Goal: Task Accomplishment & Management: Manage account settings

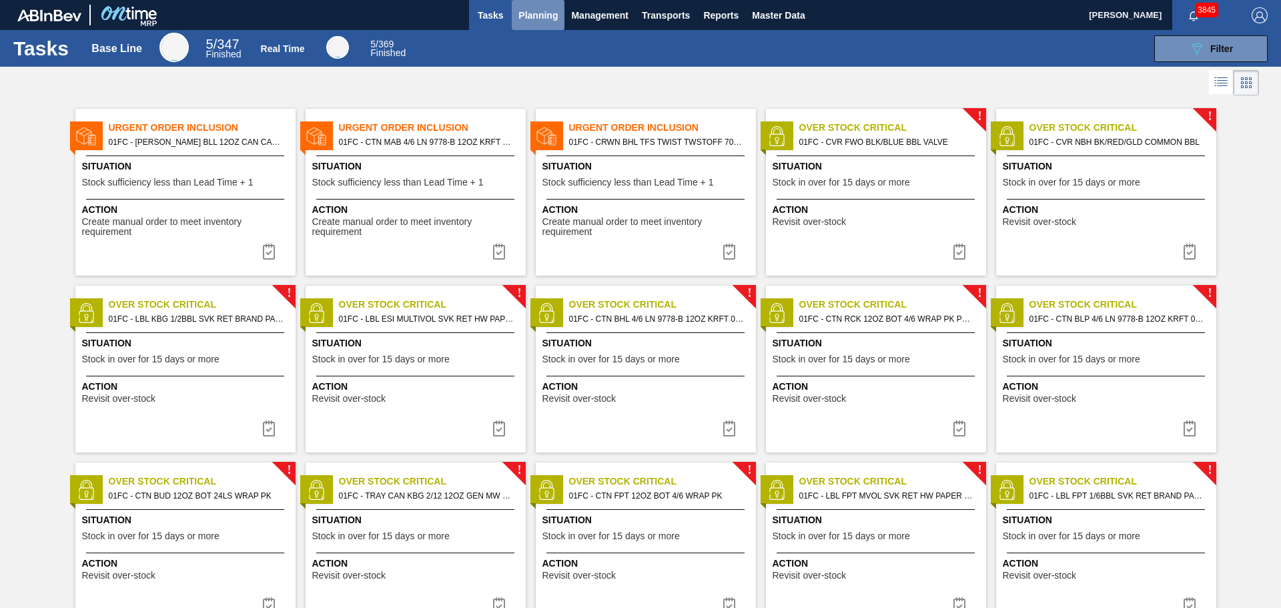
click at [553, 17] on span "Planning" at bounding box center [538, 15] width 39 height 16
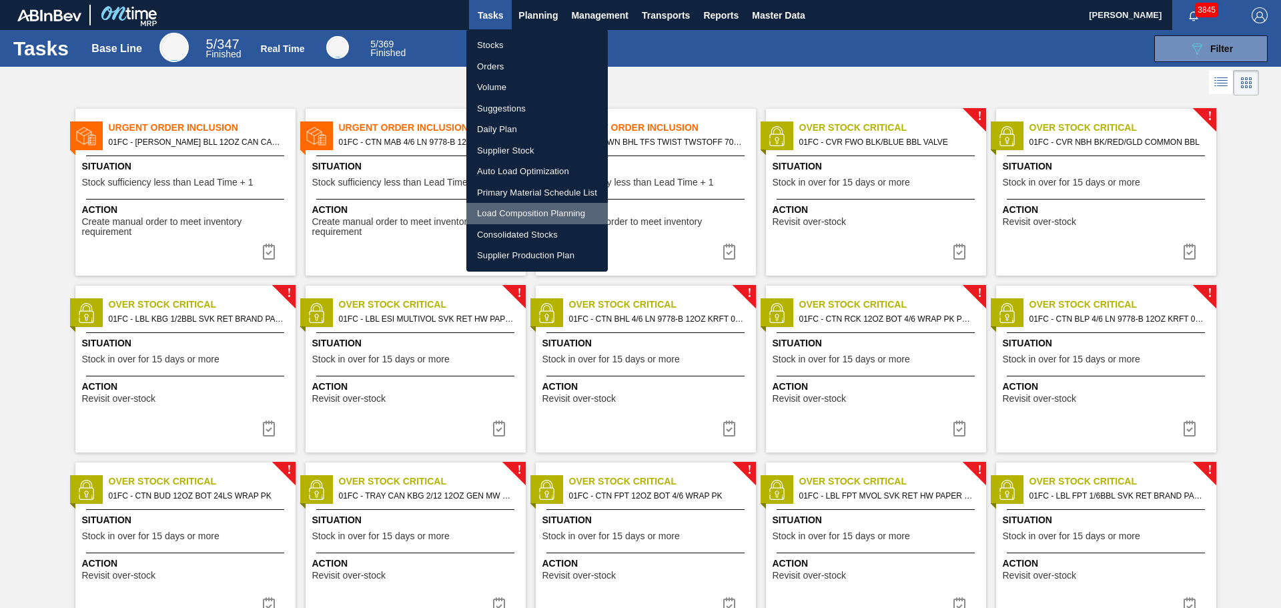
click at [511, 210] on li "Load Composition Planning" at bounding box center [536, 213] width 141 height 21
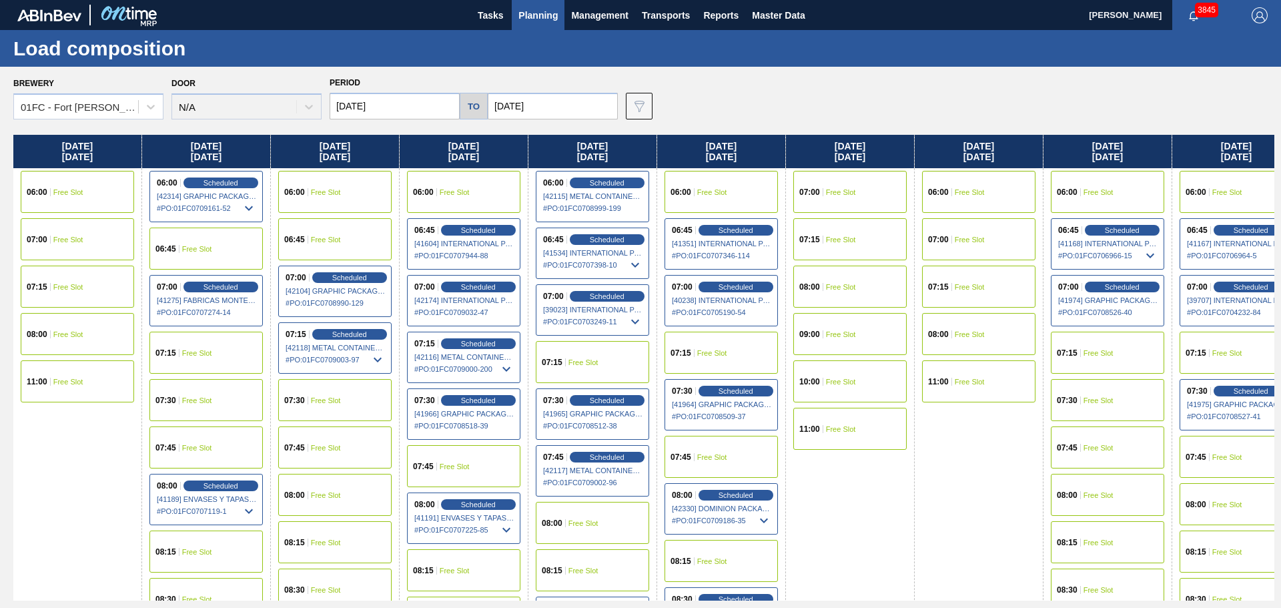
click at [245, 209] on icon at bounding box center [249, 208] width 16 height 16
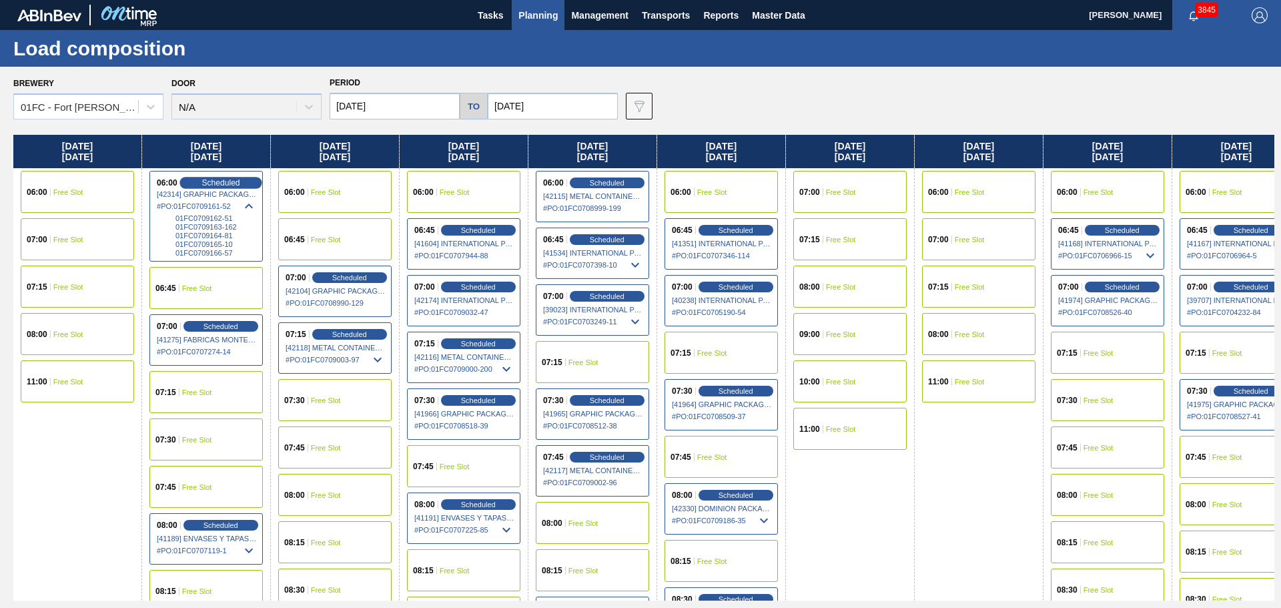
click at [228, 182] on span "Scheduled" at bounding box center [221, 182] width 38 height 9
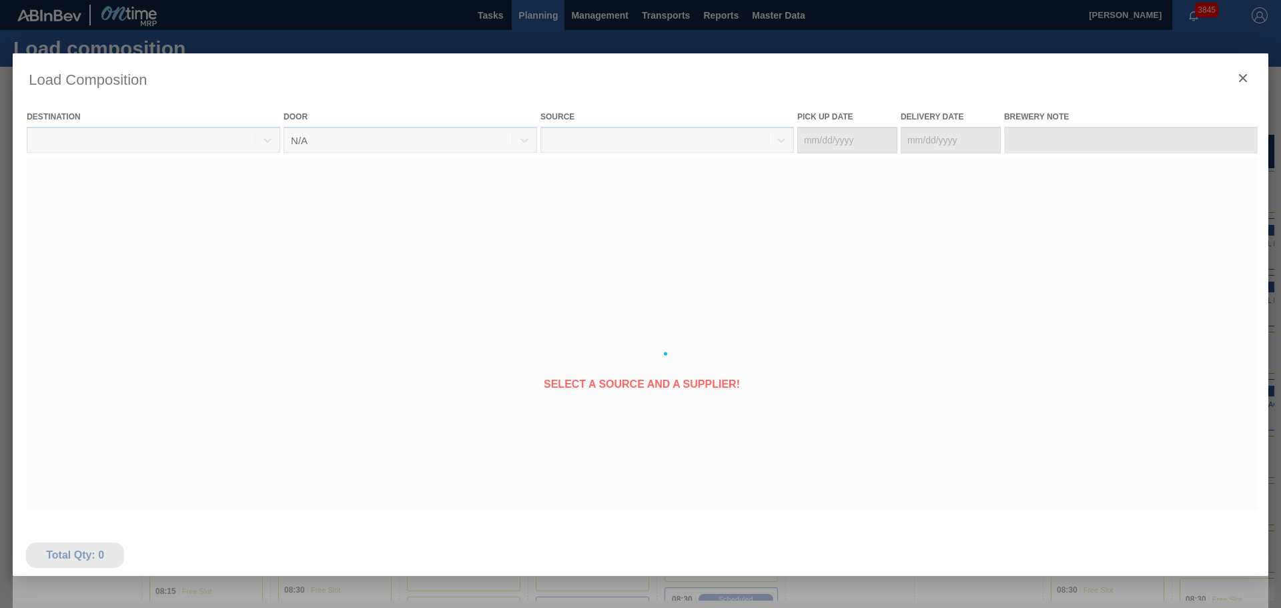
type Date "[DATE]"
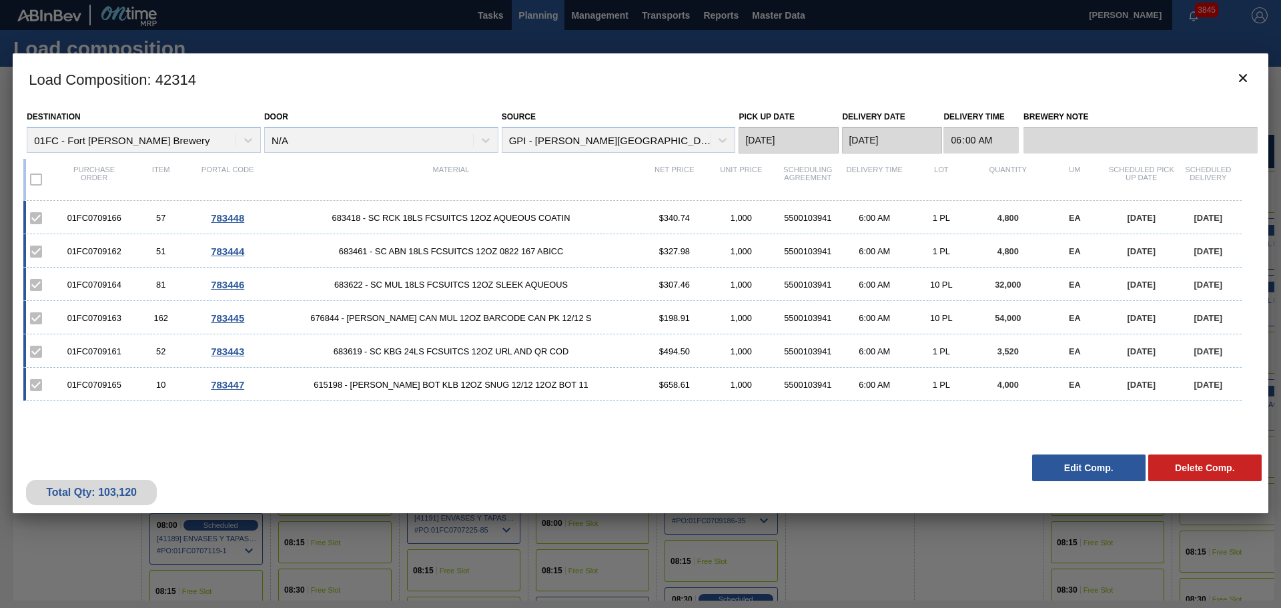
click at [1062, 471] on button "Edit Comp." at bounding box center [1088, 467] width 113 height 27
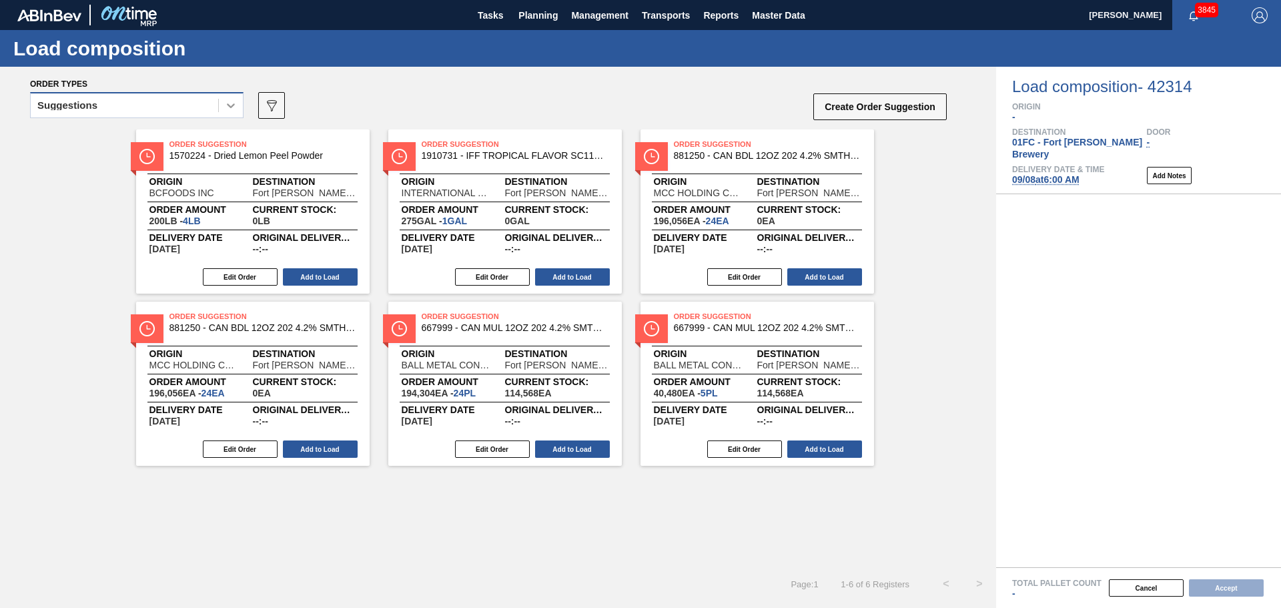
click at [230, 106] on icon at bounding box center [231, 105] width 8 height 5
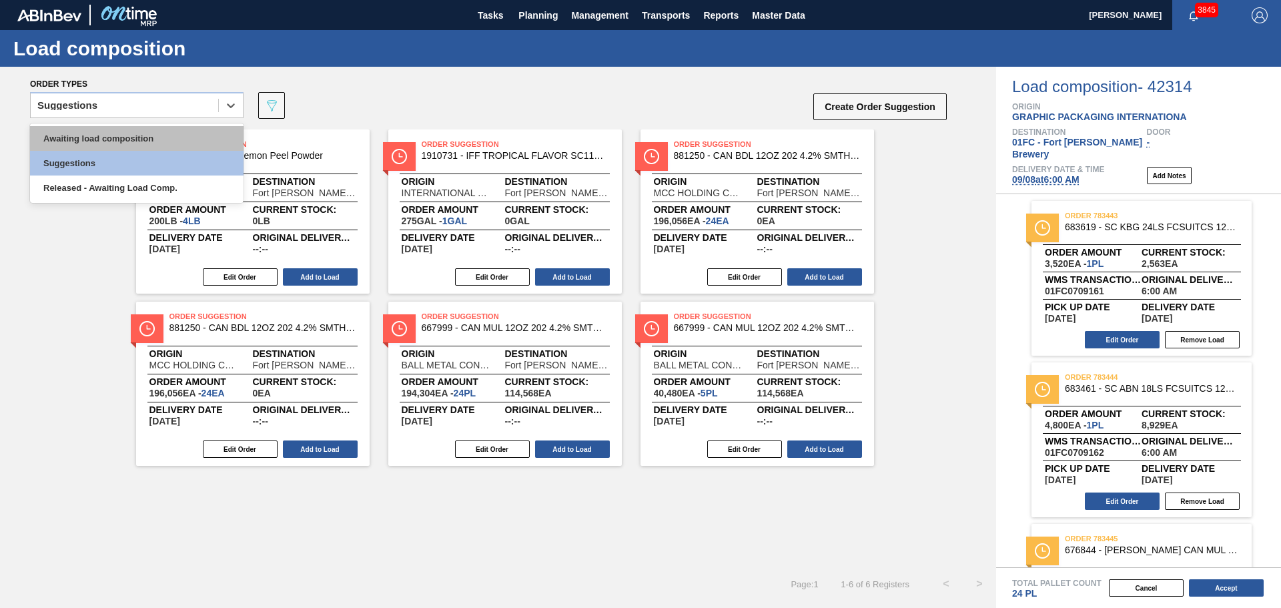
click at [167, 133] on div "Awaiting load composition" at bounding box center [137, 138] width 214 height 25
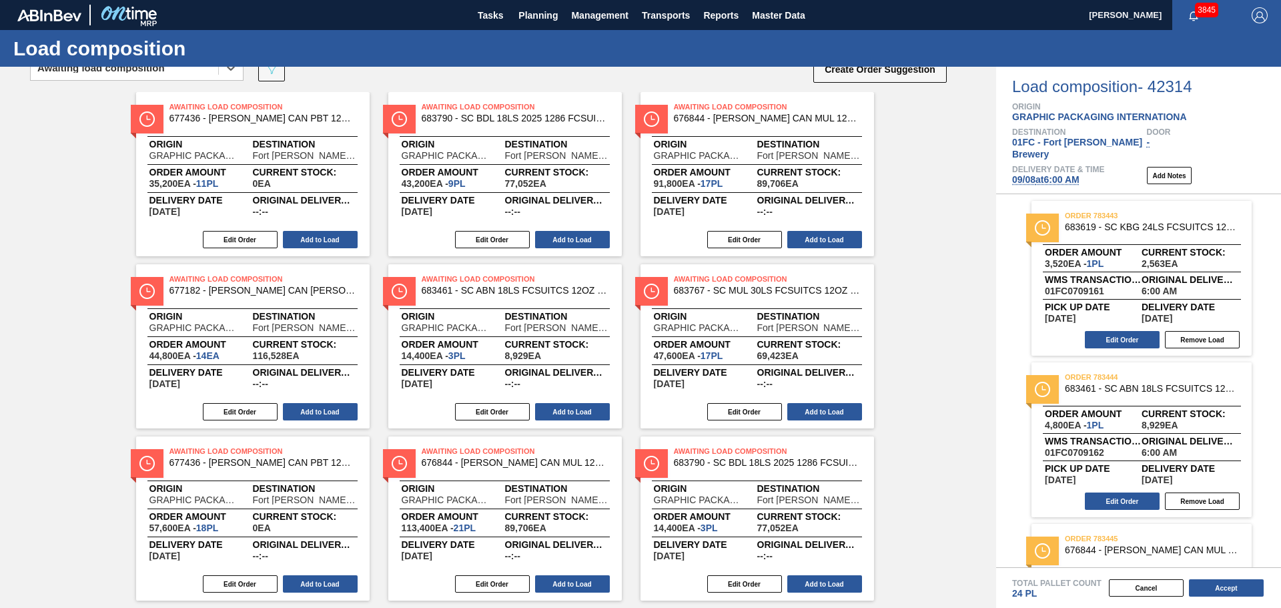
scroll to position [70, 0]
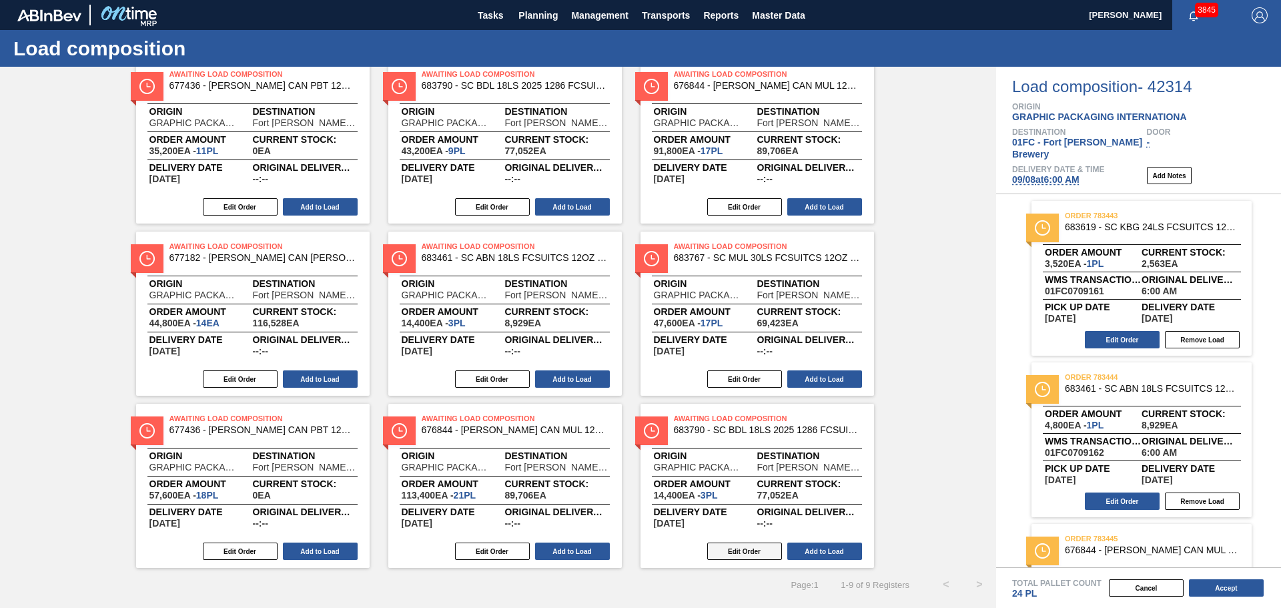
click at [751, 554] on button "Edit Order" at bounding box center [744, 551] width 75 height 17
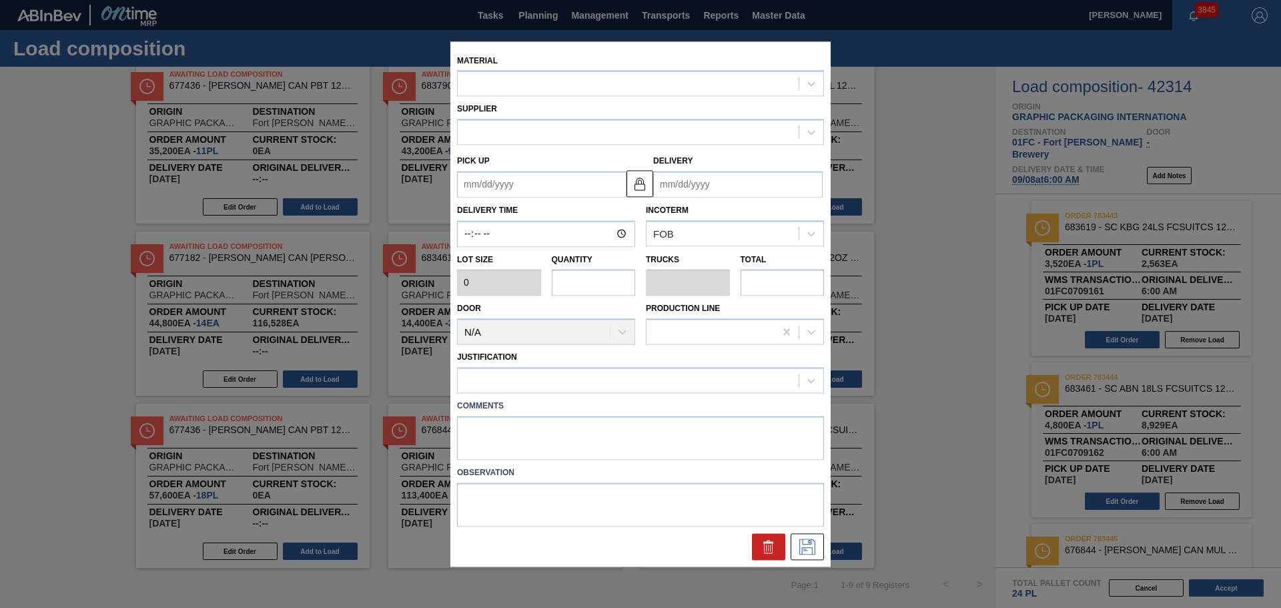
type input "4,800"
type input "3"
type input "0.115"
type input "14,400"
type up "[DATE]"
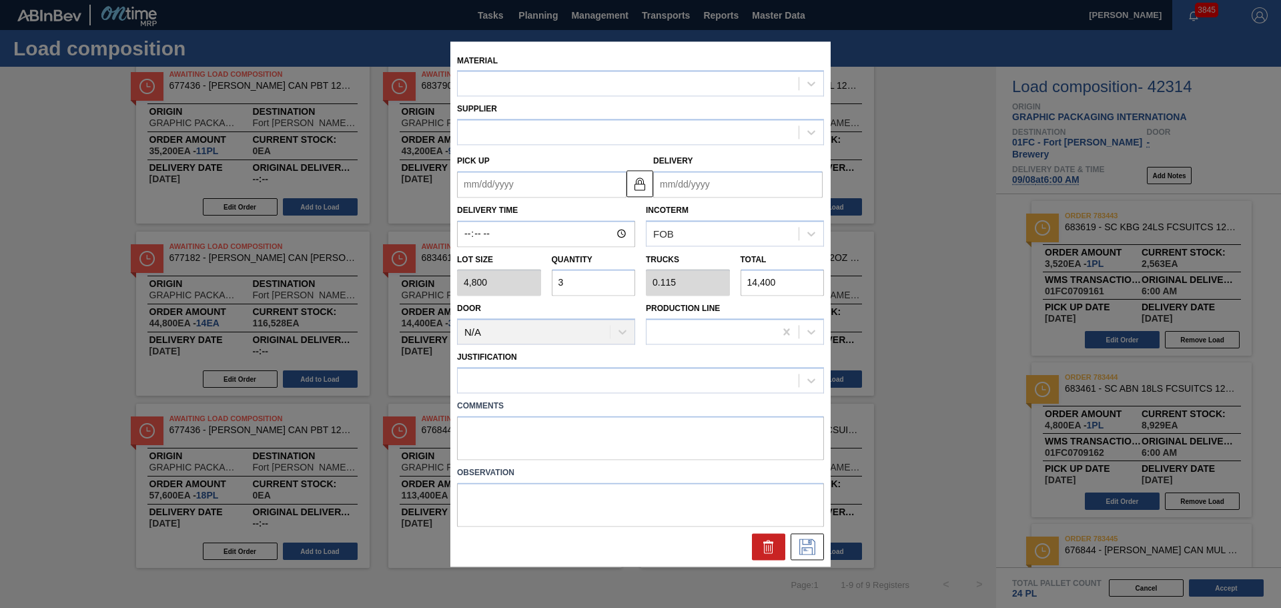
type input "[DATE]"
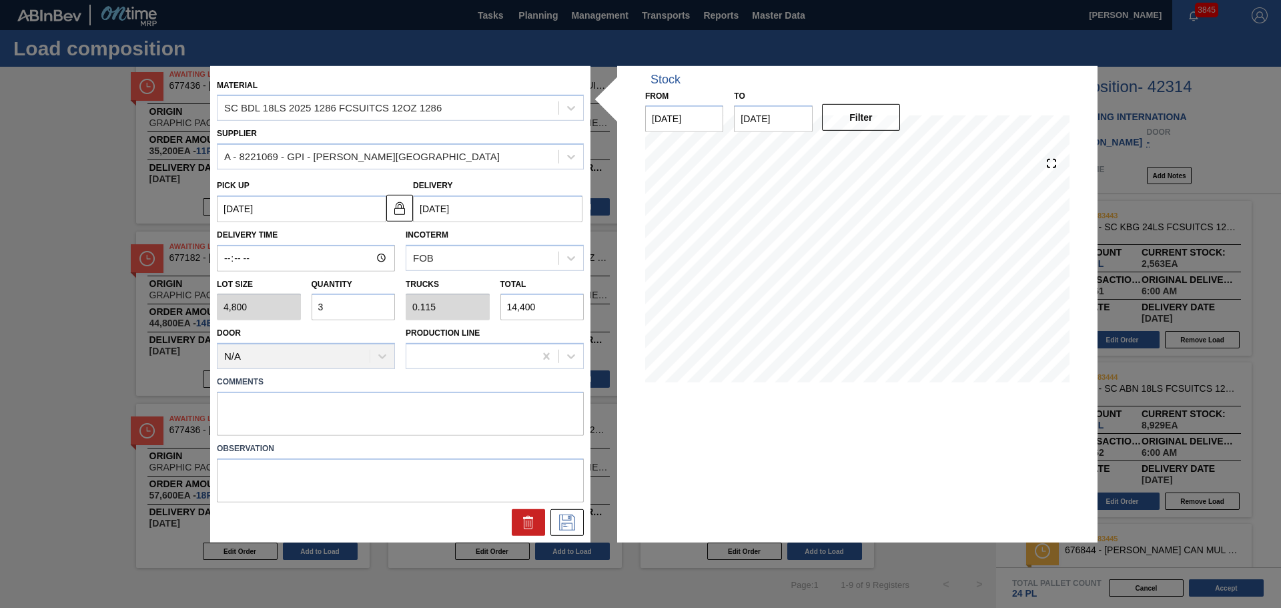
click at [259, 314] on div "Lot size 4,800 Quantity 3 Trucks 0.115 Total 14,400" at bounding box center [401, 296] width 378 height 49
type input "2"
type input "0.077"
type input "9,600"
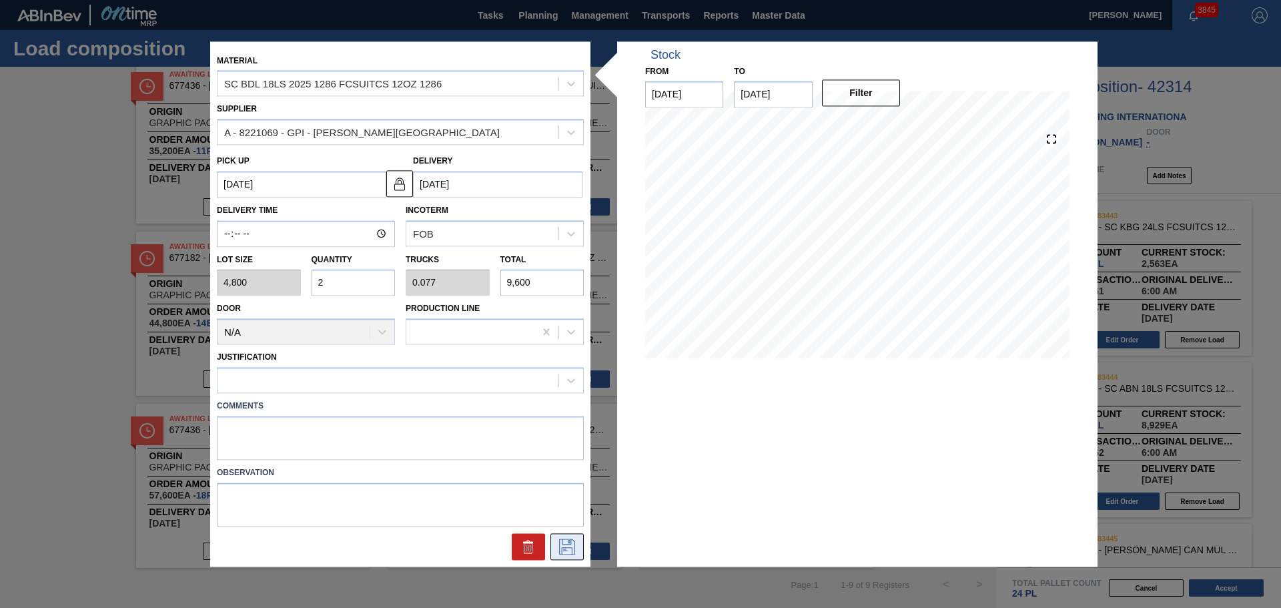
type input "2"
click at [561, 543] on icon at bounding box center [567, 547] width 21 height 16
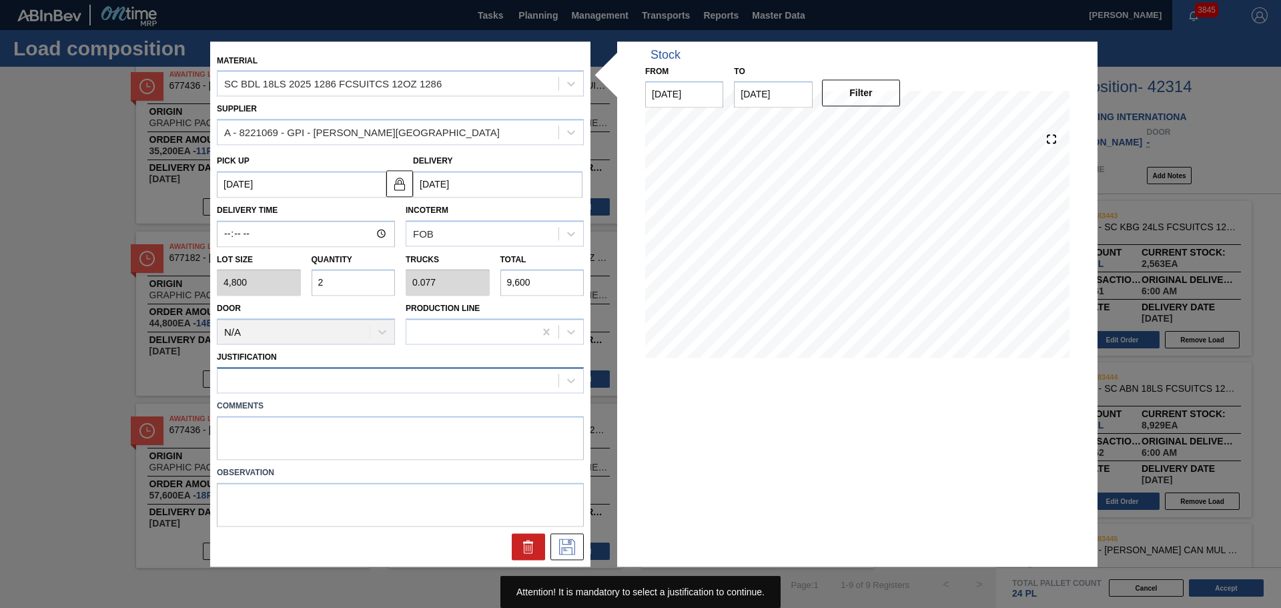
click at [408, 386] on div at bounding box center [388, 380] width 341 height 19
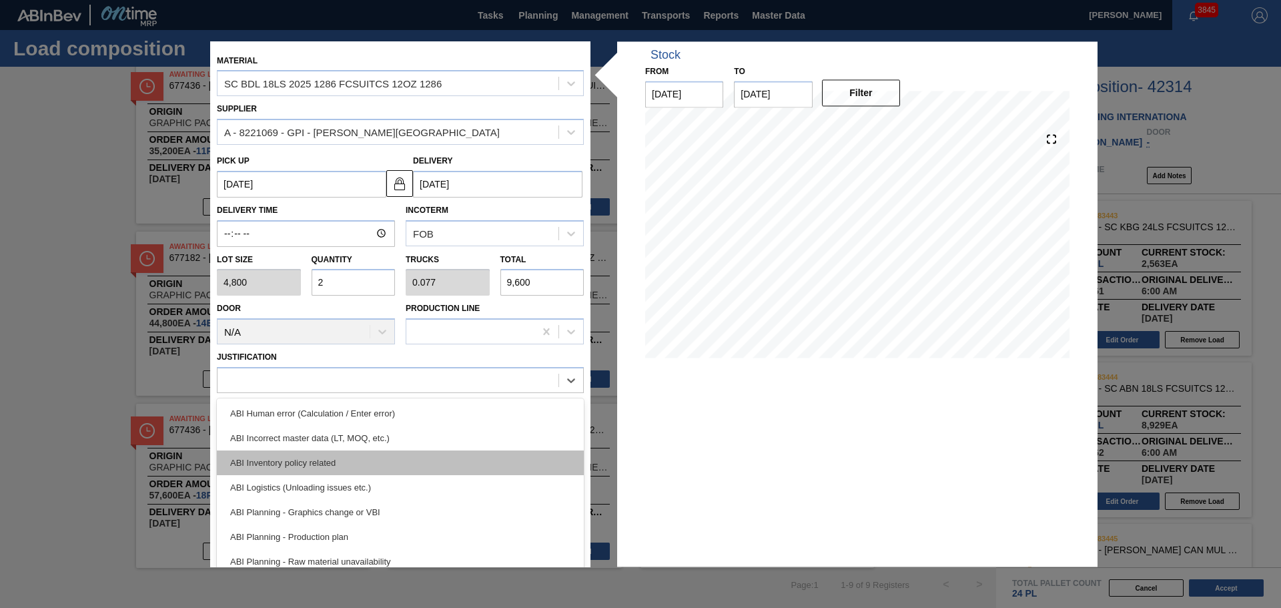
click at [392, 472] on div "ABI Inventory policy related" at bounding box center [400, 462] width 367 height 25
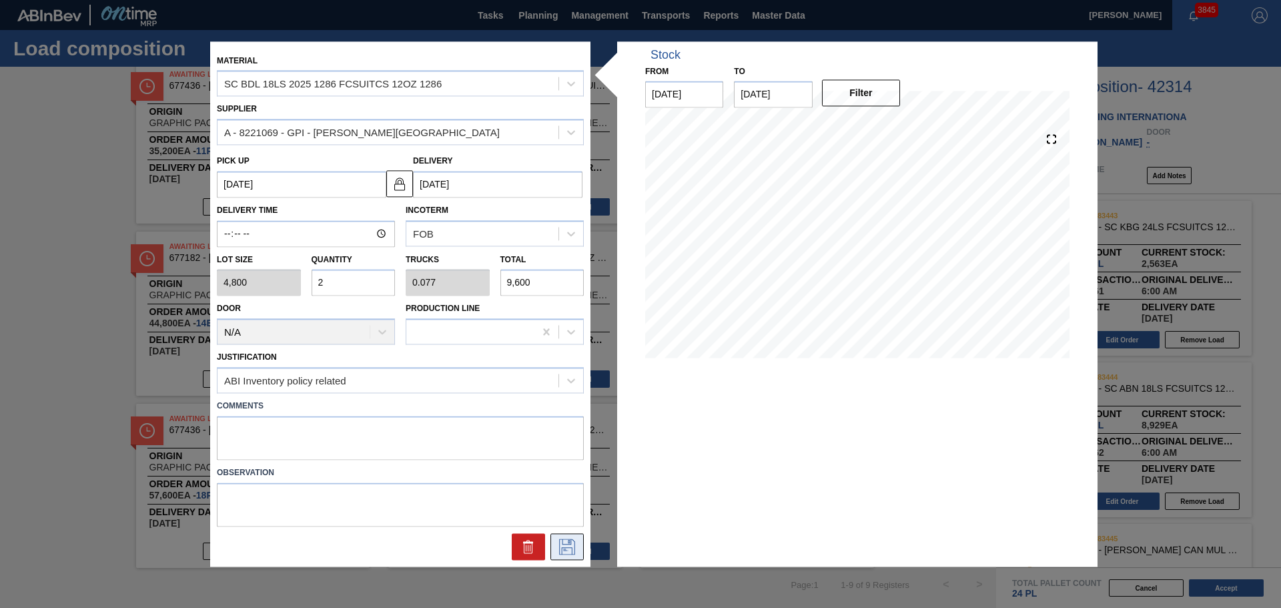
click at [564, 550] on icon at bounding box center [567, 547] width 21 height 16
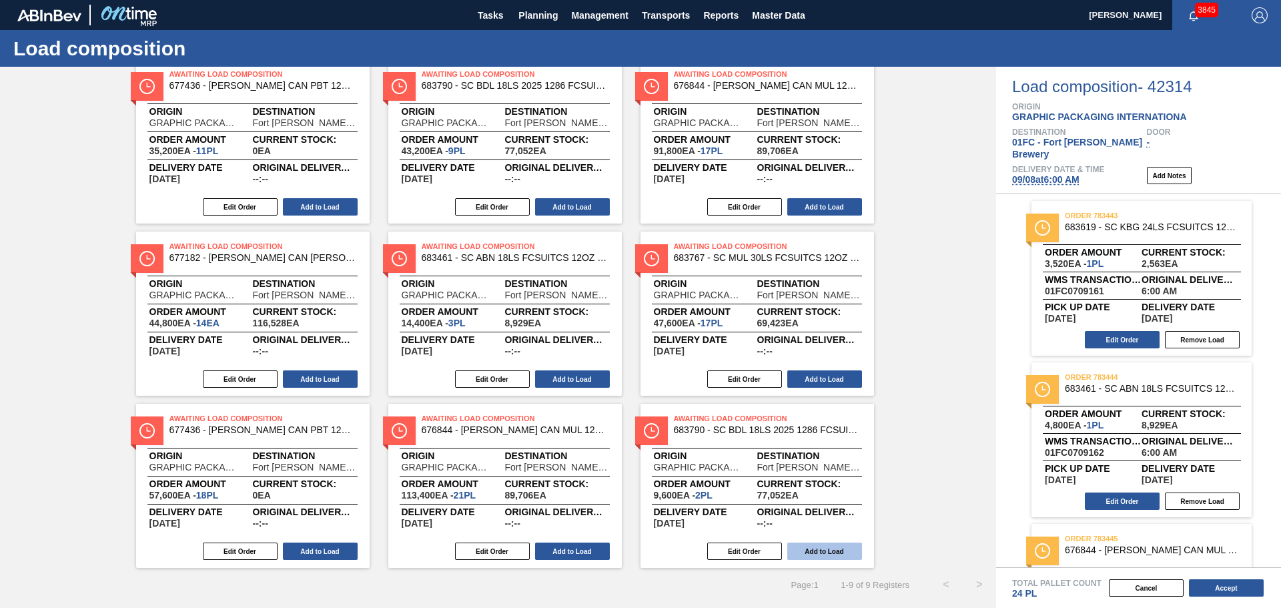
click at [846, 552] on button "Add to Load" at bounding box center [824, 551] width 75 height 17
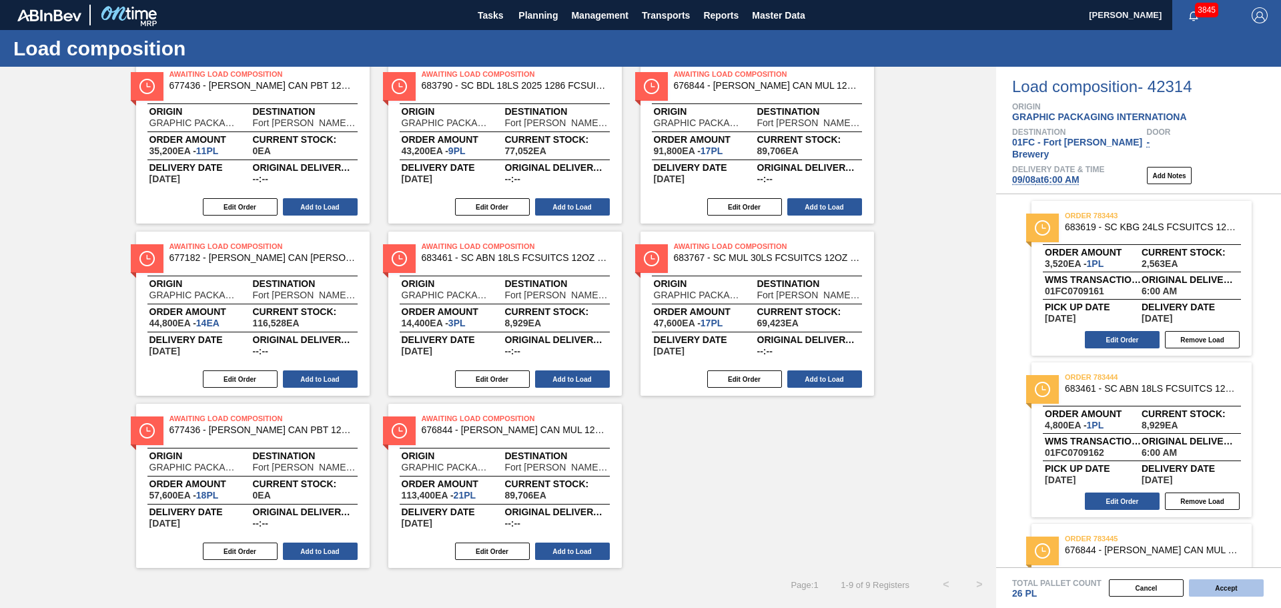
click at [1215, 589] on button "Accept" at bounding box center [1226, 587] width 75 height 17
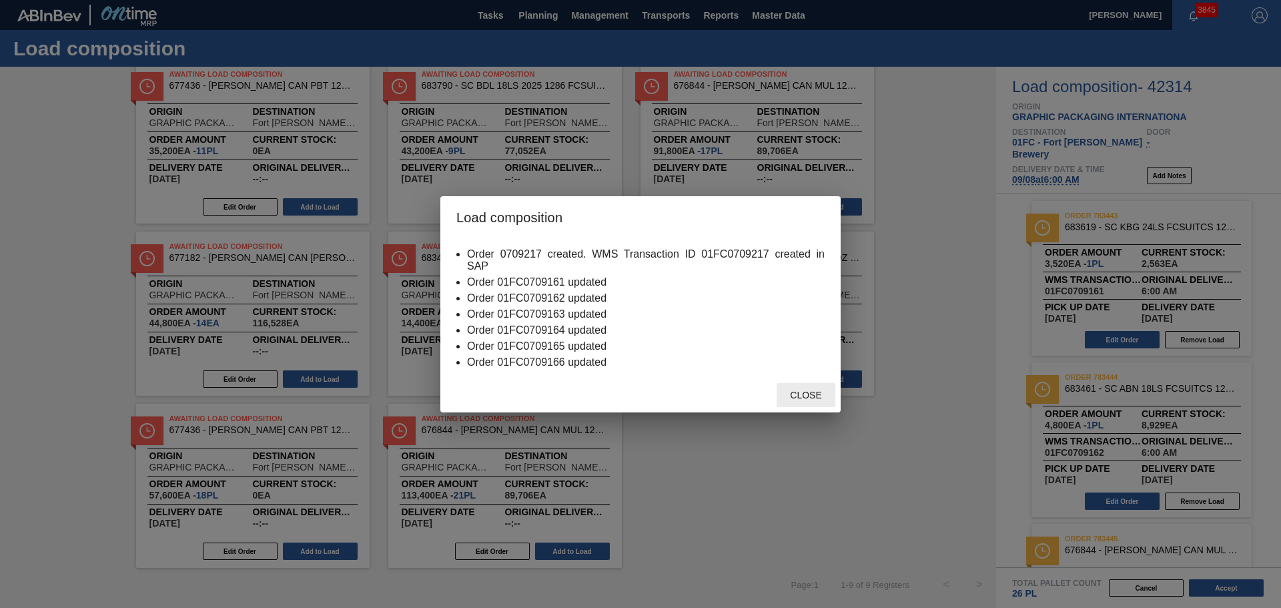
click at [796, 390] on span "Close" at bounding box center [805, 395] width 53 height 11
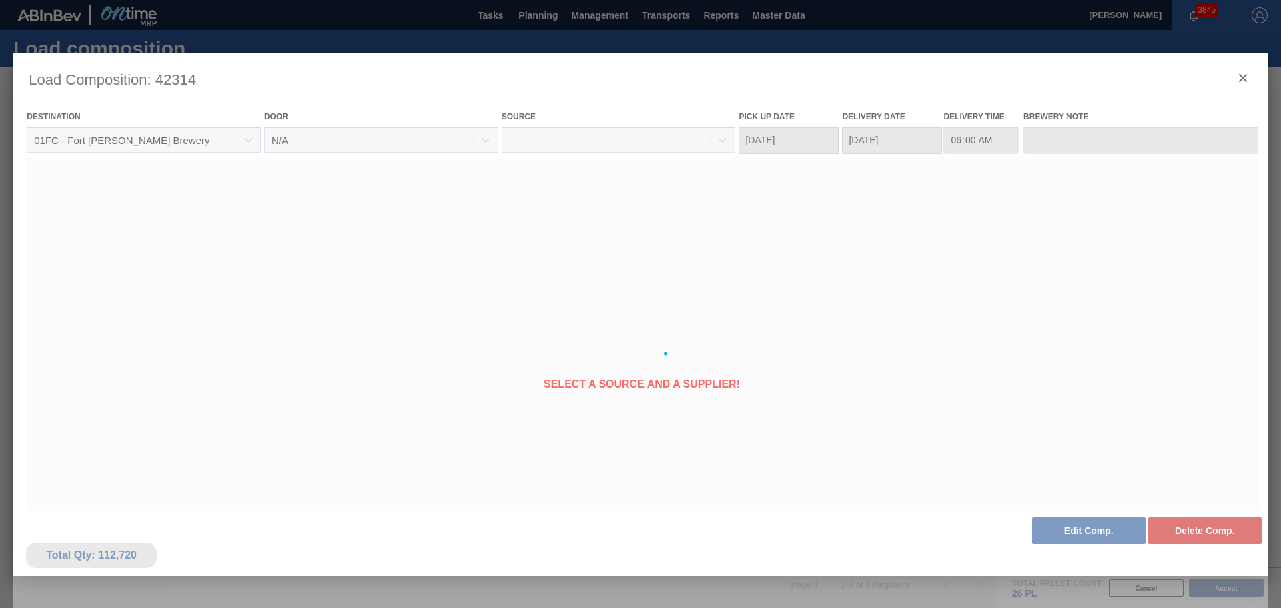
type Date "[DATE]"
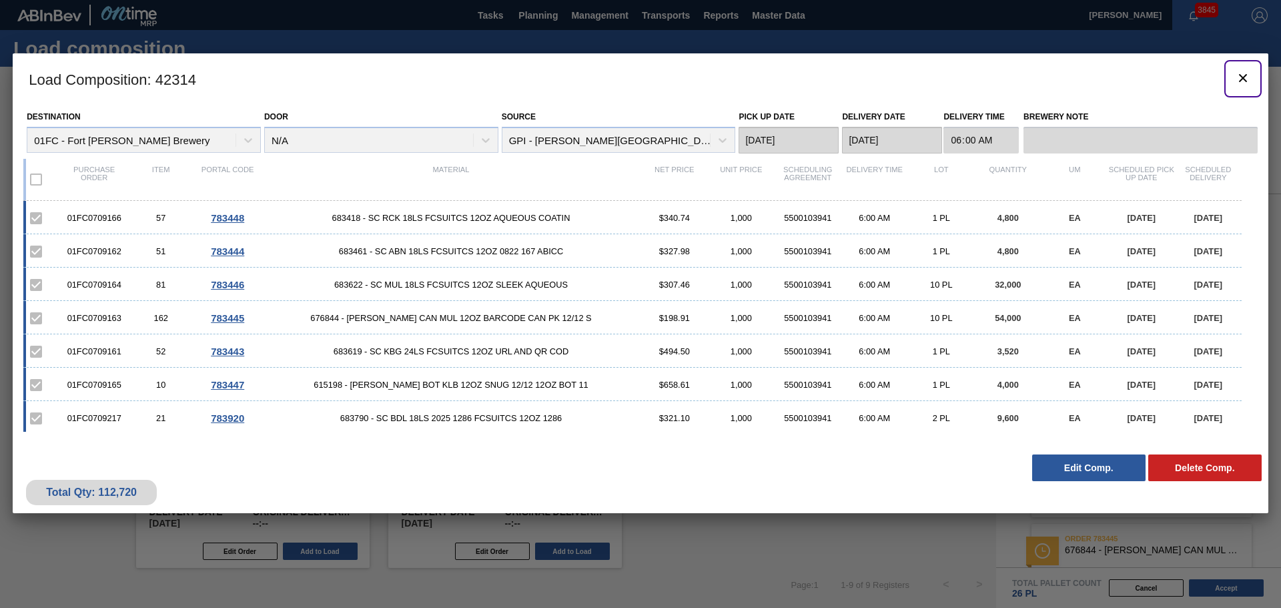
click at [1237, 83] on icon "botão de ícone" at bounding box center [1243, 78] width 16 height 16
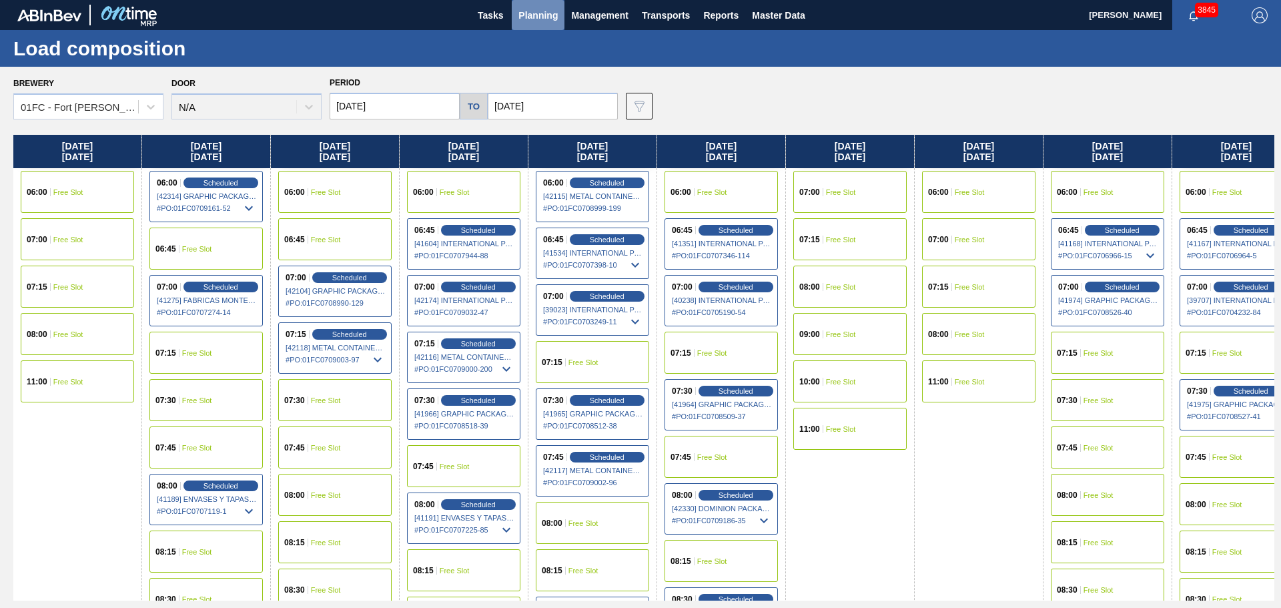
click at [533, 17] on span "Planning" at bounding box center [538, 15] width 39 height 16
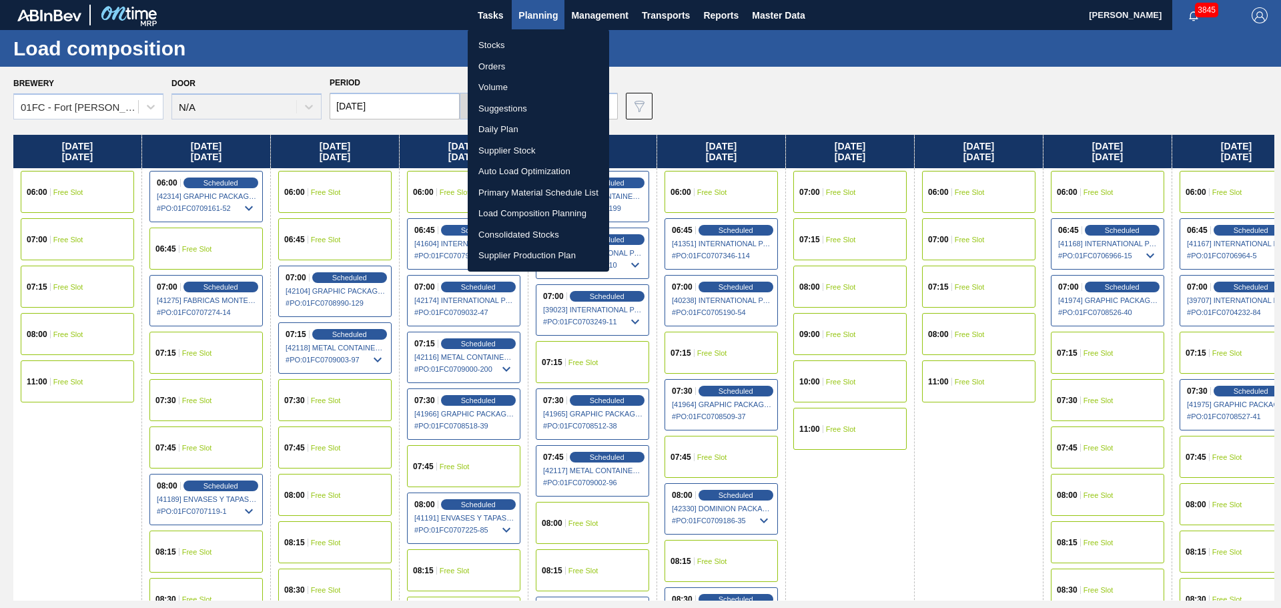
click at [521, 214] on li "Load Composition Planning" at bounding box center [538, 213] width 141 height 21
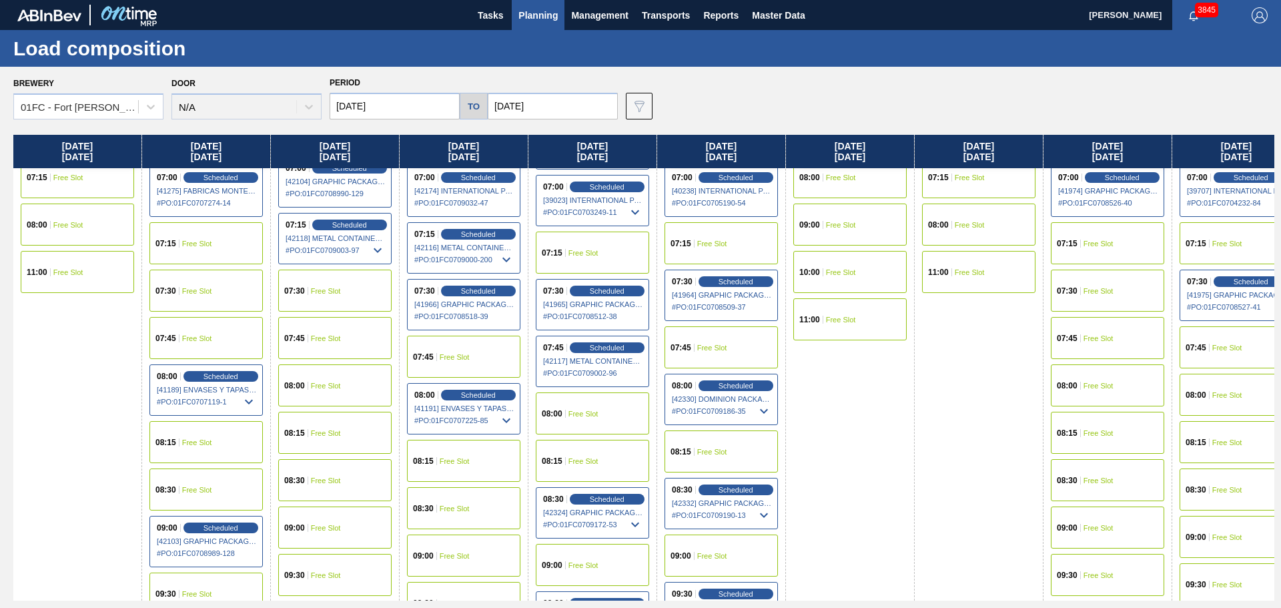
scroll to position [133, 0]
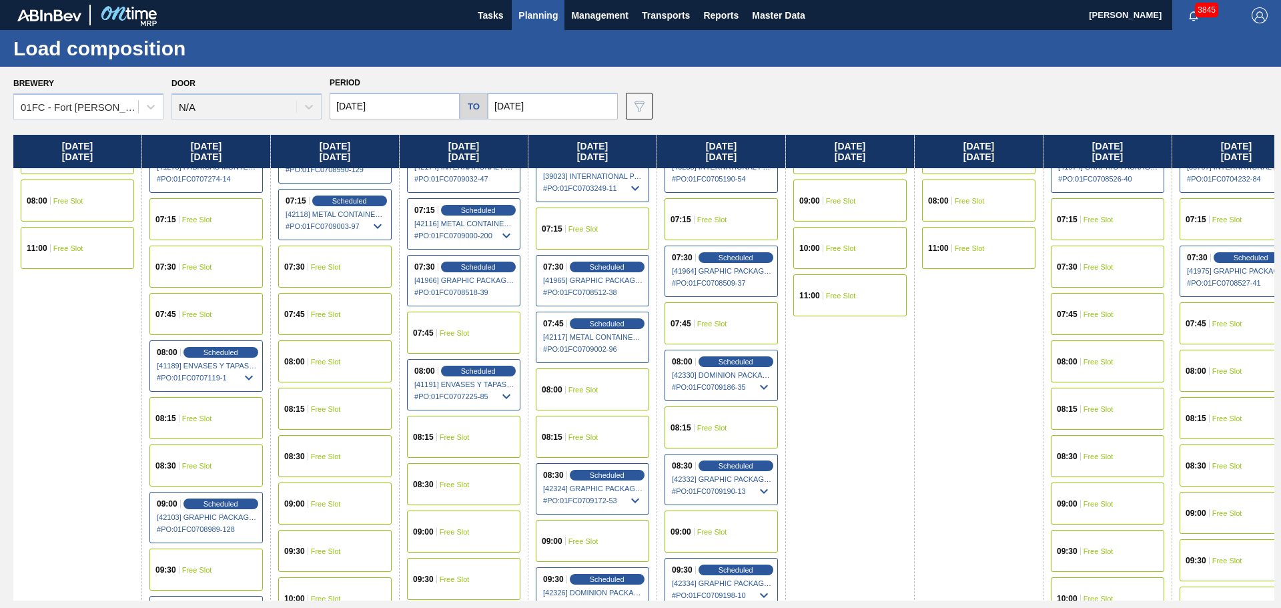
click at [635, 500] on icon at bounding box center [635, 500] width 16 height 16
click at [613, 478] on span "Scheduled" at bounding box center [607, 474] width 38 height 9
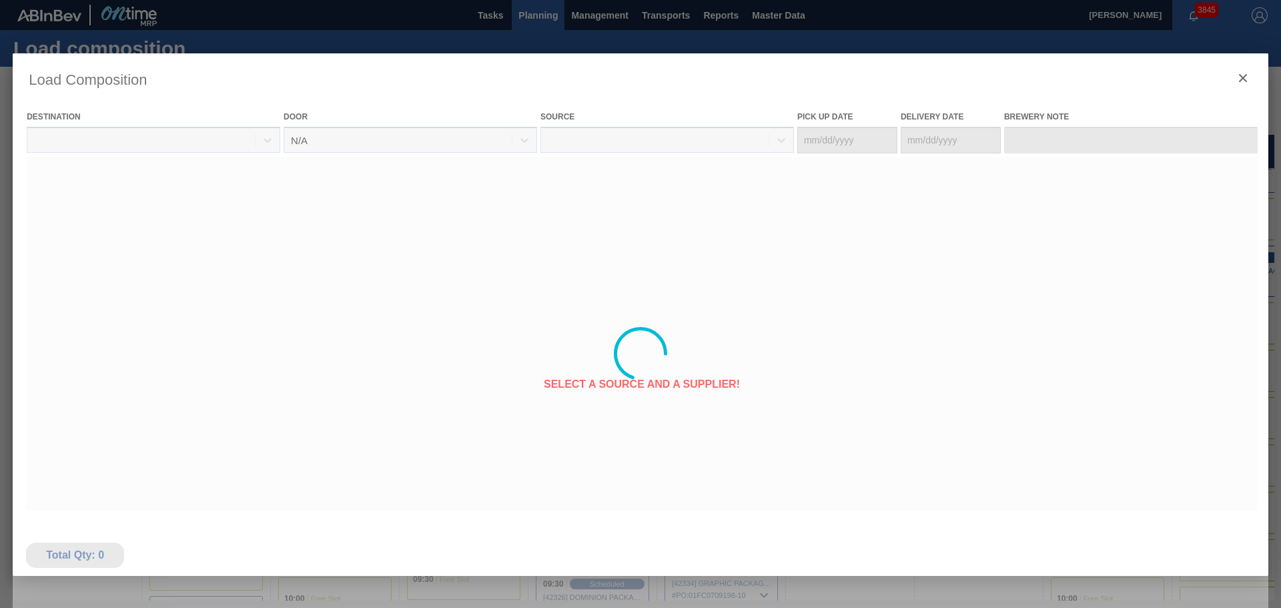
type Date "[DATE]"
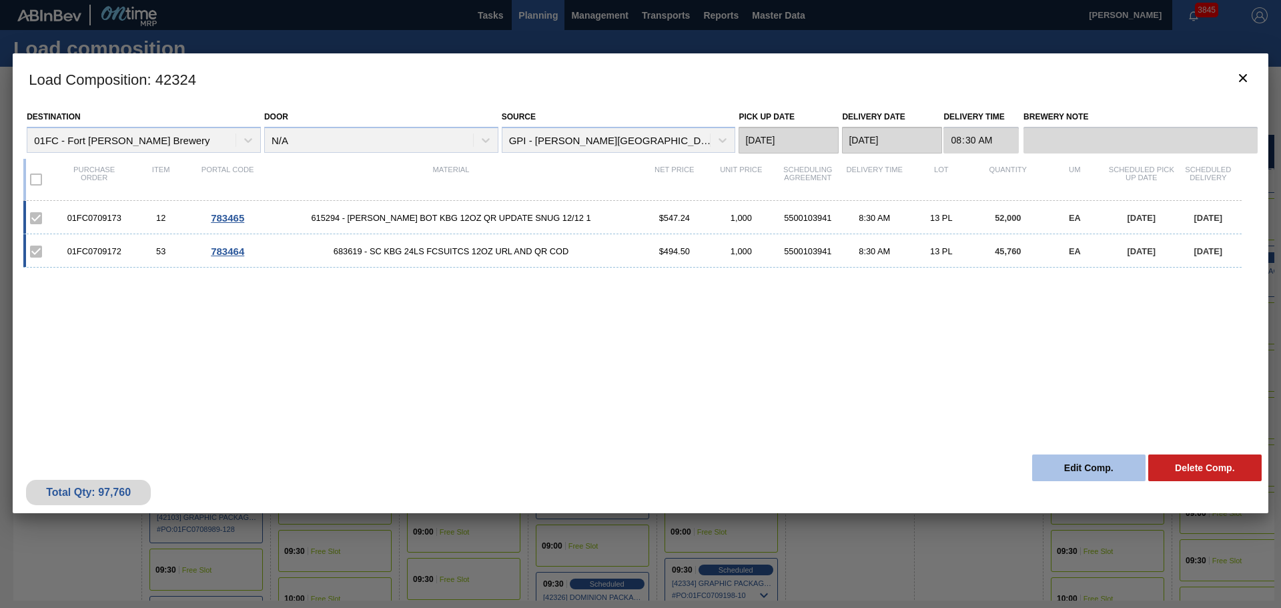
click at [1079, 468] on button "Edit Comp." at bounding box center [1088, 467] width 113 height 27
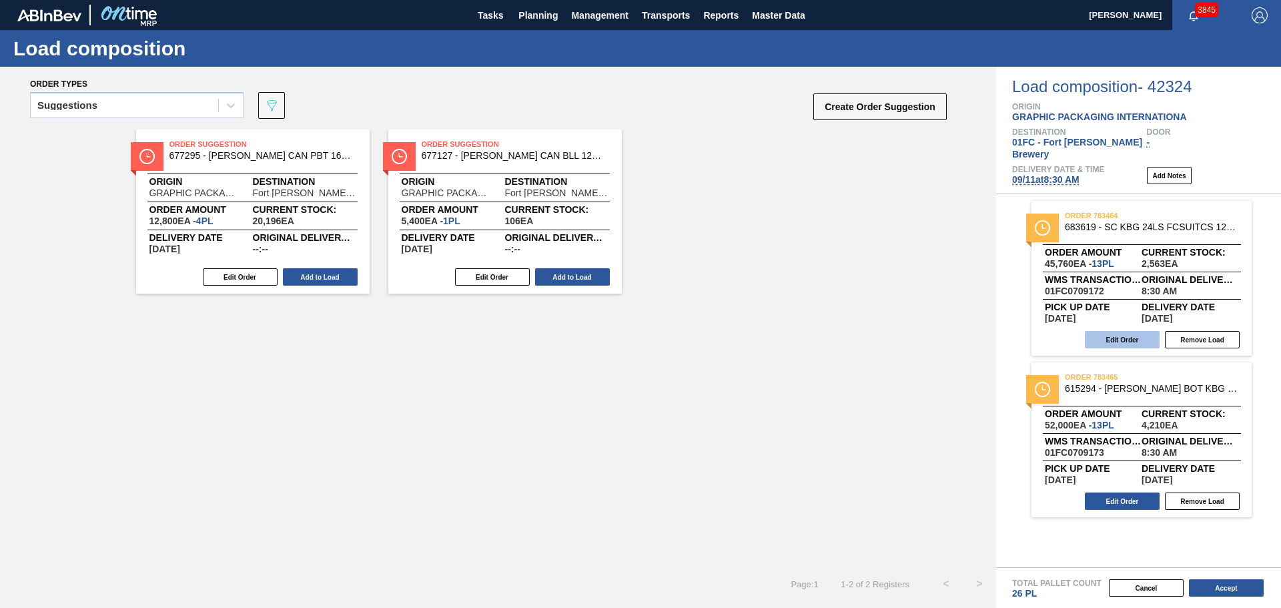
click at [1121, 331] on button "Edit Order" at bounding box center [1122, 339] width 75 height 17
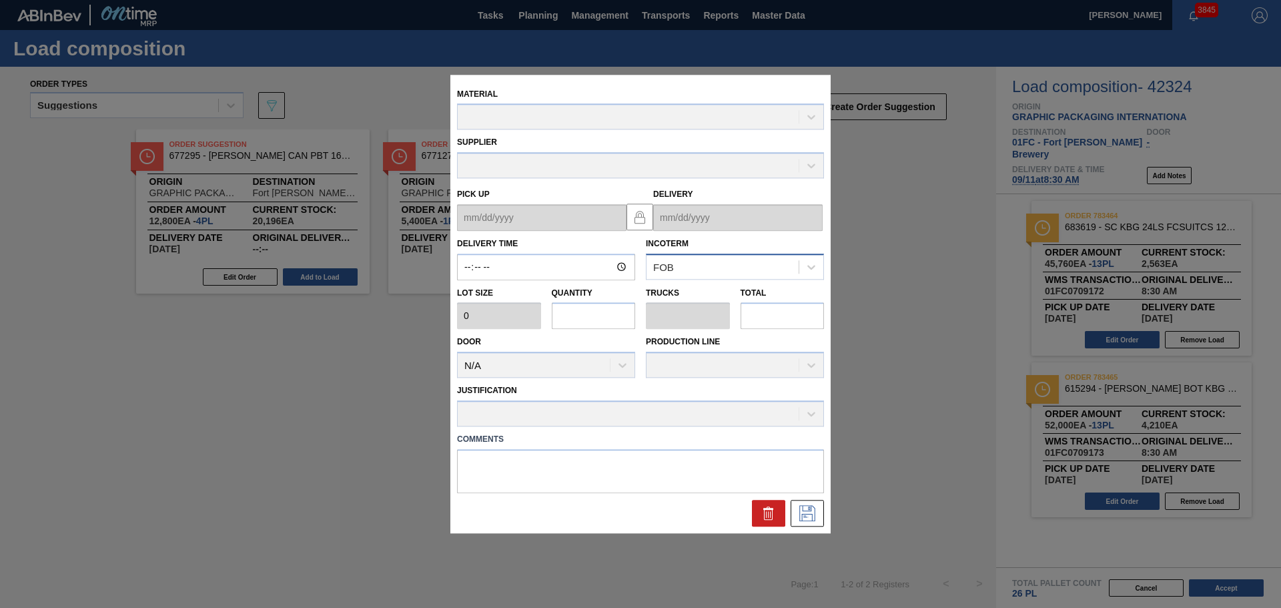
type input "08:30:00"
type input "3,520"
type input "13"
type input "0.5"
type input "45,760"
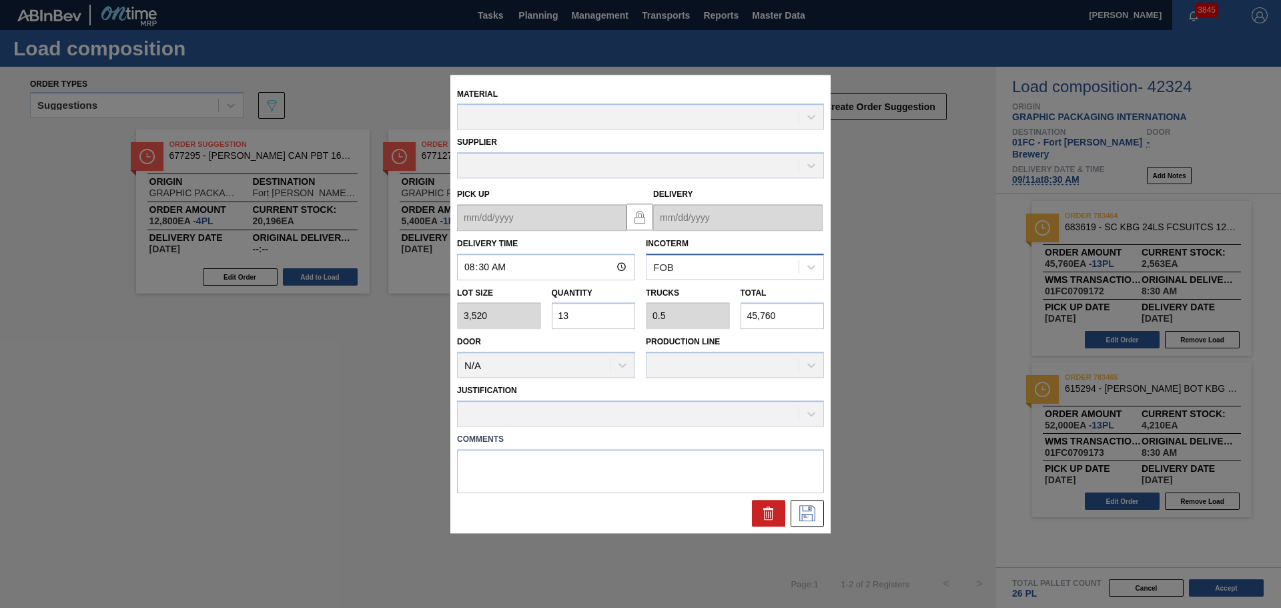
type up "[DATE]"
type input "[DATE]"
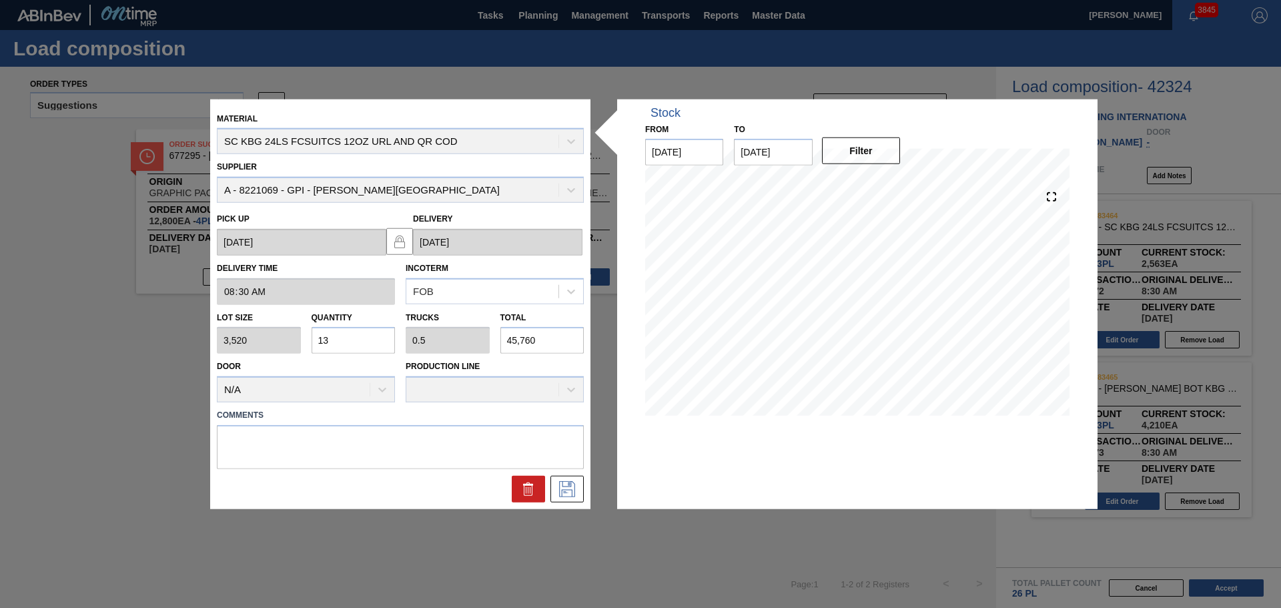
click at [488, 341] on div "Lot size 3,520 Quantity 13 Trucks 0.5 Total 45,760" at bounding box center [401, 328] width 378 height 49
click at [836, 145] on button "Filter" at bounding box center [861, 150] width 78 height 27
click at [773, 151] on input "[DATE]" at bounding box center [773, 152] width 78 height 27
click at [860, 268] on div "19" at bounding box center [859, 270] width 18 height 18
click at [783, 153] on input "[DATE]" at bounding box center [773, 152] width 78 height 27
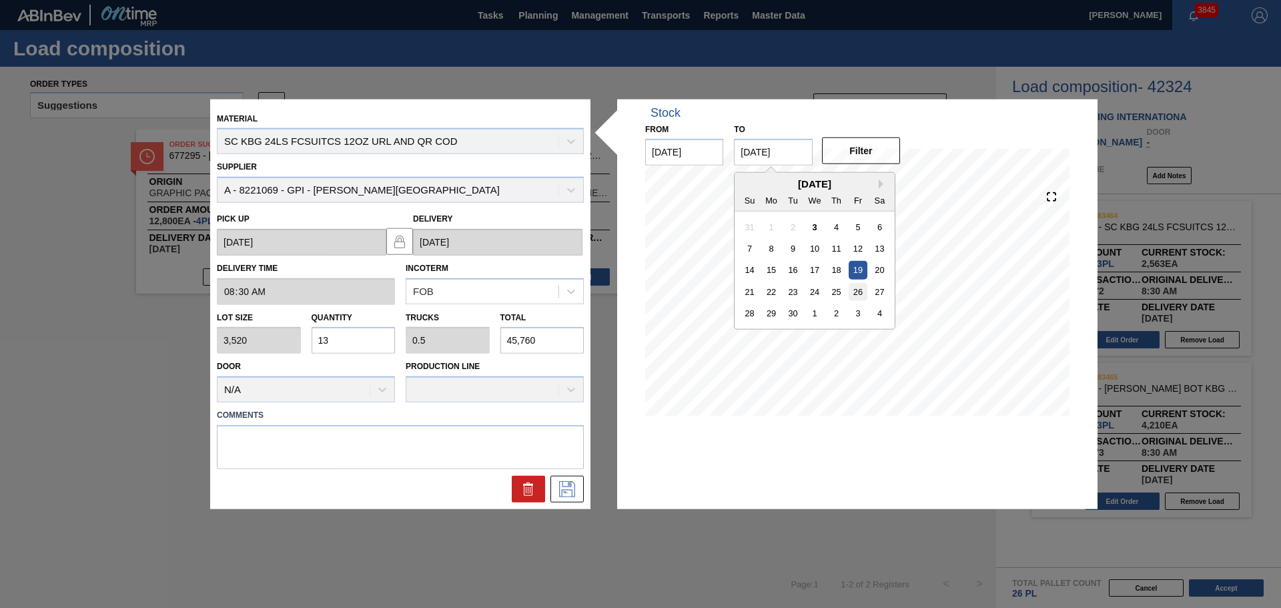
click at [860, 286] on div "26" at bounding box center [859, 292] width 18 height 18
type input "[DATE]"
click at [874, 165] on div "Filter" at bounding box center [862, 150] width 89 height 29
click at [870, 155] on button "Filter" at bounding box center [861, 150] width 78 height 27
click at [488, 341] on div "Lot size 3,520 Quantity 13 Trucks 0.5 Total 45,760" at bounding box center [401, 328] width 378 height 49
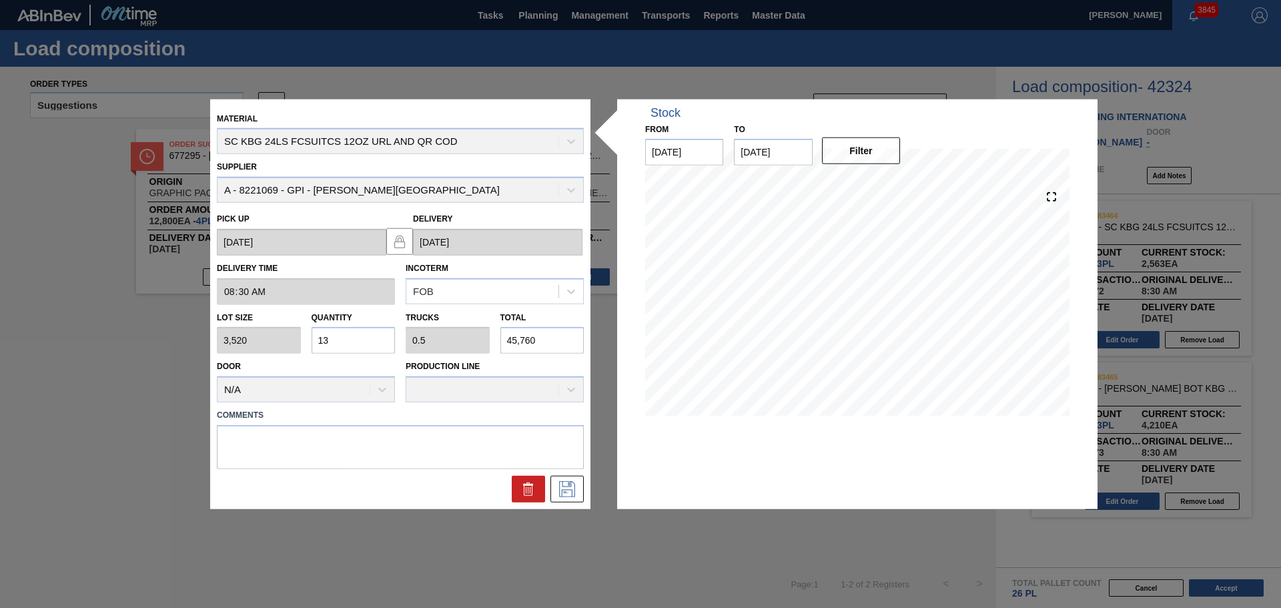
type input "0.001"
type input "0"
type input "2"
type input "0.008"
type input "29"
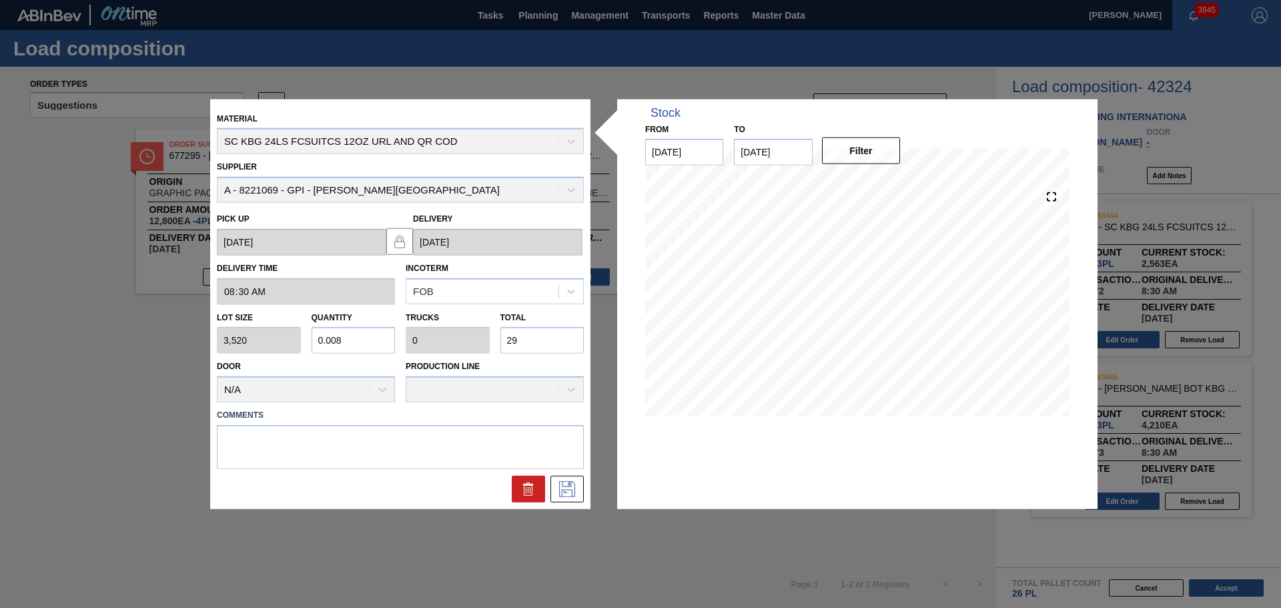
type input "0.083"
type input "0.003"
type input "293"
type input "0.834"
type input "0.032"
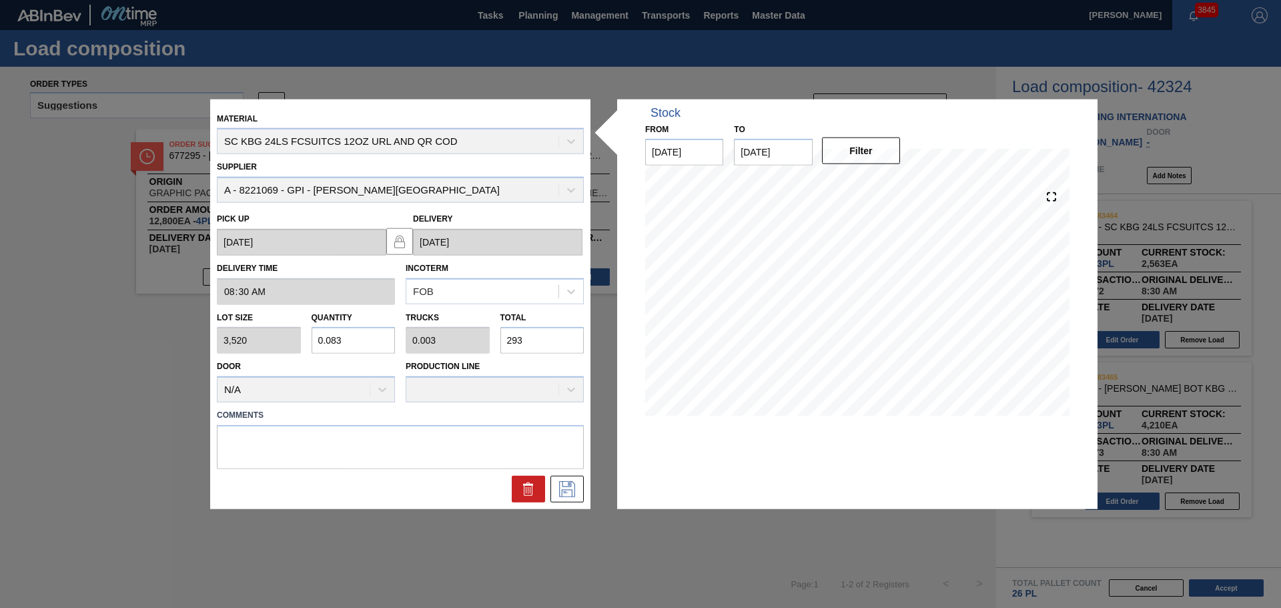
type input "2,937"
type input "8.344"
type input "0.321"
type input "29,370"
click at [574, 491] on icon at bounding box center [567, 489] width 21 height 16
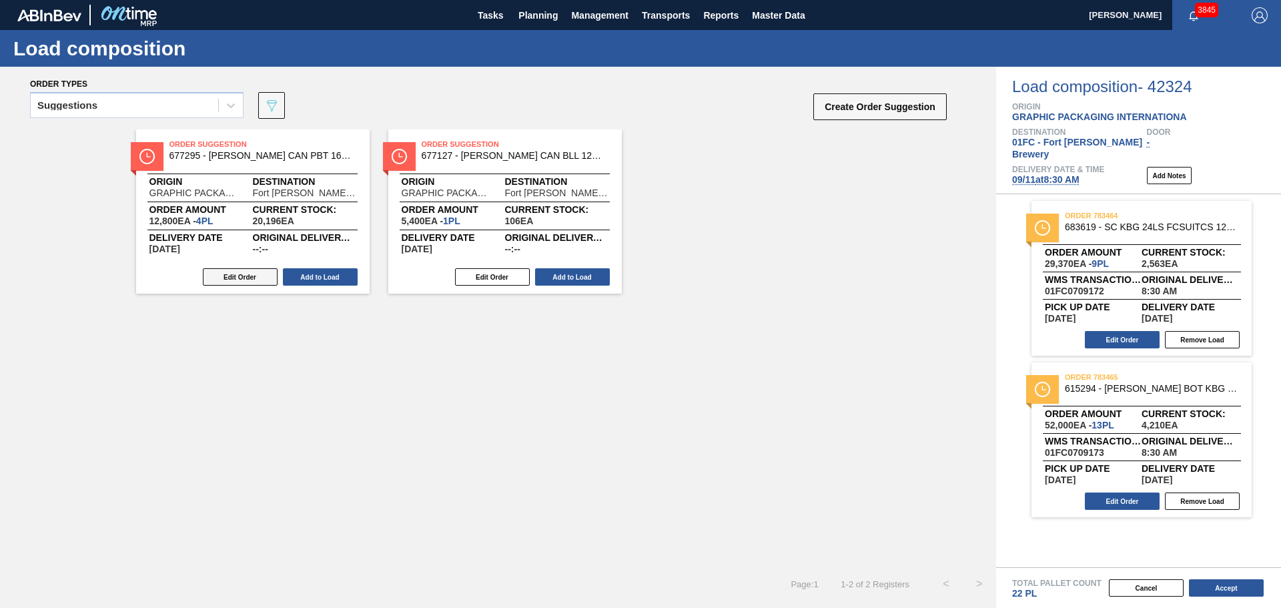
click at [241, 277] on button "Edit Order" at bounding box center [240, 276] width 75 height 17
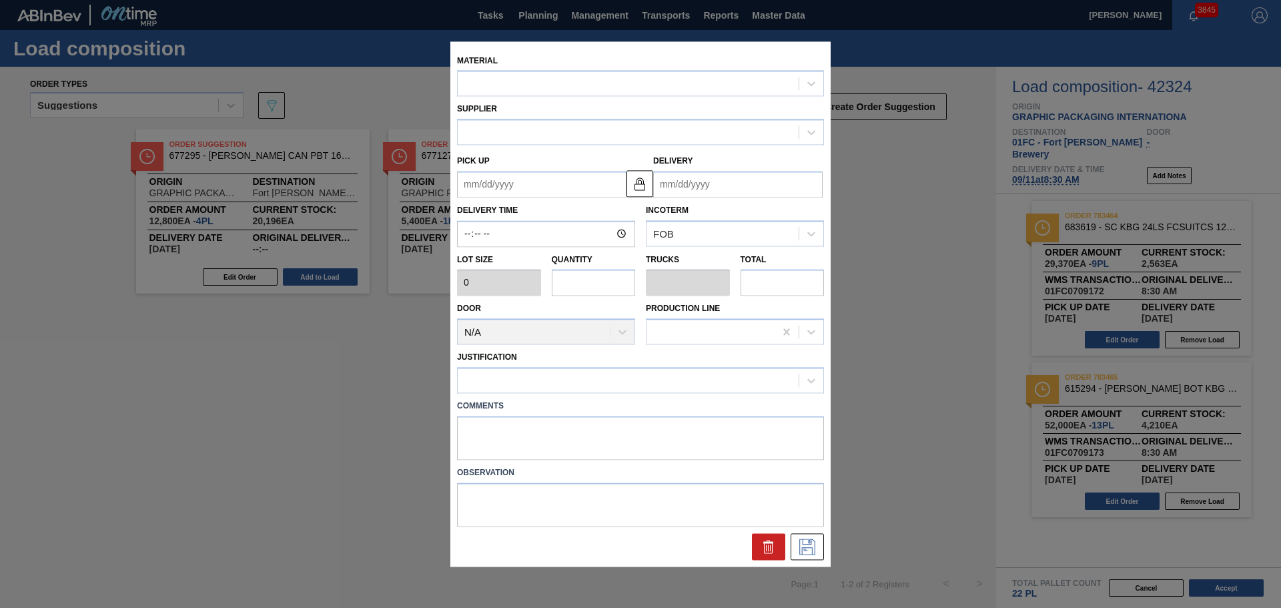
type input "3,200"
type input "4"
type input "0.154"
type input "12,800"
type up "[DATE]"
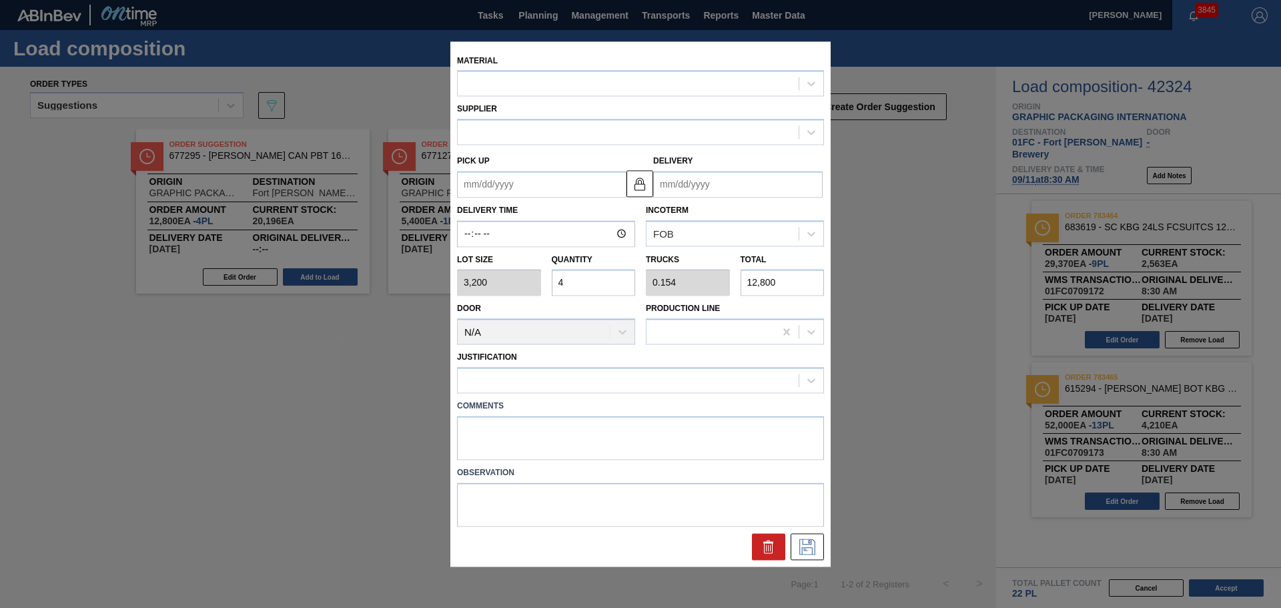
type input "[DATE]"
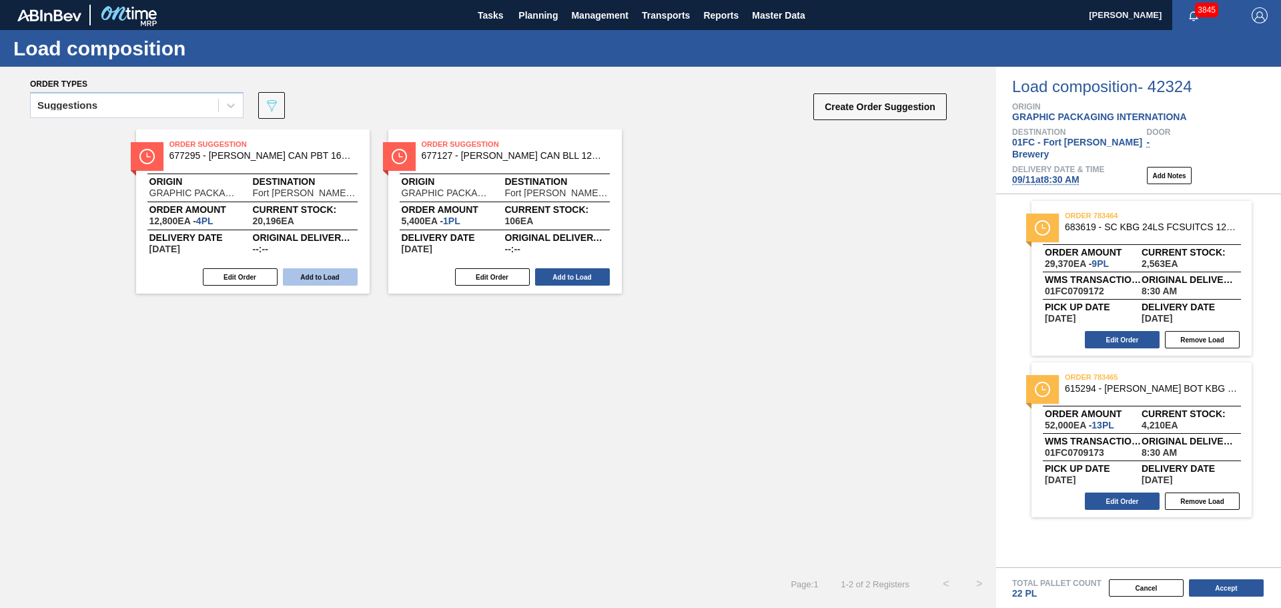
click at [332, 276] on button "Add to Load" at bounding box center [320, 276] width 75 height 17
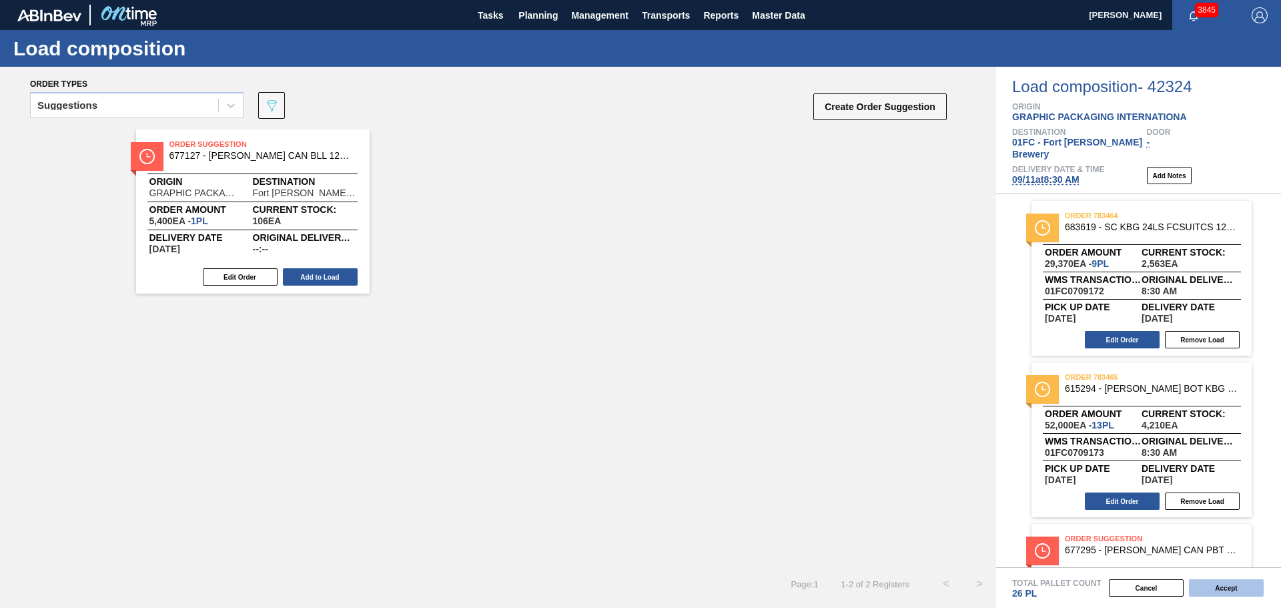
click at [1225, 588] on button "Accept" at bounding box center [1226, 587] width 75 height 17
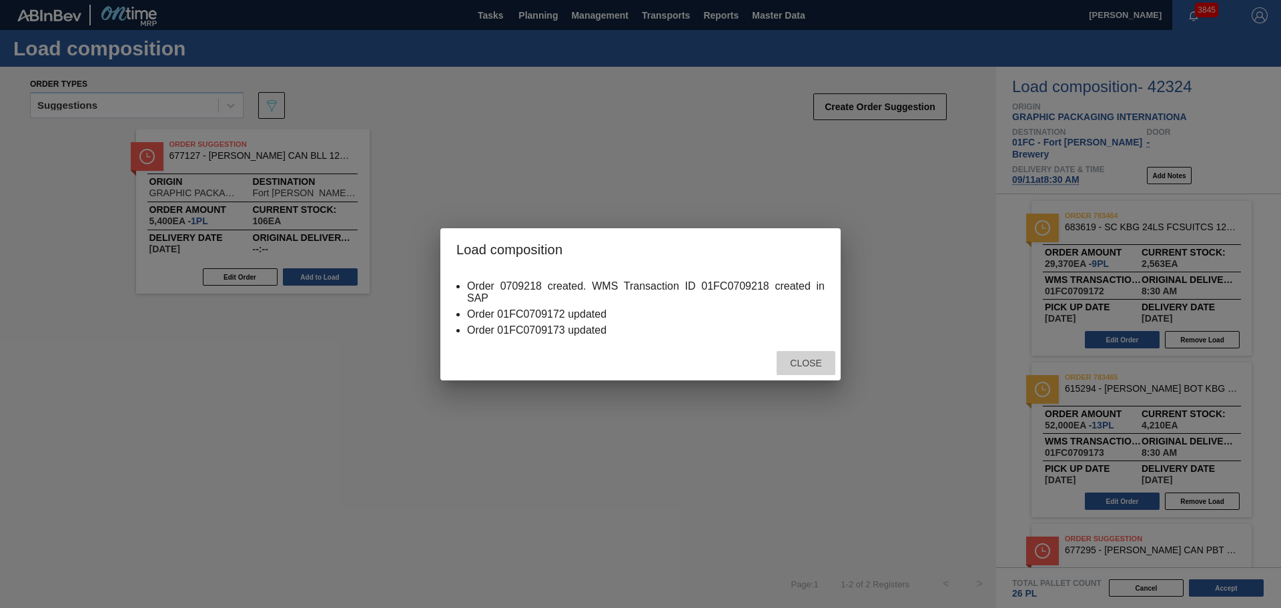
click at [805, 361] on span "Close" at bounding box center [805, 363] width 53 height 11
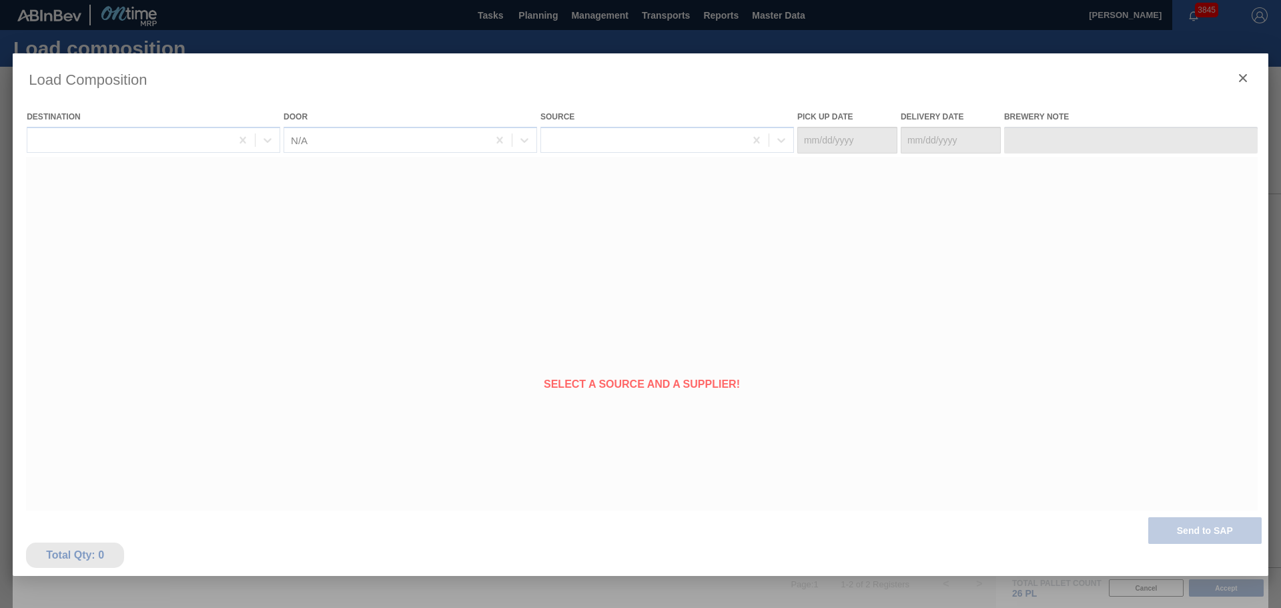
type Date "[DATE]"
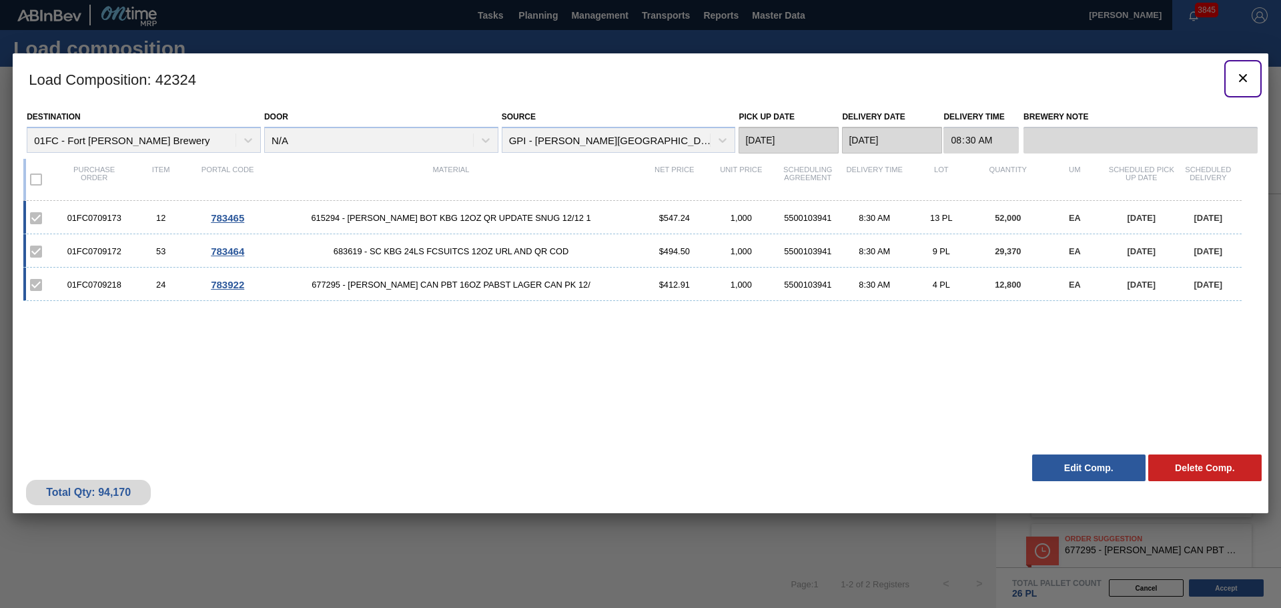
click at [1245, 77] on icon "botão de ícone" at bounding box center [1243, 78] width 16 height 16
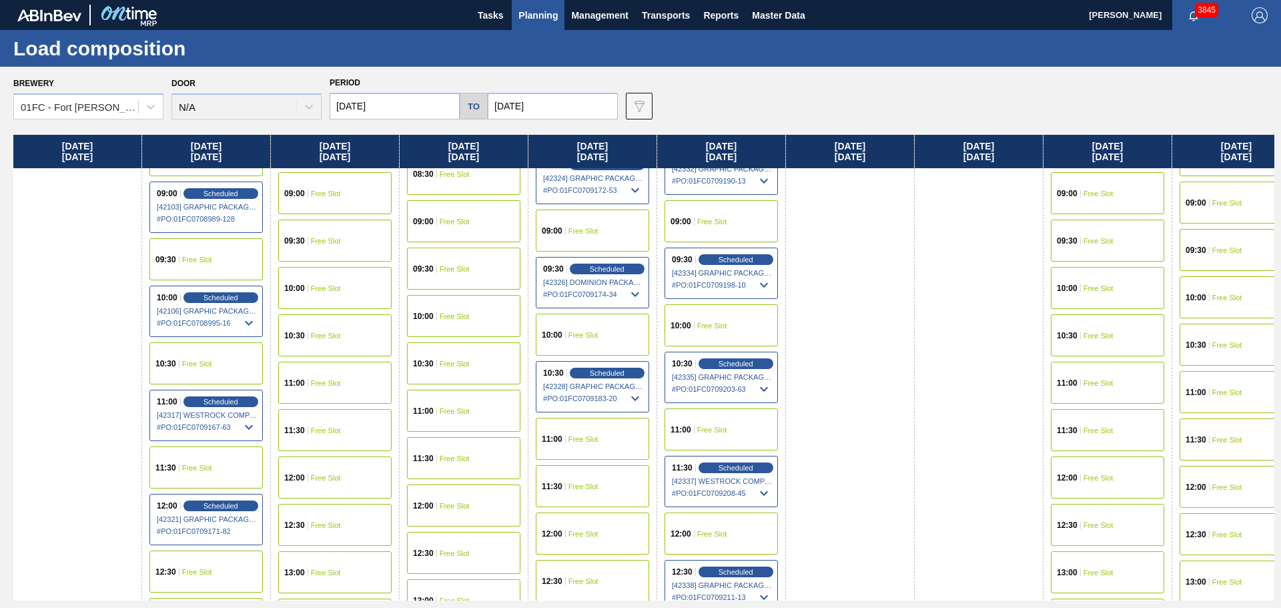
scroll to position [467, 0]
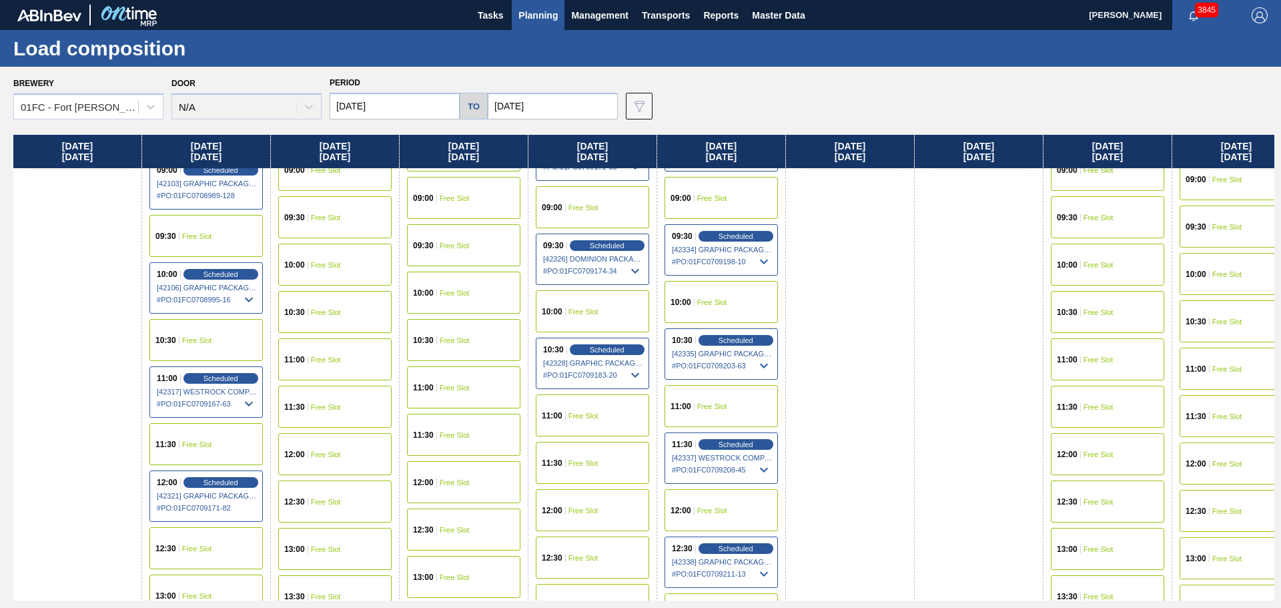
click at [633, 372] on icon at bounding box center [635, 375] width 16 height 16
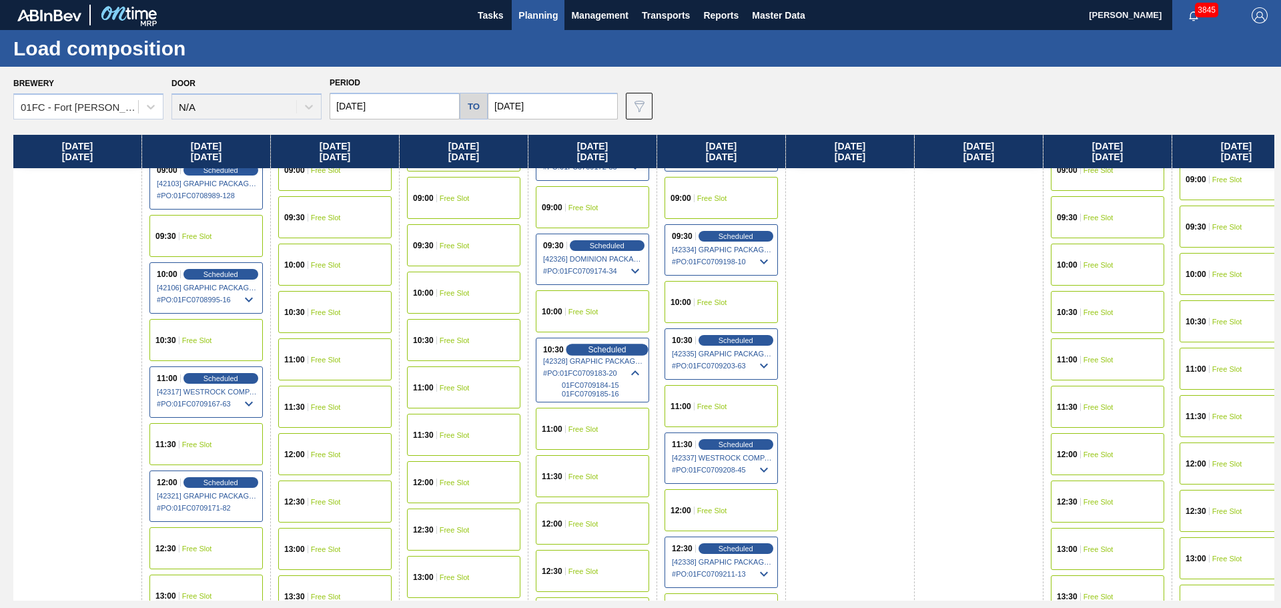
click at [606, 347] on span "Scheduled" at bounding box center [607, 349] width 38 height 9
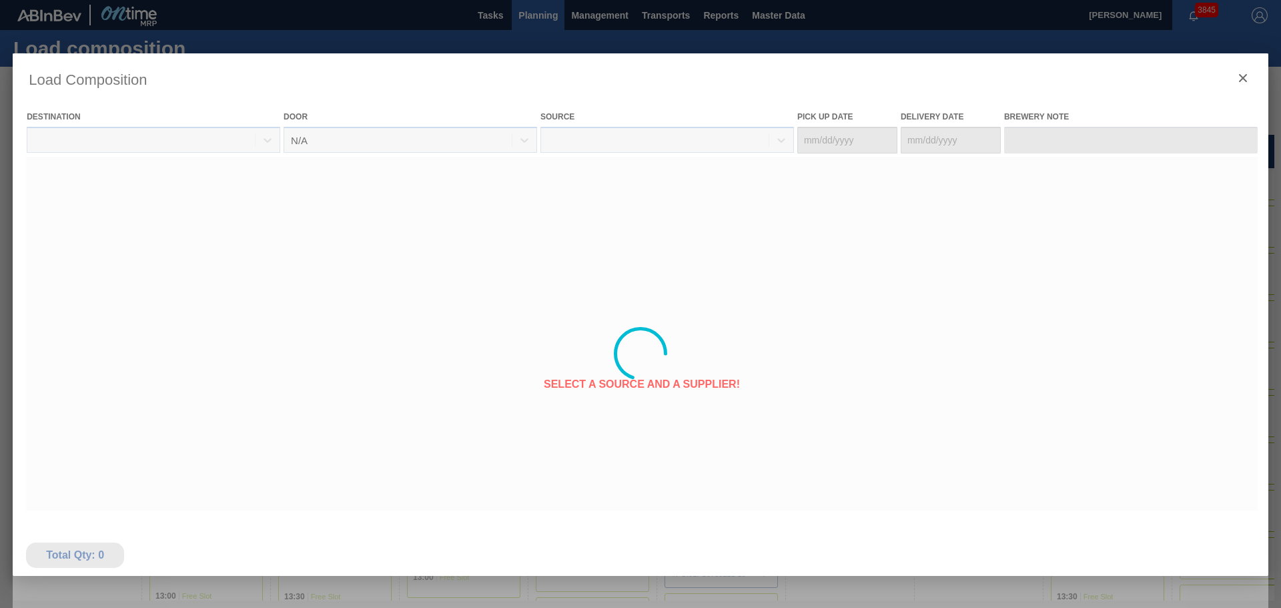
type Date "[DATE]"
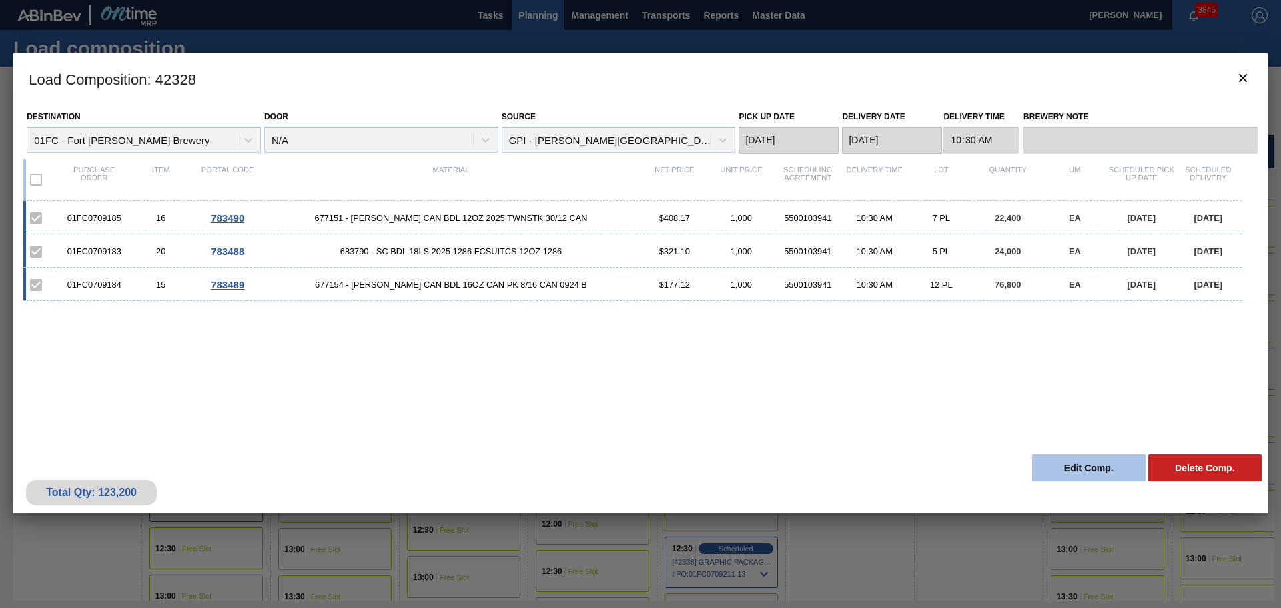
click at [1112, 457] on button "Edit Comp." at bounding box center [1088, 467] width 113 height 27
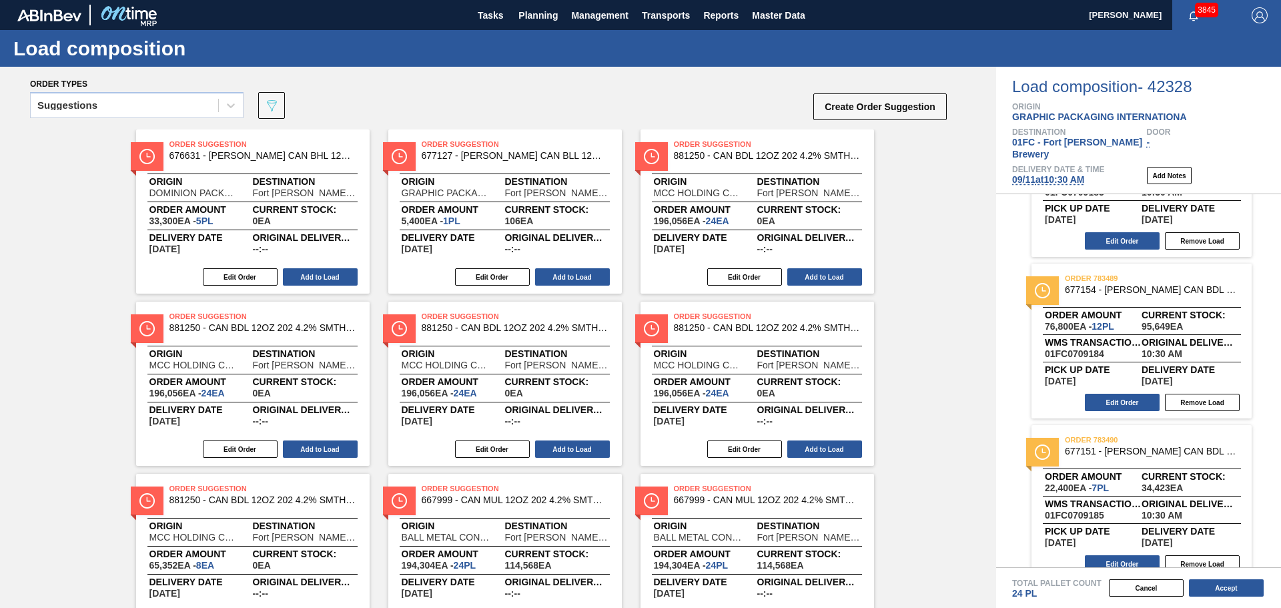
scroll to position [106, 0]
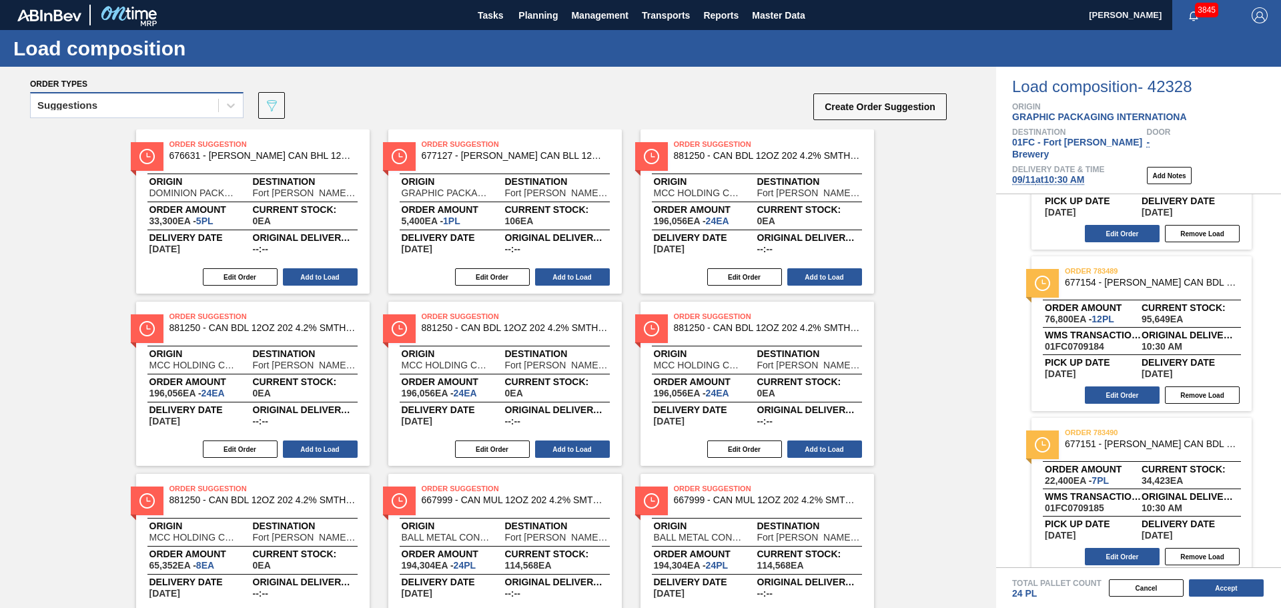
click at [147, 103] on div "Suggestions" at bounding box center [125, 105] width 188 height 19
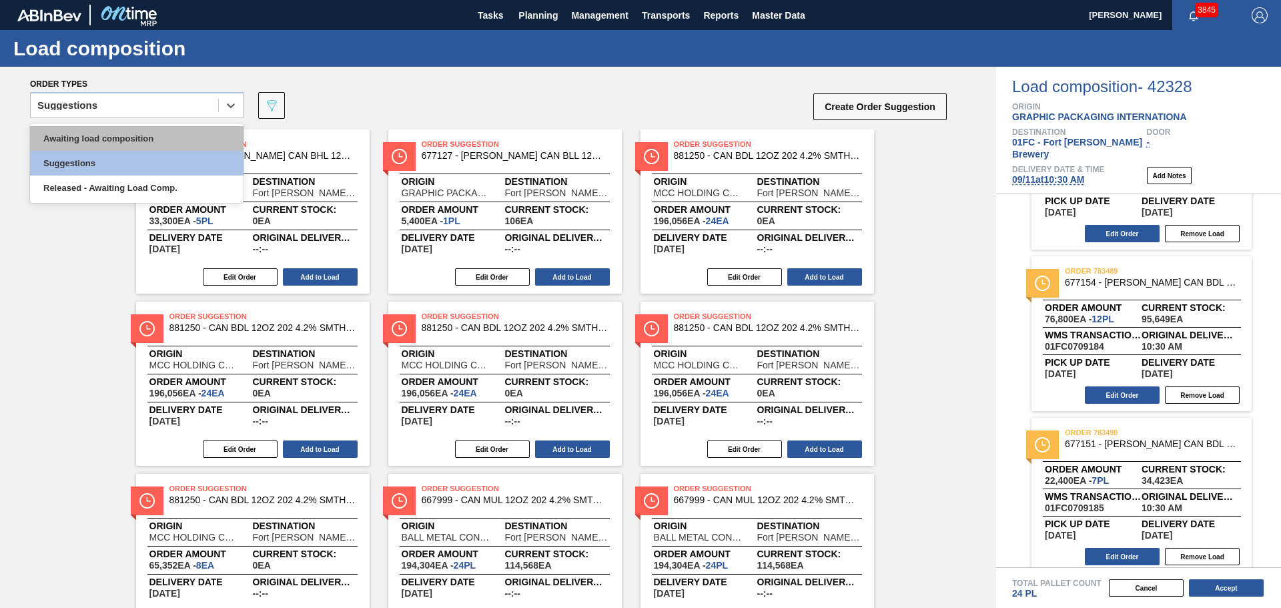
click at [140, 135] on div "Awaiting load composition" at bounding box center [137, 138] width 214 height 25
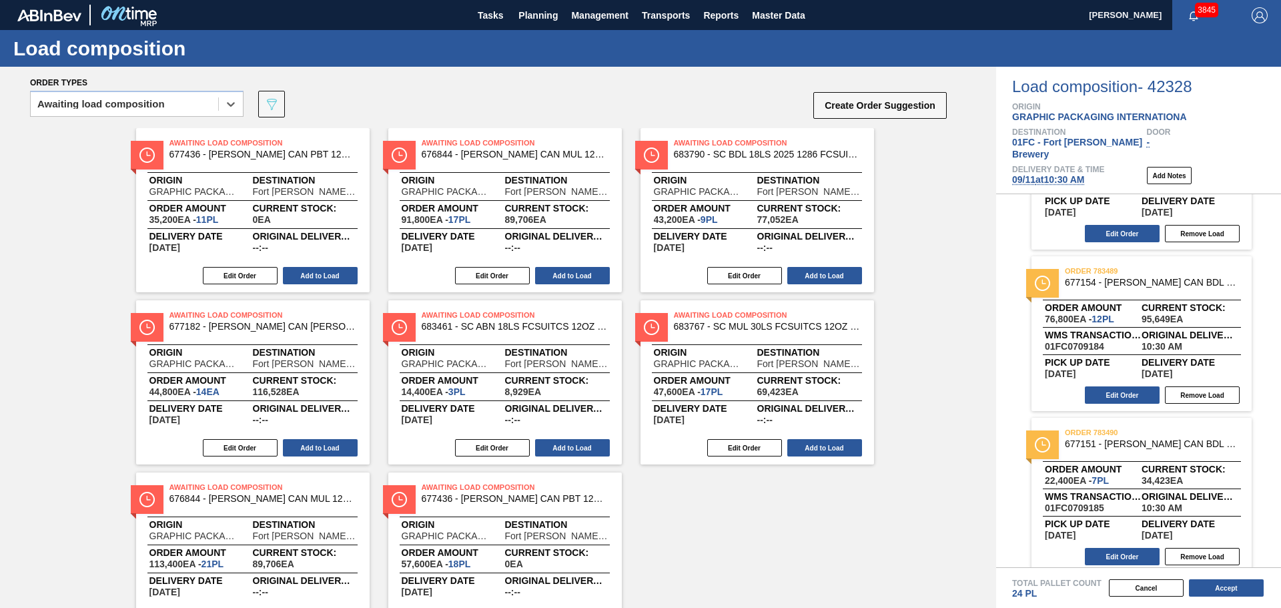
scroll to position [0, 0]
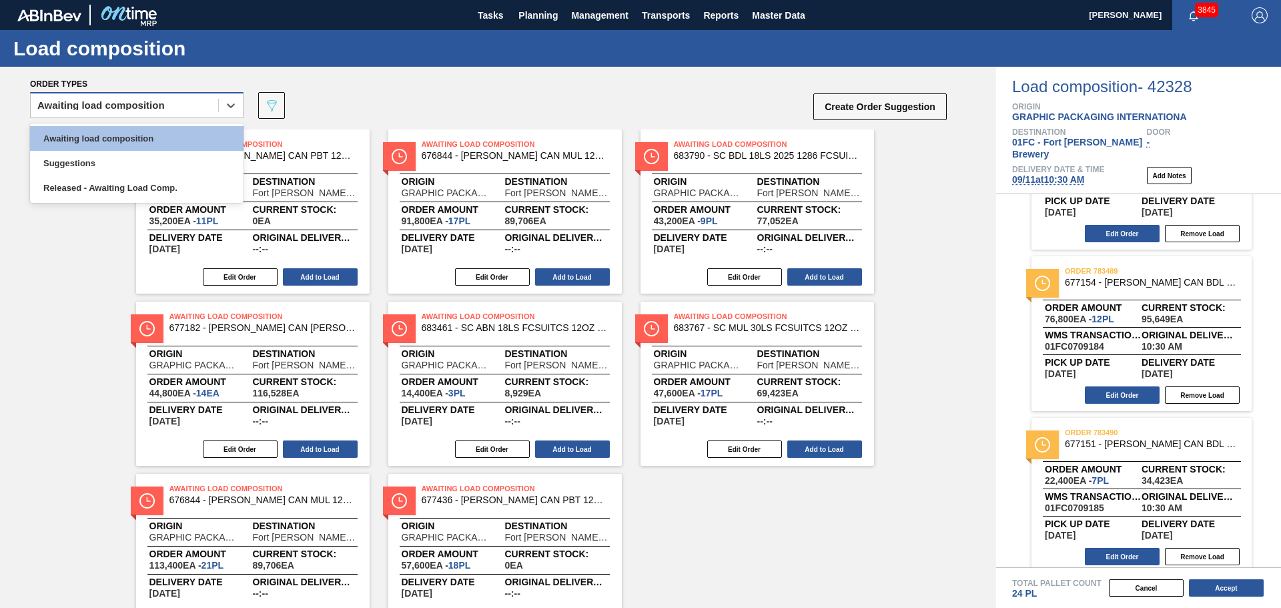
click at [117, 101] on div "Awaiting load composition" at bounding box center [100, 105] width 127 height 9
click at [95, 152] on div "Suggestions" at bounding box center [137, 163] width 214 height 25
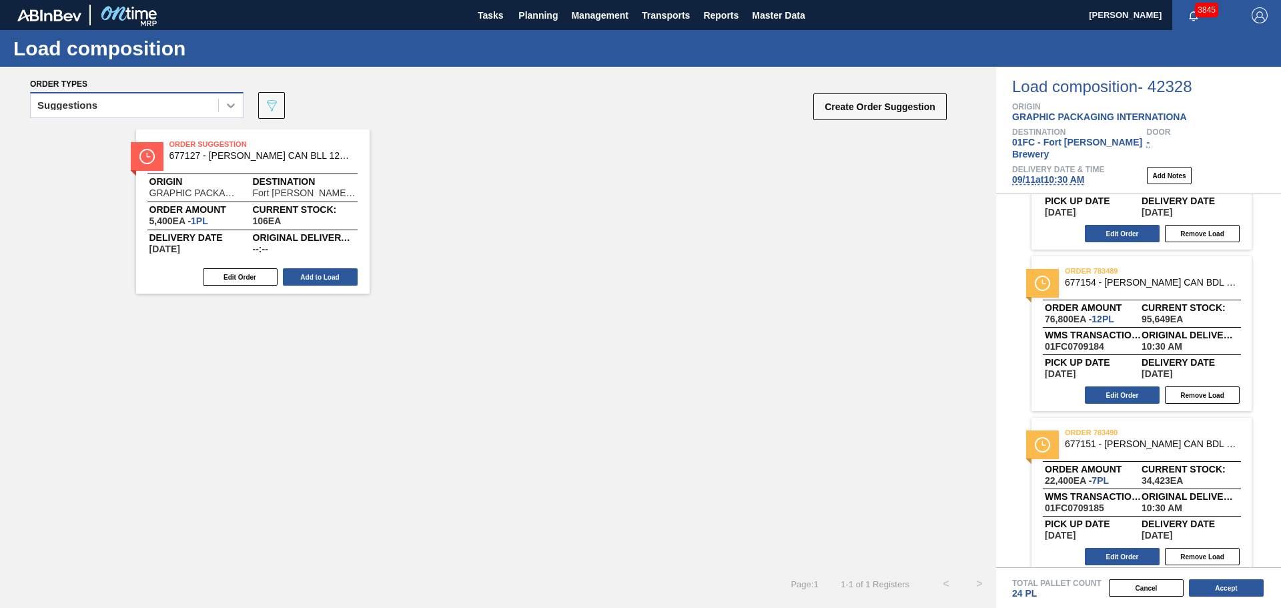
click at [236, 104] on icon at bounding box center [230, 105] width 13 height 13
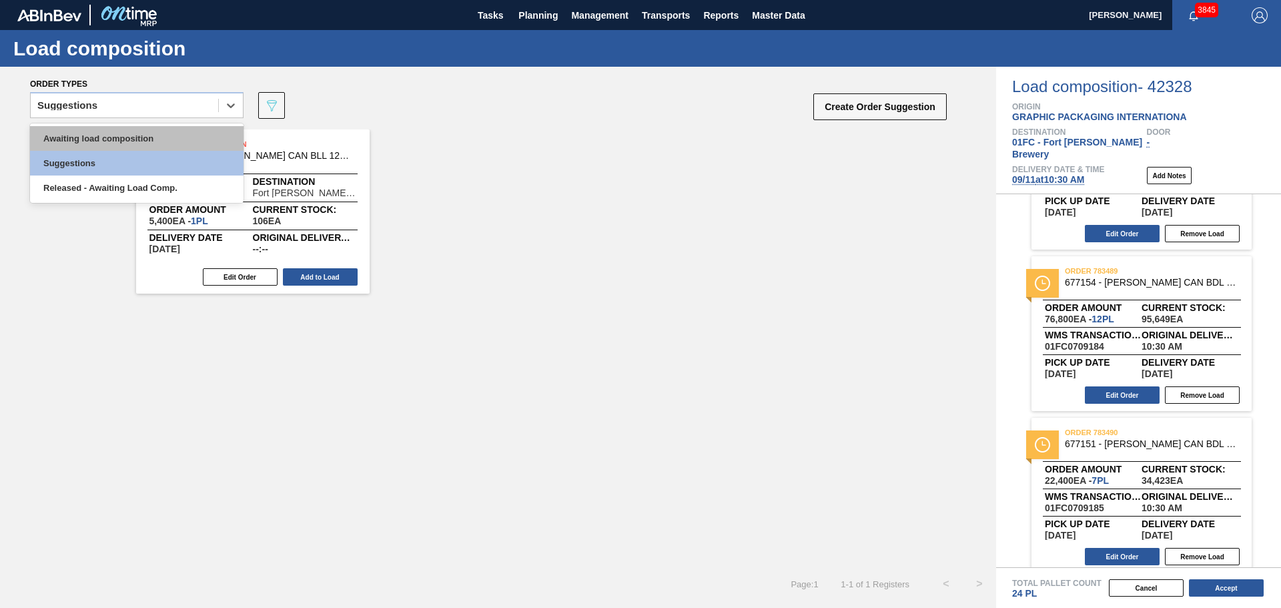
click at [210, 141] on div "Awaiting load composition" at bounding box center [137, 138] width 214 height 25
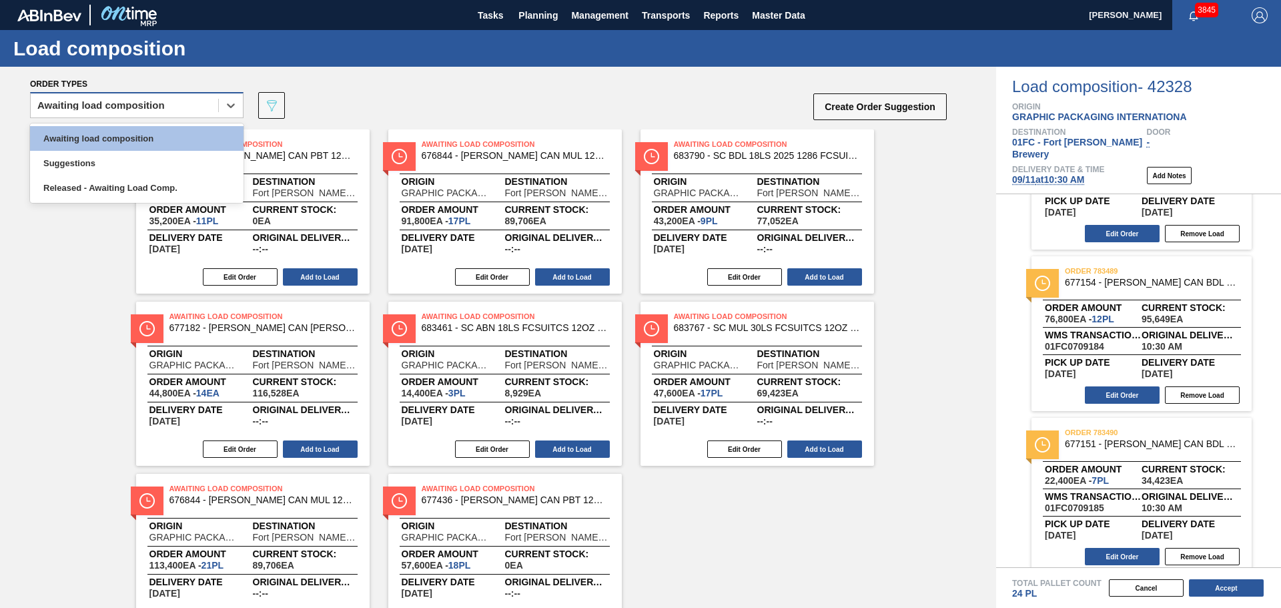
click at [177, 103] on div "Awaiting load composition" at bounding box center [125, 105] width 188 height 19
click at [148, 156] on div "Suggestions" at bounding box center [137, 163] width 214 height 25
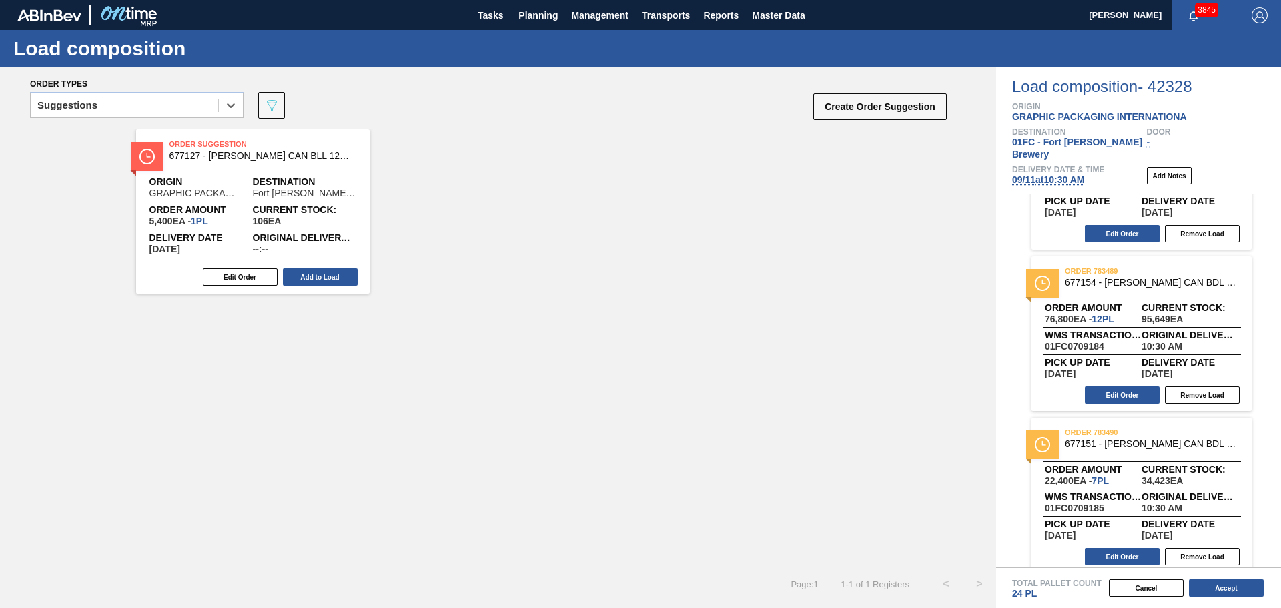
click at [144, 104] on div "Suggestions" at bounding box center [125, 105] width 188 height 19
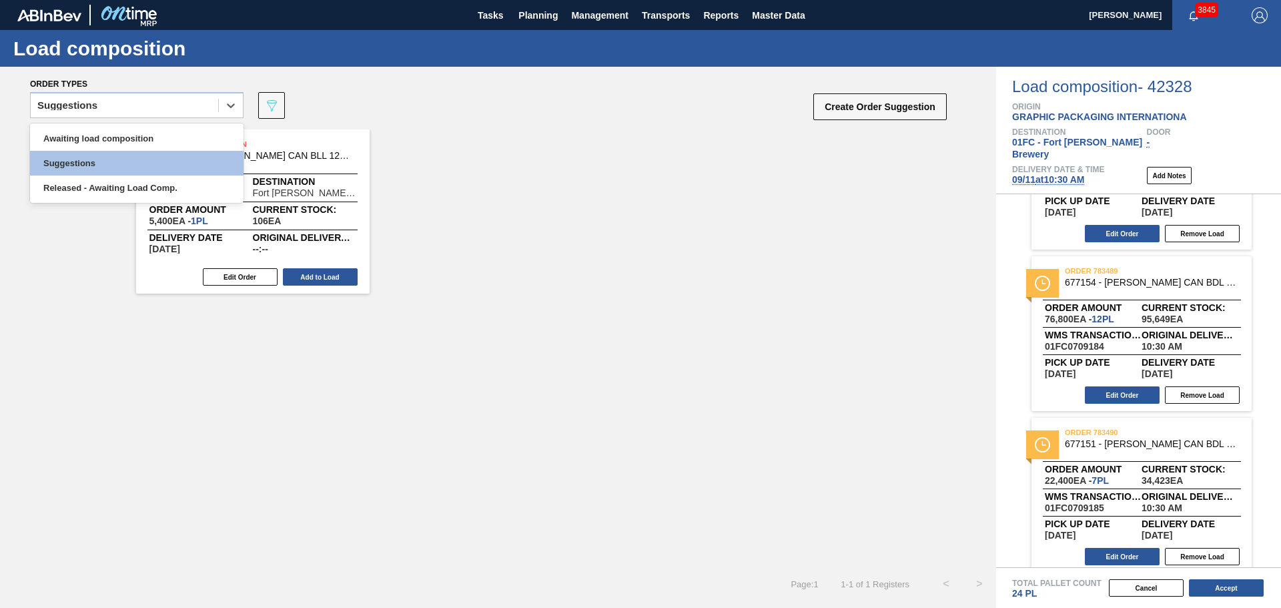
click at [243, 404] on div "Order Suggestion 677127 - [PERSON_NAME] CAN BLL 12OZ 2025 24PT CAN PK 12/12 Ori…" at bounding box center [498, 348] width 996 height 438
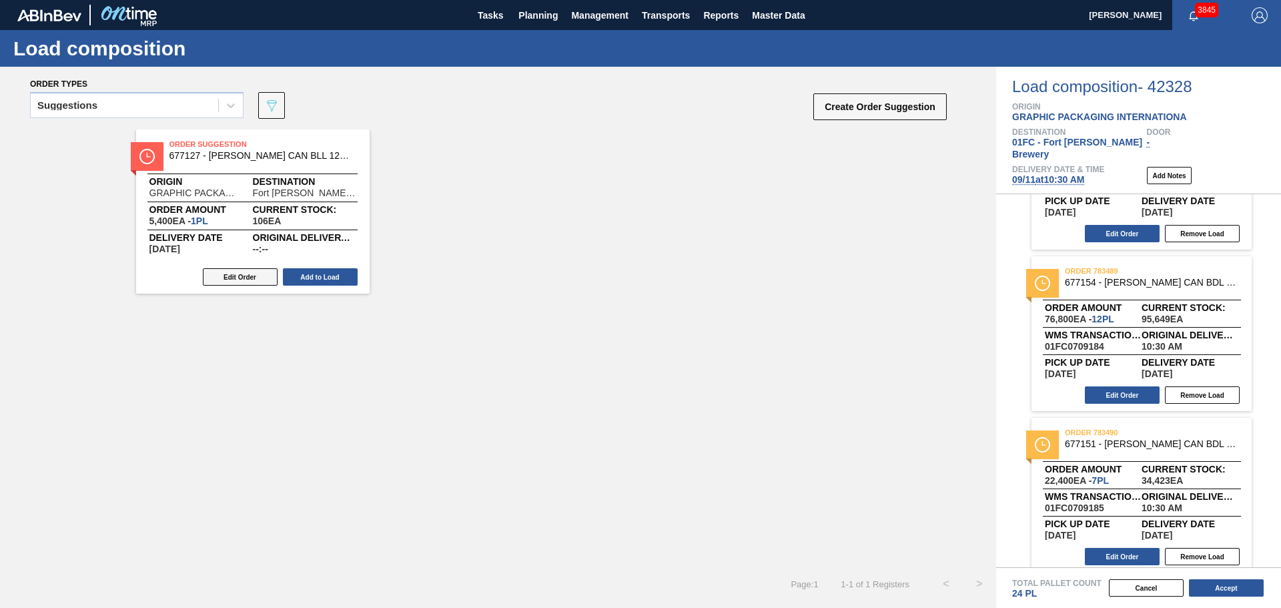
click at [240, 274] on button "Edit Order" at bounding box center [240, 276] width 75 height 17
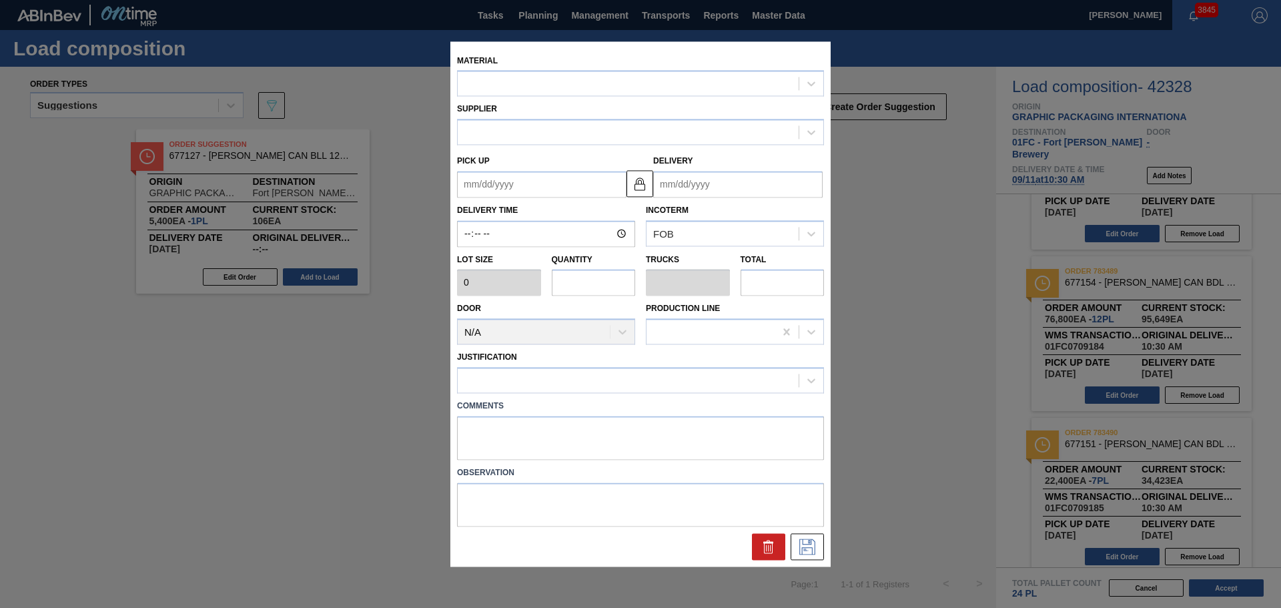
type input "5,400"
type input "1"
type input "0.038"
type input "5,400"
type up "[DATE]"
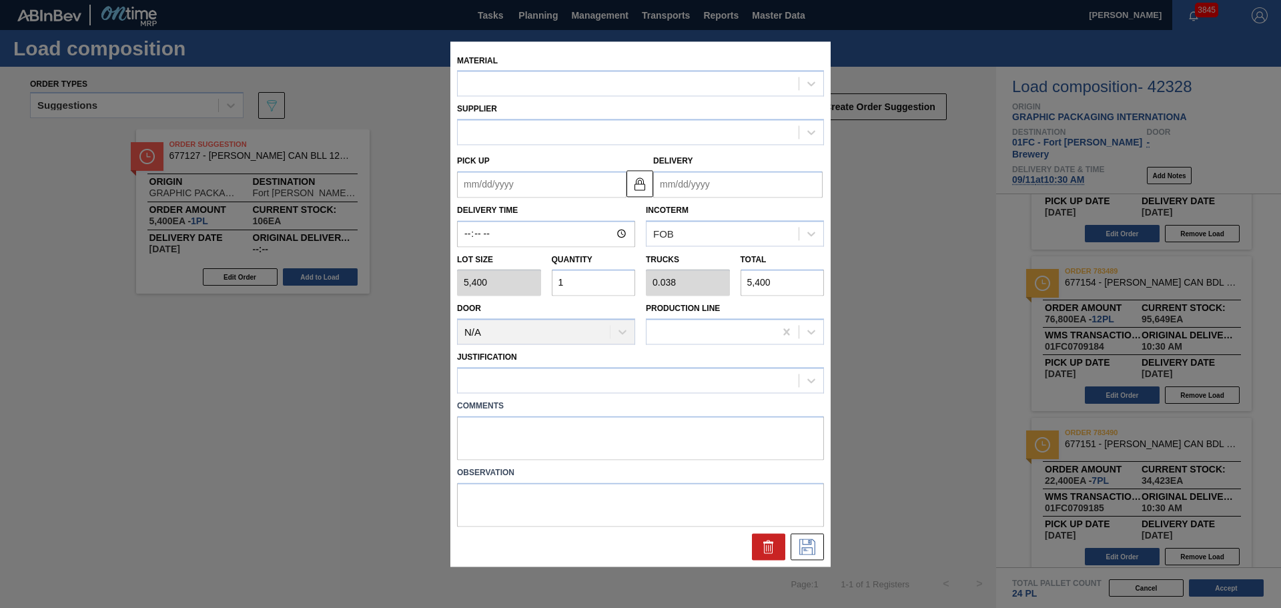
type input "[DATE]"
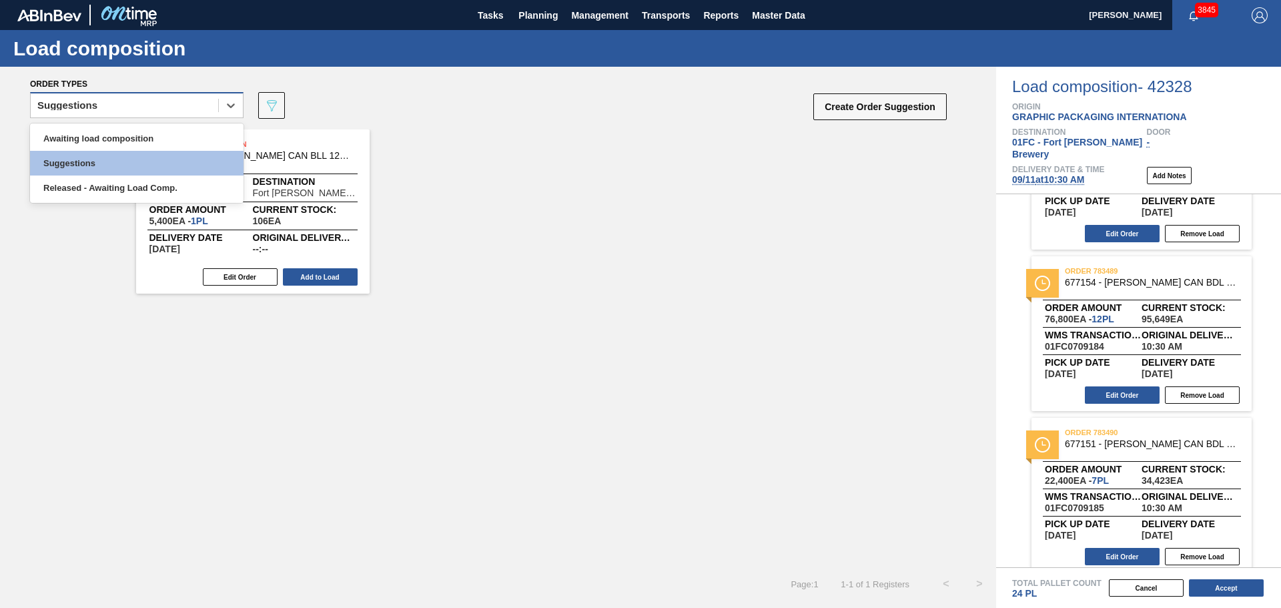
click at [123, 100] on div "Suggestions" at bounding box center [125, 105] width 188 height 19
click at [134, 143] on div "Awaiting load composition" at bounding box center [137, 138] width 214 height 25
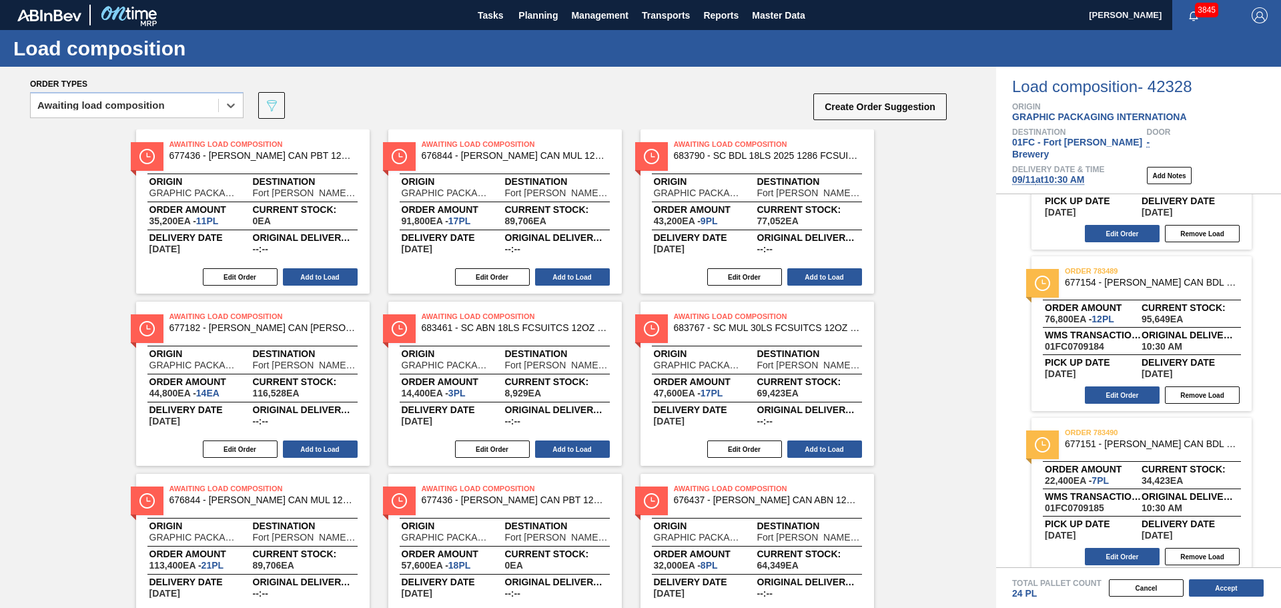
scroll to position [70, 0]
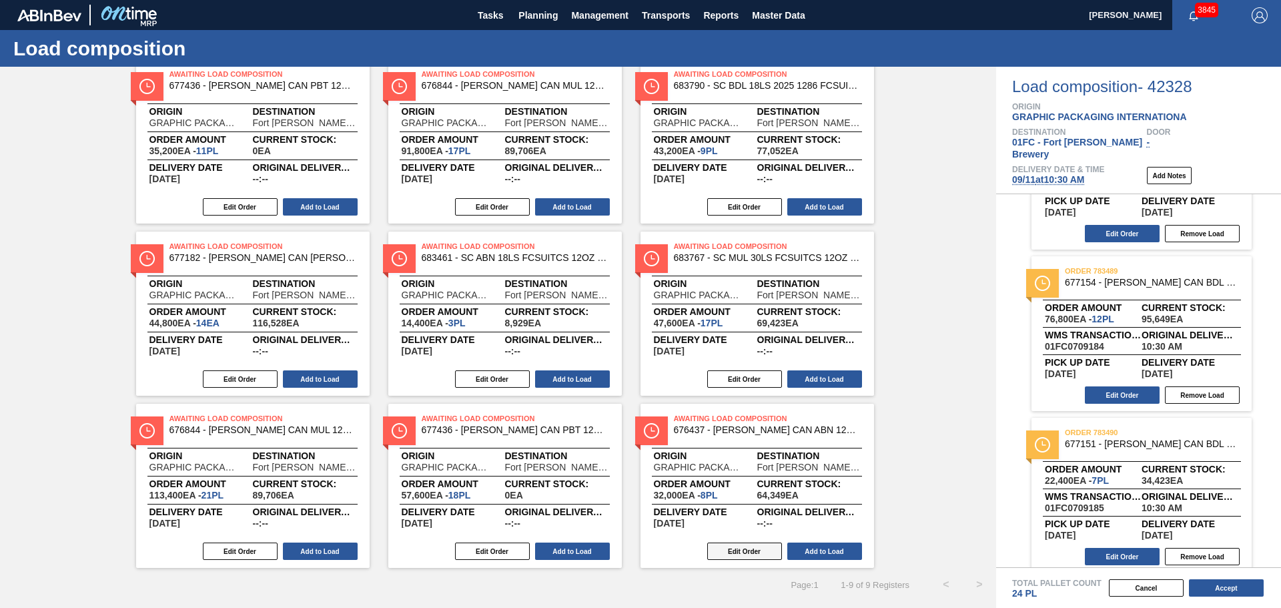
click at [745, 551] on button "Edit Order" at bounding box center [744, 551] width 75 height 17
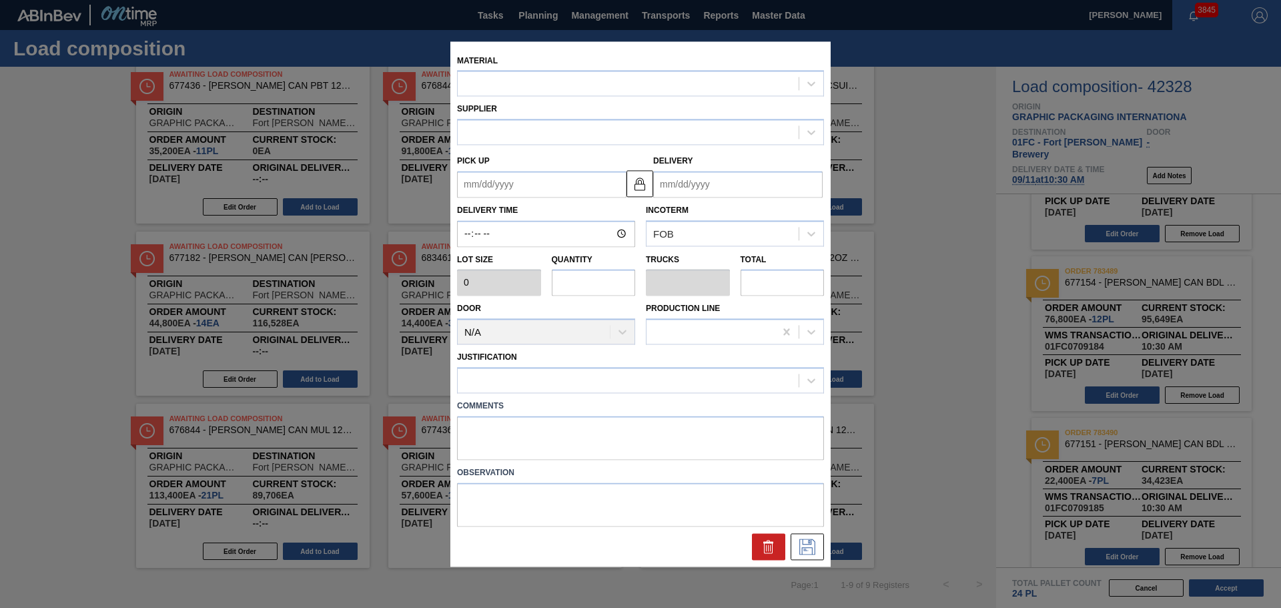
type input "4,000"
type input "8"
type input "0.308"
type input "32,000"
type up "[DATE]"
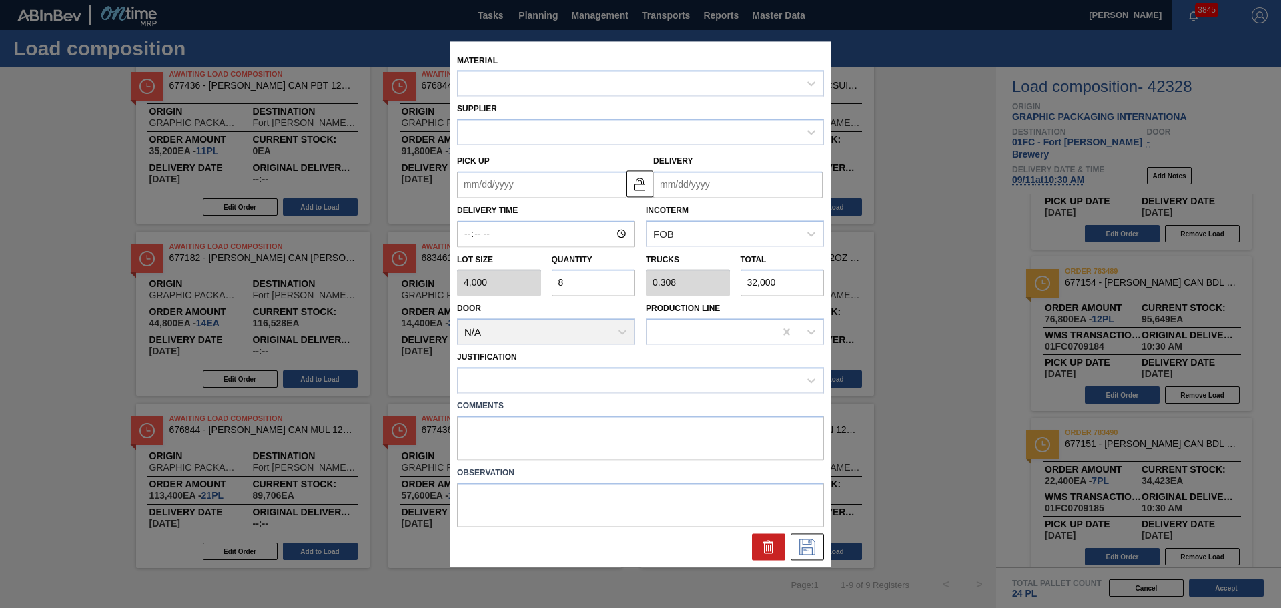
type input "[DATE]"
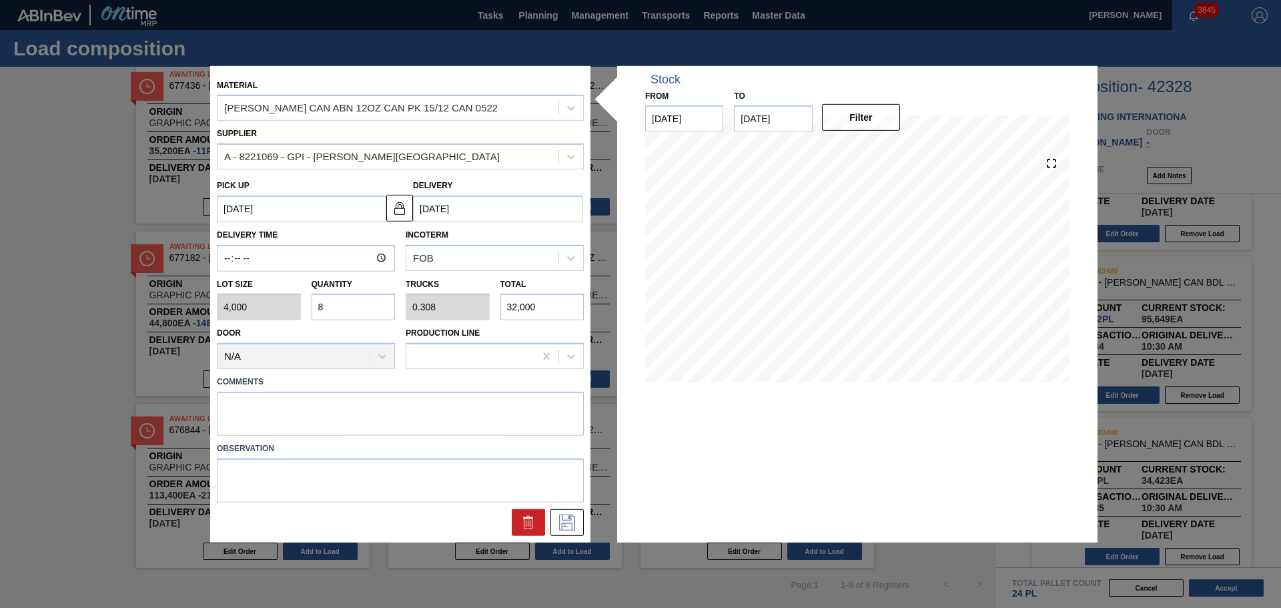
click at [275, 310] on div "Lot size 4,000 Quantity 8 Trucks 0.308 Total 32,000" at bounding box center [401, 296] width 378 height 49
type input "2"
type input "0.077"
type input "8,000"
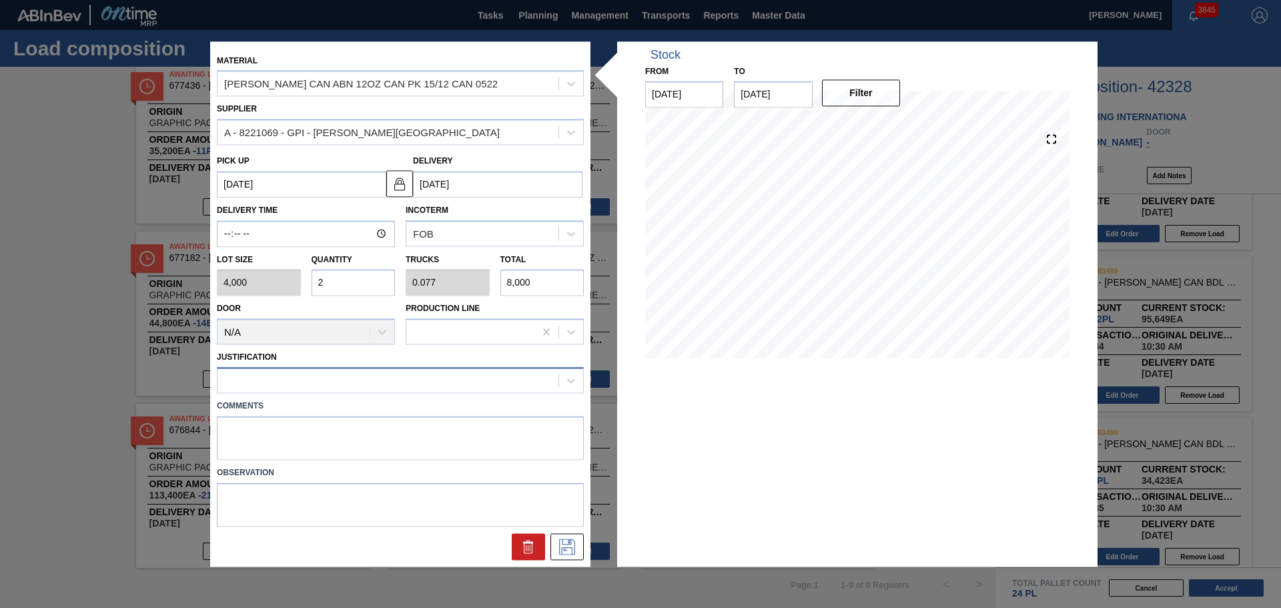
type input "2"
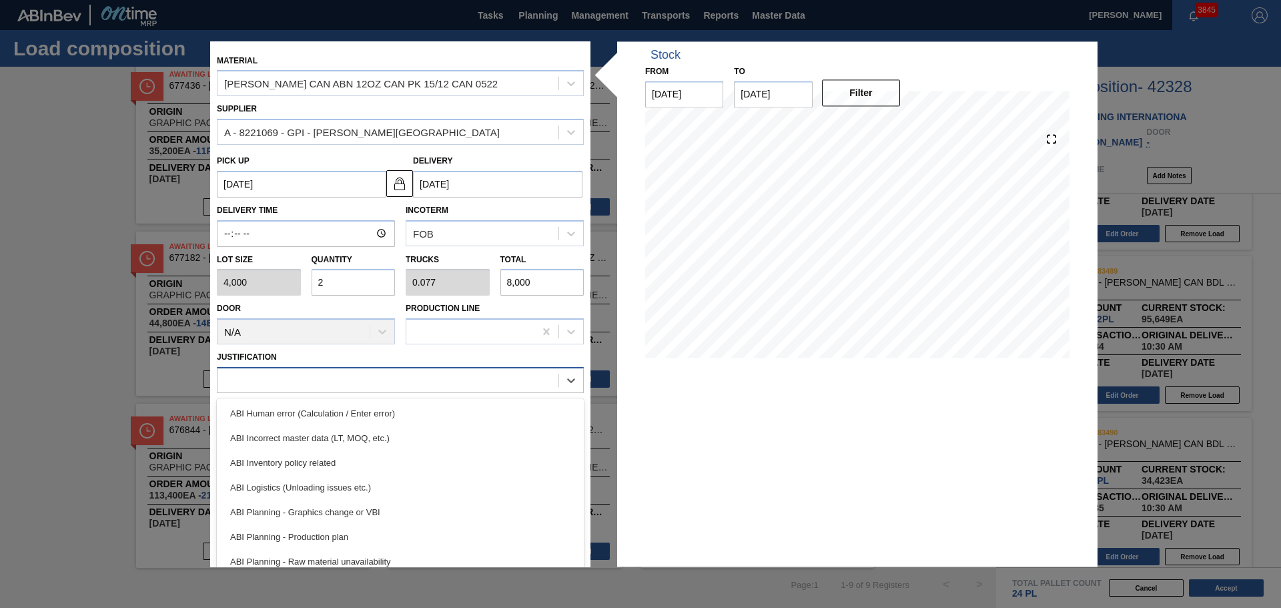
click at [386, 377] on div at bounding box center [388, 380] width 341 height 19
click at [379, 456] on div "ABI Inventory policy related" at bounding box center [400, 462] width 367 height 25
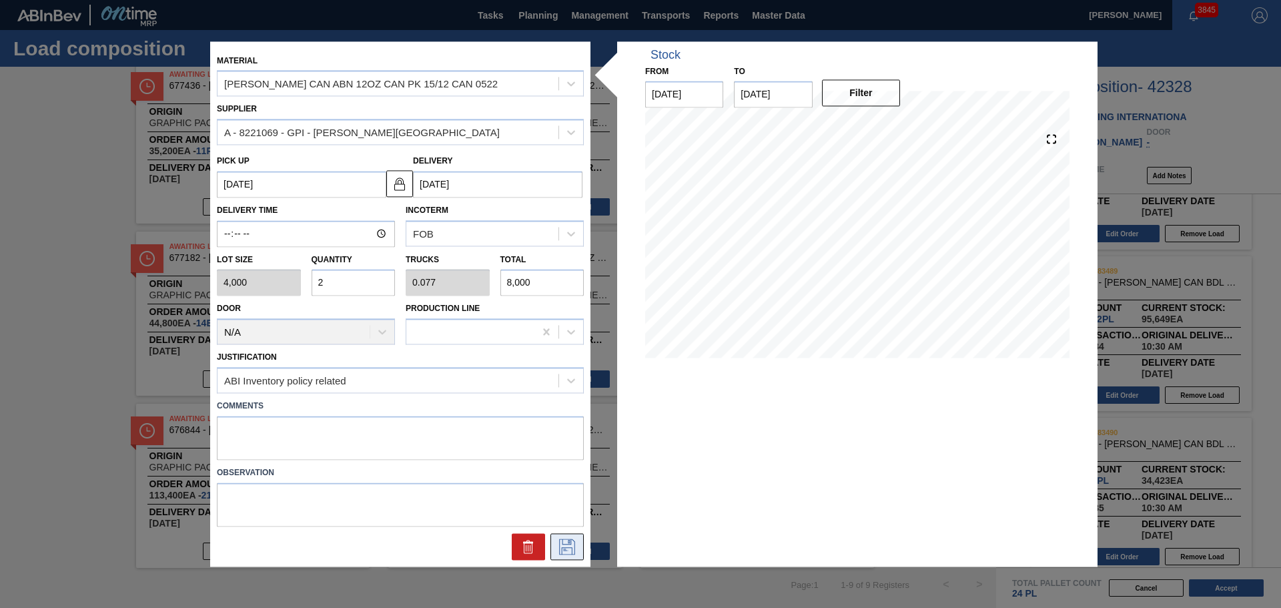
click at [567, 537] on button at bounding box center [567, 546] width 33 height 27
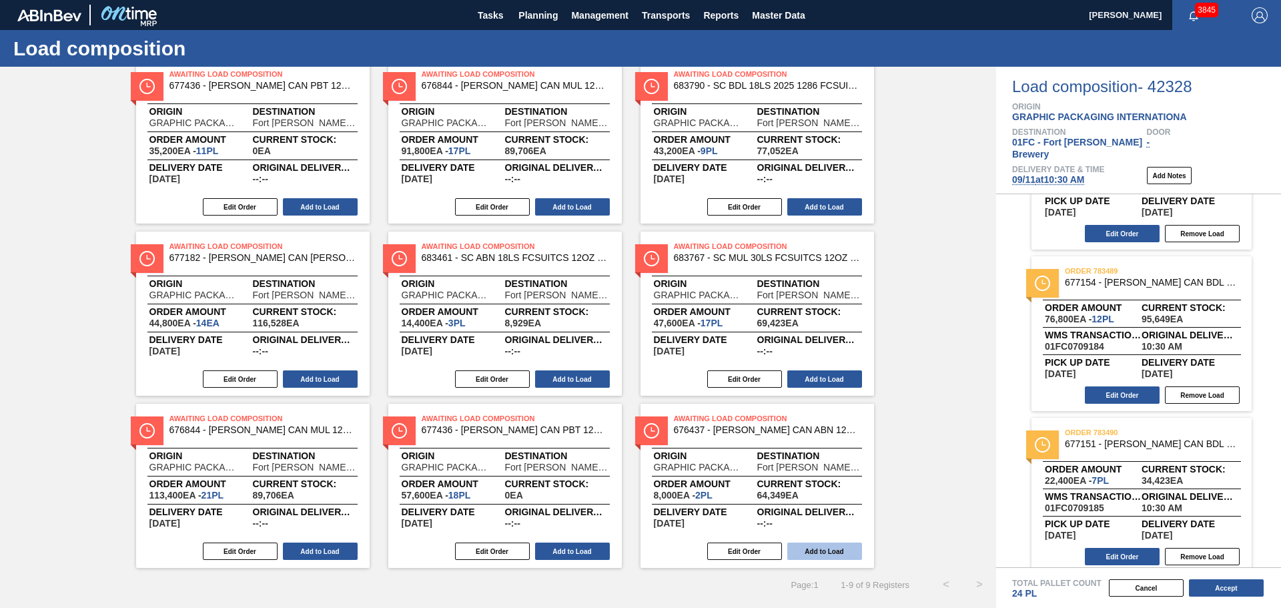
click at [835, 545] on button "Add to Load" at bounding box center [824, 551] width 75 height 17
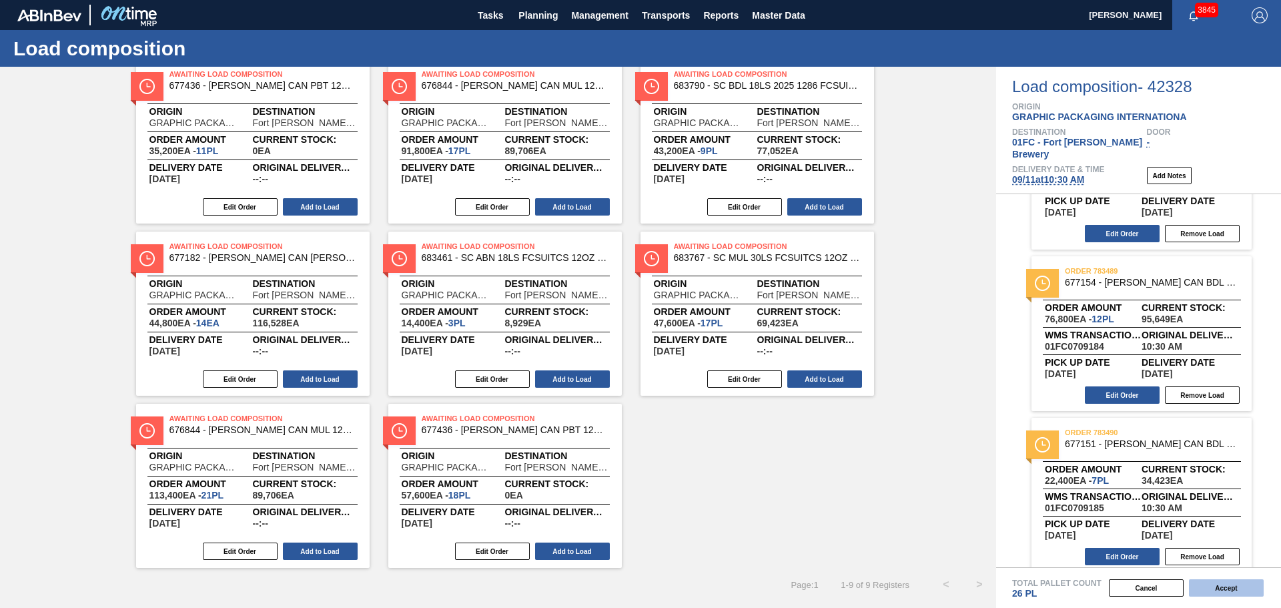
click at [1214, 588] on button "Accept" at bounding box center [1226, 587] width 75 height 17
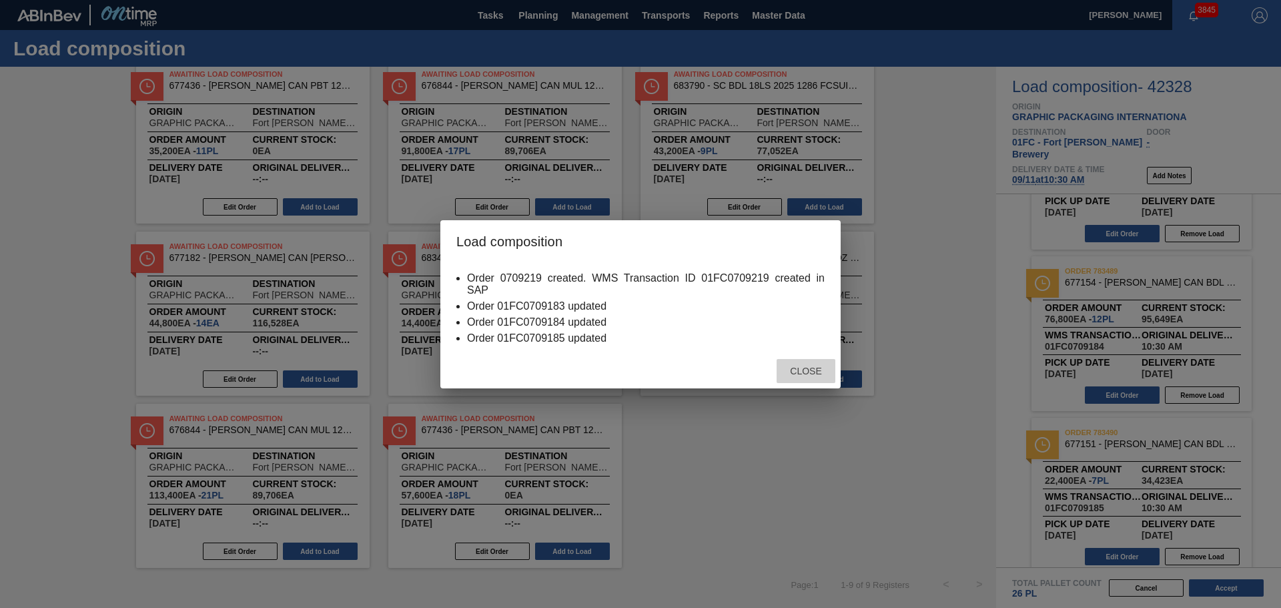
click at [793, 366] on span "Close" at bounding box center [805, 371] width 53 height 11
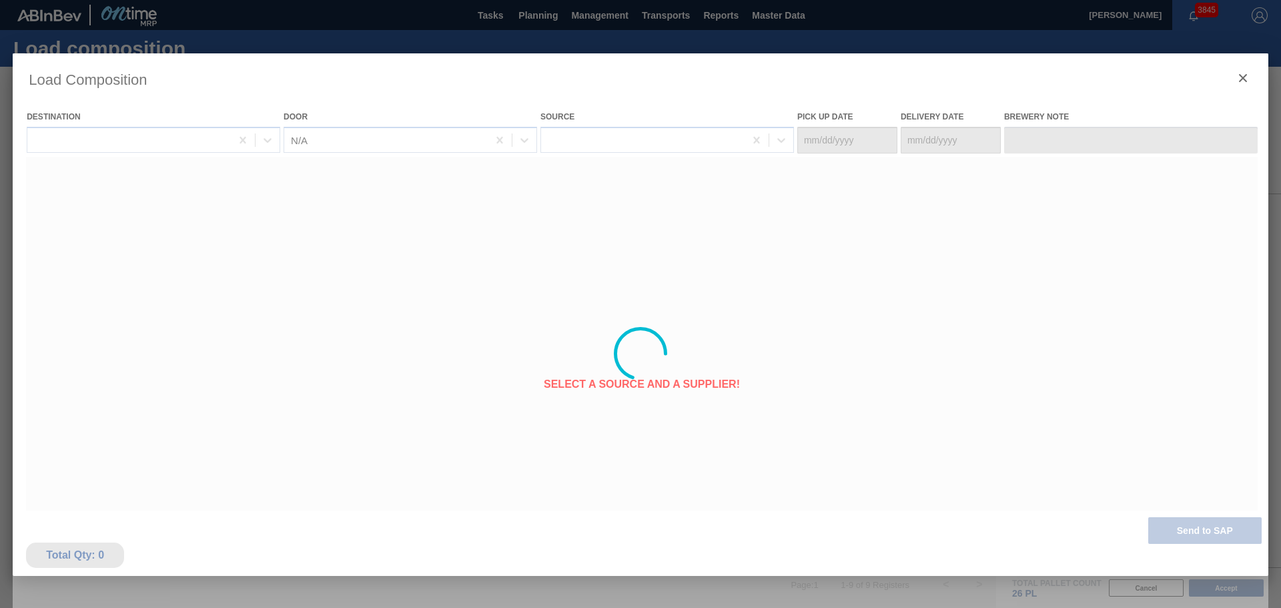
type Date "[DATE]"
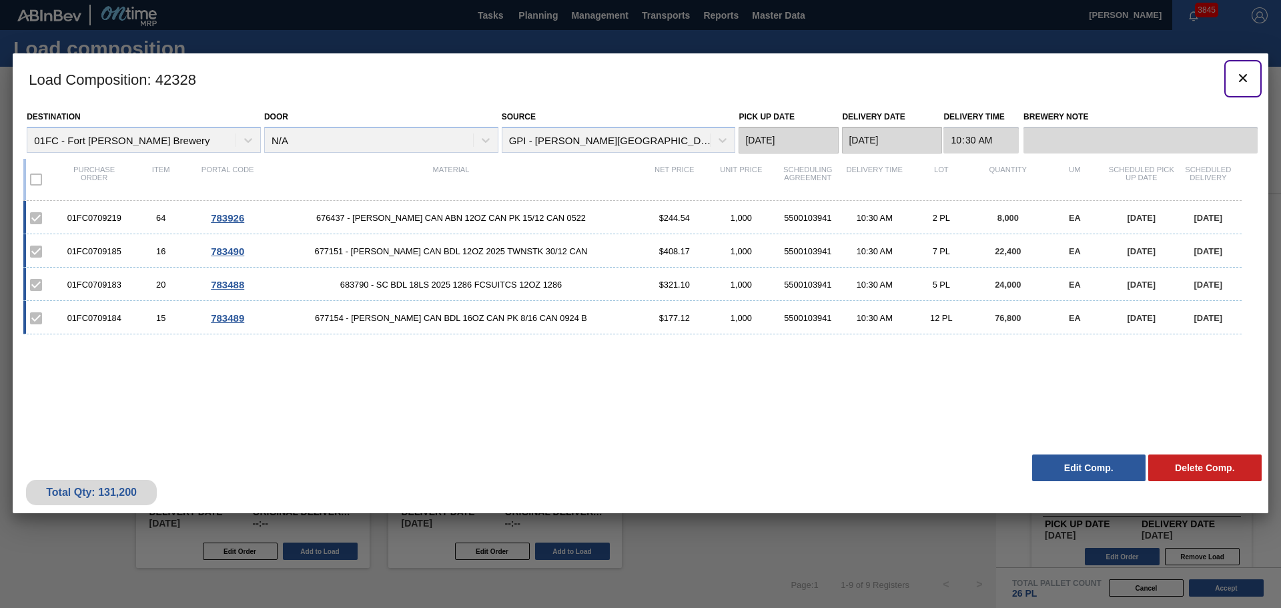
click at [1243, 76] on icon "botão de ícone" at bounding box center [1243, 78] width 16 height 16
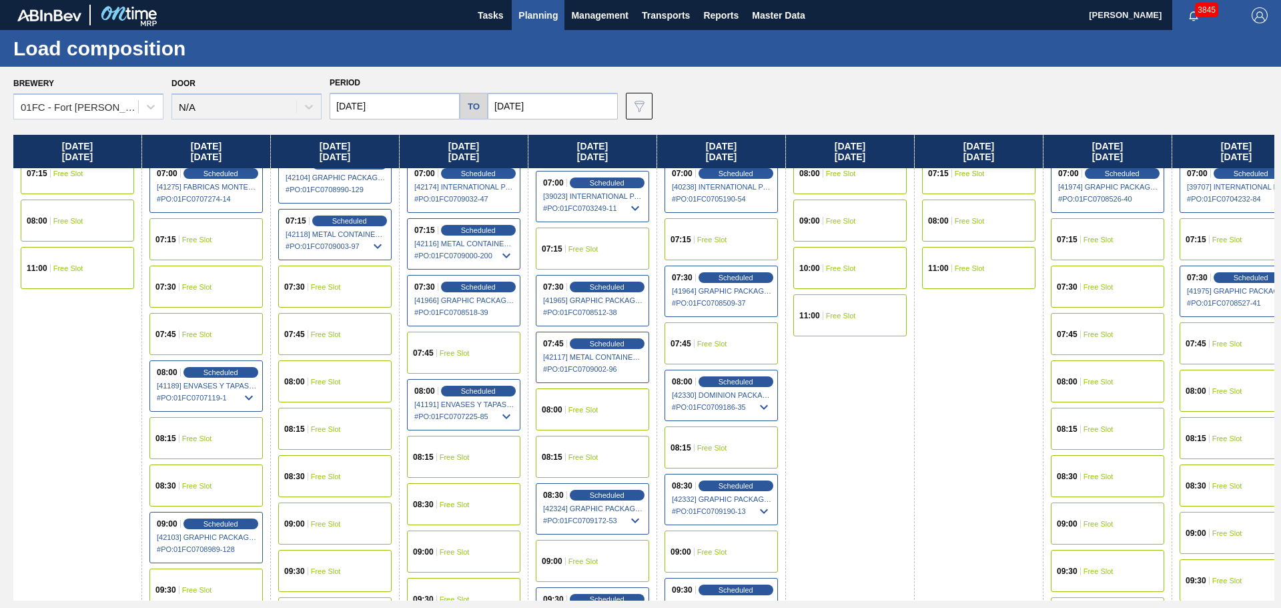
scroll to position [133, 0]
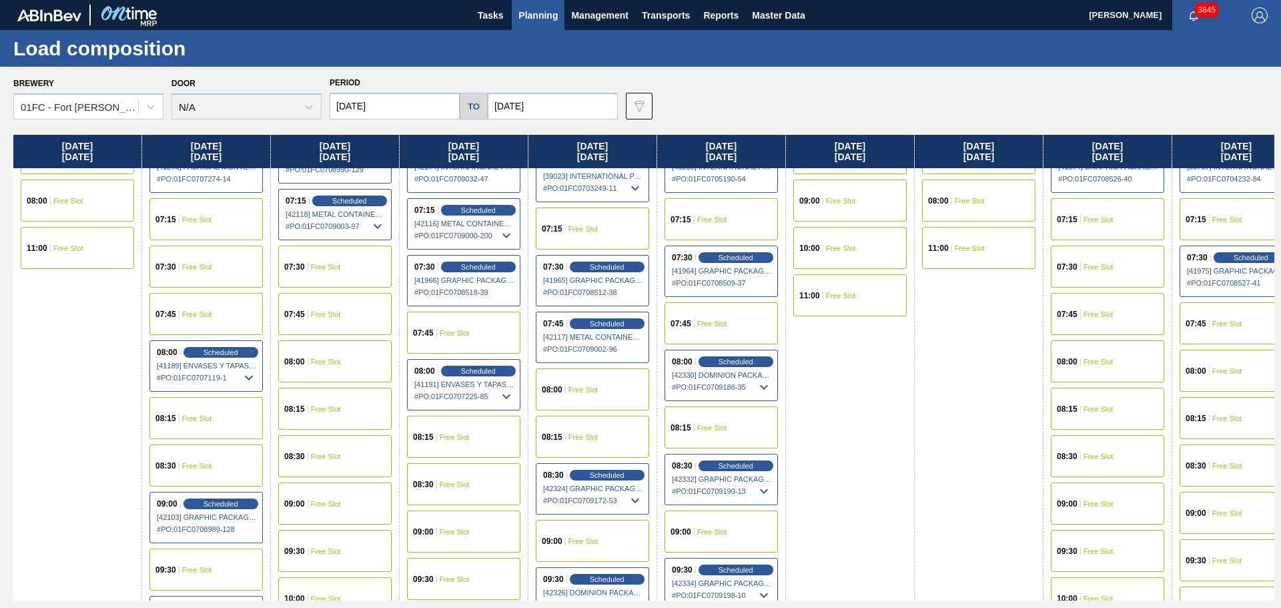
click at [765, 494] on icon at bounding box center [764, 491] width 16 height 16
click at [740, 466] on span "Scheduled" at bounding box center [736, 465] width 38 height 9
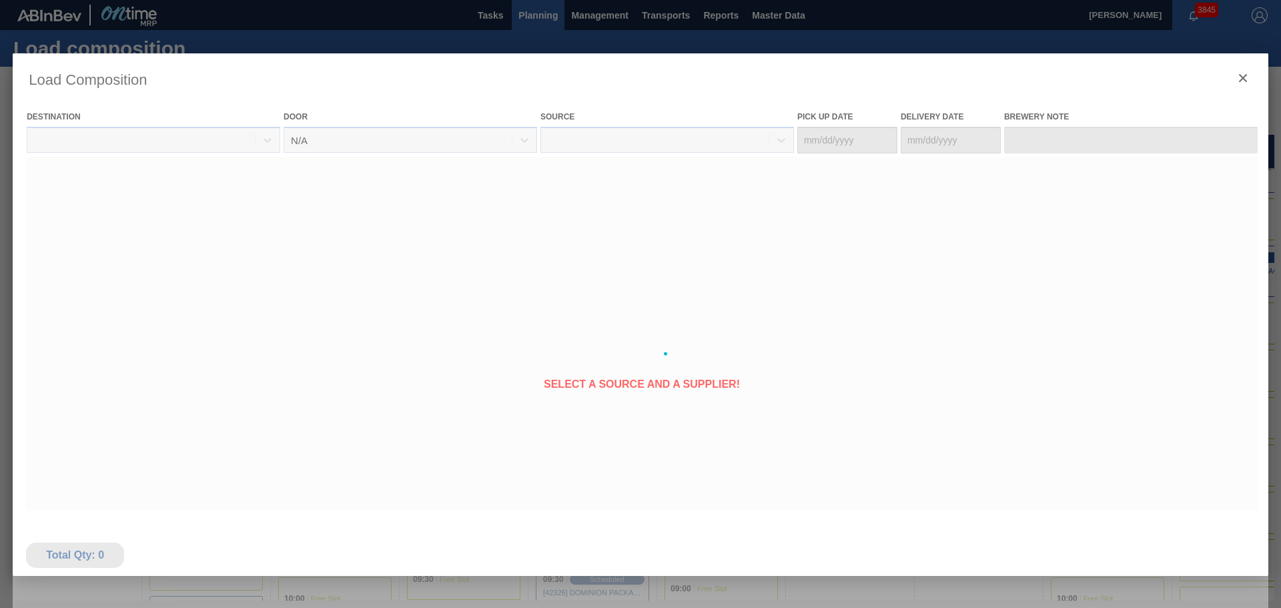
type Date "[DATE]"
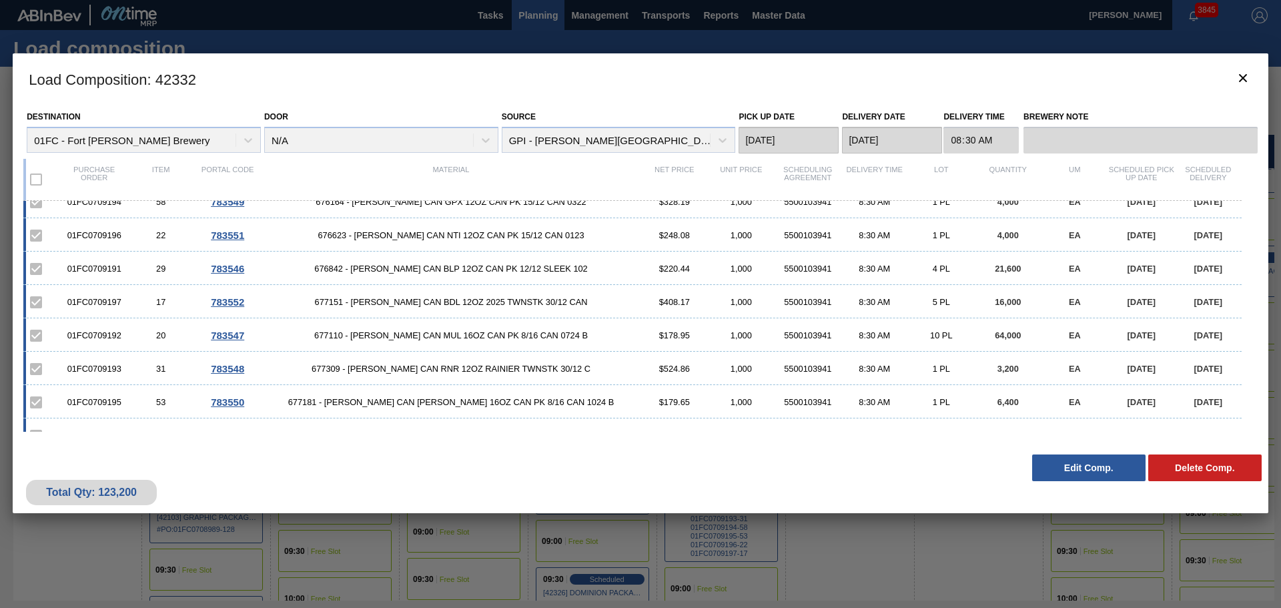
scroll to position [0, 0]
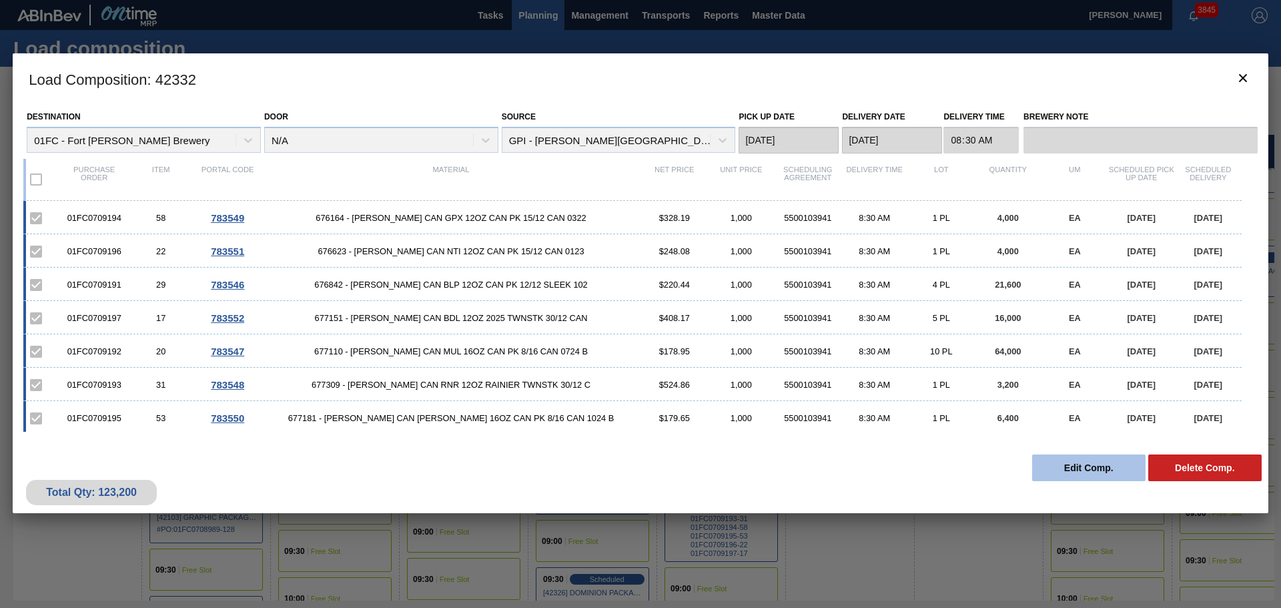
click at [1095, 468] on button "Edit Comp." at bounding box center [1088, 467] width 113 height 27
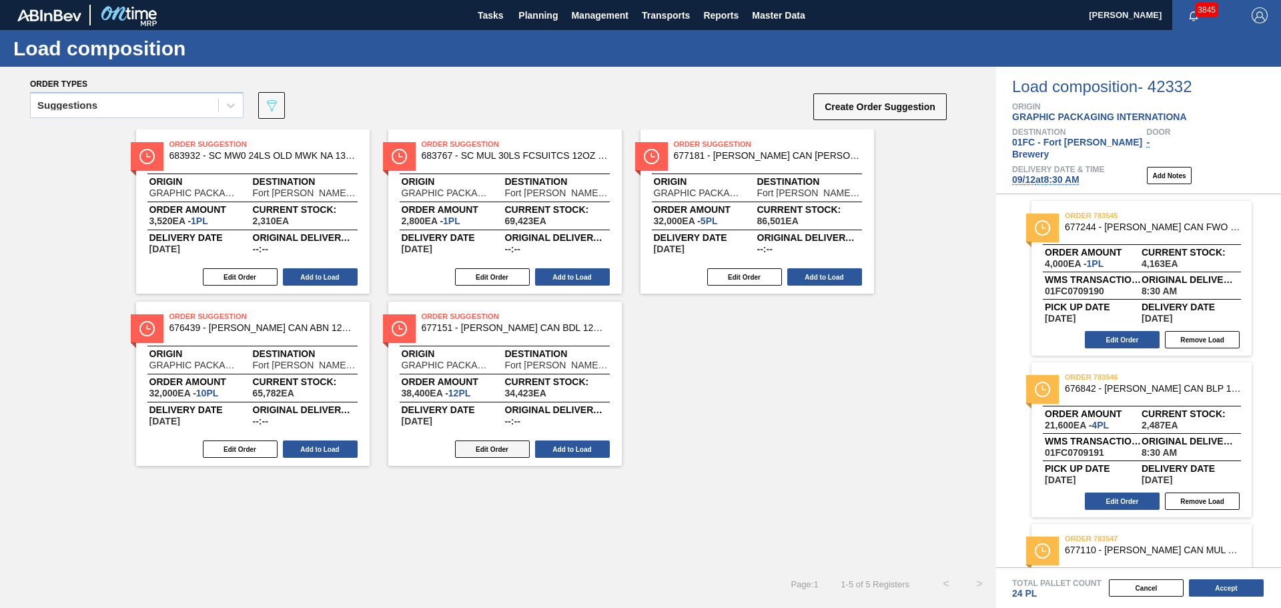
click at [504, 452] on button "Edit Order" at bounding box center [492, 448] width 75 height 17
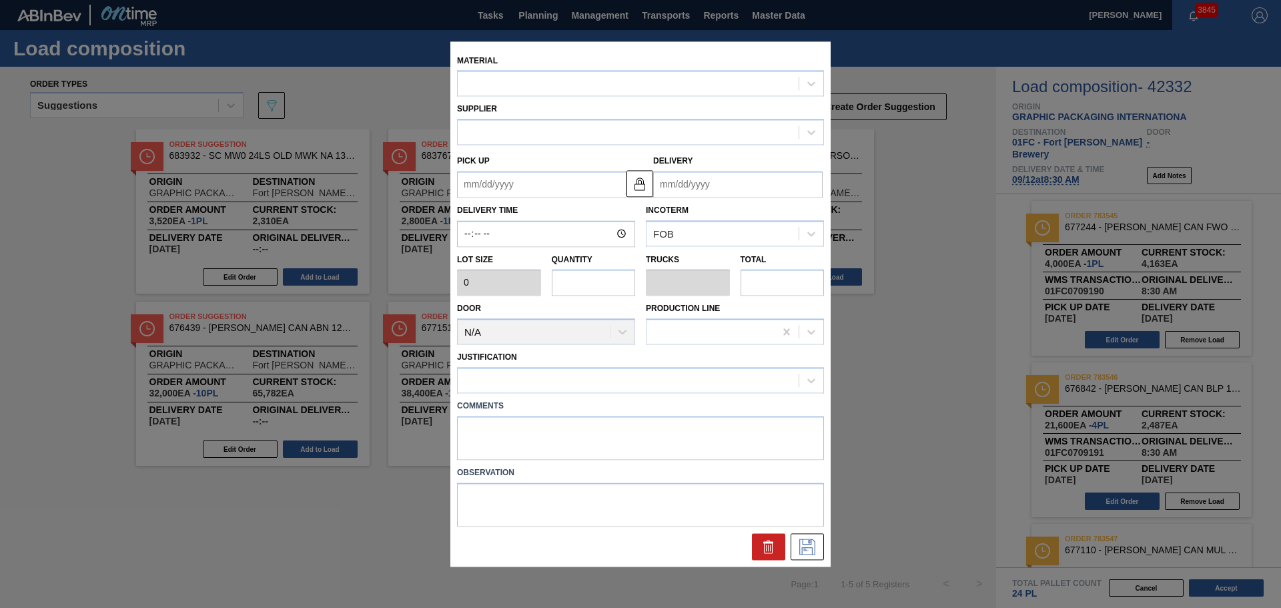
type input "3,200"
type input "12"
type input "0.462"
type input "38,400"
type up "[DATE]"
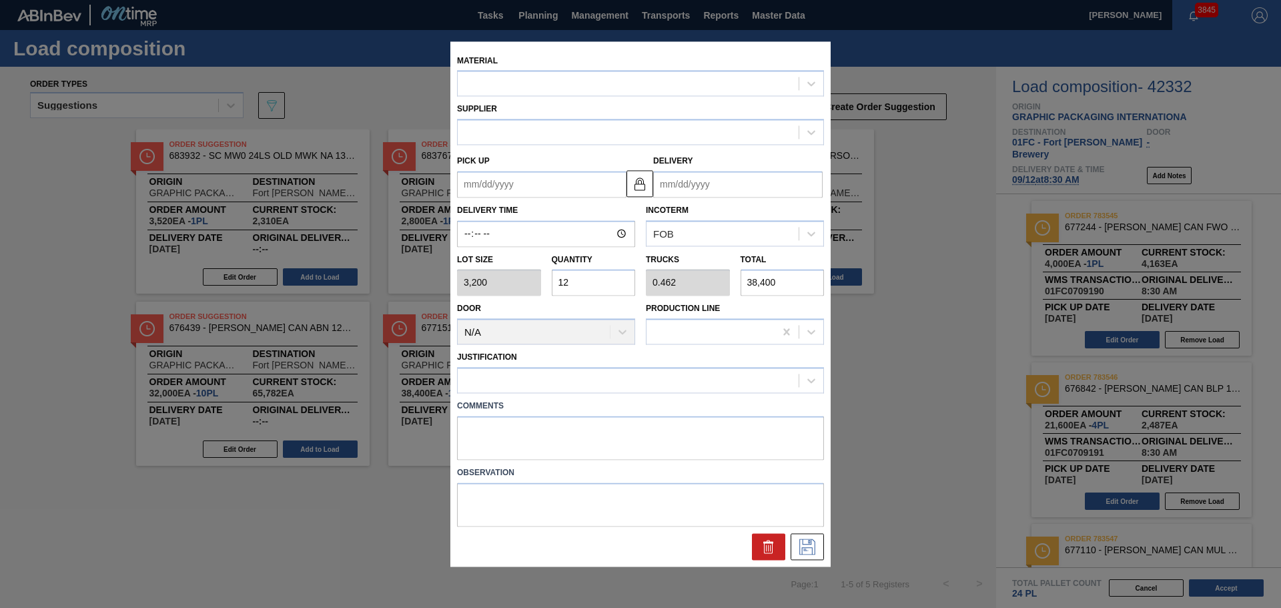
type input "[DATE]"
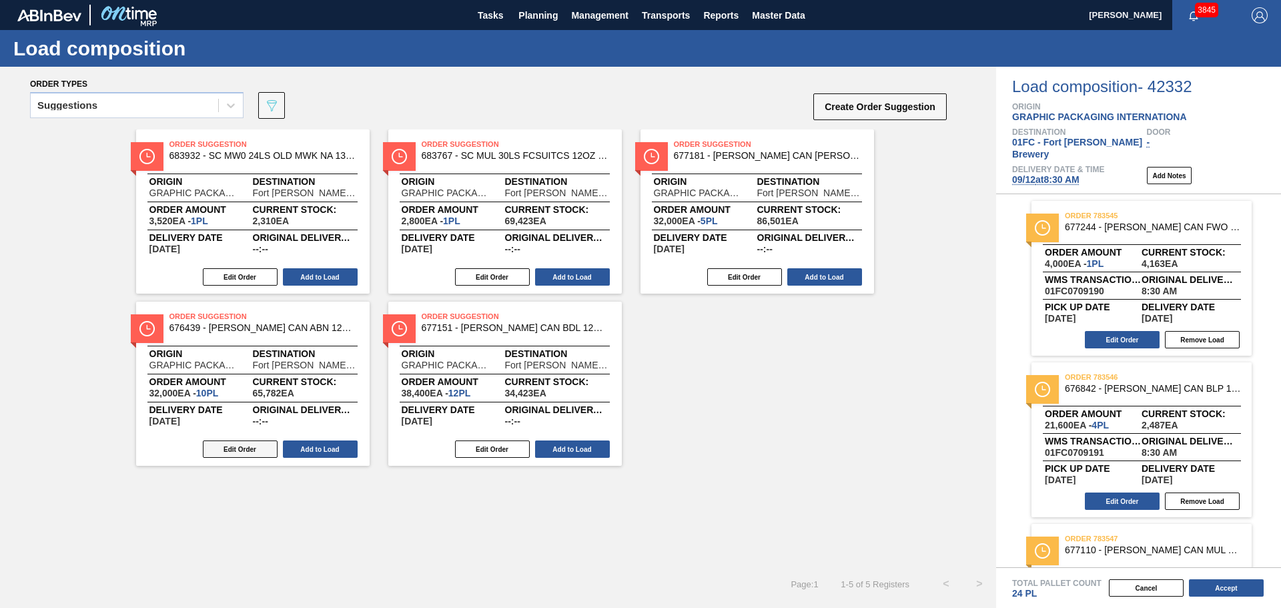
click at [231, 448] on button "Edit Order" at bounding box center [240, 448] width 75 height 17
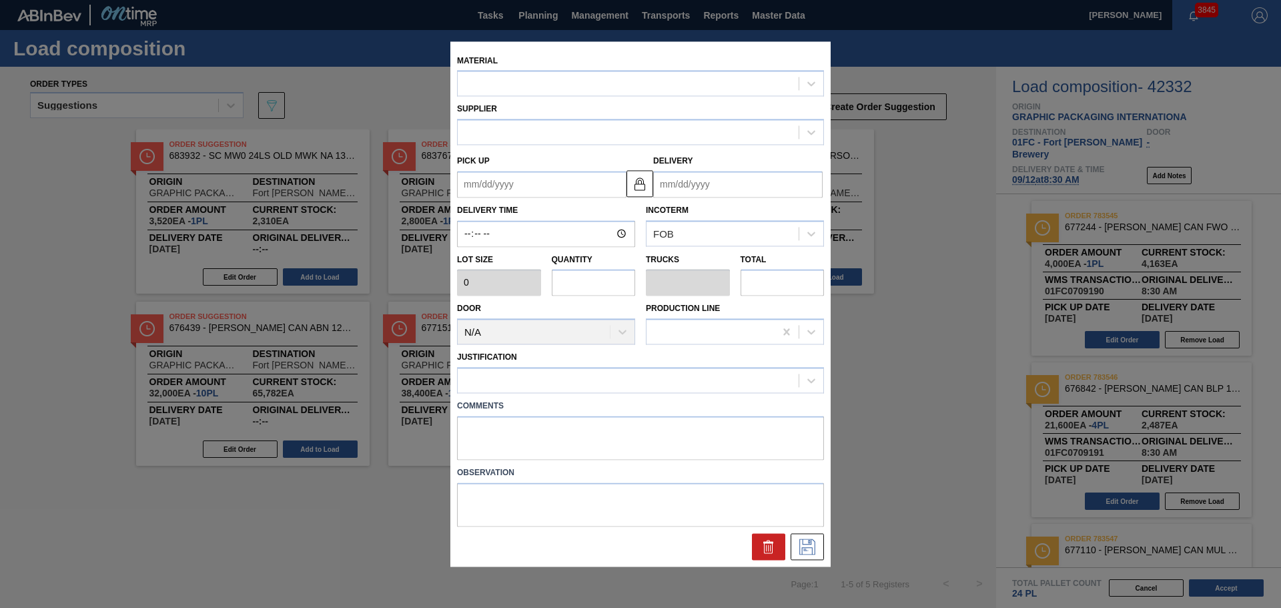
type input "3,200"
type input "10"
type input "0.385"
type input "32,000"
type up "[DATE]"
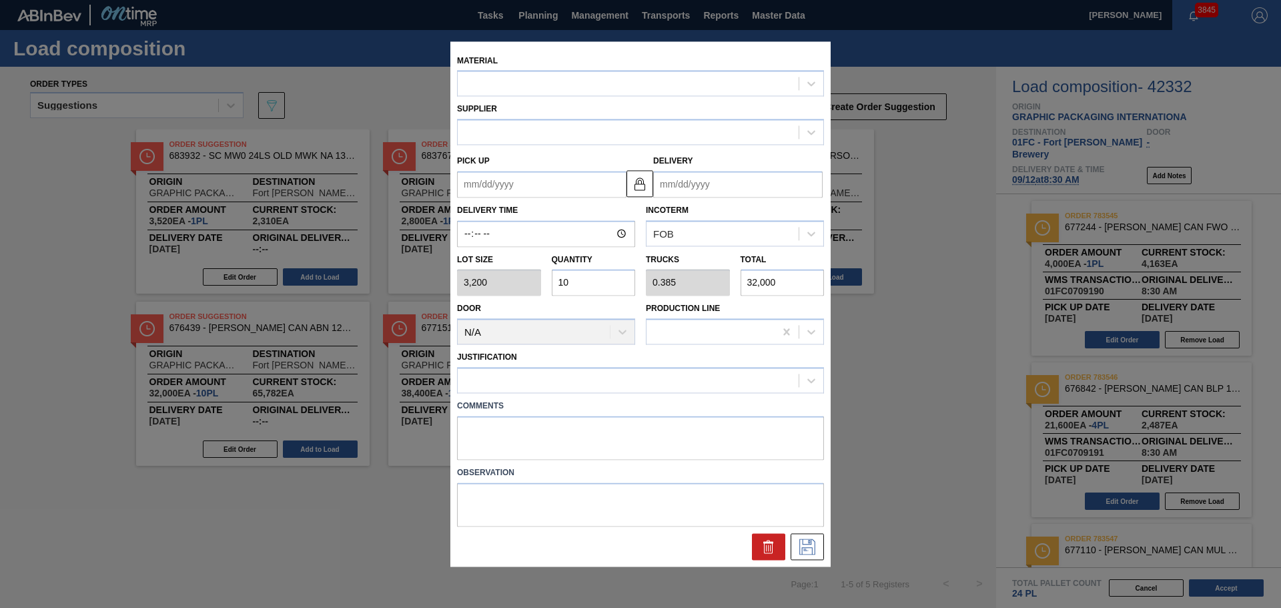
type input "[DATE]"
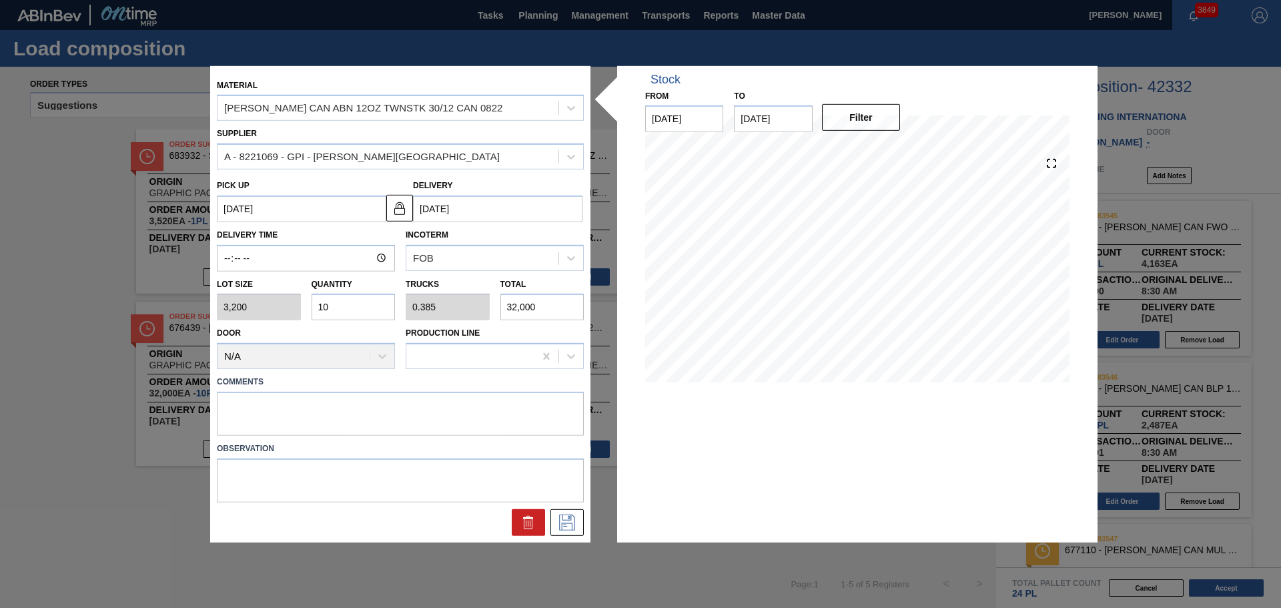
click at [268, 515] on div at bounding box center [401, 522] width 378 height 27
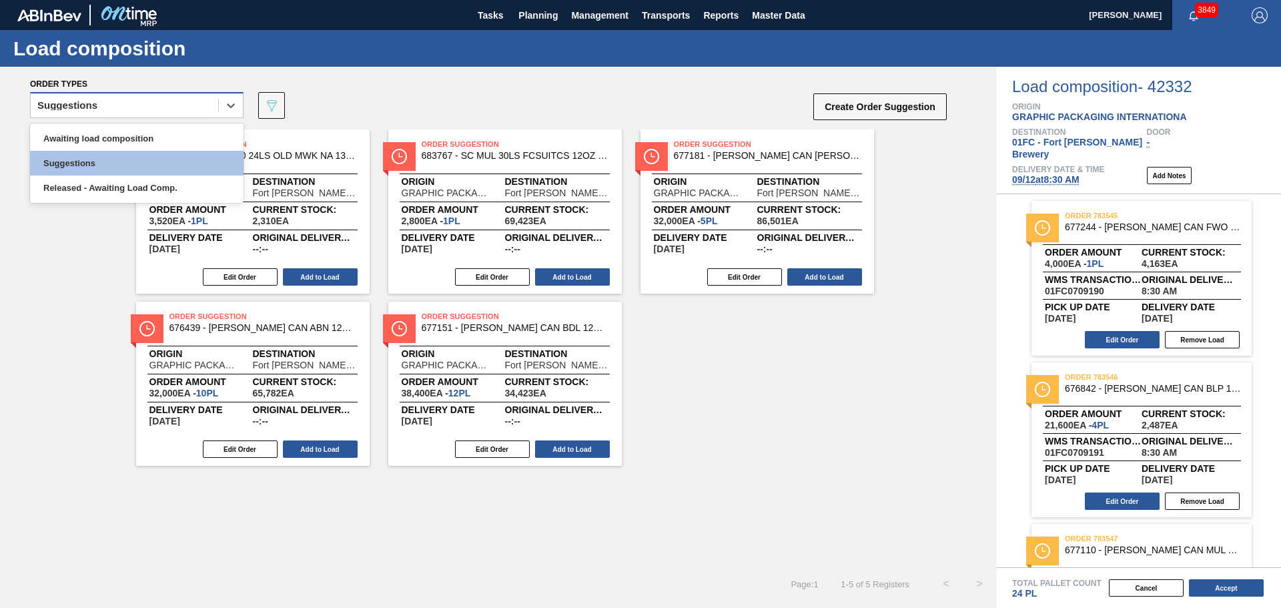
click at [167, 101] on div "Suggestions" at bounding box center [125, 105] width 188 height 19
click at [161, 131] on div "Awaiting load composition" at bounding box center [137, 138] width 214 height 25
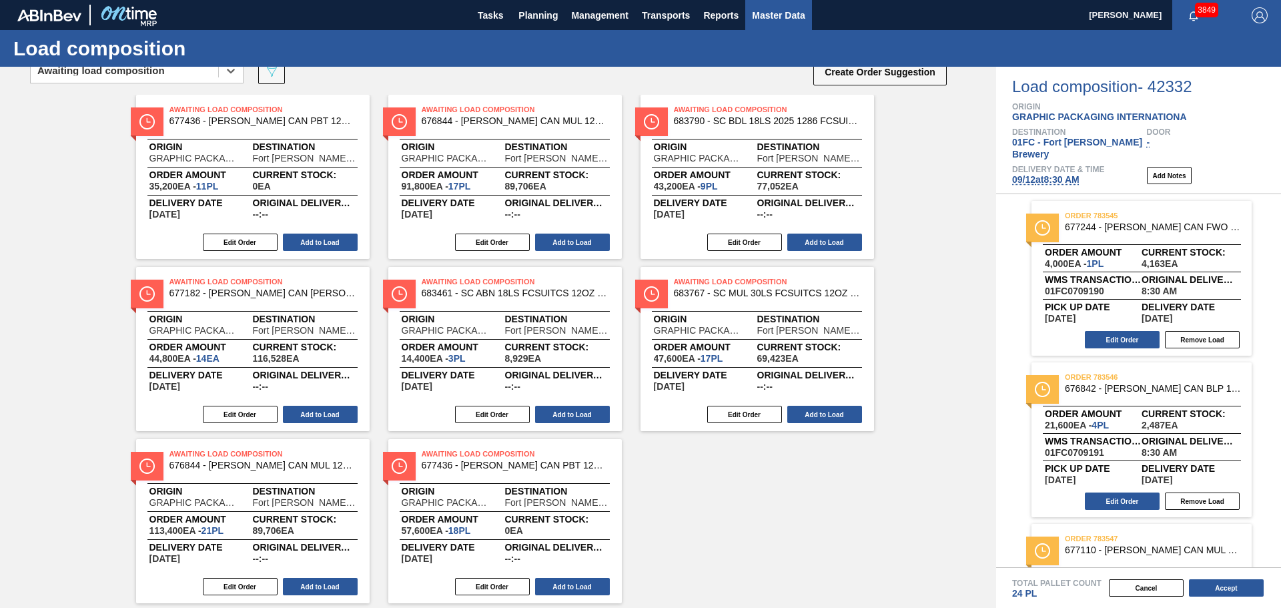
scroll to position [3, 0]
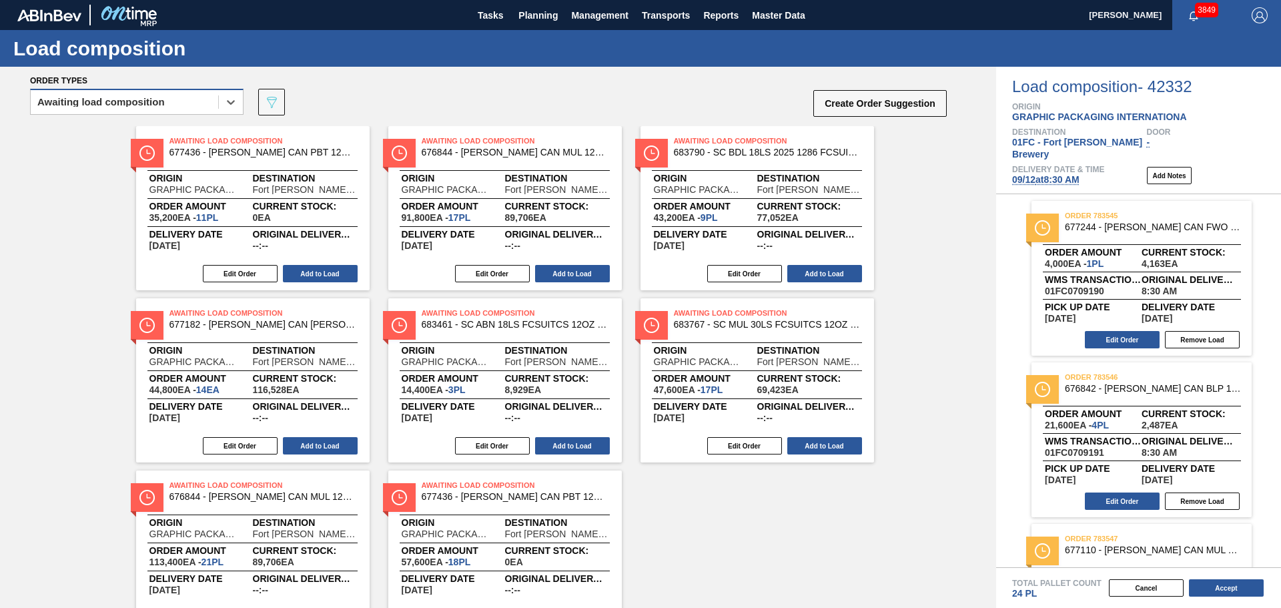
click at [165, 95] on div "Awaiting load composition" at bounding box center [125, 102] width 188 height 19
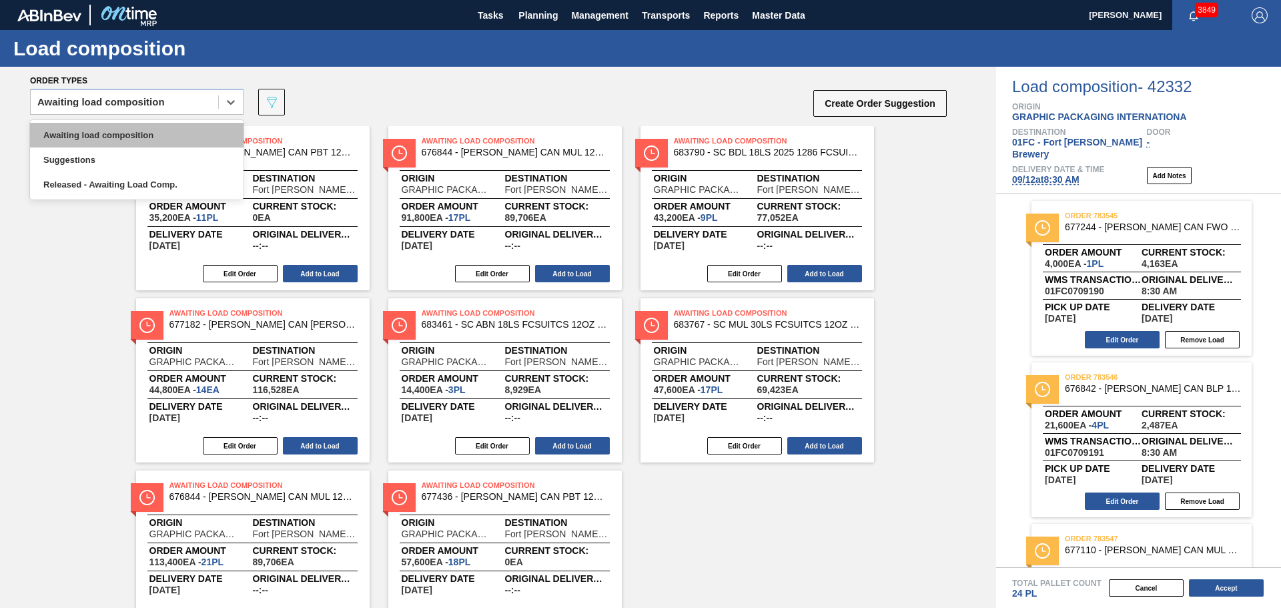
click at [157, 133] on div "Awaiting load composition" at bounding box center [137, 135] width 214 height 25
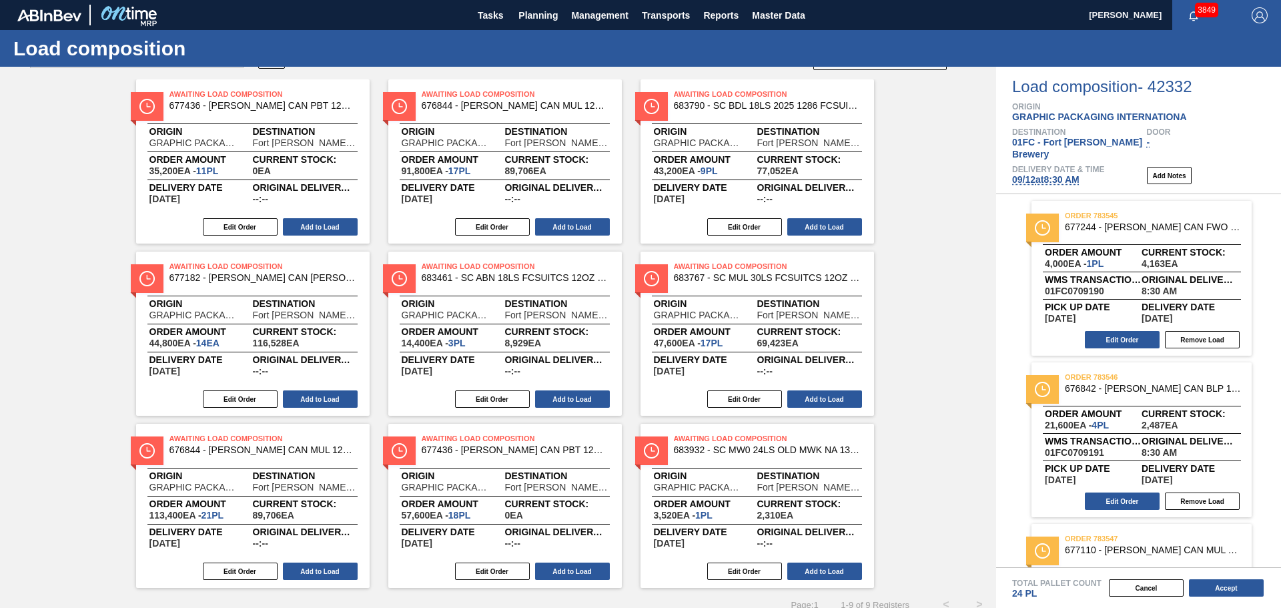
scroll to position [70, 0]
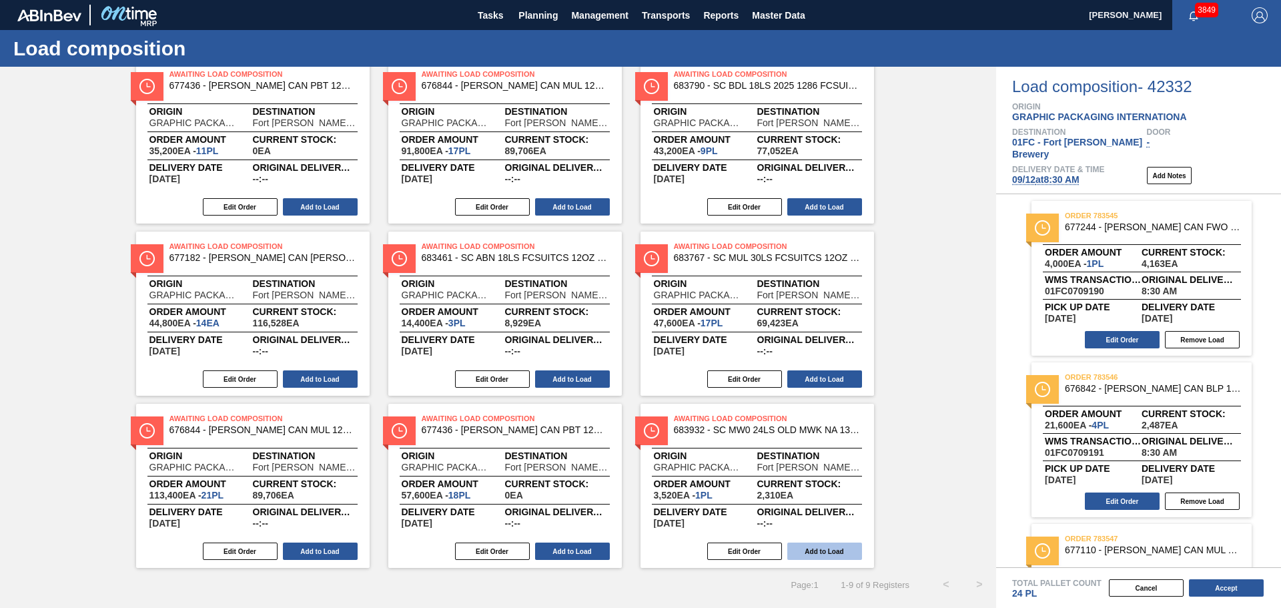
click at [833, 554] on button "Add to Load" at bounding box center [824, 551] width 75 height 17
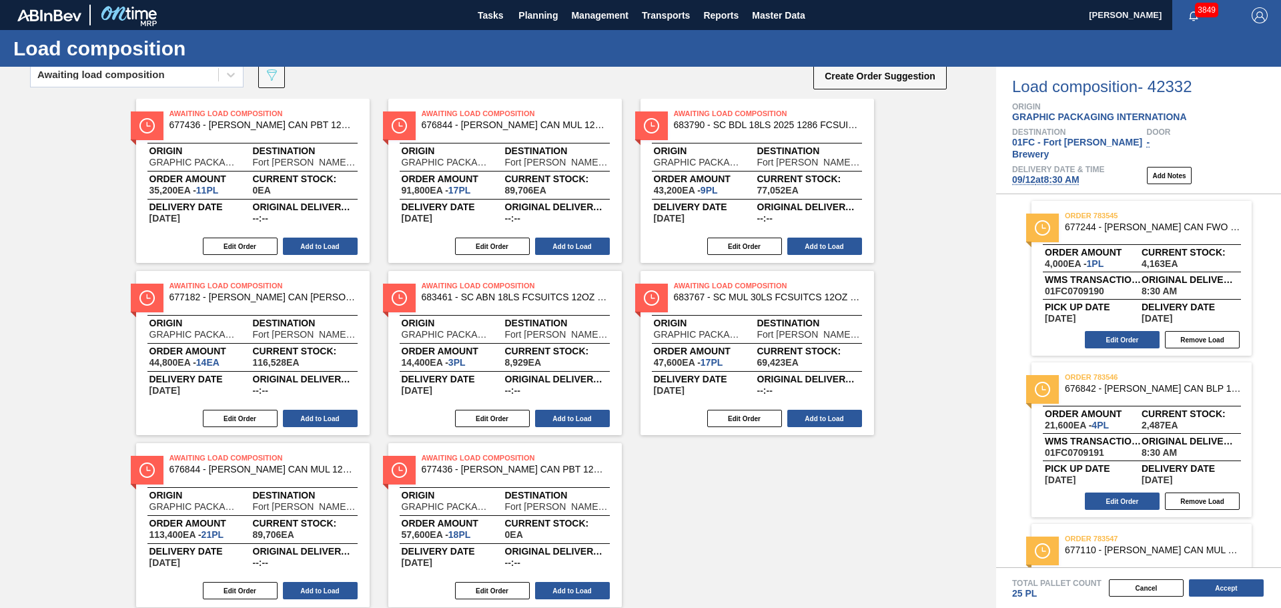
scroll to position [0, 0]
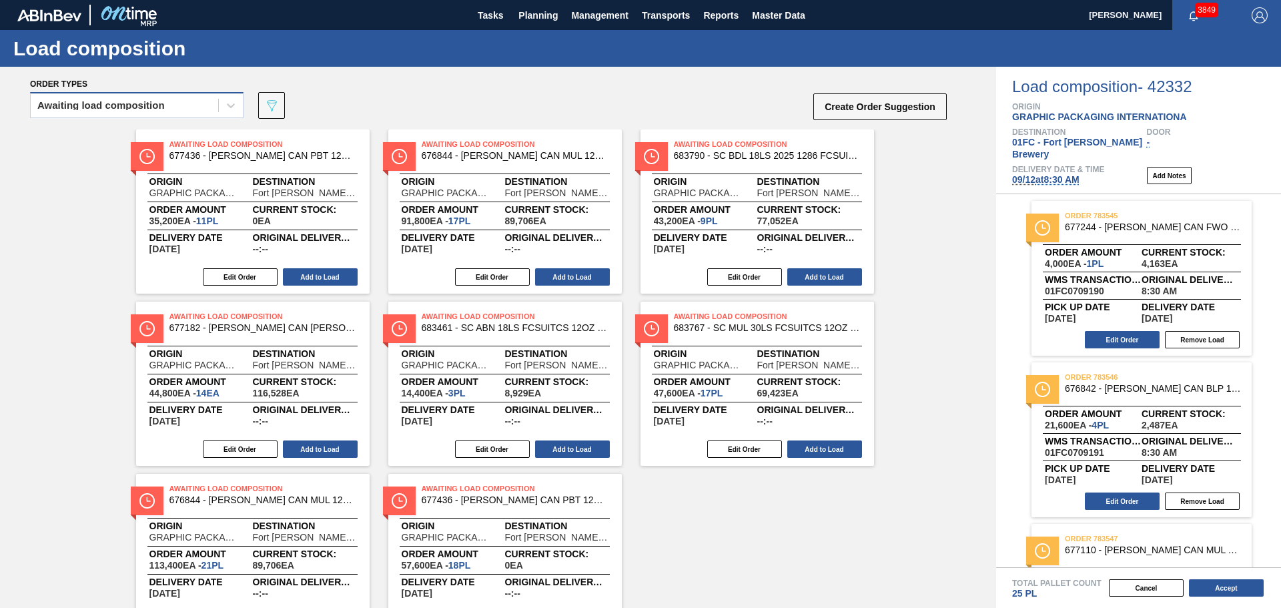
click at [203, 111] on div "Awaiting load composition" at bounding box center [125, 105] width 188 height 19
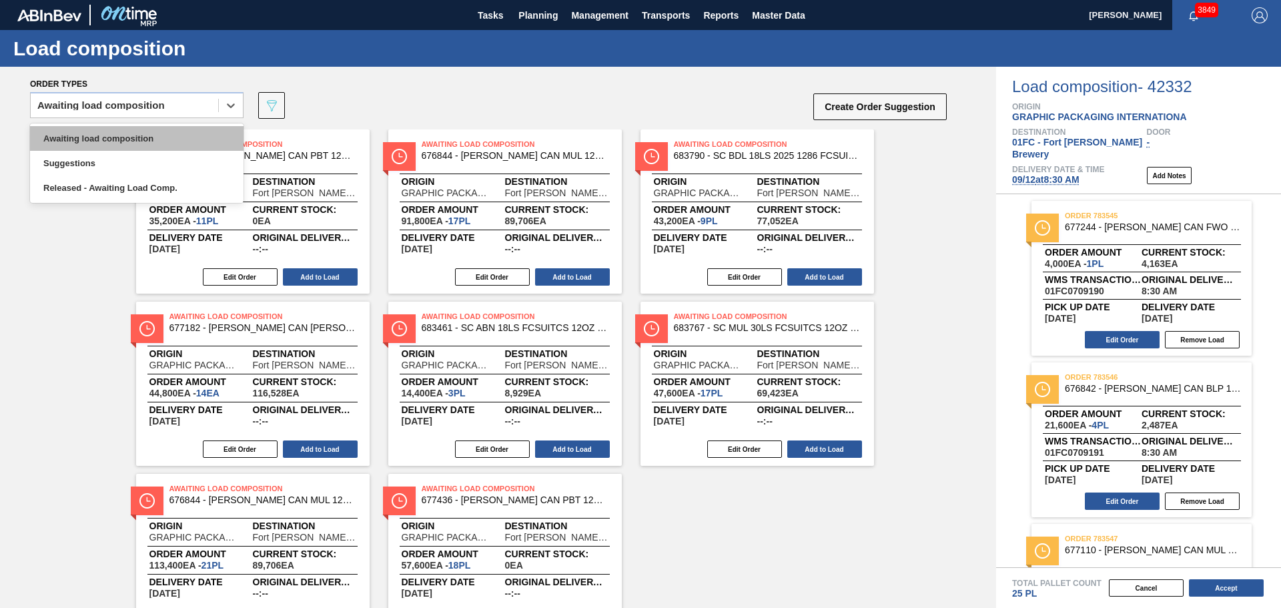
click at [154, 137] on div "Awaiting load composition" at bounding box center [137, 138] width 214 height 25
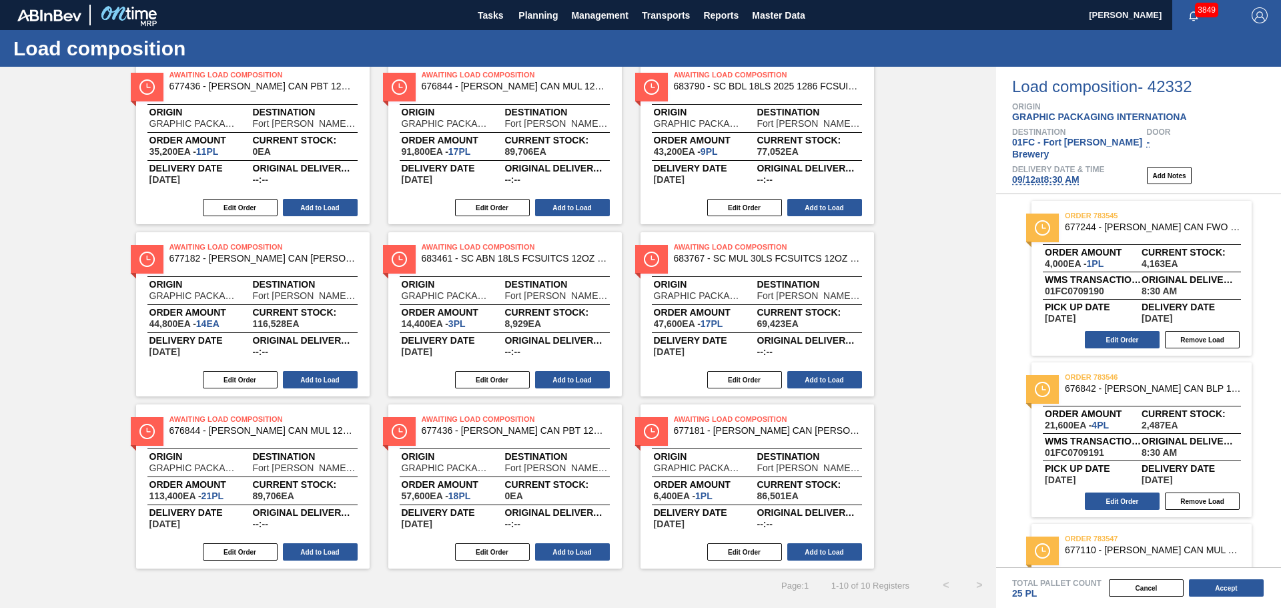
scroll to position [70, 0]
click at [832, 545] on button "Add to Load" at bounding box center [824, 551] width 75 height 17
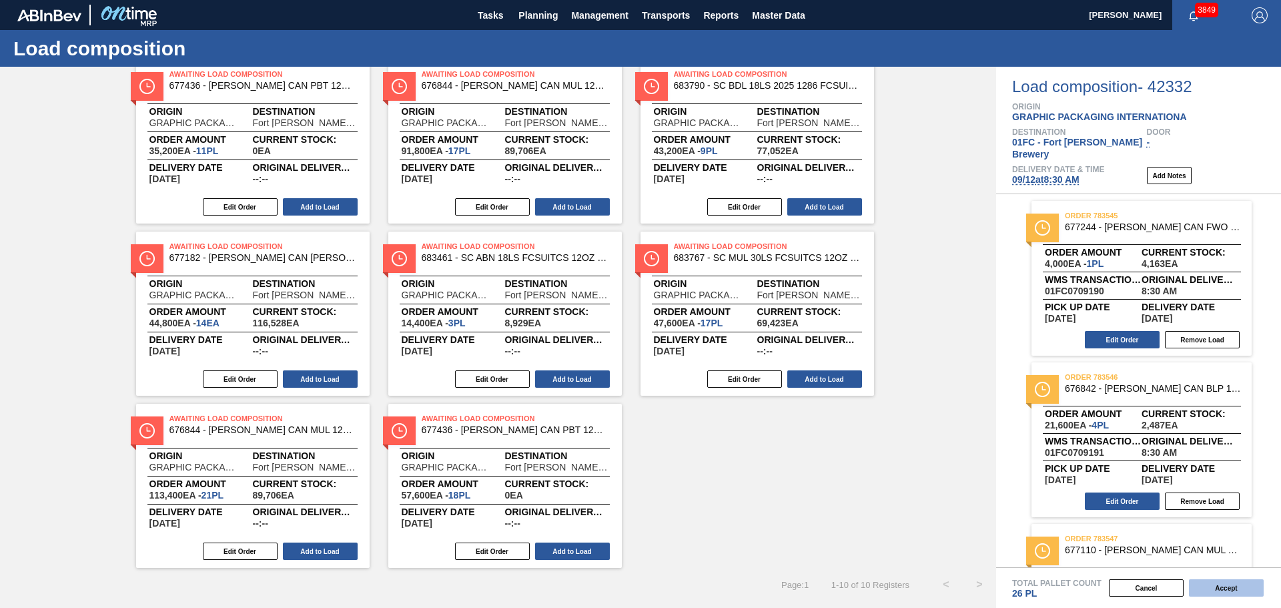
click at [1204, 589] on button "Accept" at bounding box center [1226, 587] width 75 height 17
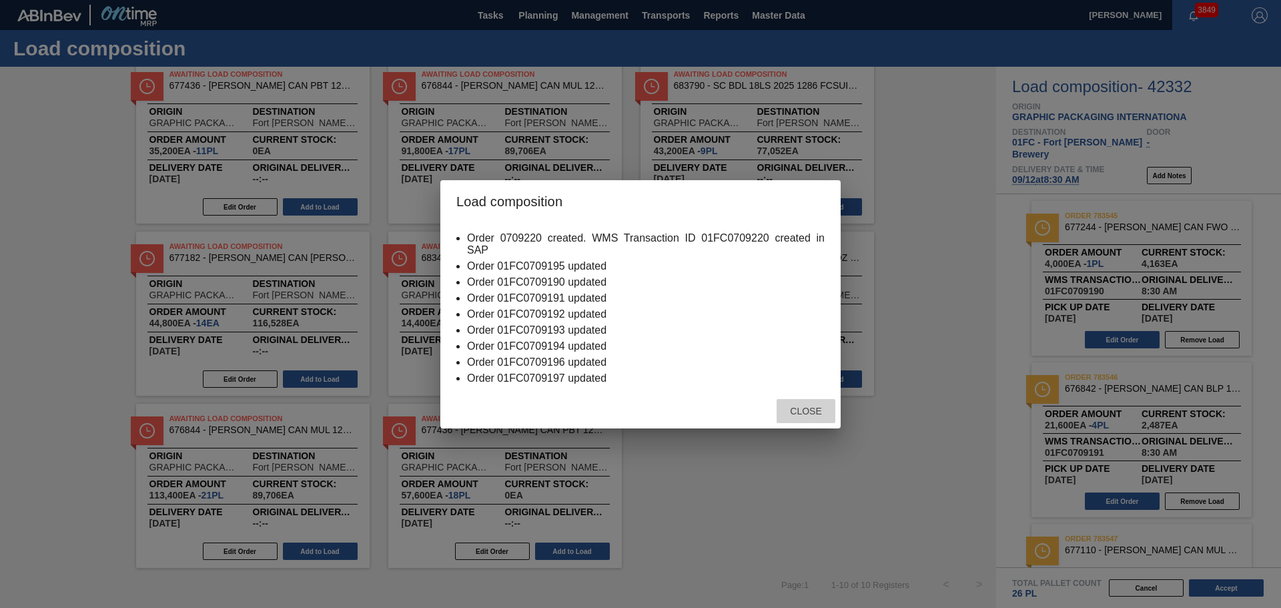
click at [808, 402] on div "Close" at bounding box center [806, 411] width 59 height 25
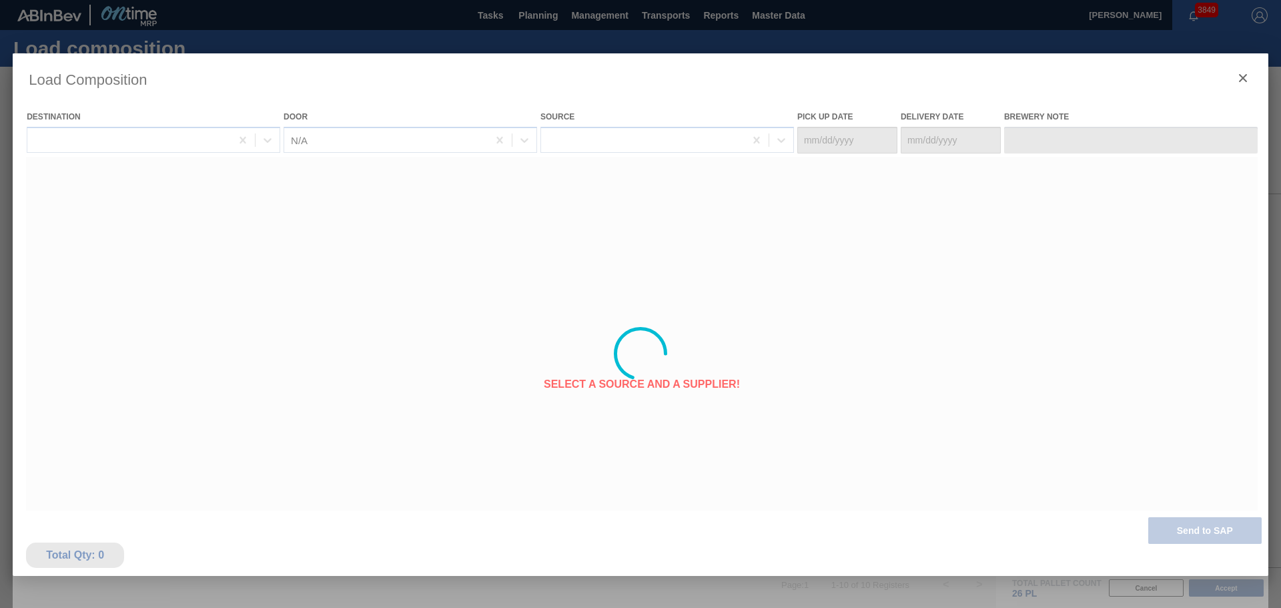
type Date "[DATE]"
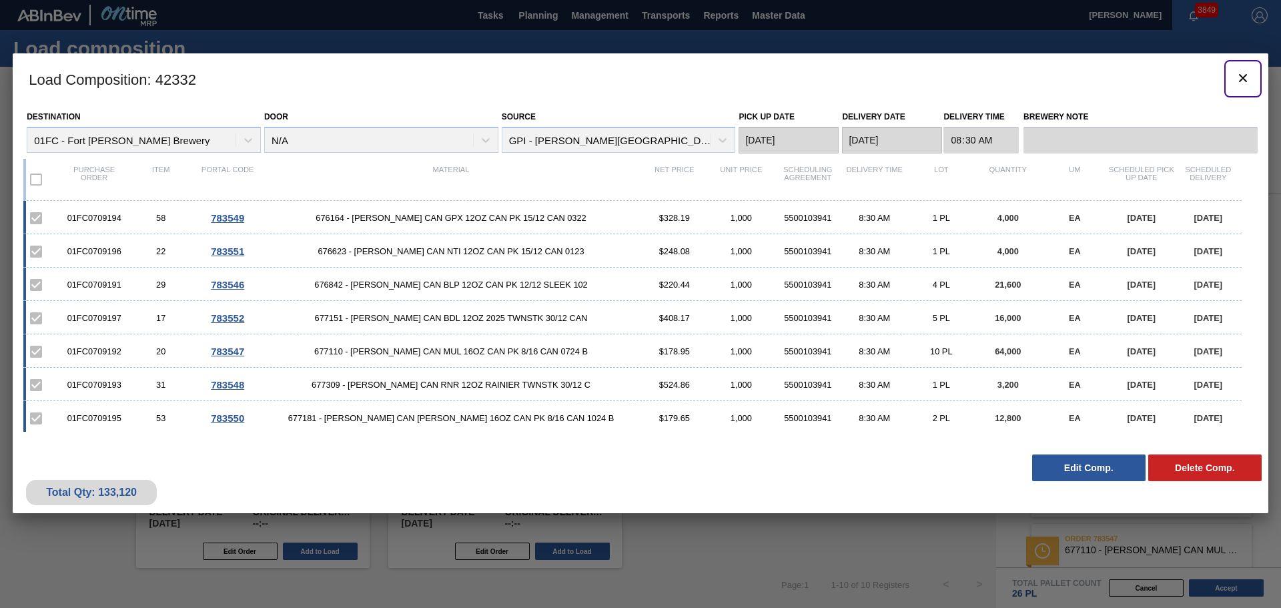
click at [1242, 77] on icon "botão de ícone" at bounding box center [1243, 78] width 8 height 8
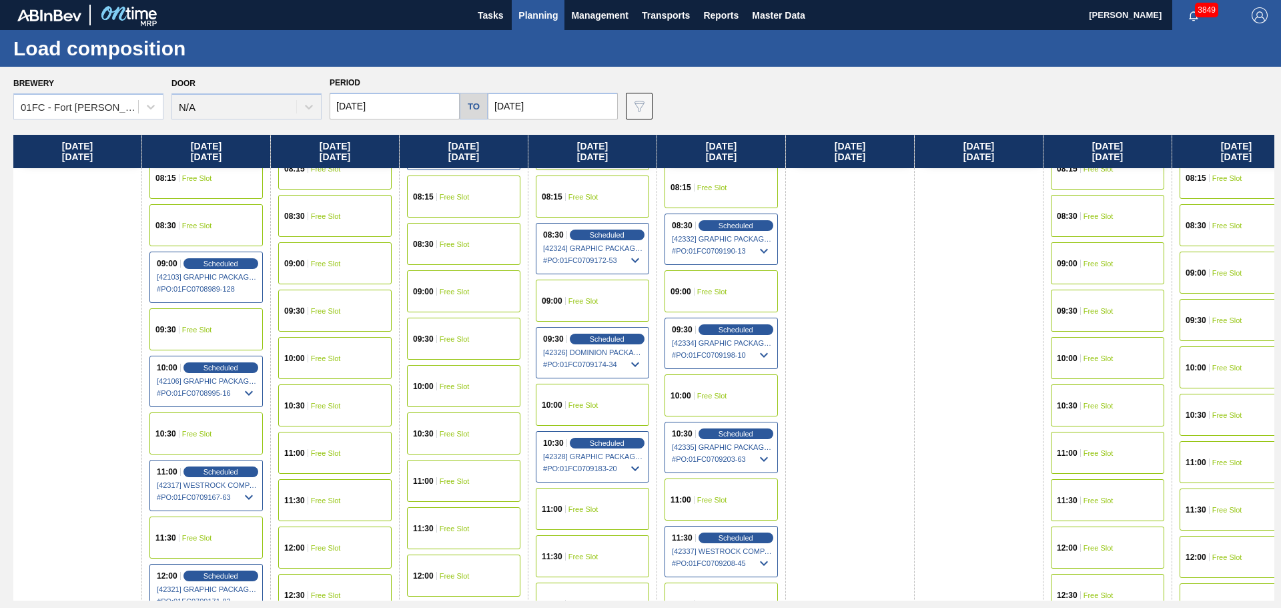
scroll to position [467, 0]
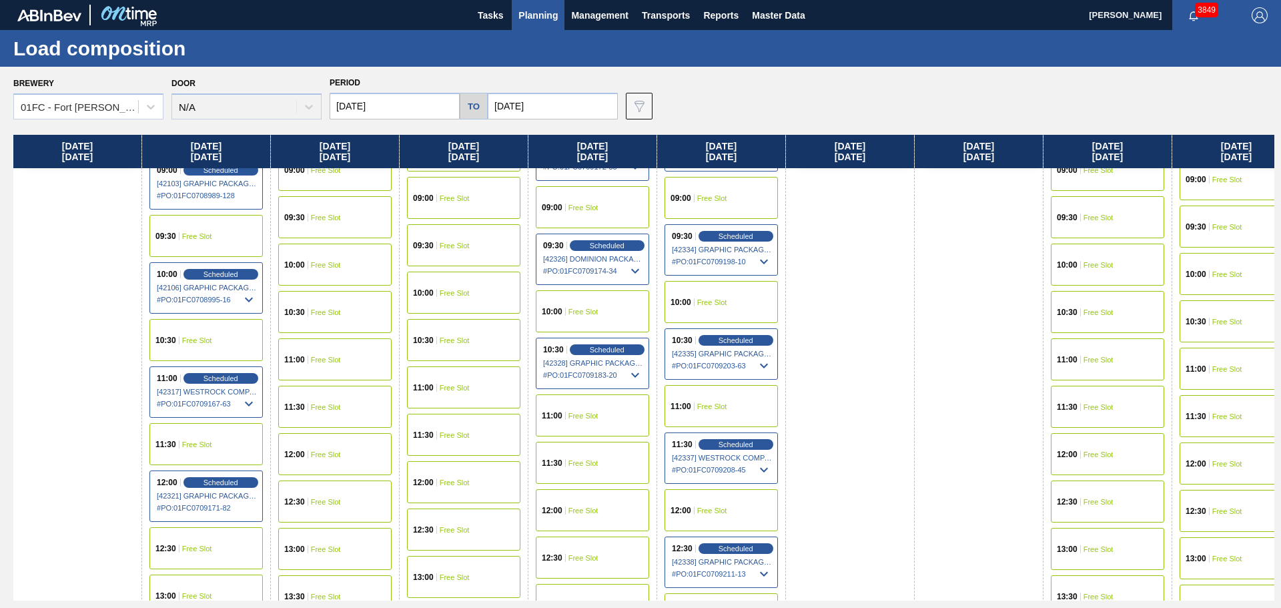
click at [763, 260] on icon at bounding box center [764, 262] width 16 height 16
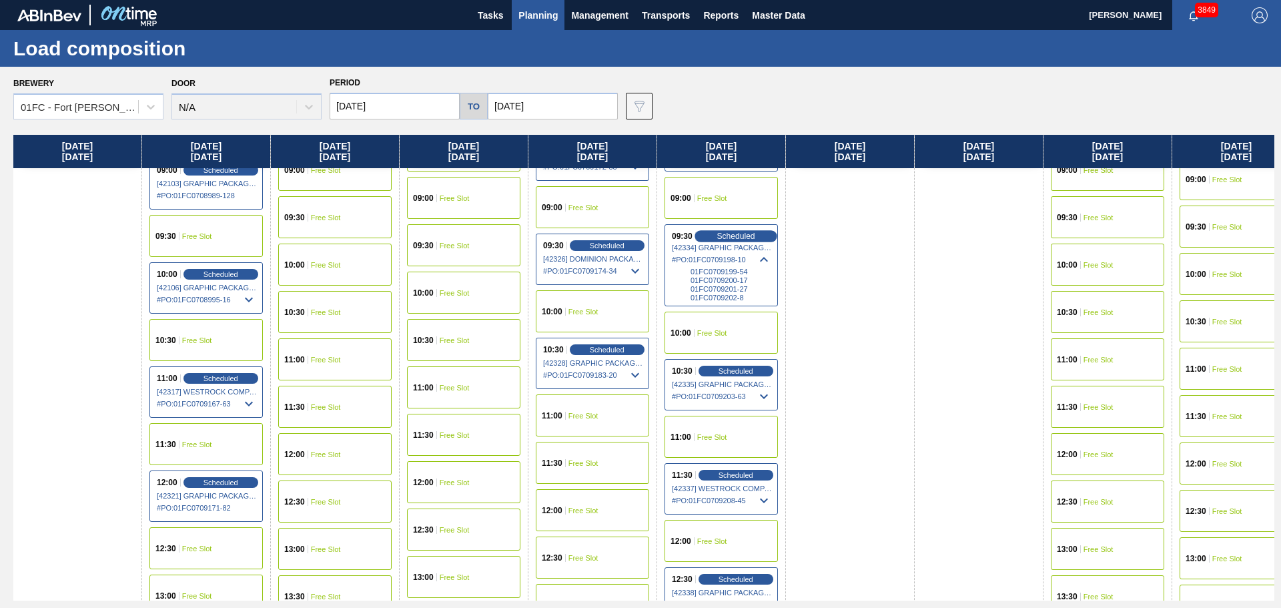
click at [745, 233] on span "Scheduled" at bounding box center [736, 236] width 38 height 9
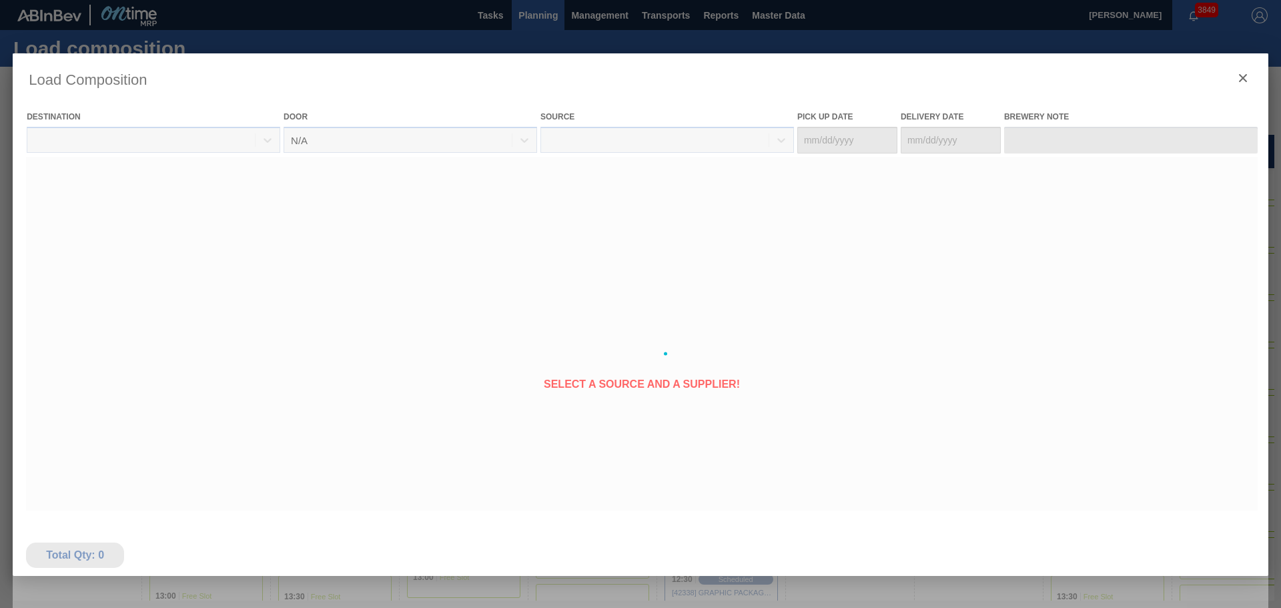
type Date "[DATE]"
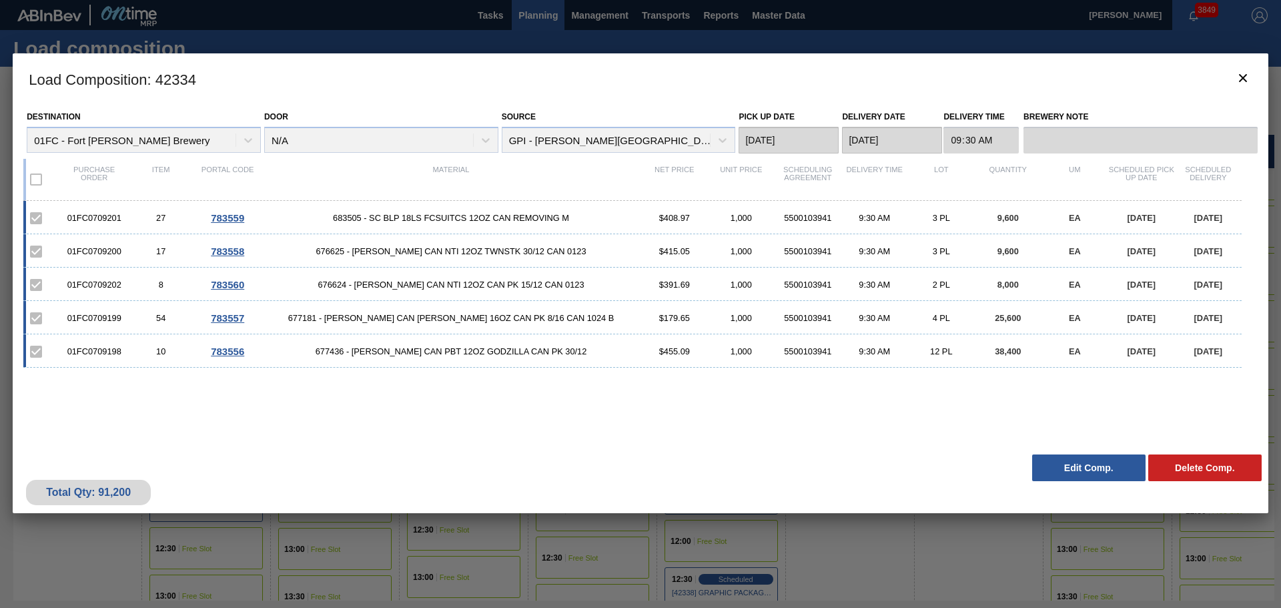
click at [1093, 464] on button "Edit Comp." at bounding box center [1088, 467] width 113 height 27
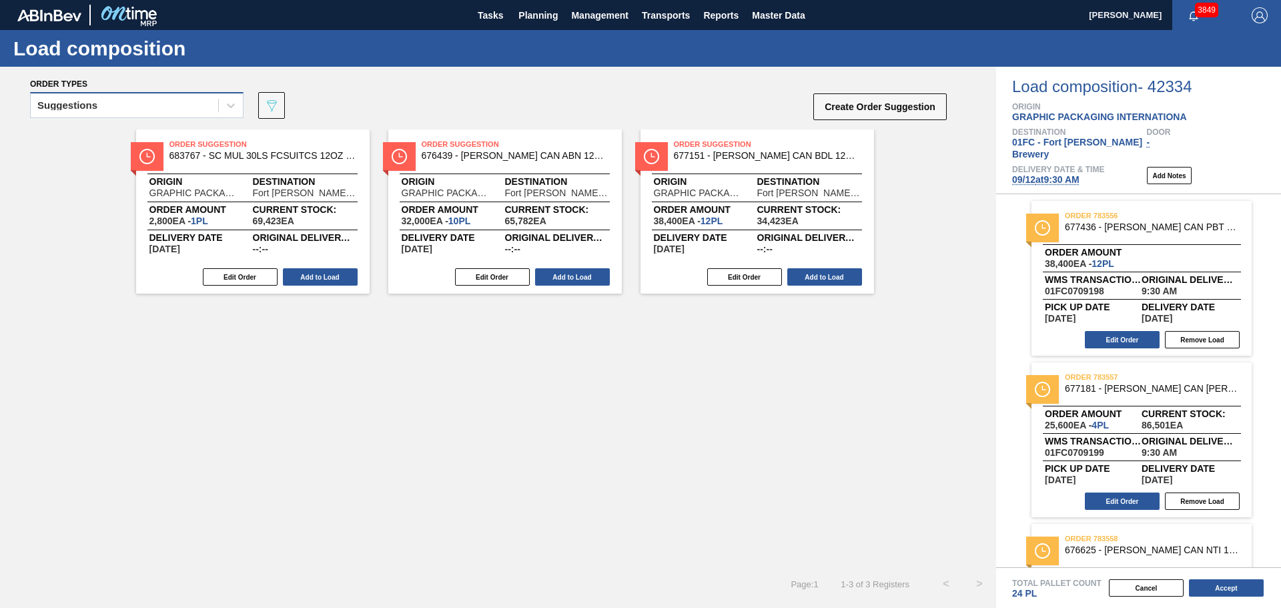
click at [107, 108] on div "Suggestions" at bounding box center [125, 105] width 188 height 19
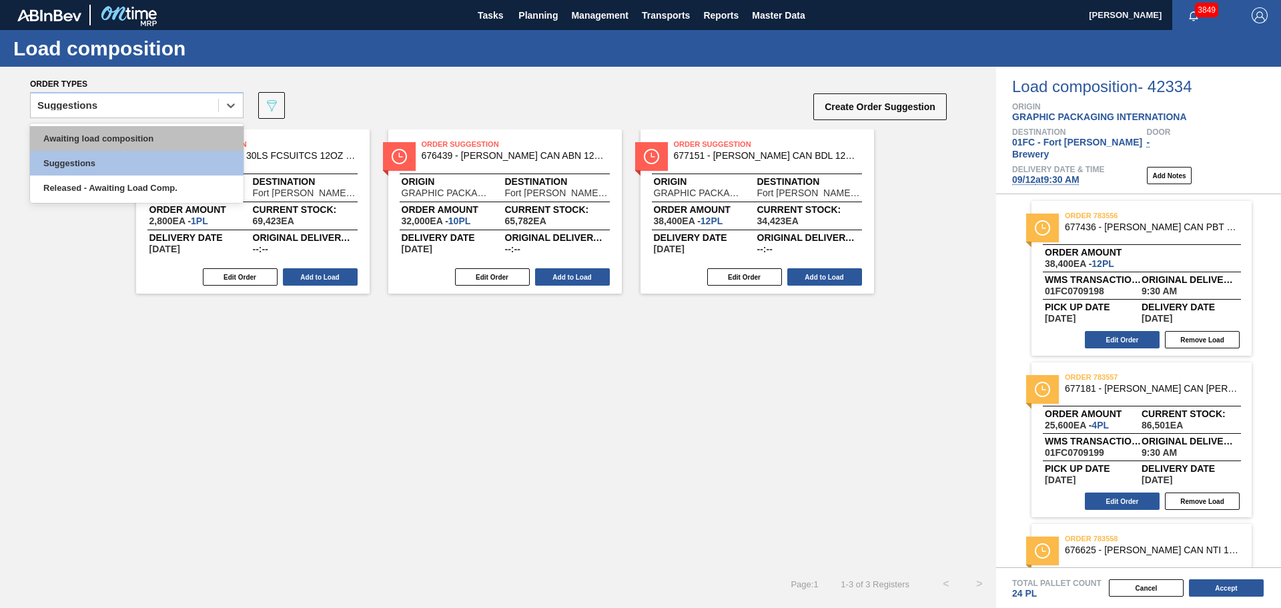
click at [119, 139] on div "Awaiting load composition" at bounding box center [137, 138] width 214 height 25
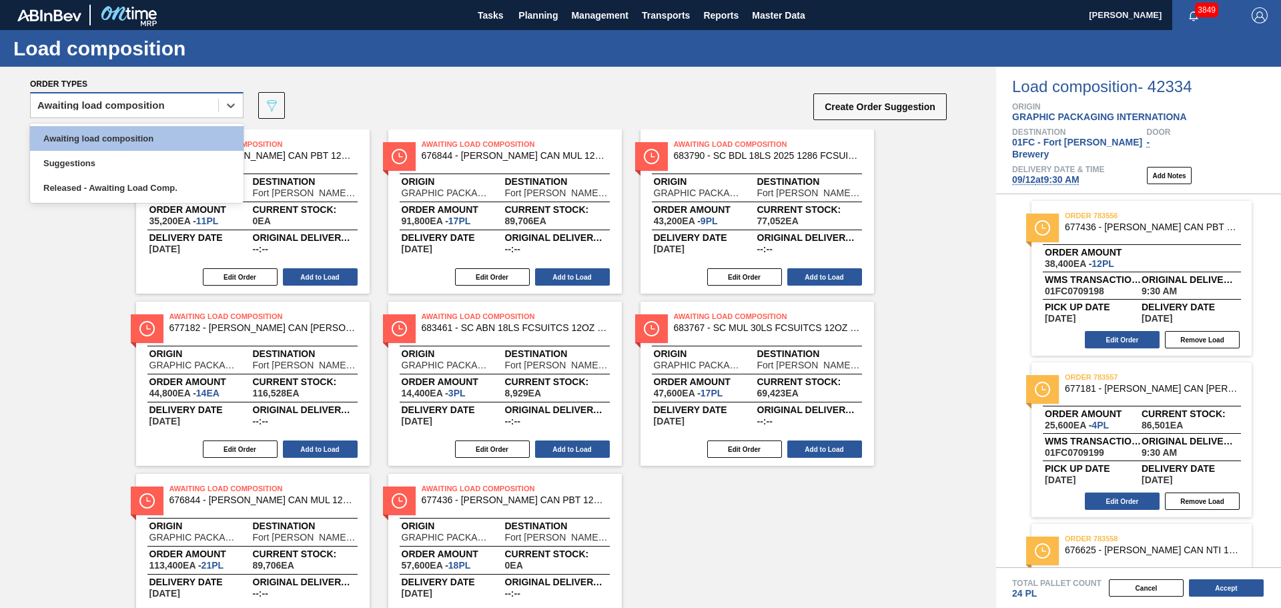
click at [129, 104] on div "Awaiting load composition" at bounding box center [100, 105] width 127 height 9
click at [131, 155] on div "Suggestions" at bounding box center [137, 163] width 214 height 25
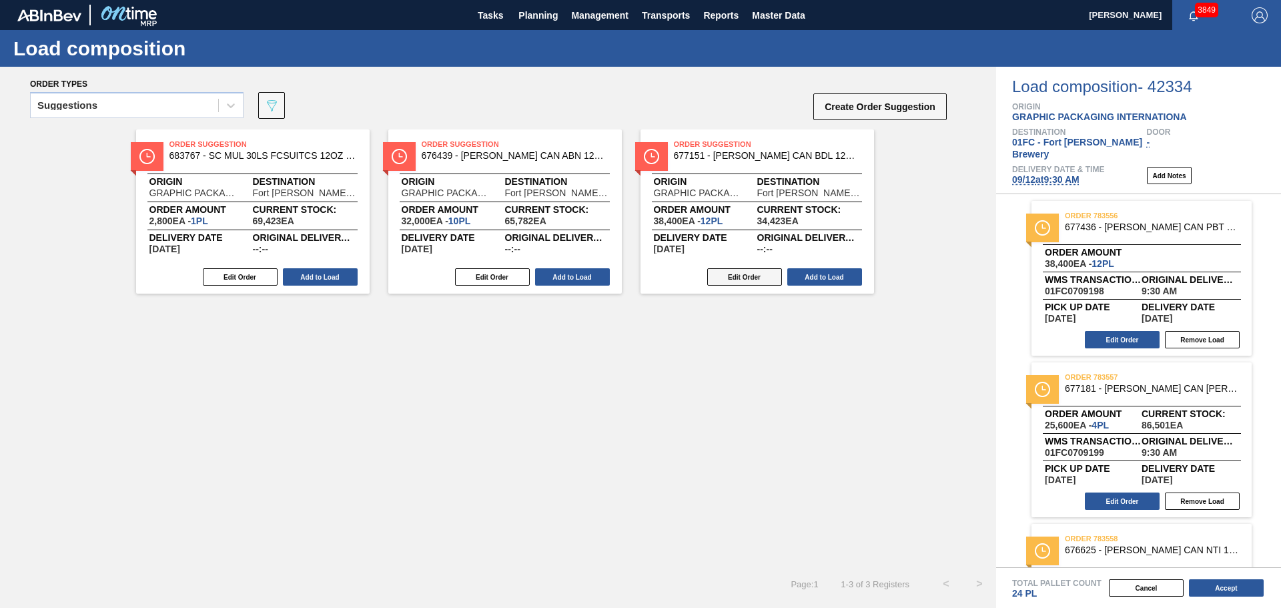
click at [767, 274] on button "Edit Order" at bounding box center [744, 276] width 75 height 17
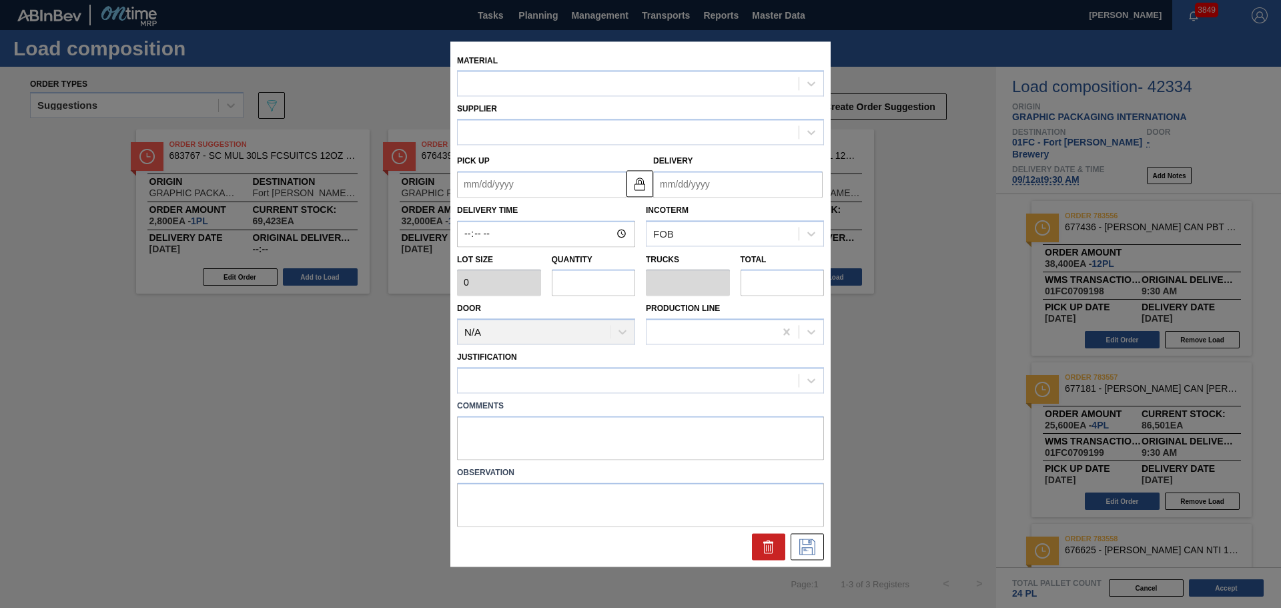
type input "3,200"
type input "12"
type input "0.462"
type input "38,400"
type up "[DATE]"
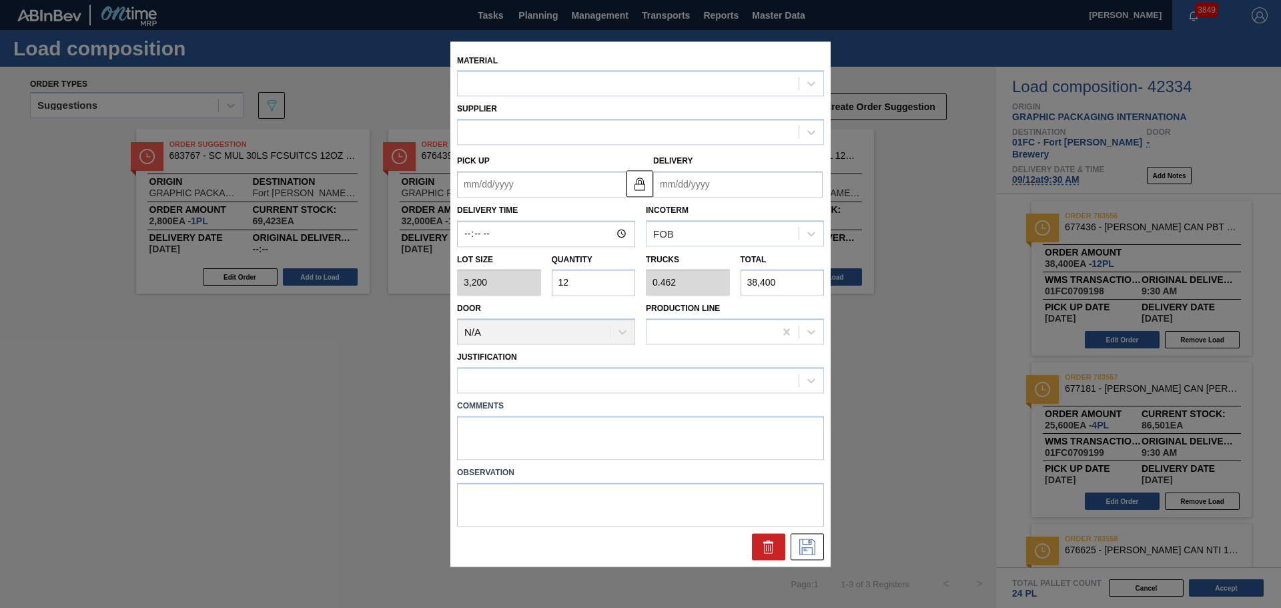
type input "[DATE]"
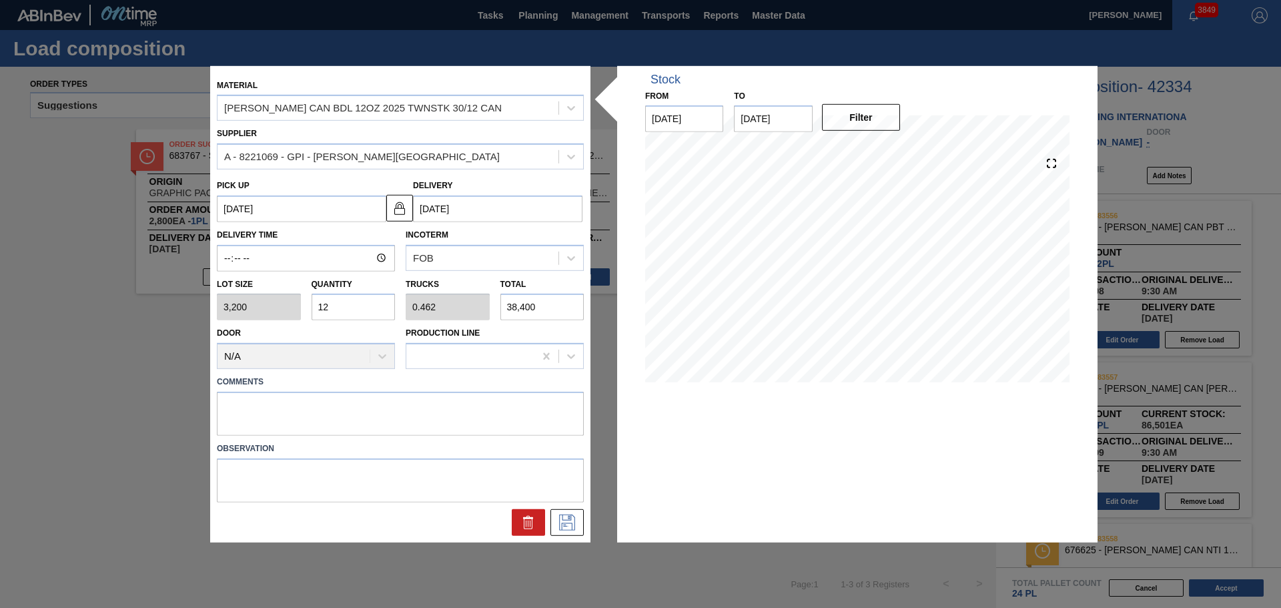
click at [246, 308] on div "Lot size 3,200 Quantity 12 Trucks 0.462 Total 38,400" at bounding box center [401, 296] width 378 height 49
type input "2"
type input "0.077"
type input "6,400"
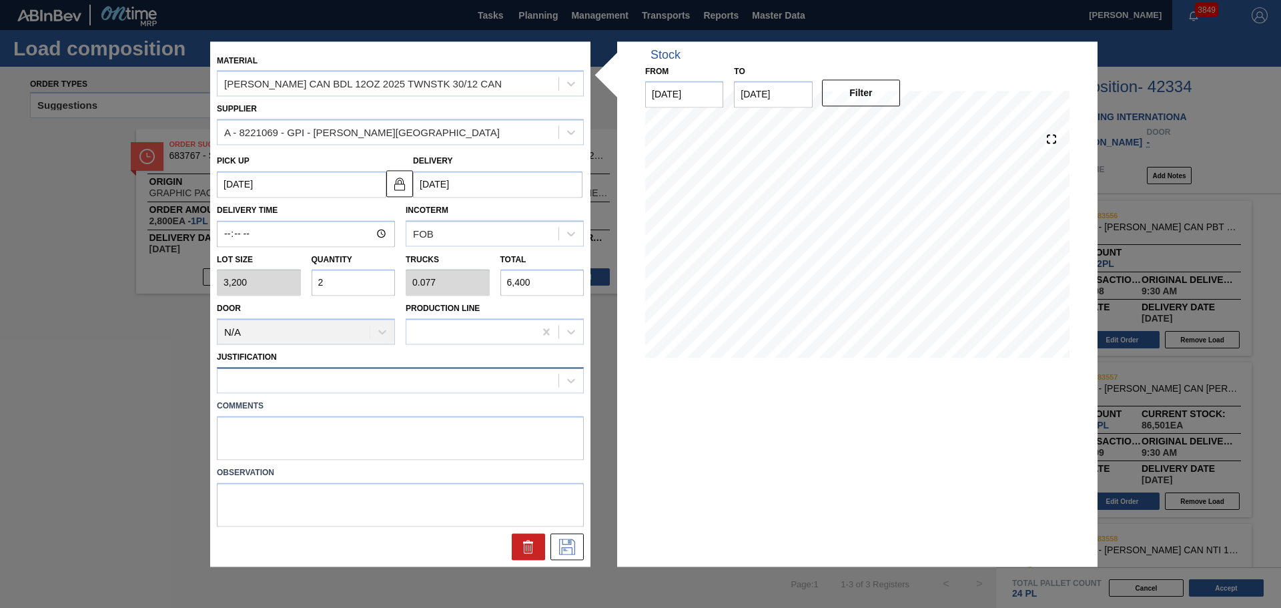
type input "2"
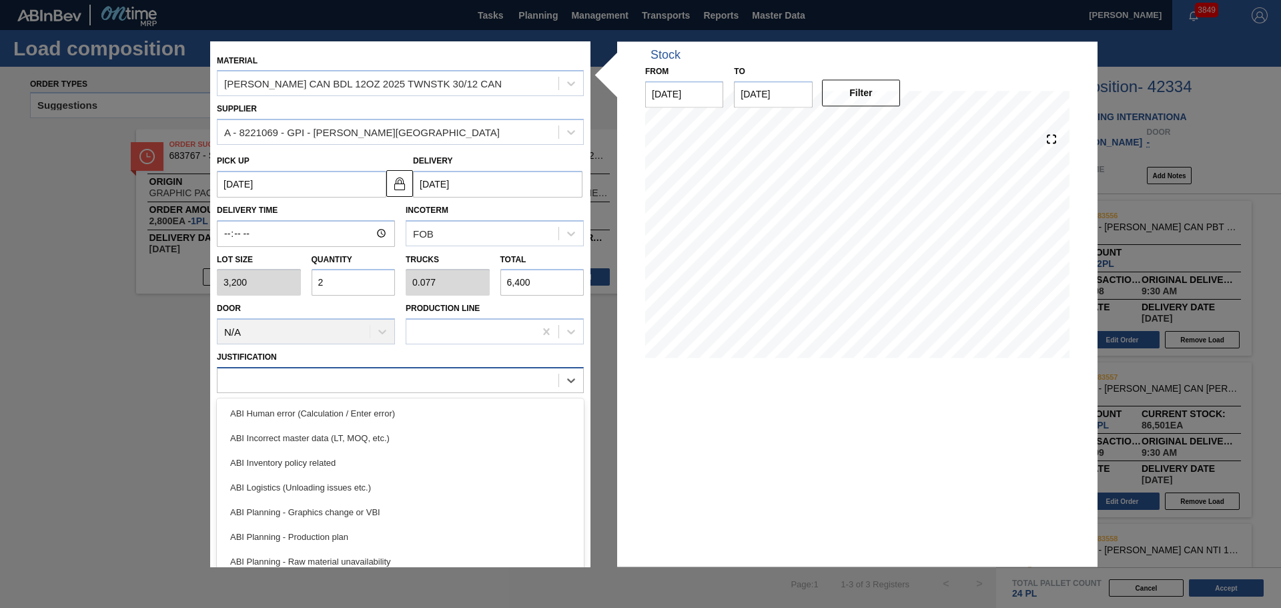
click at [448, 376] on div at bounding box center [388, 380] width 341 height 19
click at [428, 462] on div "ABI Inventory policy related" at bounding box center [400, 462] width 367 height 25
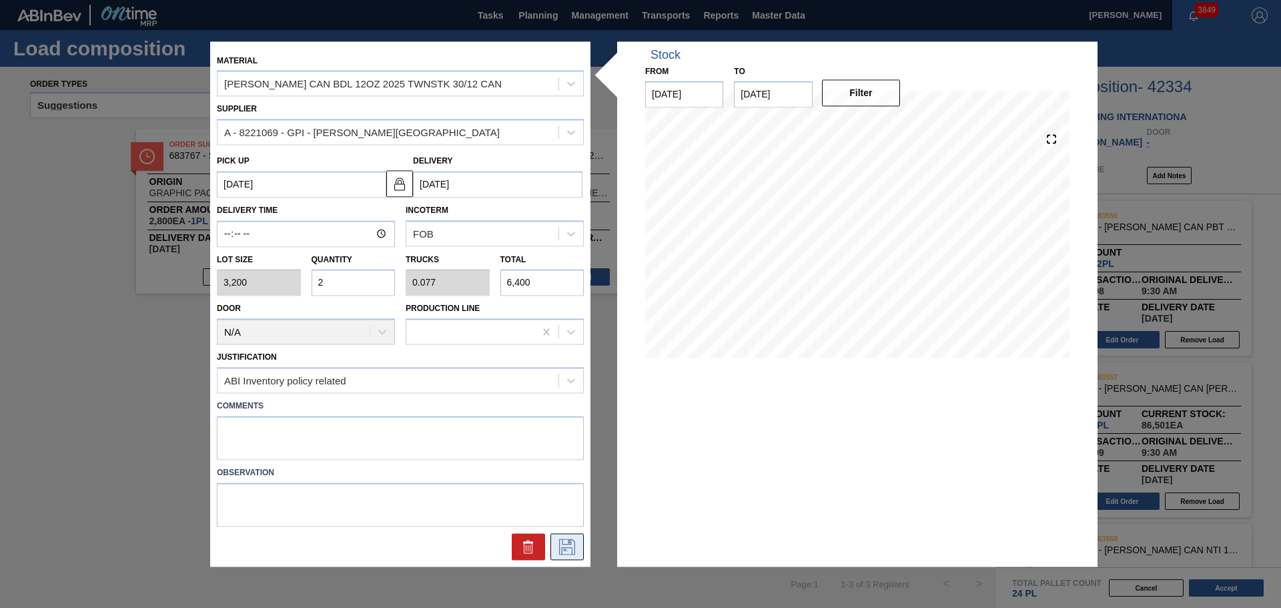
click at [563, 551] on icon at bounding box center [567, 547] width 21 height 16
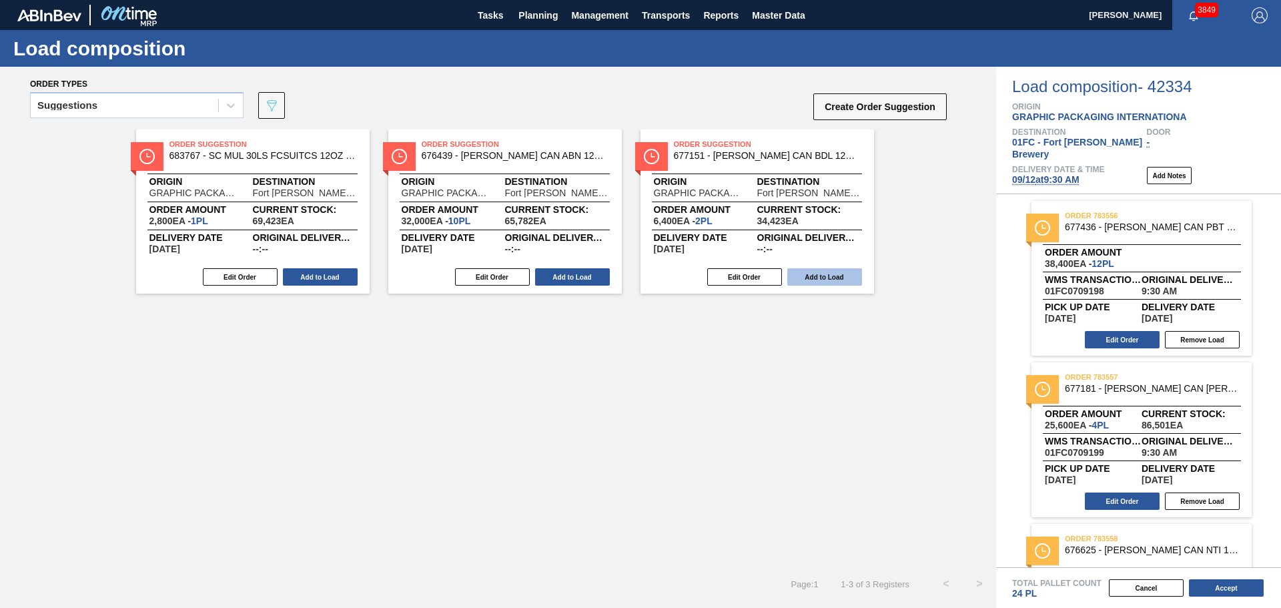
click at [833, 278] on button "Add to Load" at bounding box center [824, 276] width 75 height 17
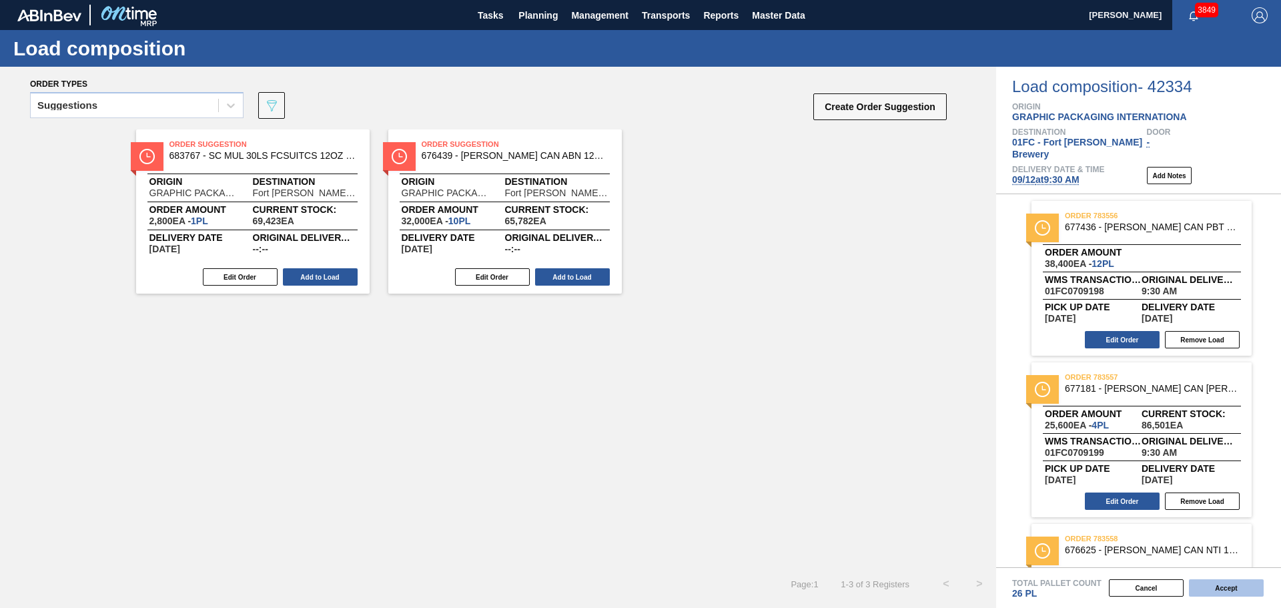
click at [1208, 587] on button "Accept" at bounding box center [1226, 587] width 75 height 17
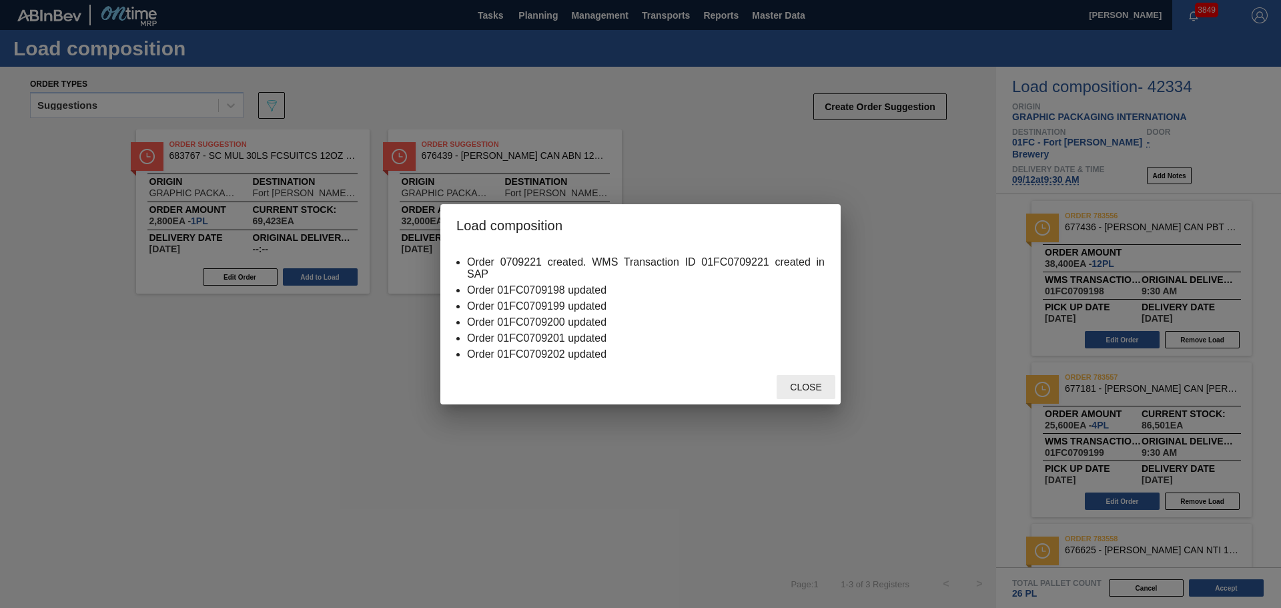
click at [803, 387] on span "Close" at bounding box center [805, 387] width 53 height 11
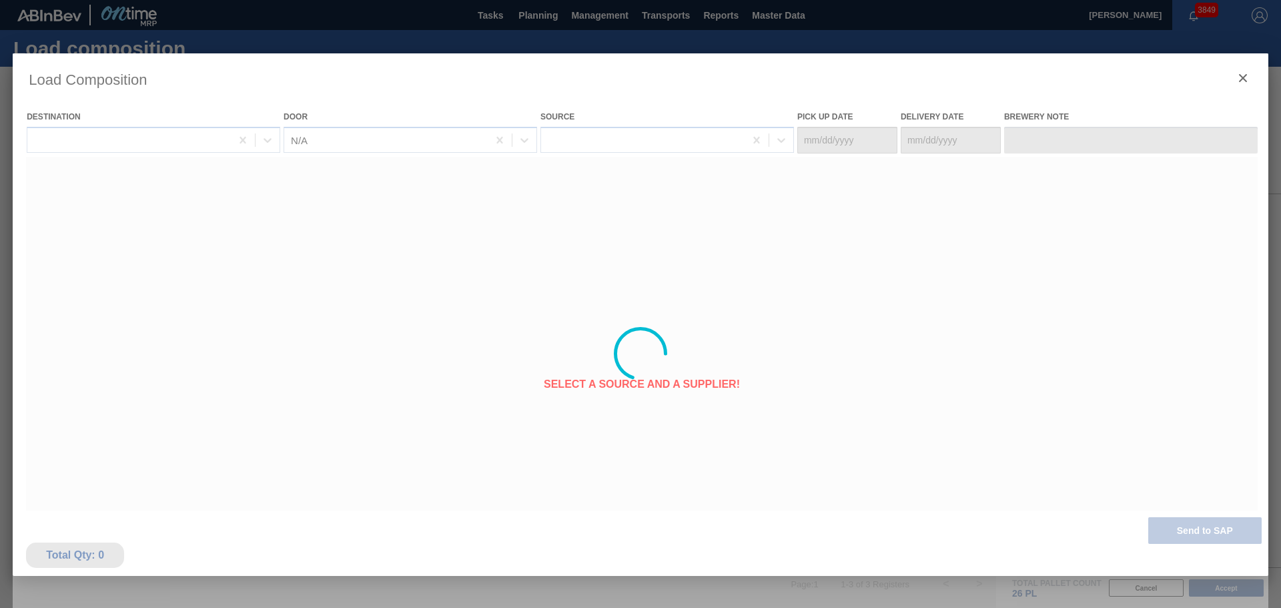
type Date "[DATE]"
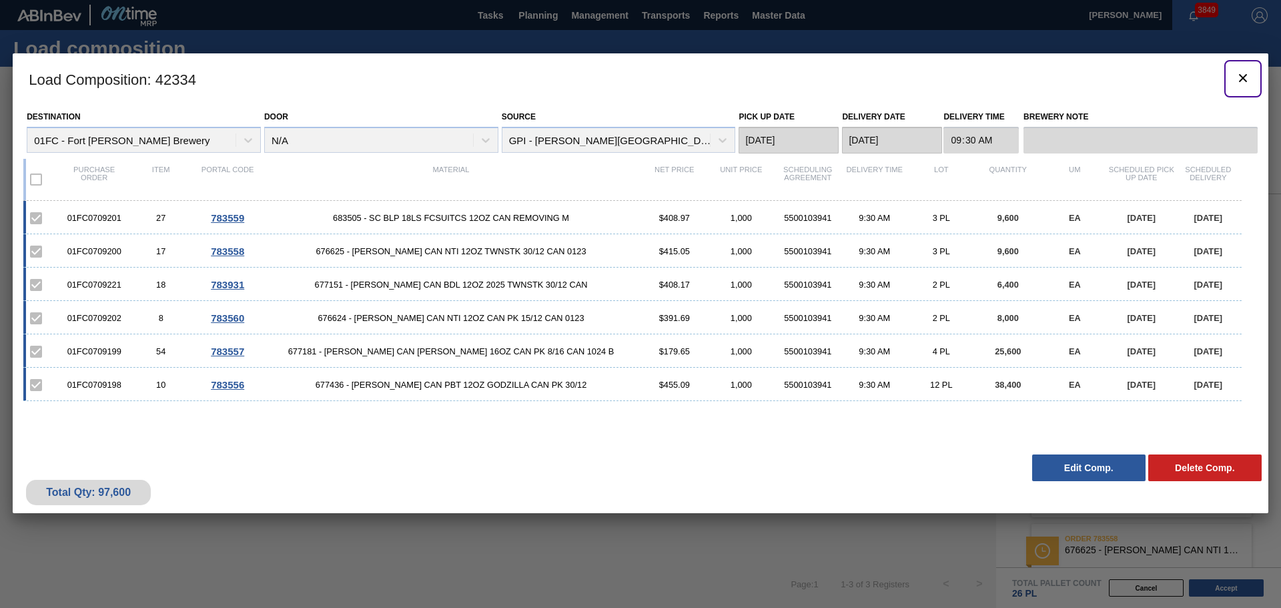
click at [1243, 79] on icon "botão de ícone" at bounding box center [1243, 78] width 8 height 8
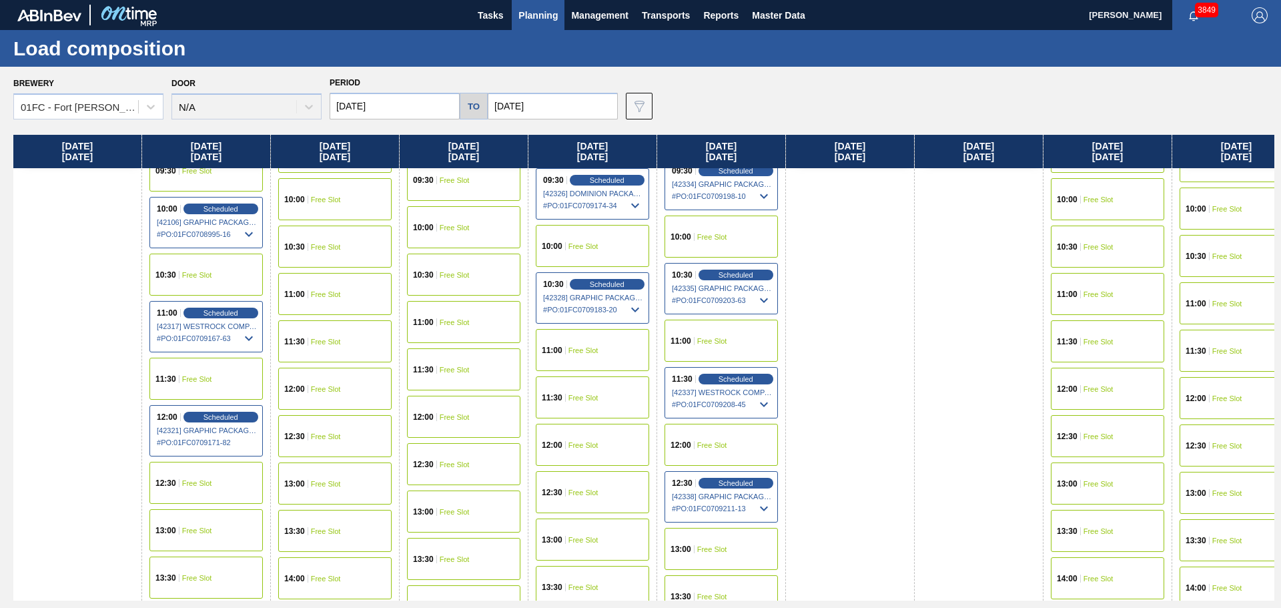
scroll to position [534, 0]
click at [765, 300] on icon at bounding box center [764, 299] width 16 height 16
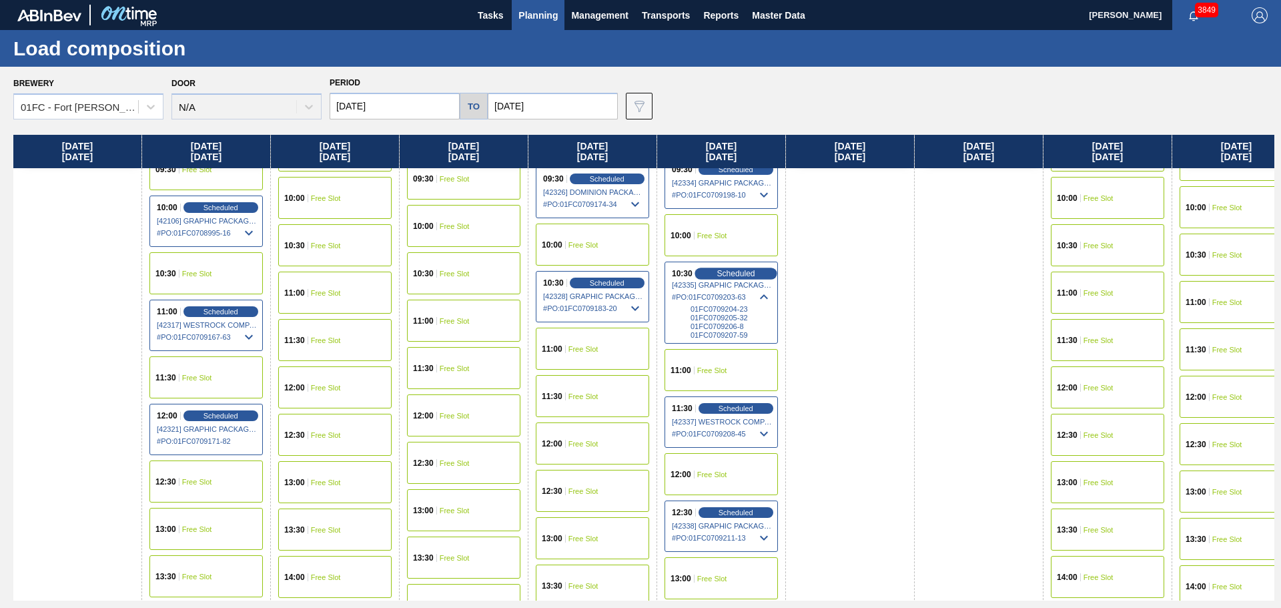
click at [737, 276] on span "Scheduled" at bounding box center [736, 273] width 38 height 9
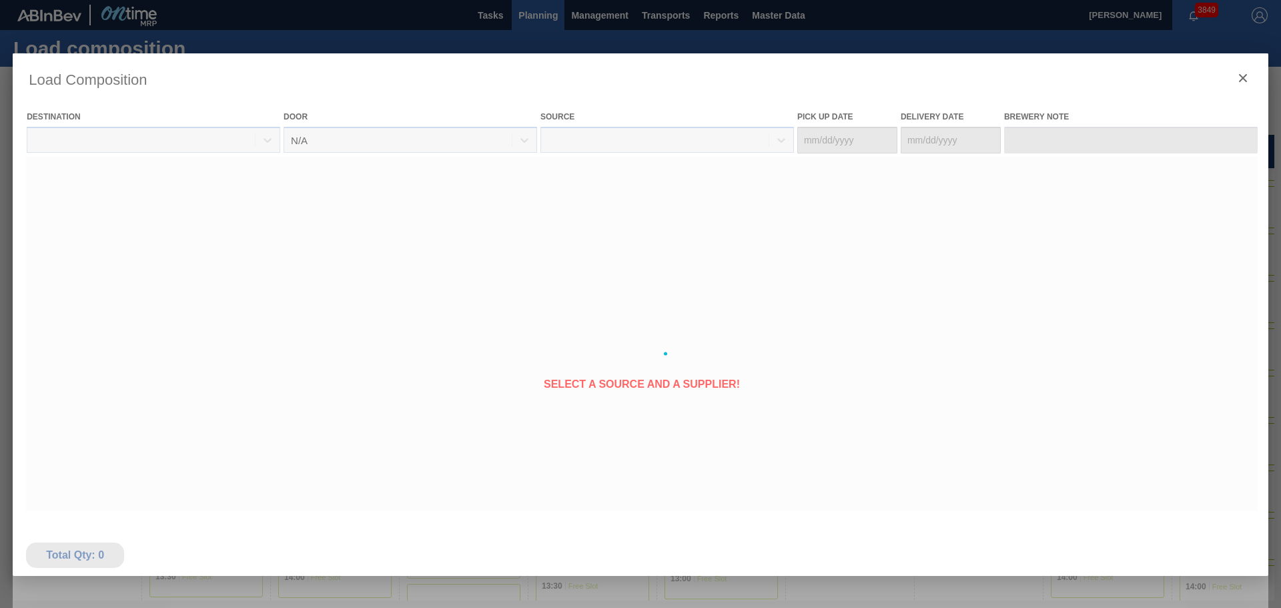
type Date "[DATE]"
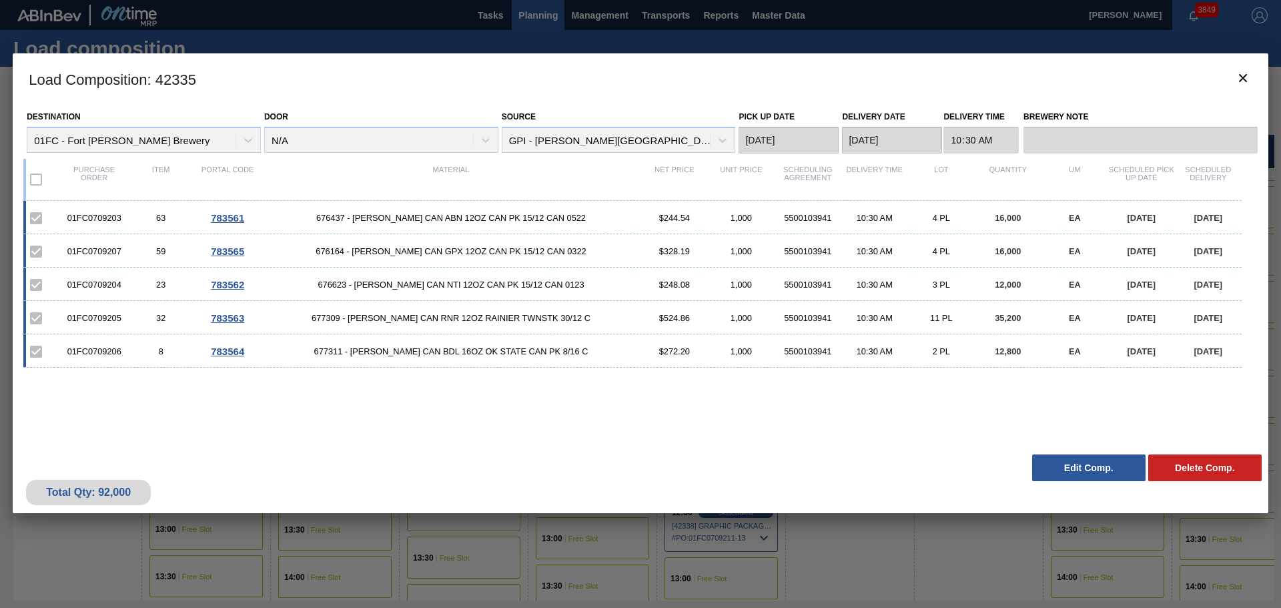
click at [1072, 466] on button "Edit Comp." at bounding box center [1088, 467] width 113 height 27
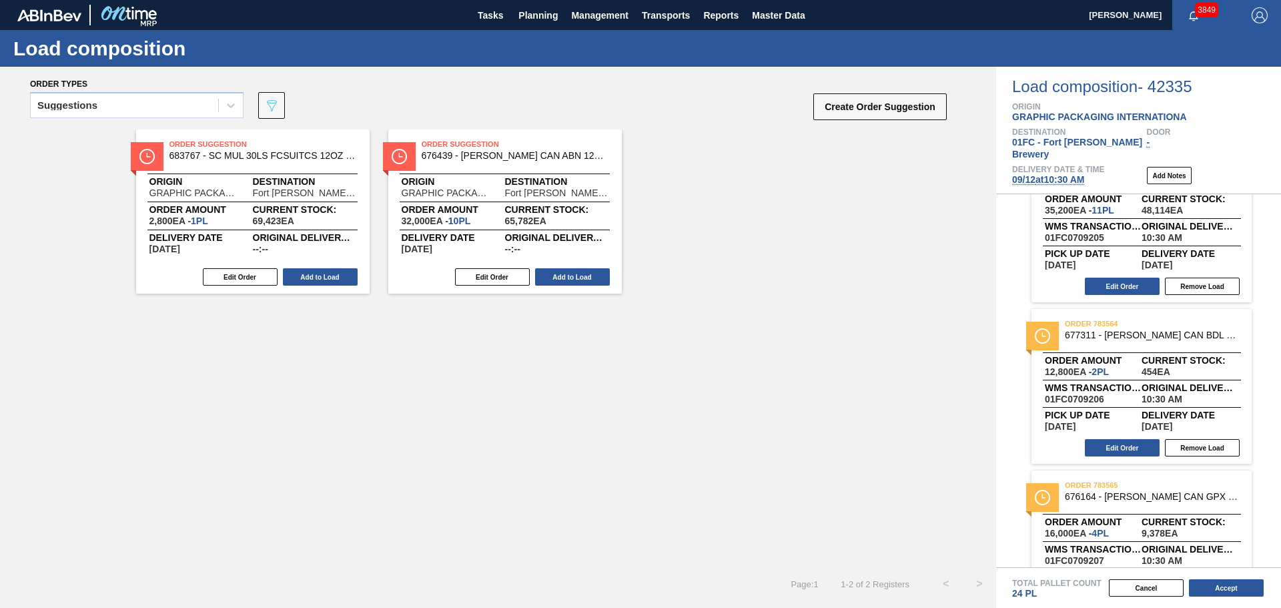
scroll to position [400, 0]
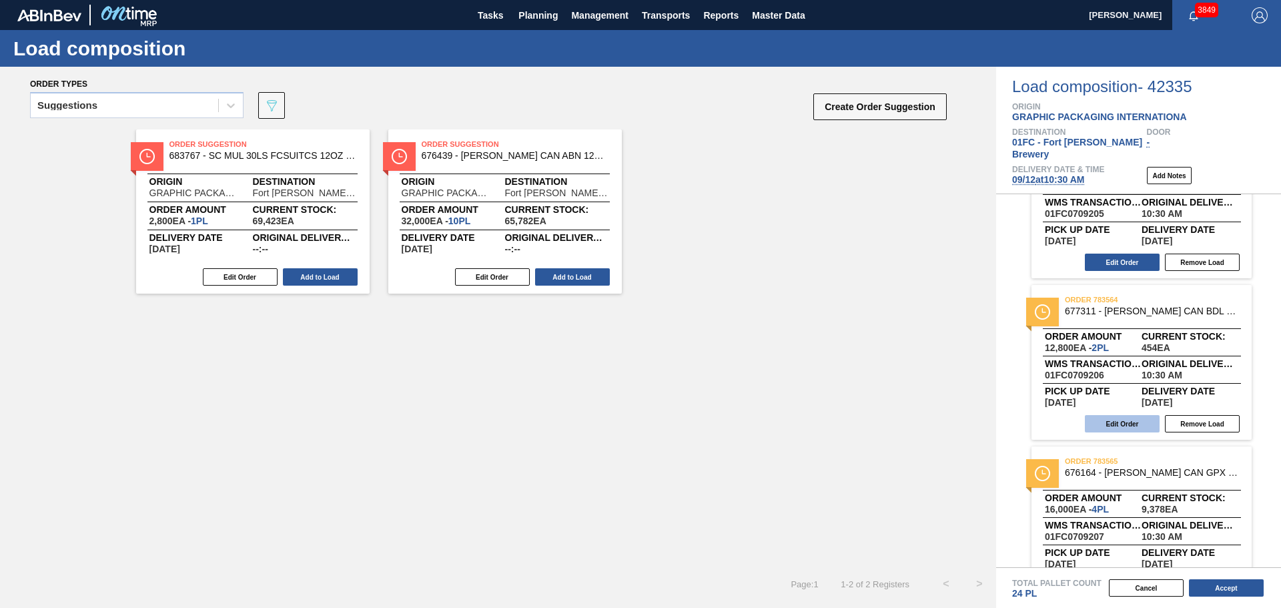
click at [1130, 415] on button "Edit Order" at bounding box center [1122, 423] width 75 height 17
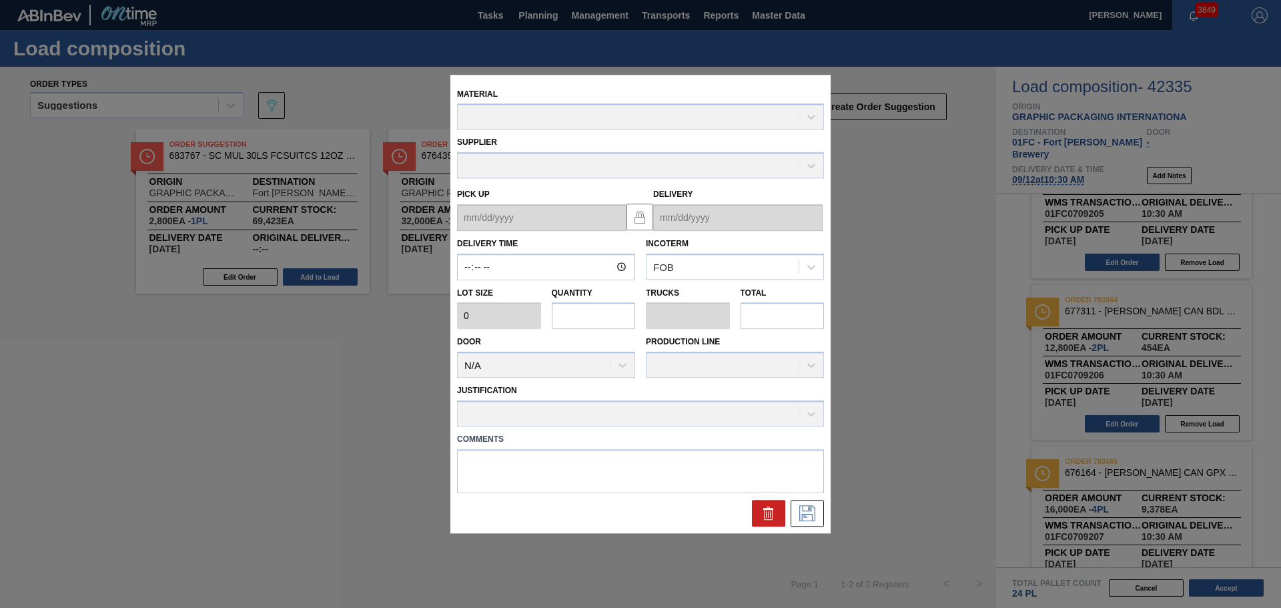
type input "10:30:00"
type input "6,400"
type input "2"
type input "0.077"
type input "12,800"
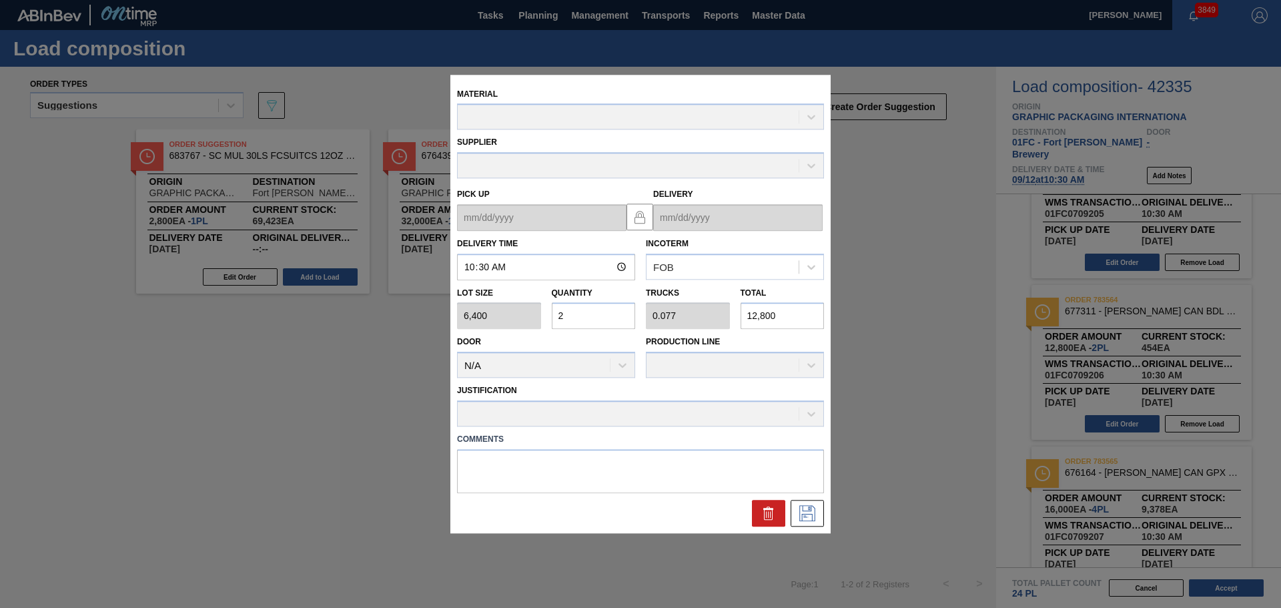
type up "[DATE]"
type input "[DATE]"
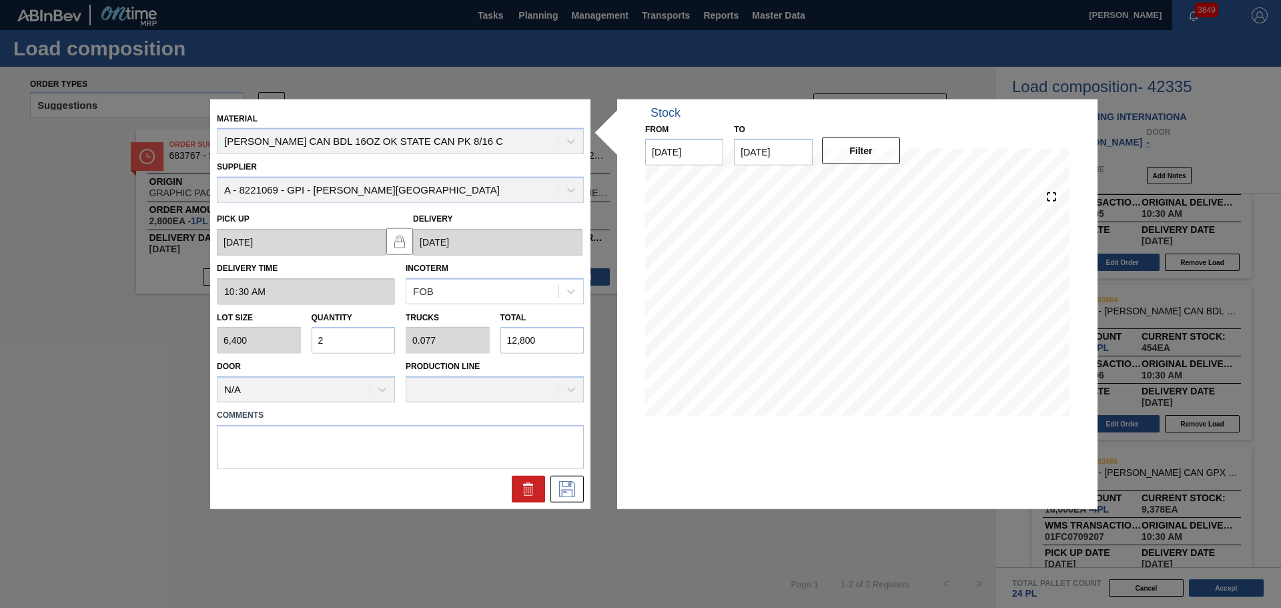
drag, startPoint x: 550, startPoint y: 340, endPoint x: 446, endPoint y: 354, distance: 105.1
click at [446, 355] on div "Material [PERSON_NAME] CAN BDL 16OZ OK STATE CAN PK 8/16 C Supplier A - 8221069…" at bounding box center [400, 303] width 367 height 397
type input "0"
type input "1"
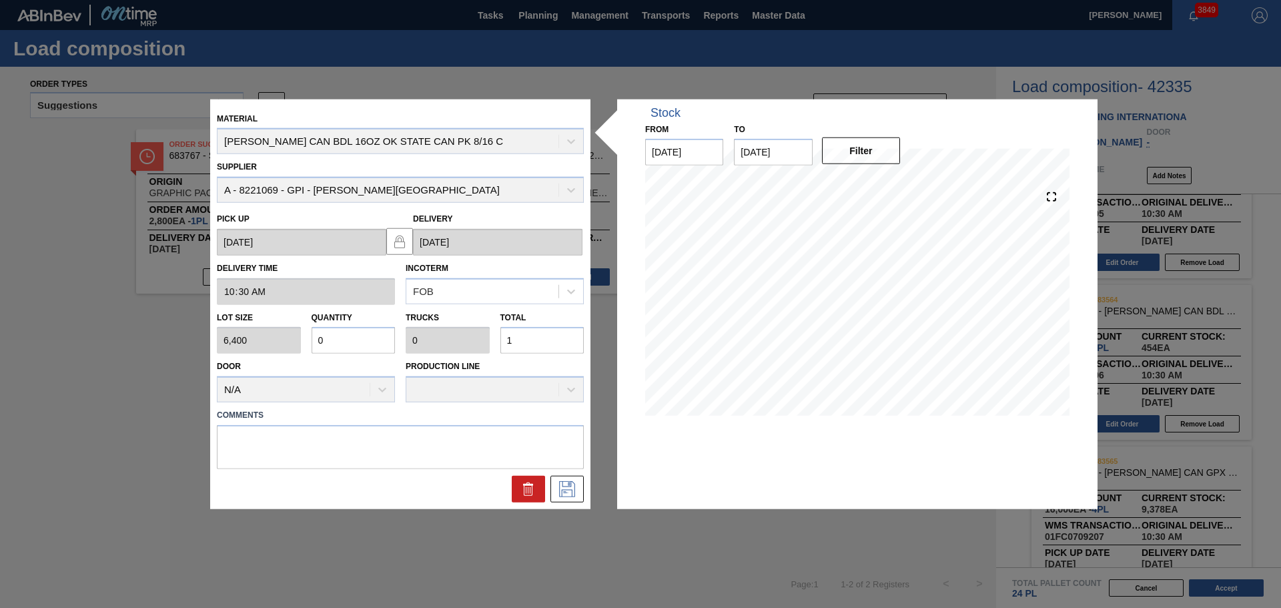
type input "0.002"
type input "11"
type input "0.018"
type input "0.001"
type input "116"
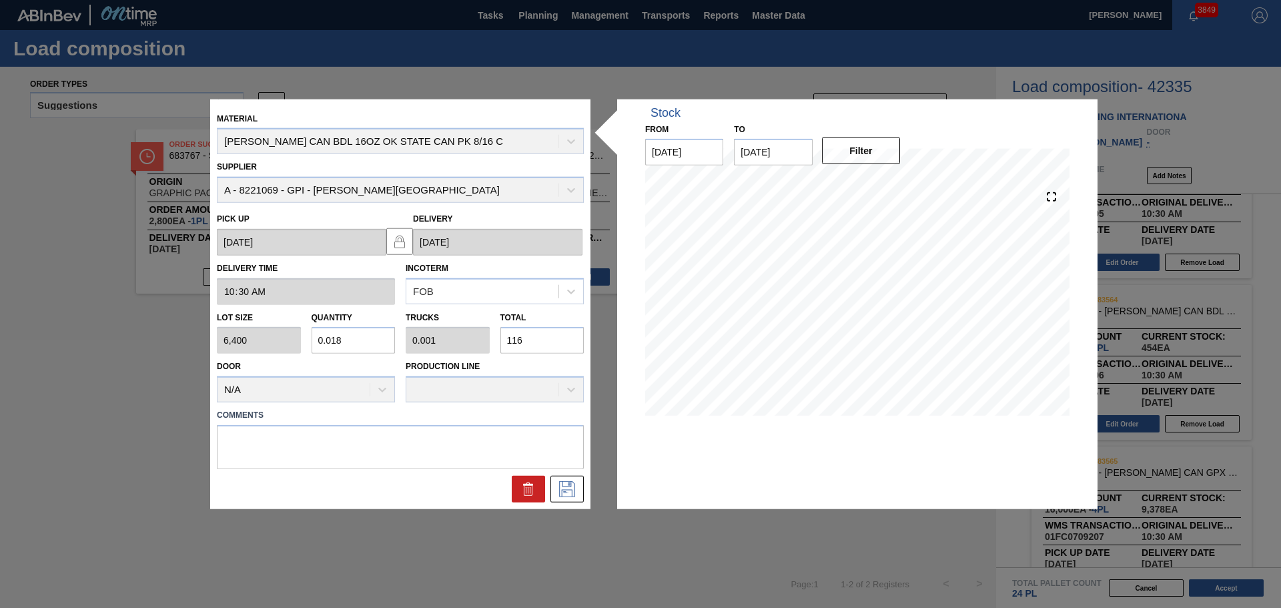
type input "0.182"
type input "0.007"
type input "1,168"
type input "1.825"
type input "0.07"
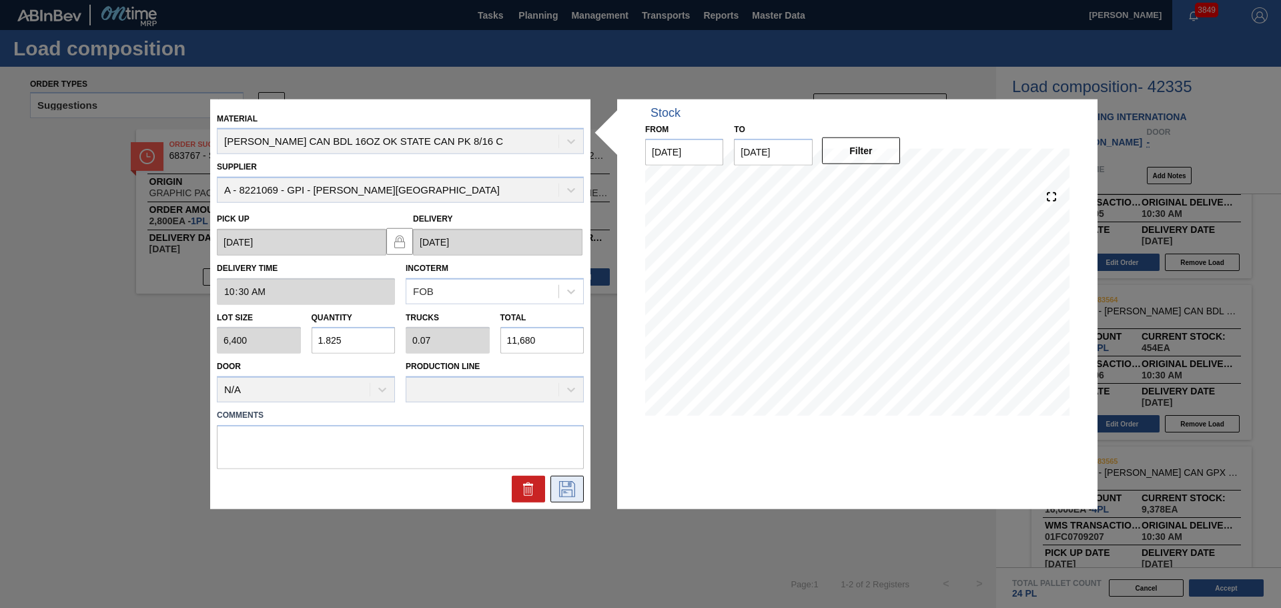
type input "11,680"
click at [567, 485] on icon at bounding box center [567, 489] width 21 height 16
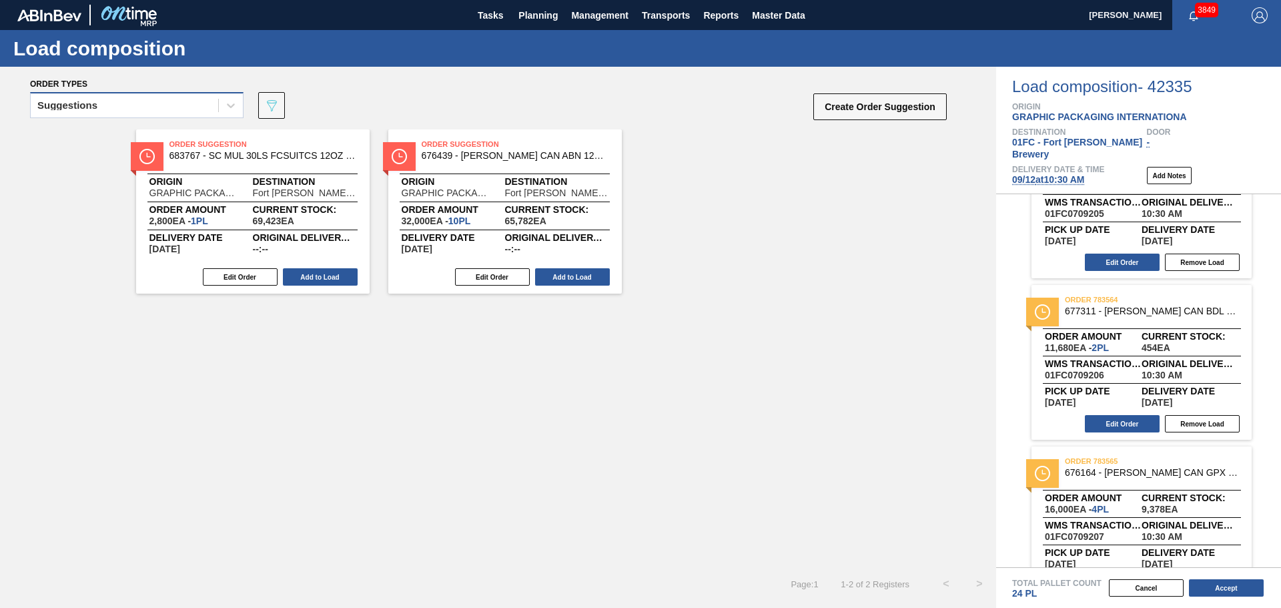
click at [168, 101] on div "Suggestions" at bounding box center [125, 105] width 188 height 19
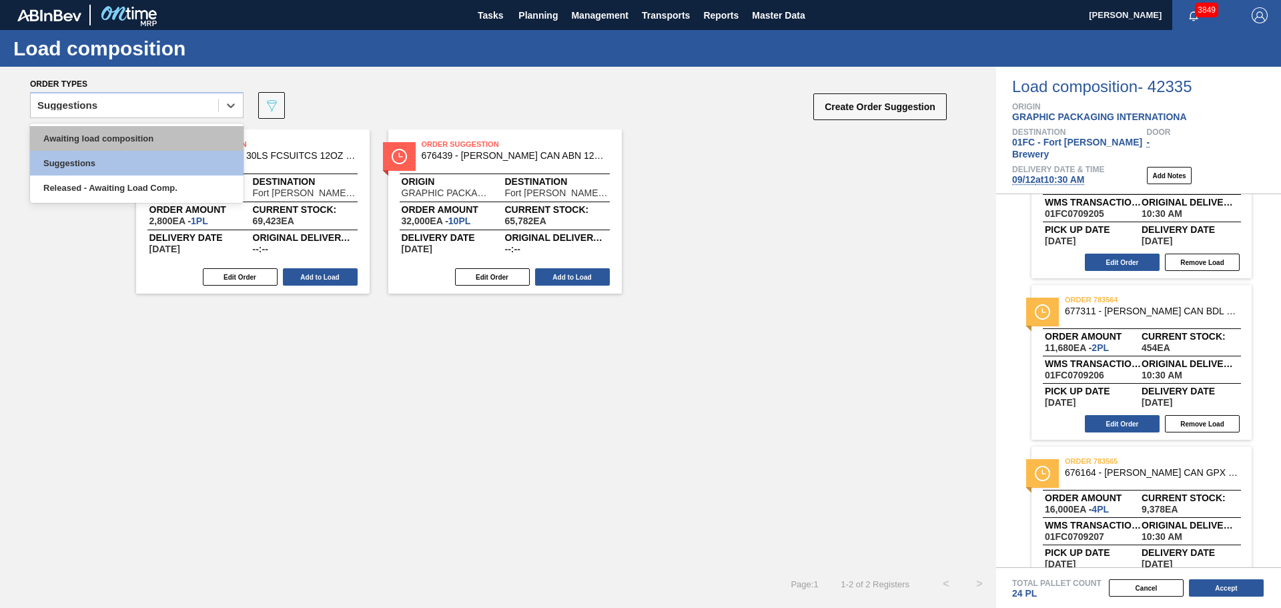
click at [155, 135] on div "Awaiting load composition" at bounding box center [137, 138] width 214 height 25
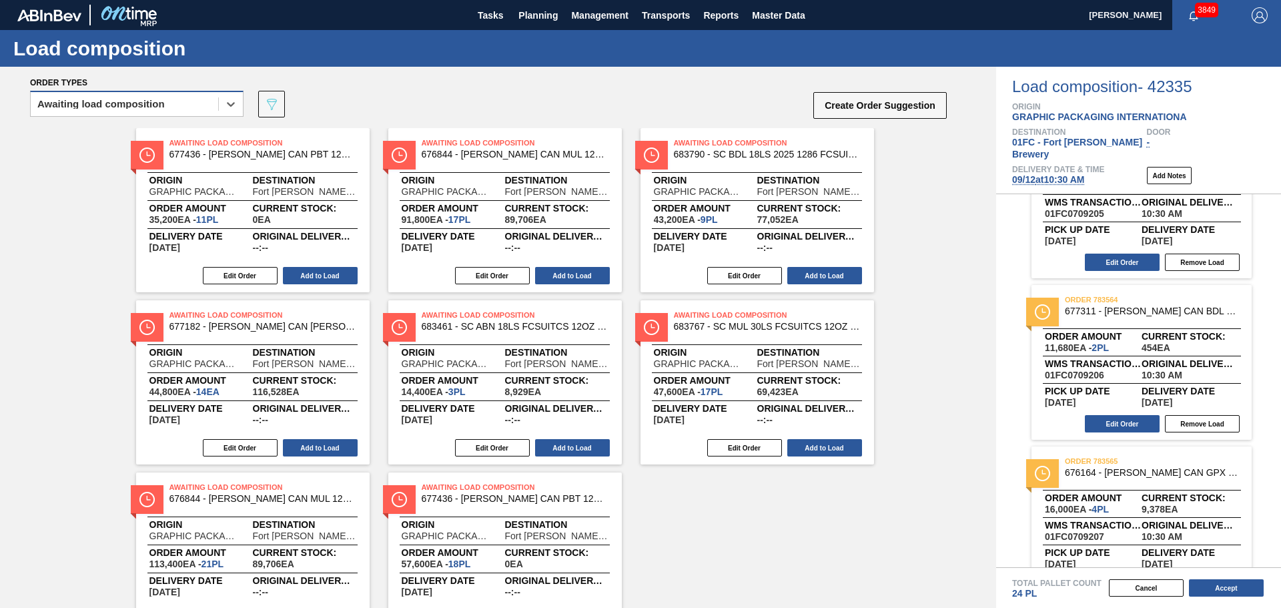
scroll to position [0, 0]
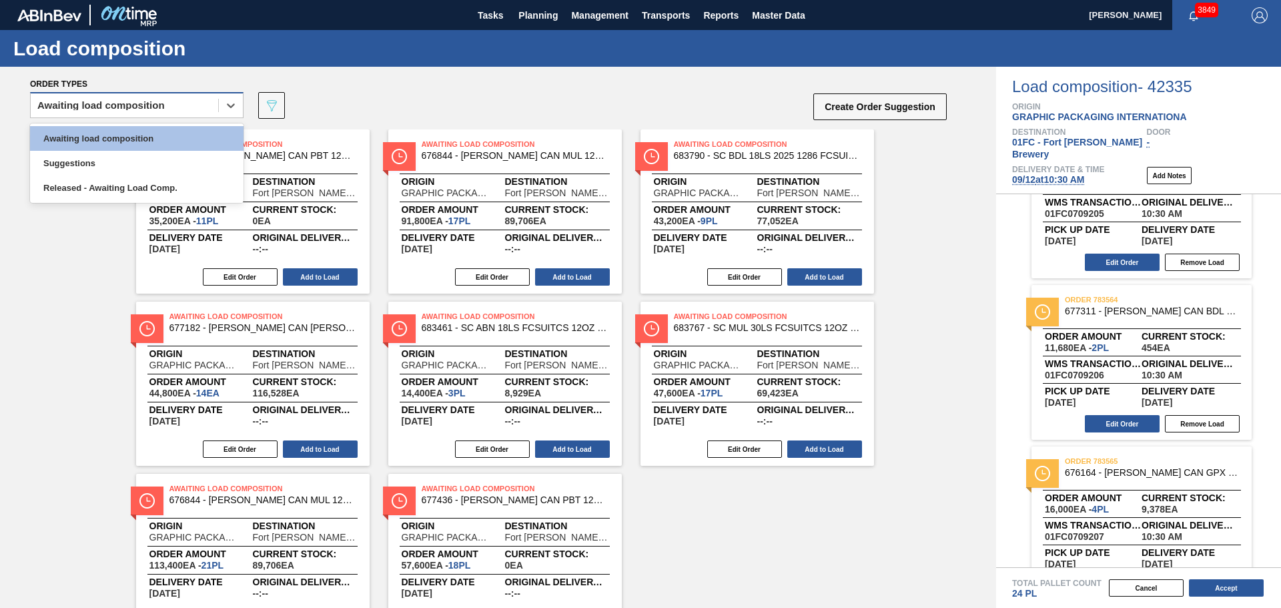
click at [164, 93] on div "Awaiting load composition" at bounding box center [137, 105] width 214 height 26
click at [146, 155] on div "Suggestions" at bounding box center [137, 163] width 214 height 25
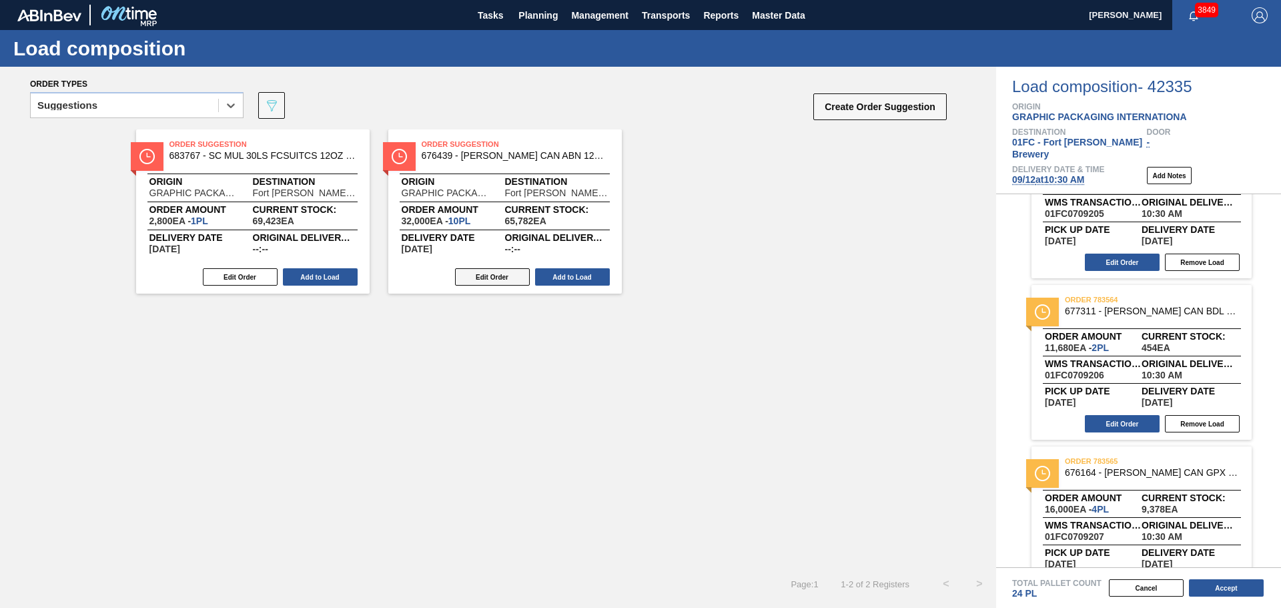
click at [493, 274] on button "Edit Order" at bounding box center [492, 276] width 75 height 17
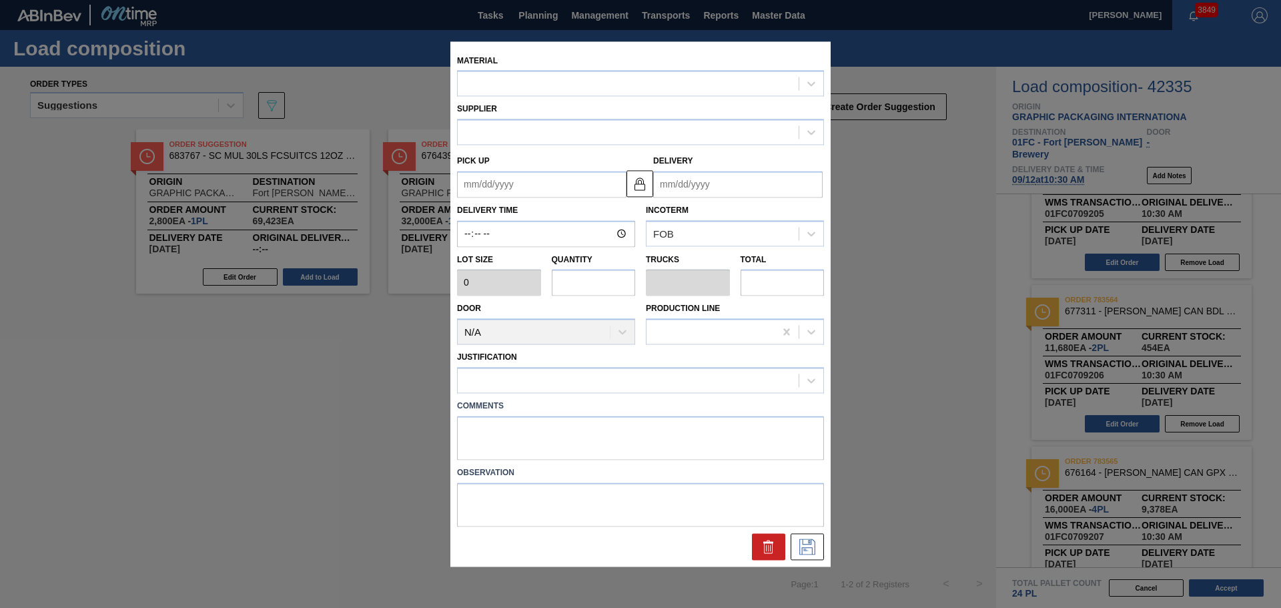
type input "3,200"
type input "10"
type input "0.385"
type input "32,000"
type up "[DATE]"
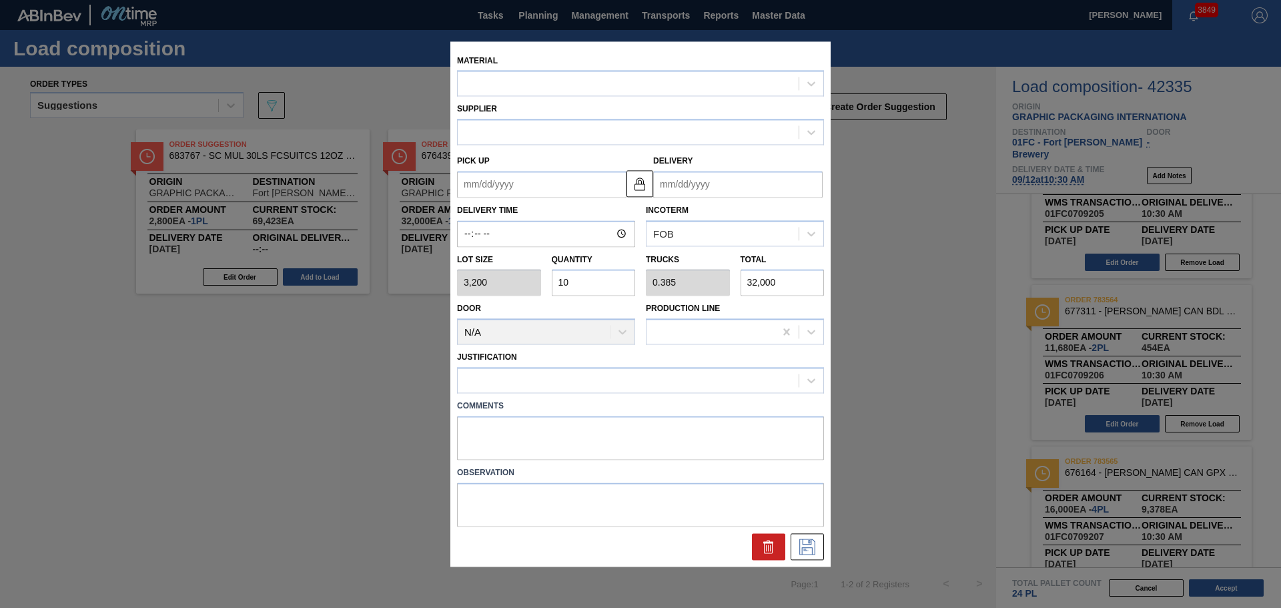
type input "[DATE]"
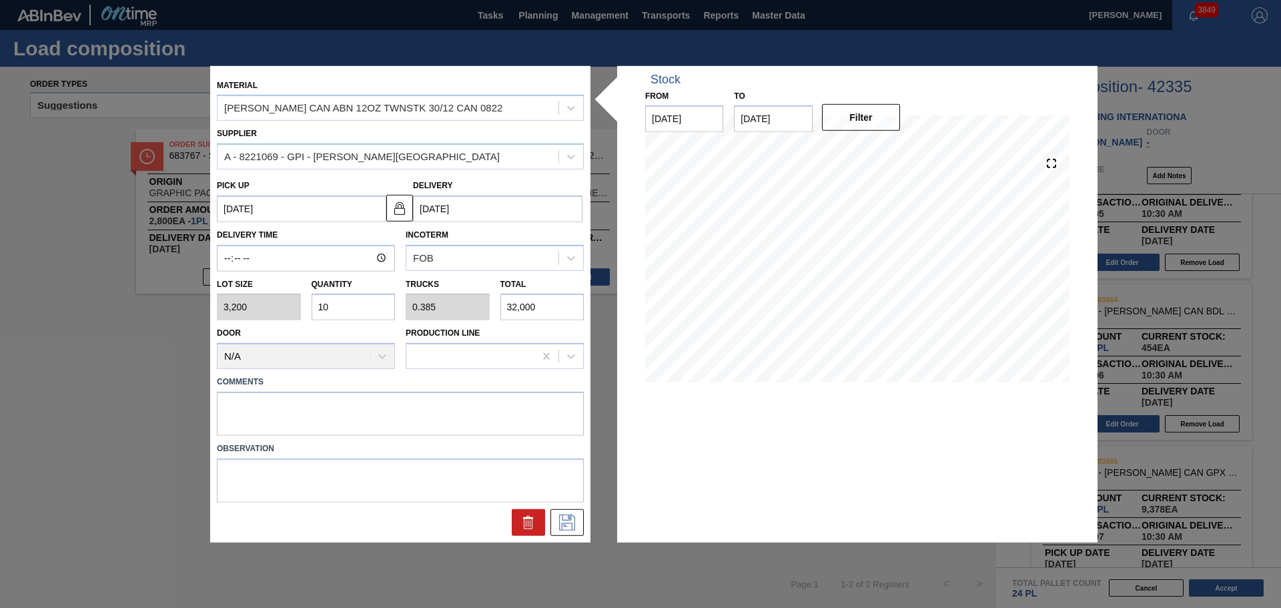
click at [260, 319] on div "Lot size 3,200 Quantity 10 Trucks 0.385 Total 32,000" at bounding box center [401, 296] width 378 height 49
type input "2"
type input "0.077"
type input "6,400"
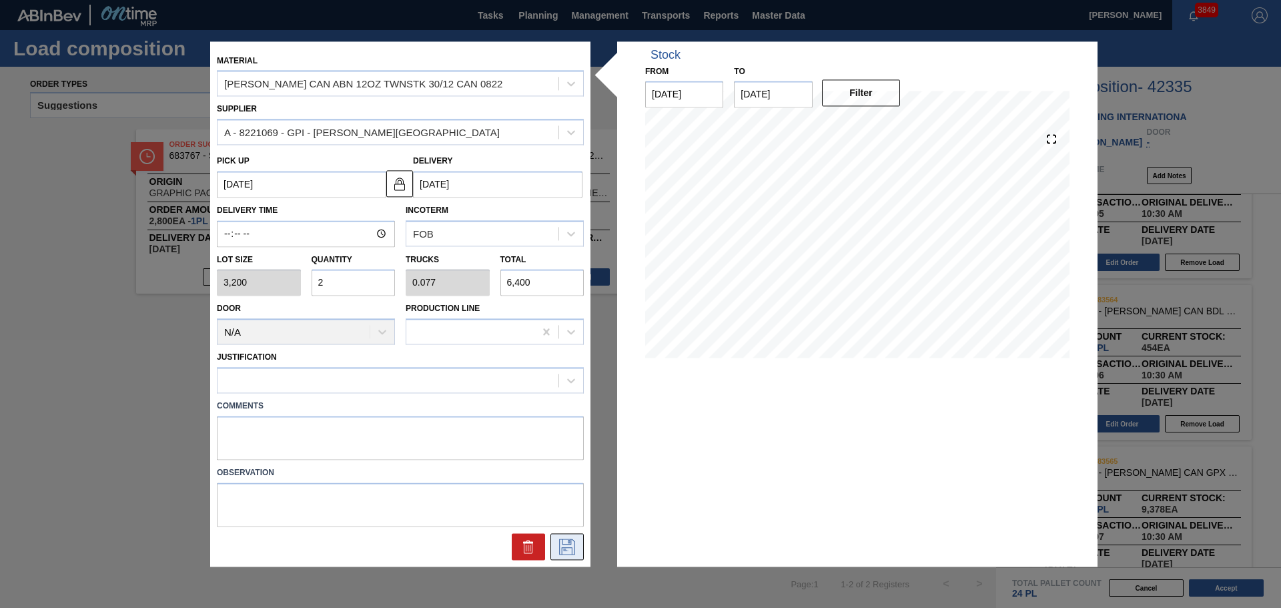
type input "2"
click at [570, 543] on icon at bounding box center [566, 545] width 7 height 11
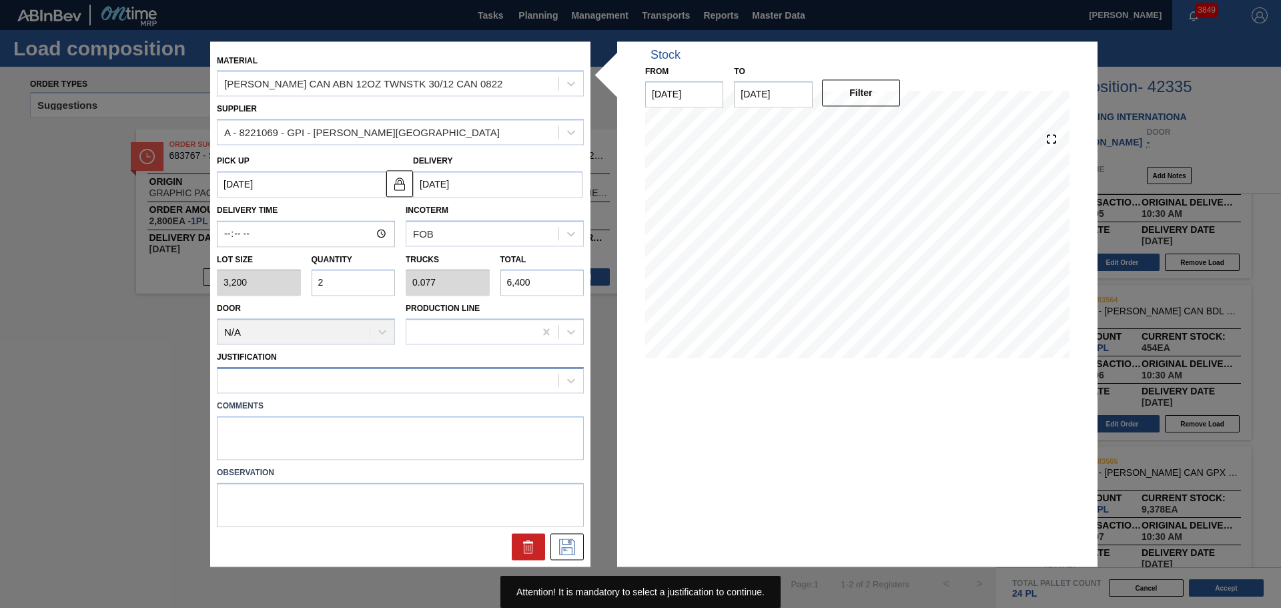
click at [496, 383] on div at bounding box center [388, 380] width 341 height 19
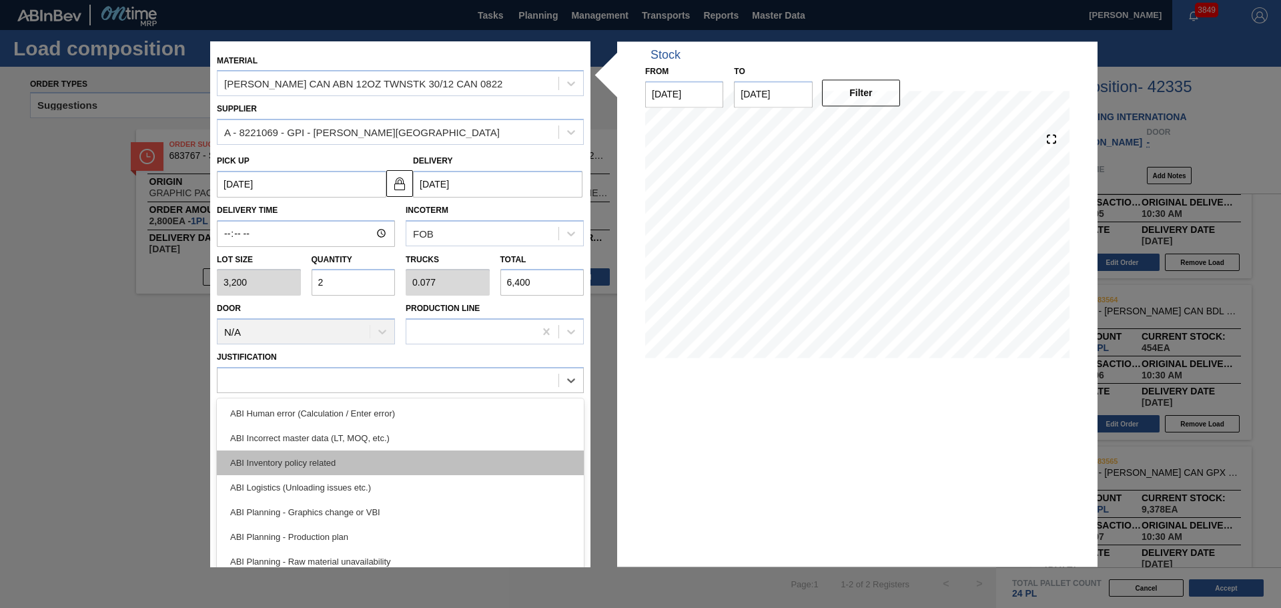
click at [482, 470] on div "ABI Inventory policy related" at bounding box center [400, 462] width 367 height 25
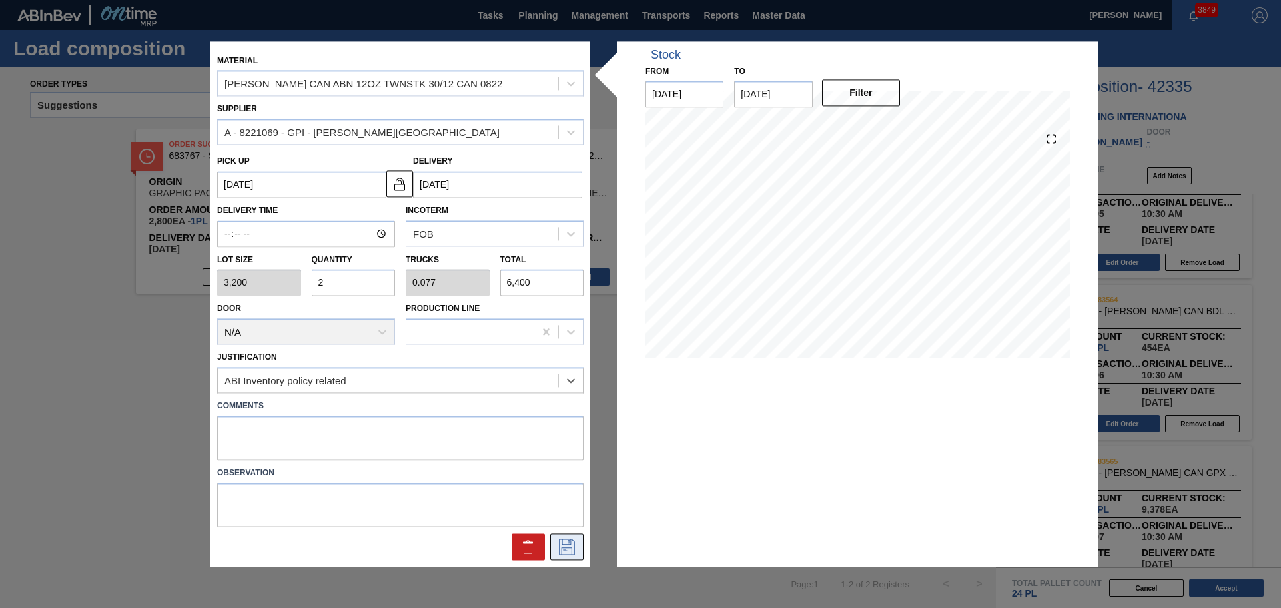
click at [569, 551] on icon at bounding box center [567, 547] width 21 height 16
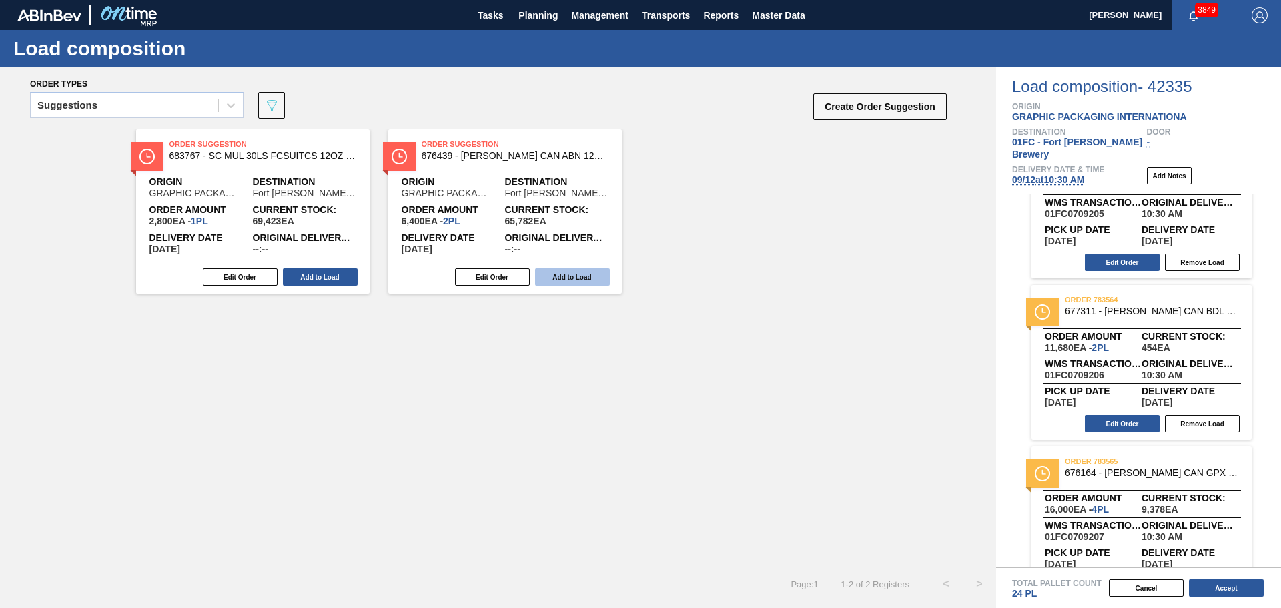
click at [577, 278] on button "Add to Load" at bounding box center [572, 276] width 75 height 17
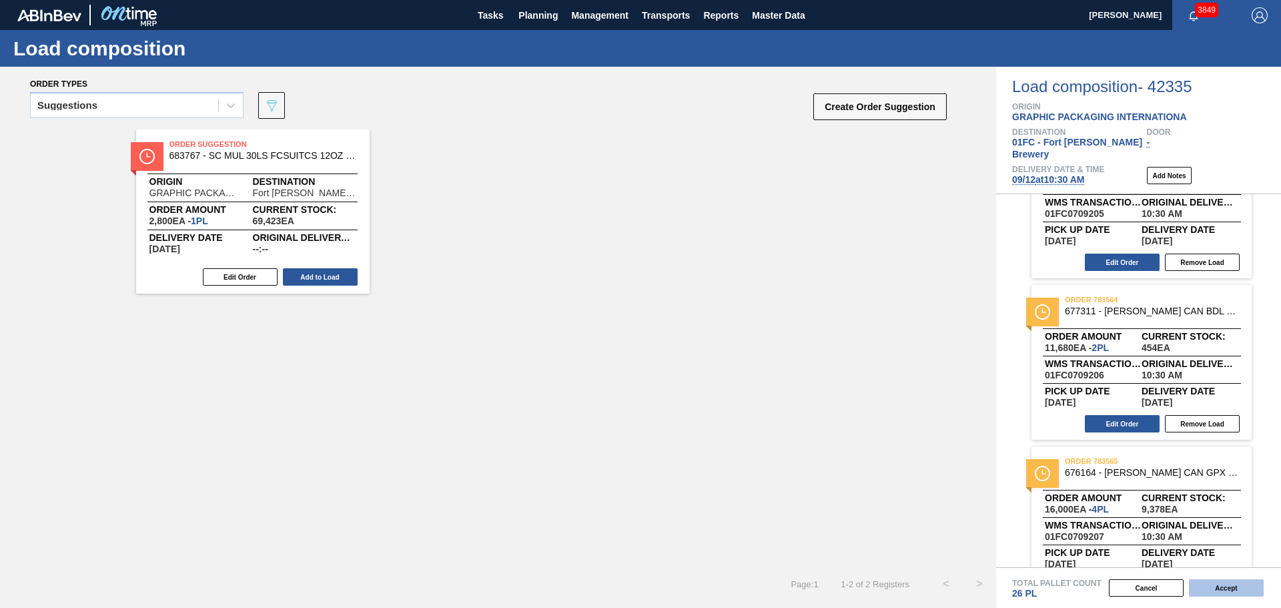
click at [1229, 587] on button "Accept" at bounding box center [1226, 587] width 75 height 17
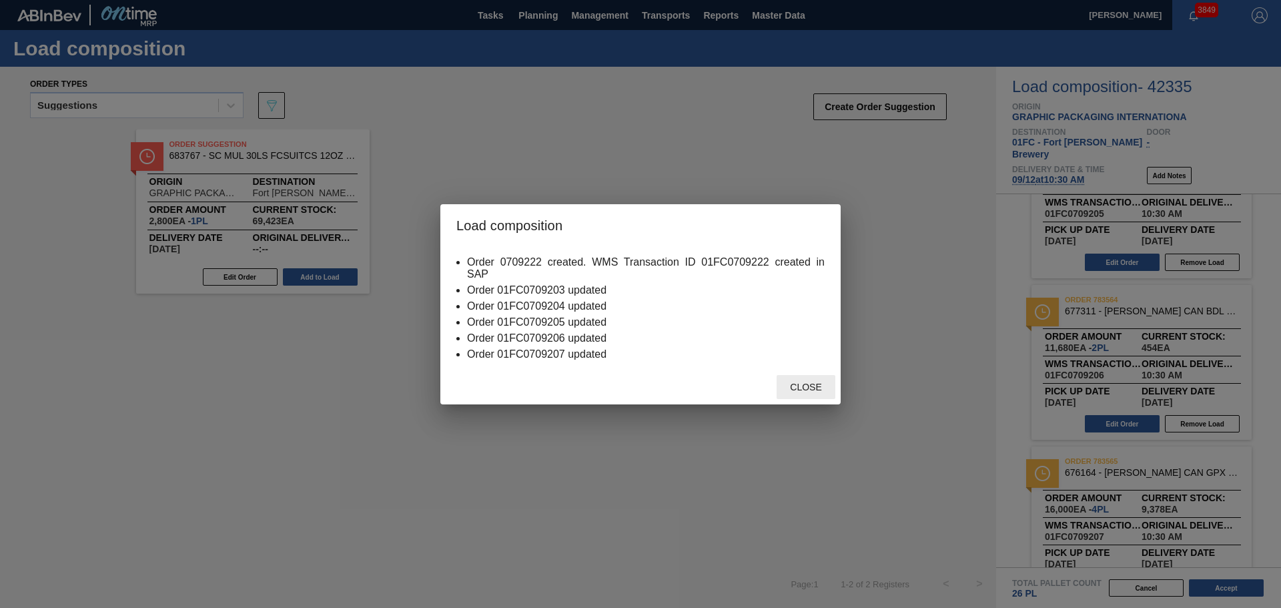
click at [810, 388] on span "Close" at bounding box center [805, 387] width 53 height 11
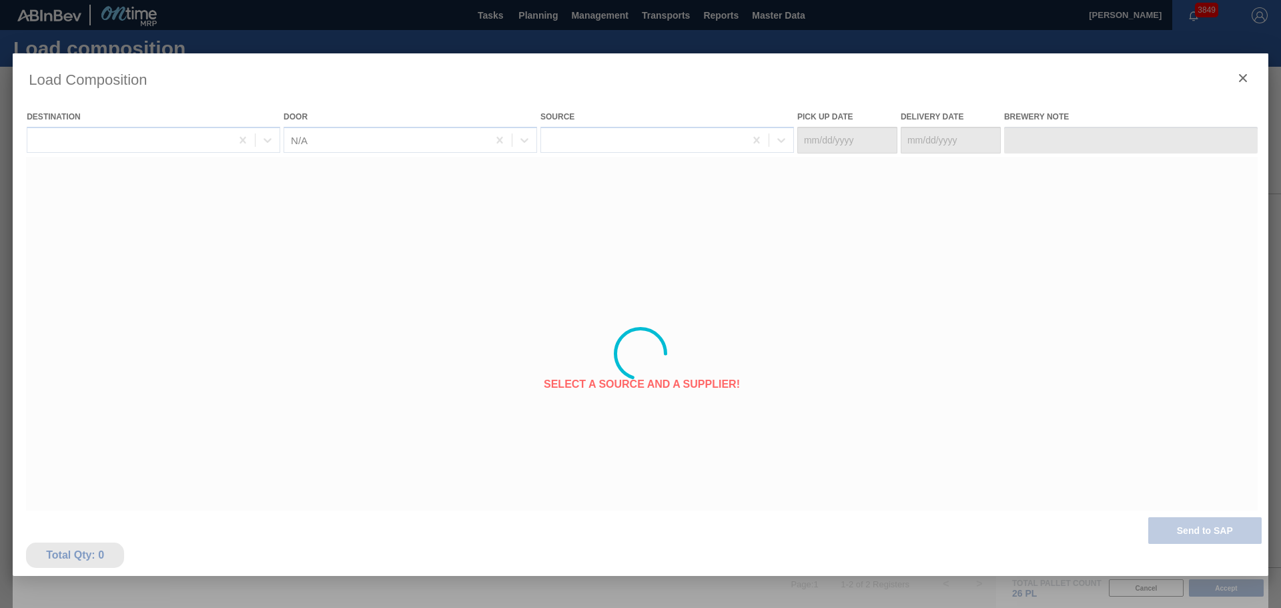
type Date "[DATE]"
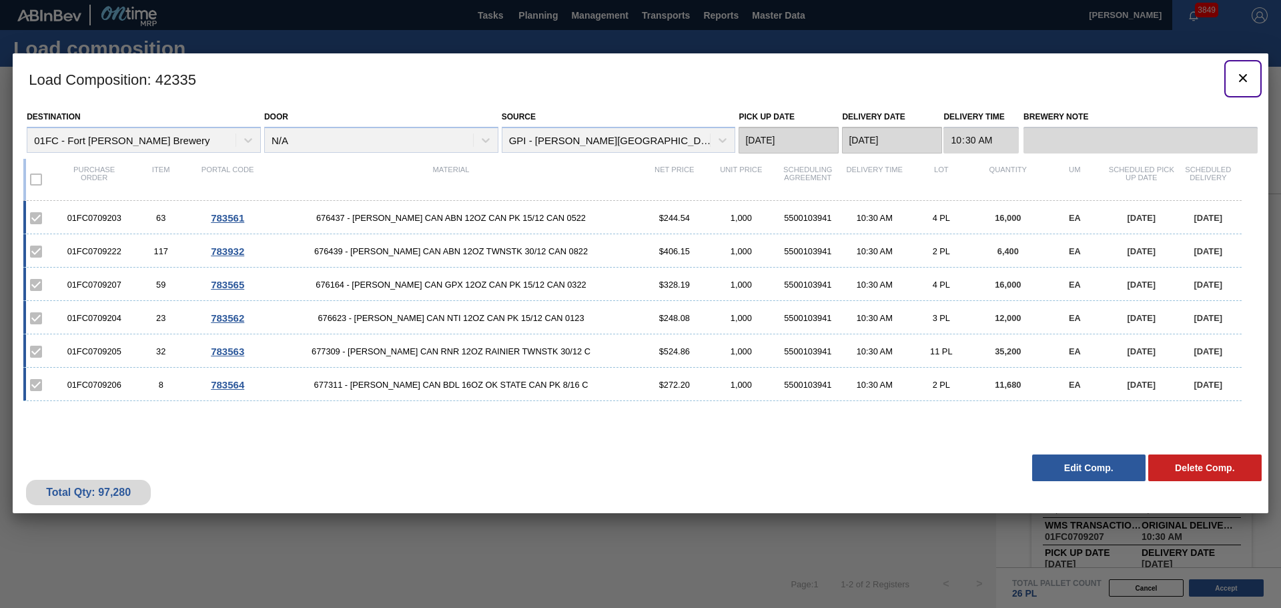
click at [1242, 76] on icon "botão de ícone" at bounding box center [1243, 78] width 8 height 8
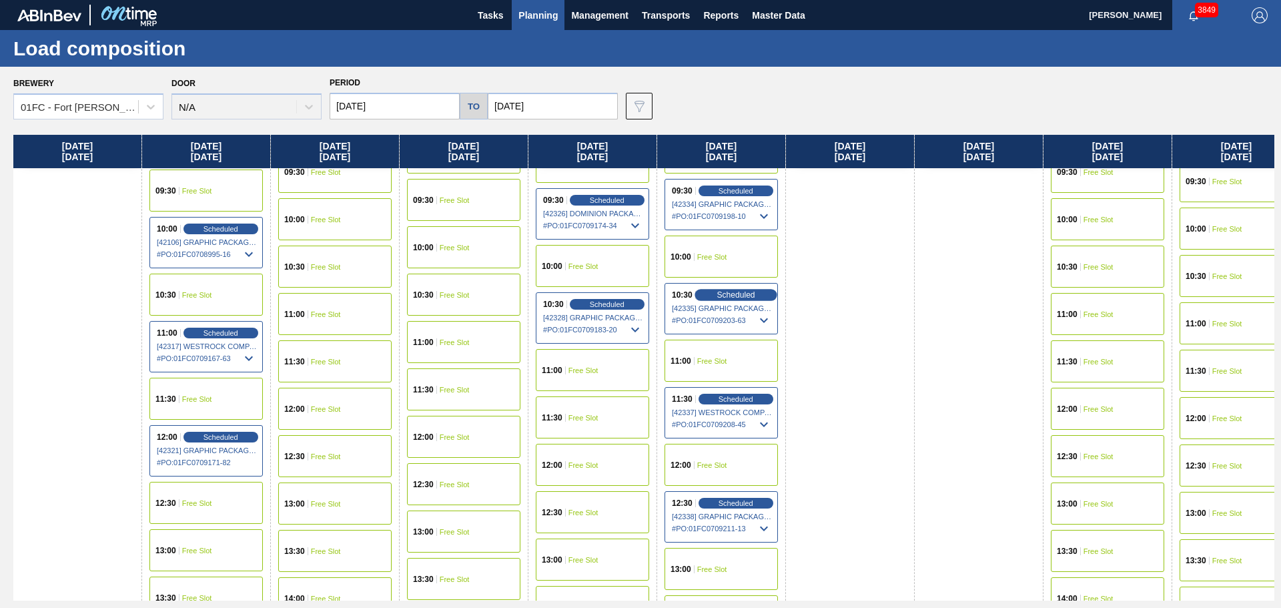
scroll to position [599, 0]
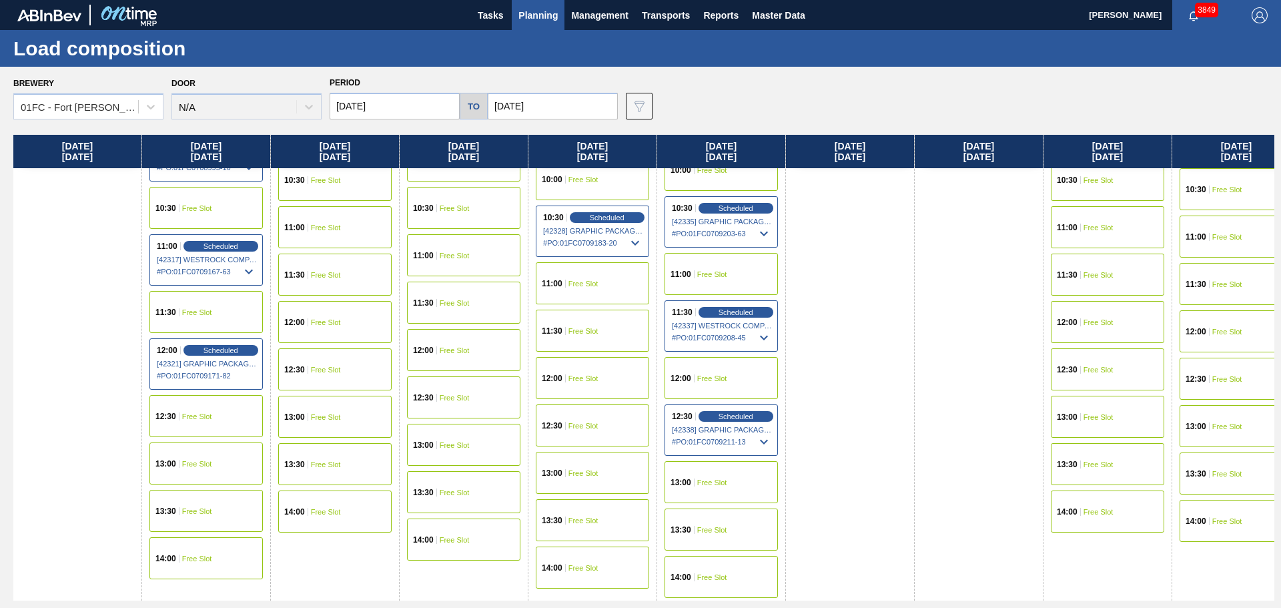
click at [749, 441] on span "# PO : 01FC0709211-13" at bounding box center [722, 442] width 100 height 16
click at [747, 416] on span "Scheduled" at bounding box center [736, 416] width 38 height 9
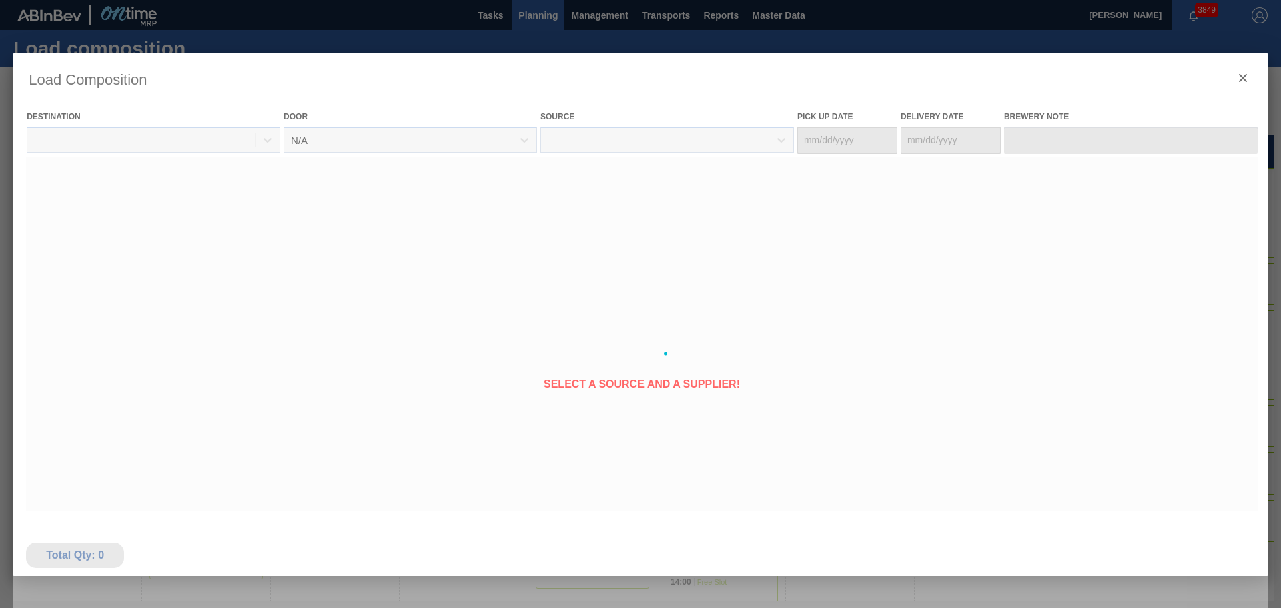
type Date "[DATE]"
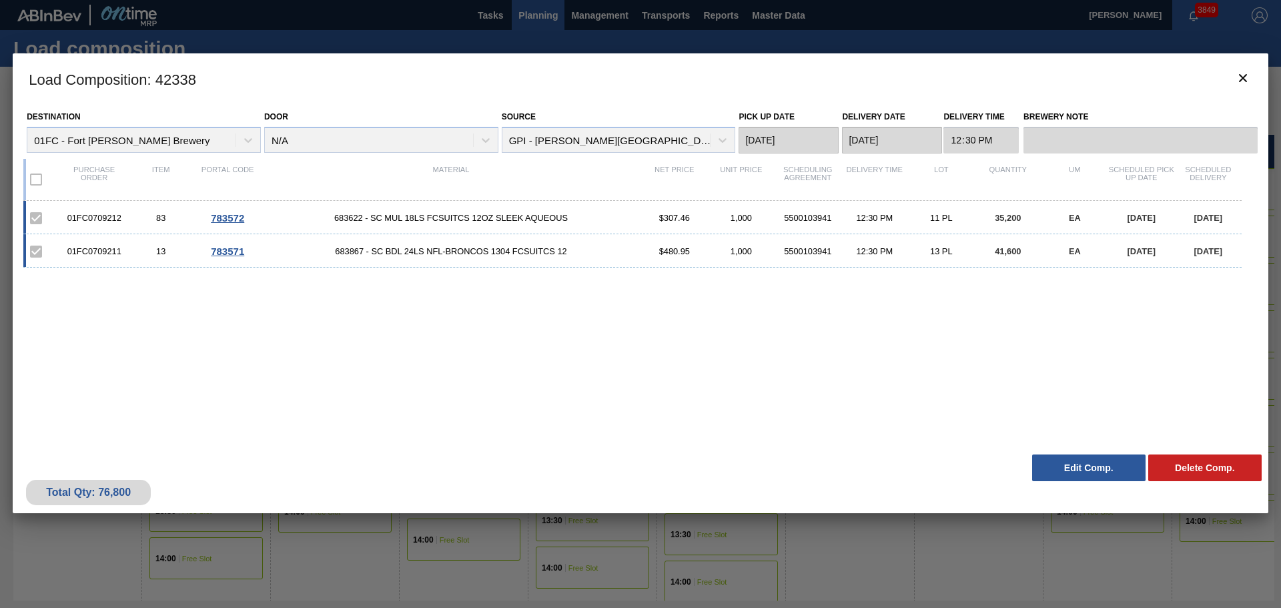
click at [1094, 467] on button "Edit Comp." at bounding box center [1088, 467] width 113 height 27
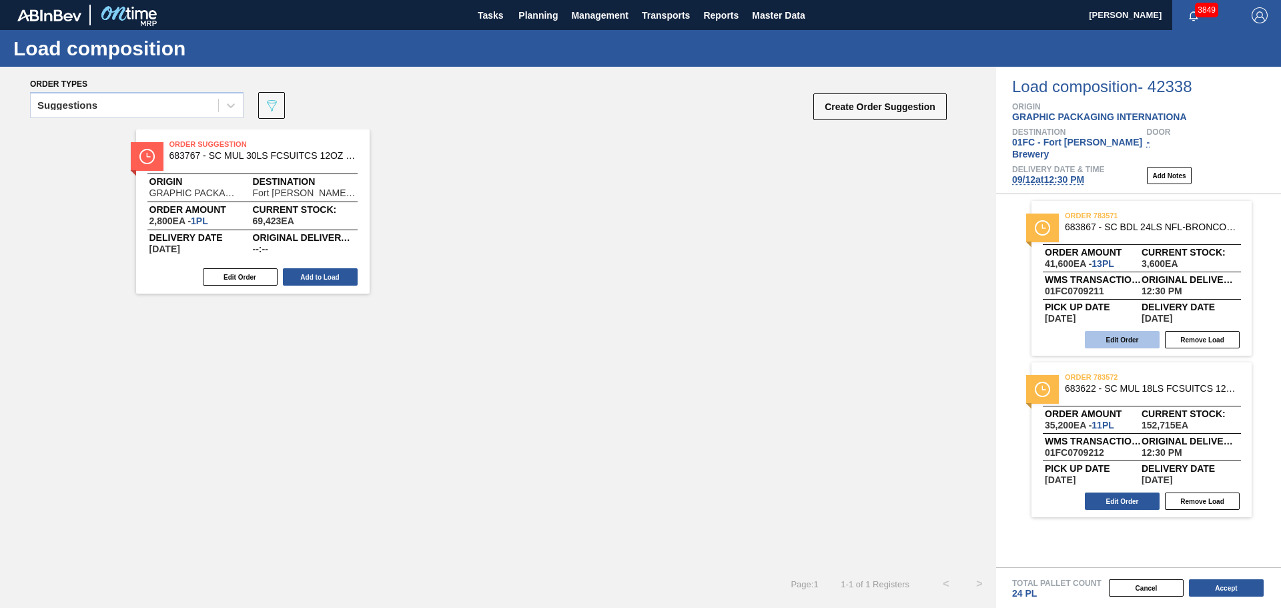
click at [1136, 331] on button "Edit Order" at bounding box center [1122, 339] width 75 height 17
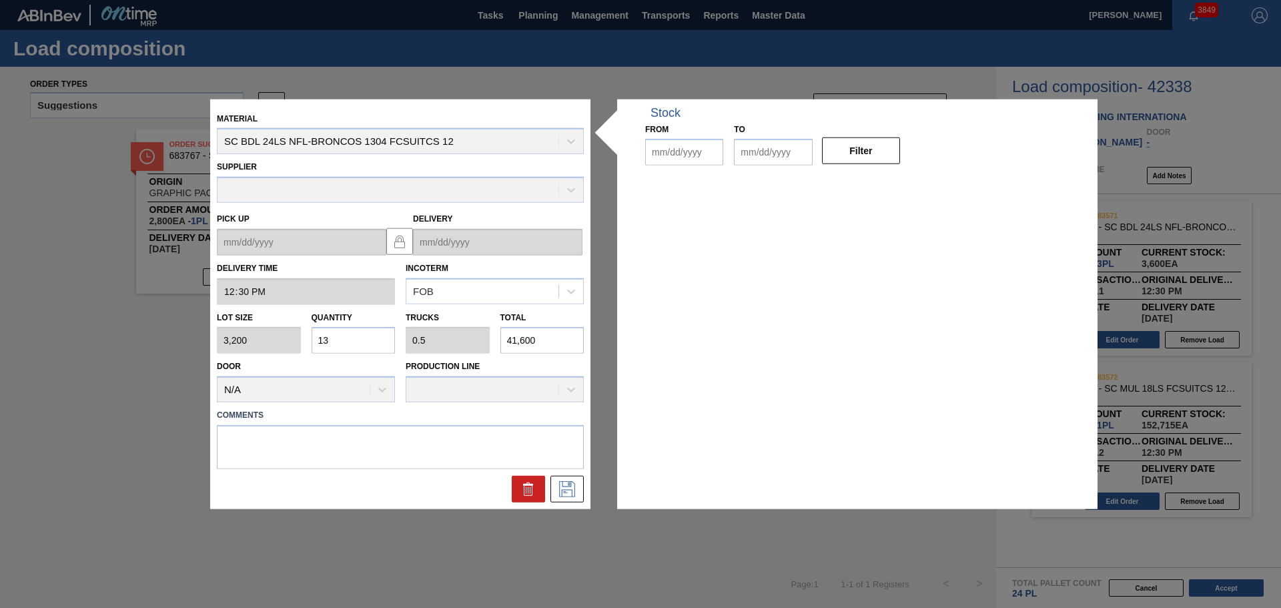
type input "12:30:00"
type input "3,200"
type input "13"
type input "0.5"
type input "41,600"
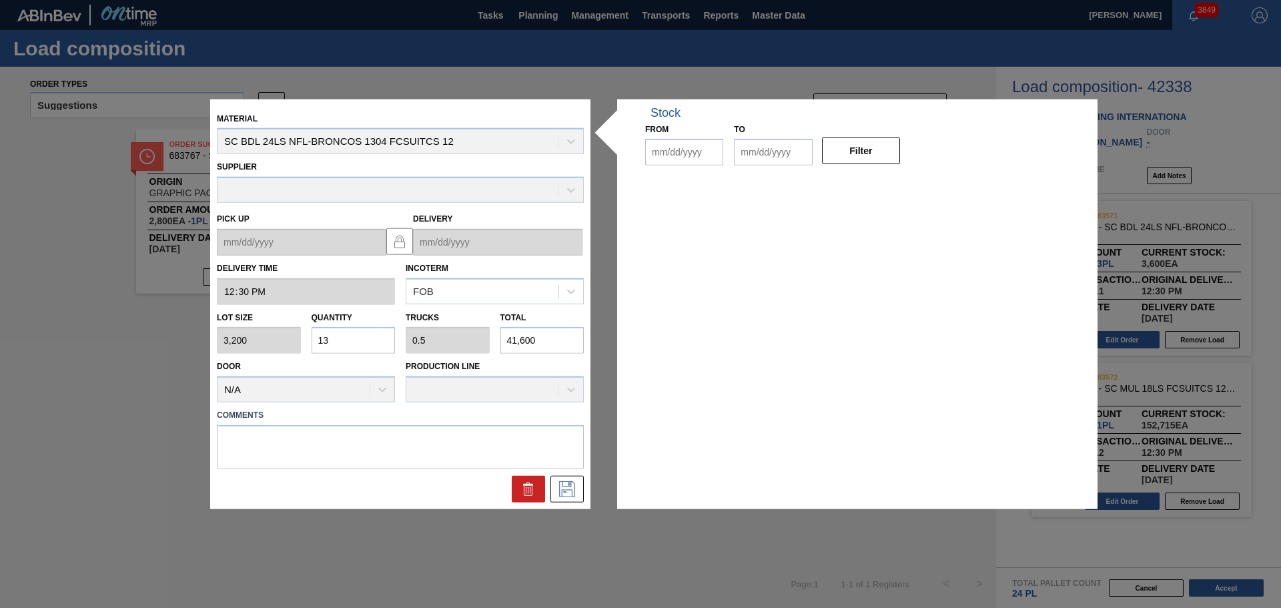
type up "[DATE]"
type input "[DATE]"
click at [457, 334] on div "Lot size 3,200 Quantity 13 Trucks 0.5 Total 41,600" at bounding box center [401, 328] width 378 height 49
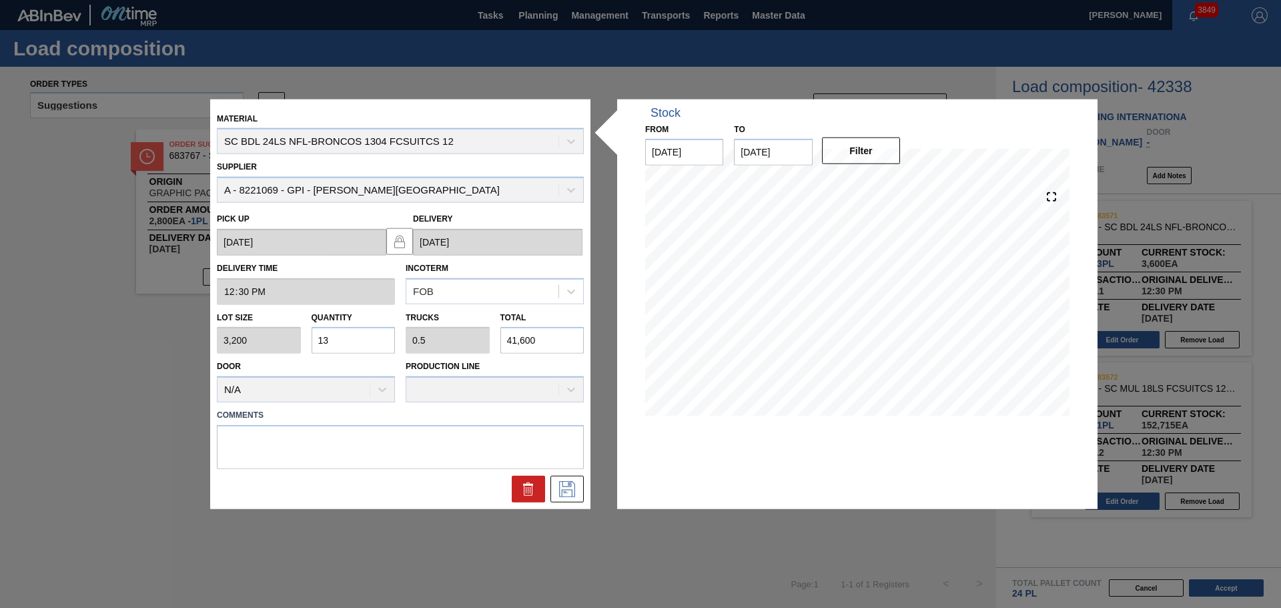
type input "0.001"
type input "0"
type input "4"
type input "0.014"
type input "0.001"
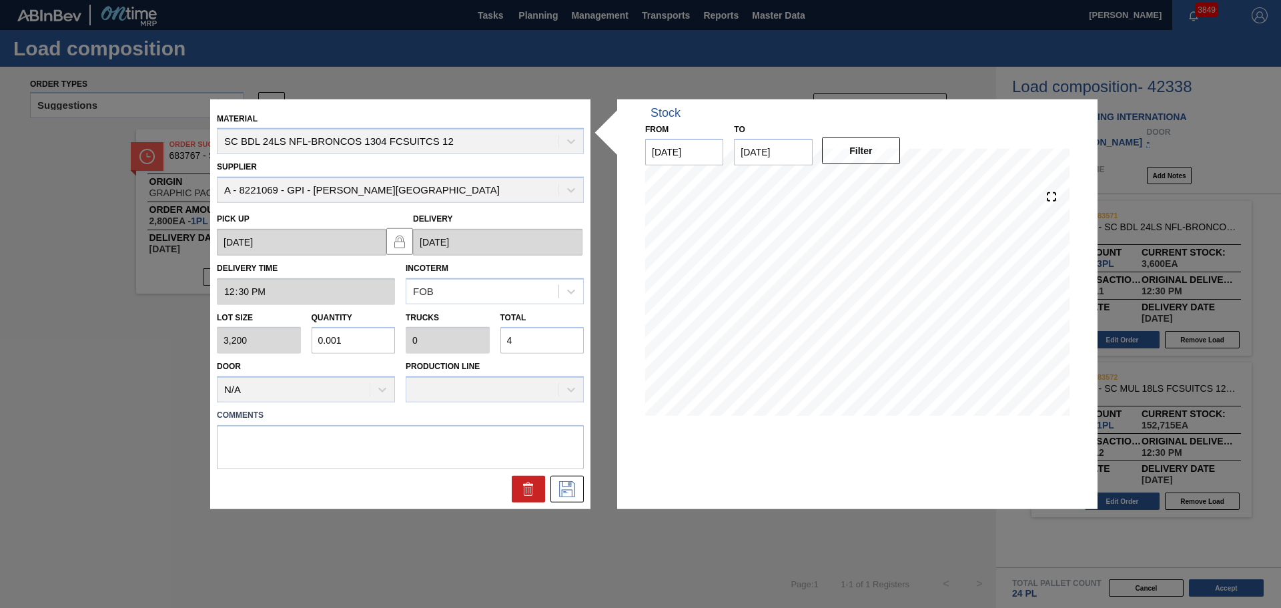
type input "44"
type input "0.14"
type input "0.005"
type input "448"
type input "1.4"
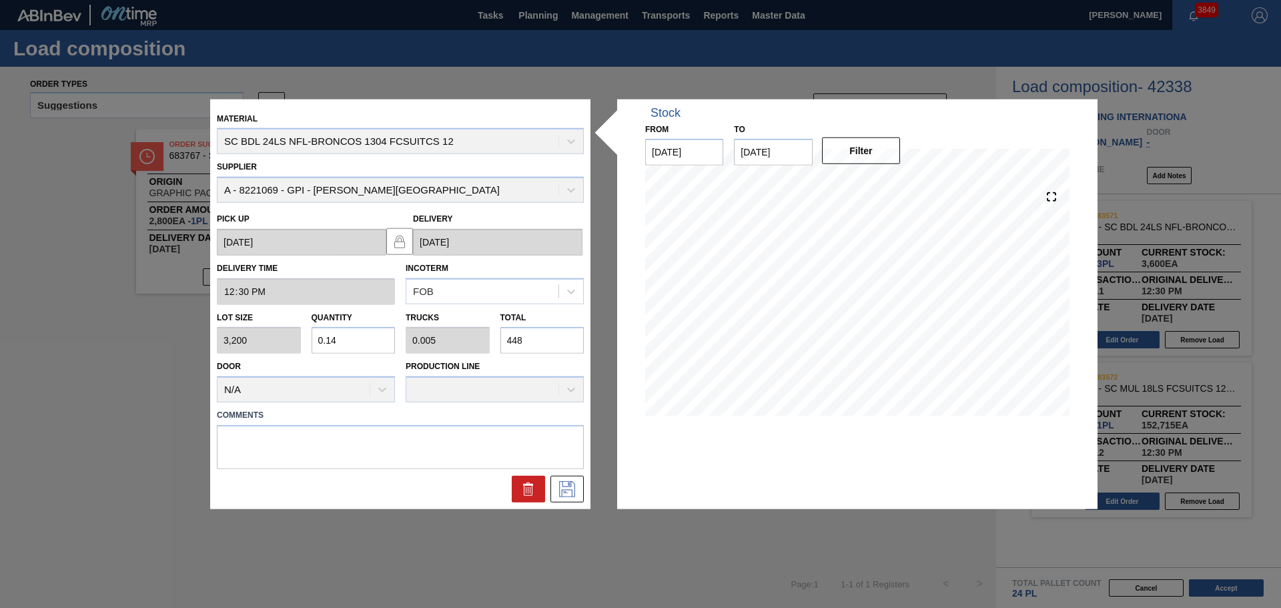
type input "0.054"
type input "4,480"
type input "14"
type input "0.538"
type input "44,800"
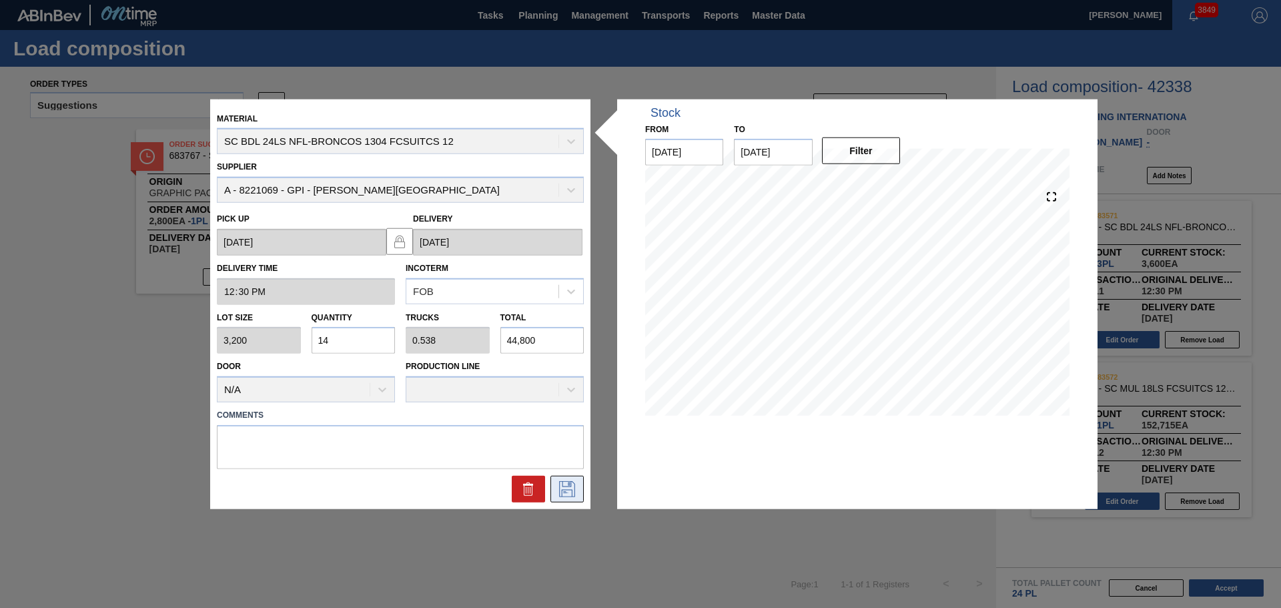
click at [575, 487] on icon at bounding box center [567, 489] width 16 height 16
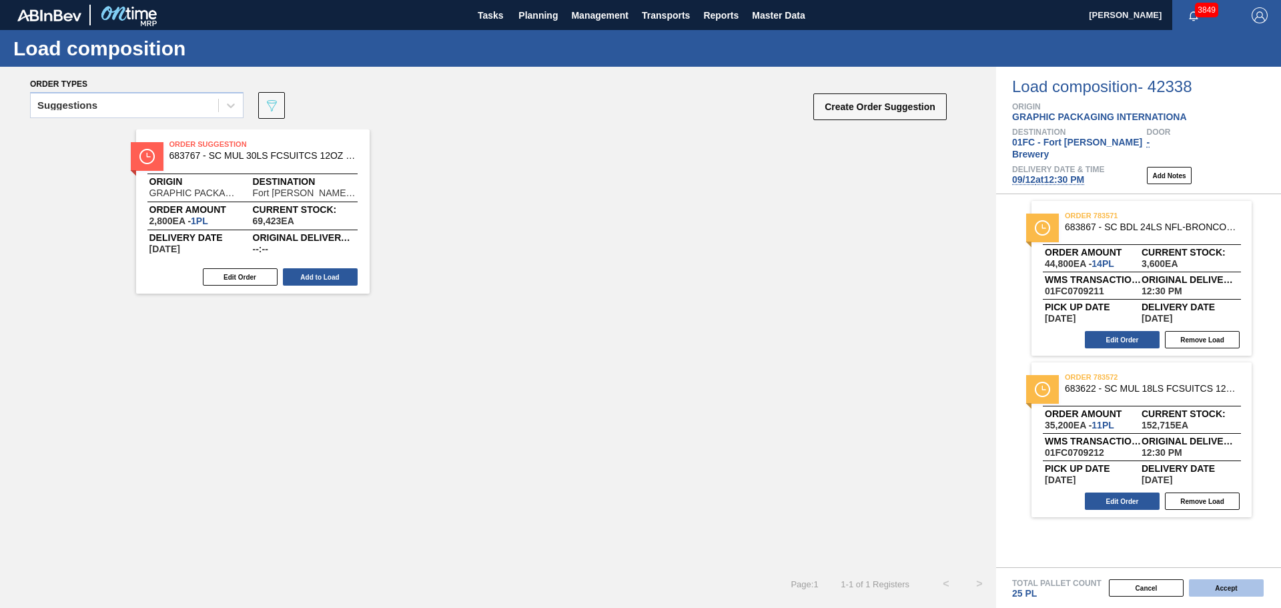
click at [1236, 592] on button "Accept" at bounding box center [1226, 587] width 75 height 17
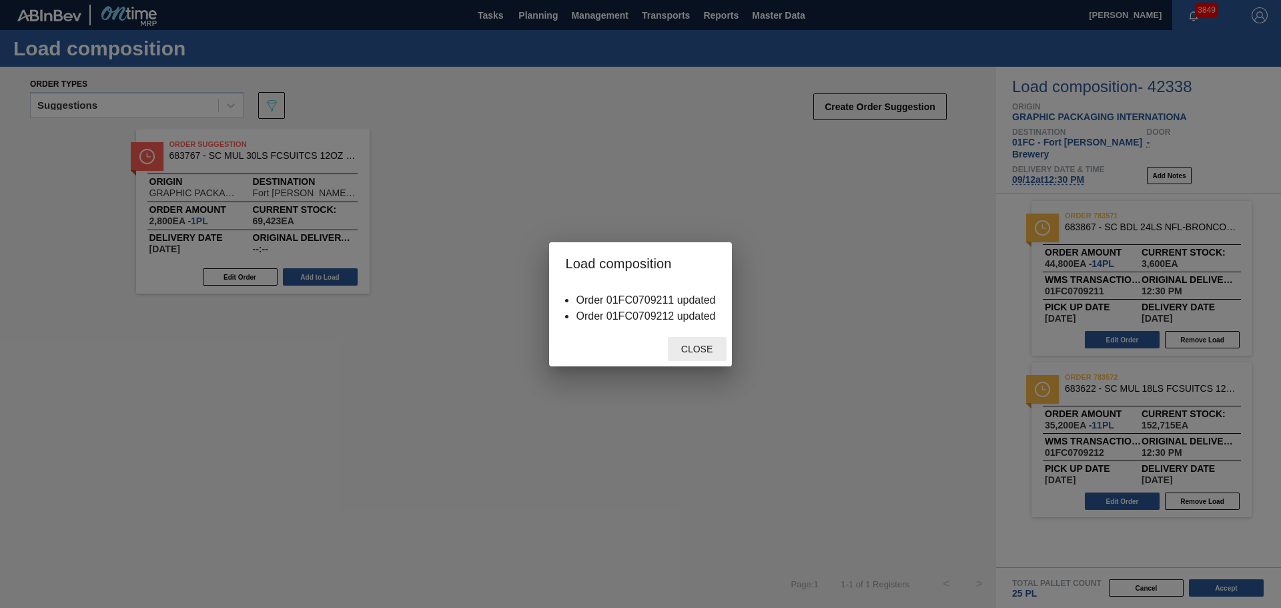
click at [703, 345] on span "Close" at bounding box center [697, 349] width 53 height 11
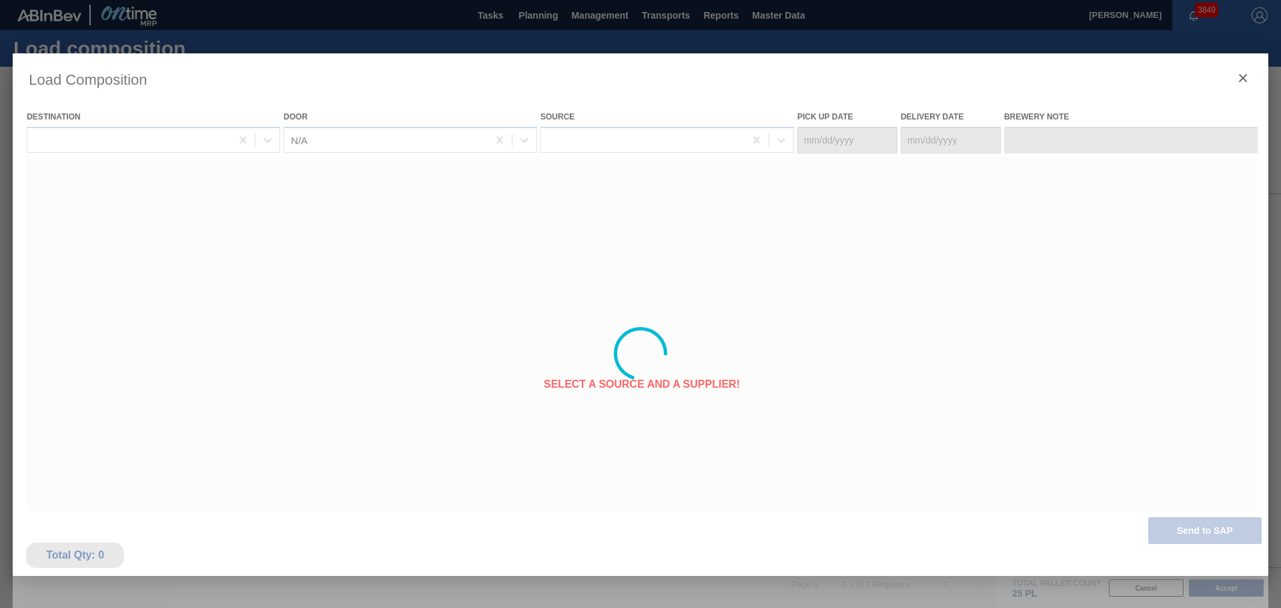
type Date "[DATE]"
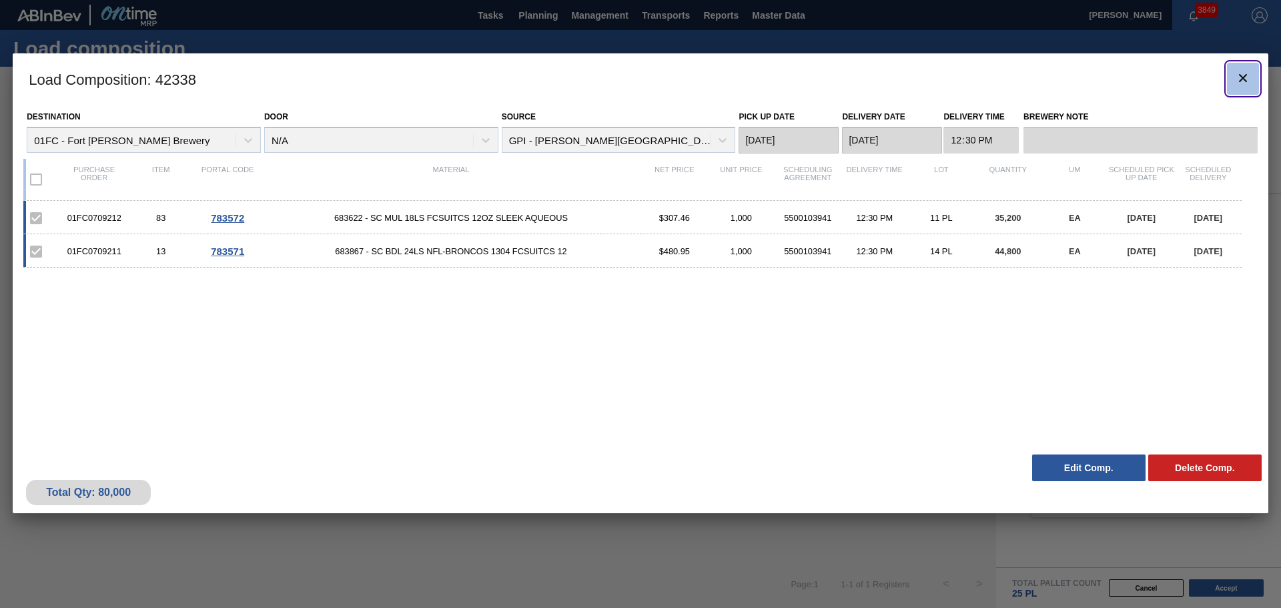
click at [1246, 76] on icon "botão de ícone" at bounding box center [1243, 78] width 16 height 16
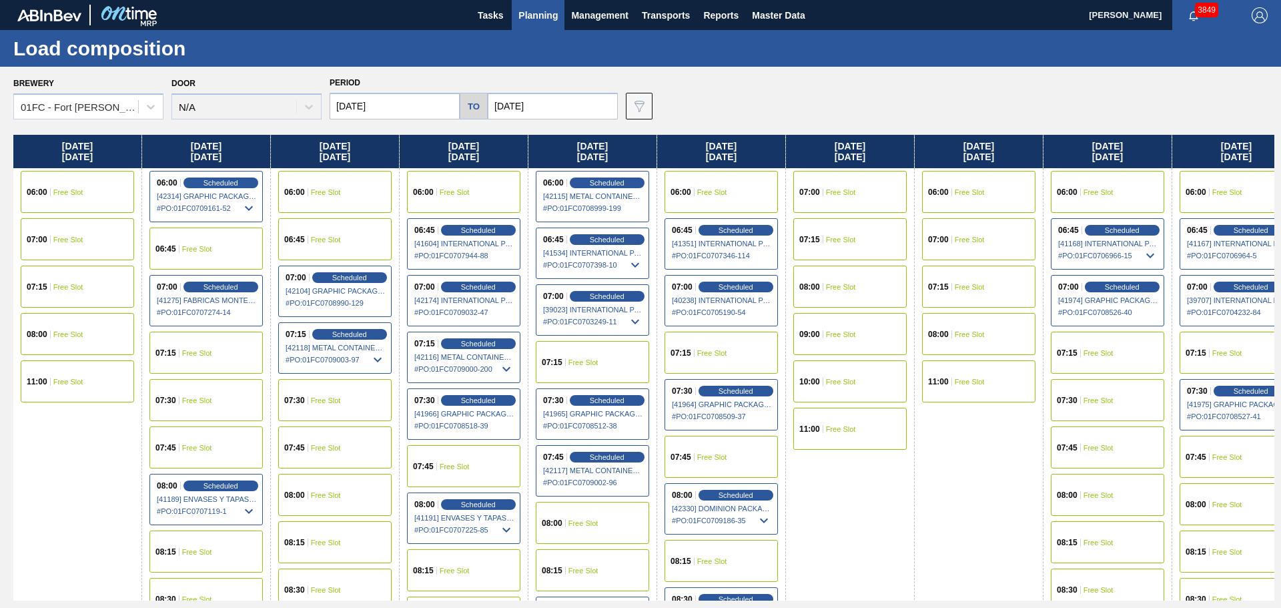
drag, startPoint x: 228, startPoint y: 145, endPoint x: 414, endPoint y: 133, distance: 185.9
click at [414, 133] on div "Brewery 01FC - [GEOGRAPHIC_DATA][PERSON_NAME] Brewery Door N/A Period [DATE] to…" at bounding box center [640, 337] width 1281 height 541
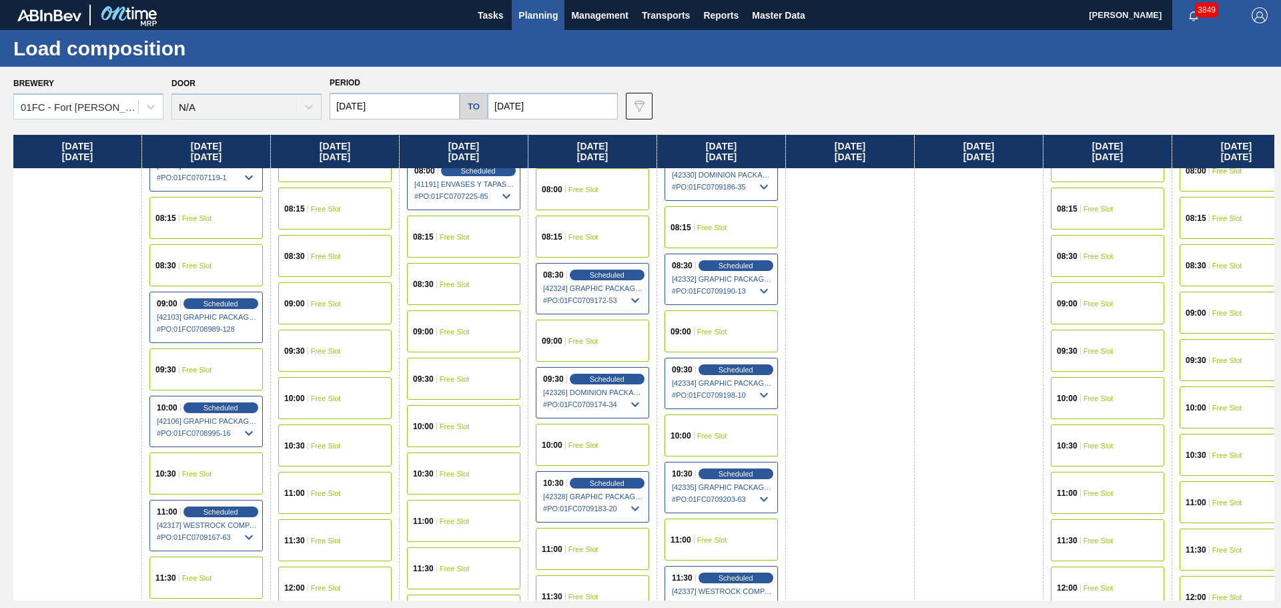
scroll to position [599, 0]
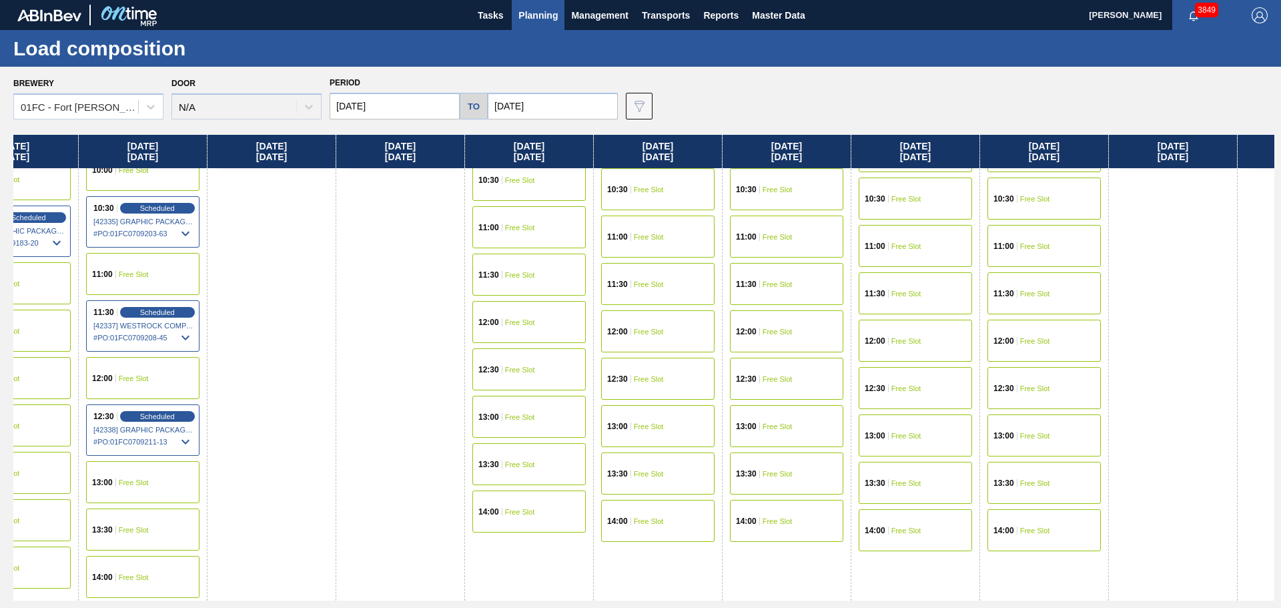
drag, startPoint x: 720, startPoint y: 147, endPoint x: 350, endPoint y: 197, distance: 373.0
click at [126, 240] on div "[DATE] 06:00 Free Slot 07:00 Free Slot 07:15 Free Slot 08:00 Free Slot 11:00 Fr…" at bounding box center [643, 368] width 1261 height 466
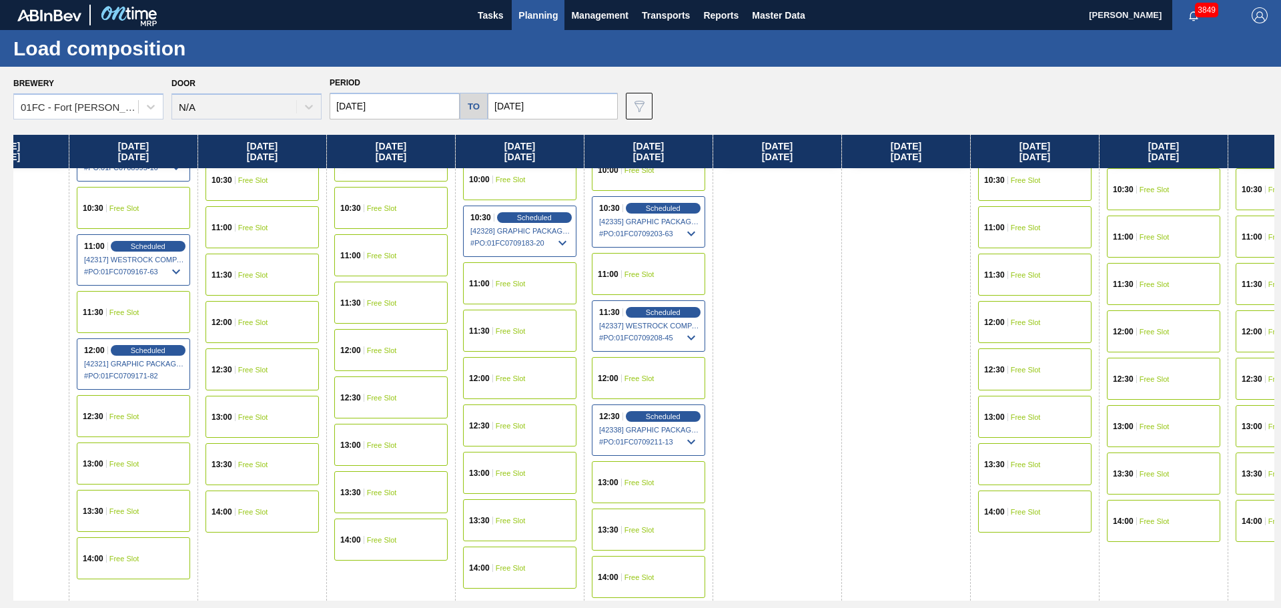
drag, startPoint x: 791, startPoint y: 156, endPoint x: 1229, endPoint y: 157, distance: 438.4
click at [1262, 159] on div "[DATE] 06:00 Free Slot 07:00 Free Slot 07:15 Free Slot 08:00 Free Slot 11:00 Fr…" at bounding box center [643, 368] width 1261 height 466
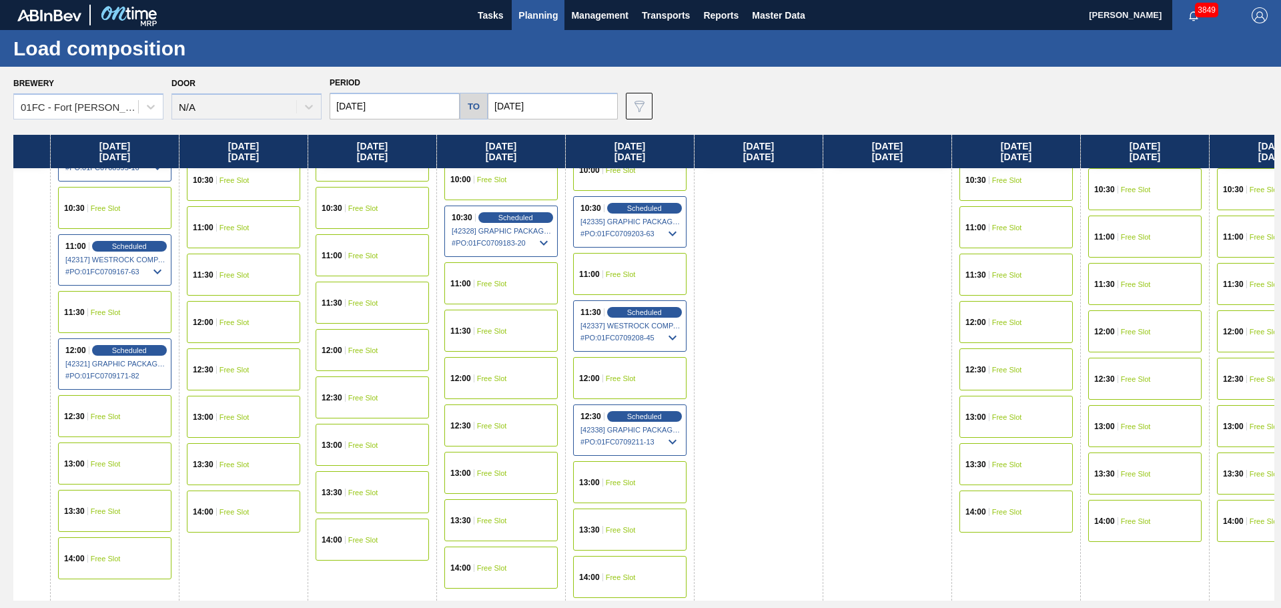
click at [382, 105] on input "[DATE]" at bounding box center [395, 106] width 130 height 27
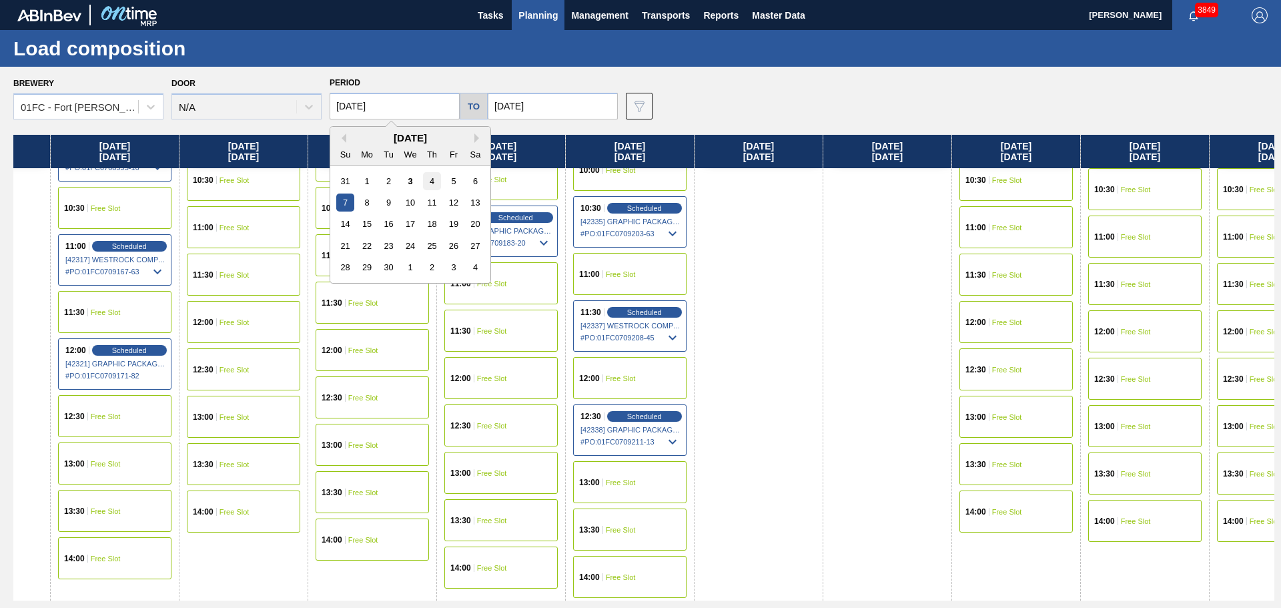
click at [428, 178] on div "4" at bounding box center [432, 181] width 18 height 18
type input "[DATE]"
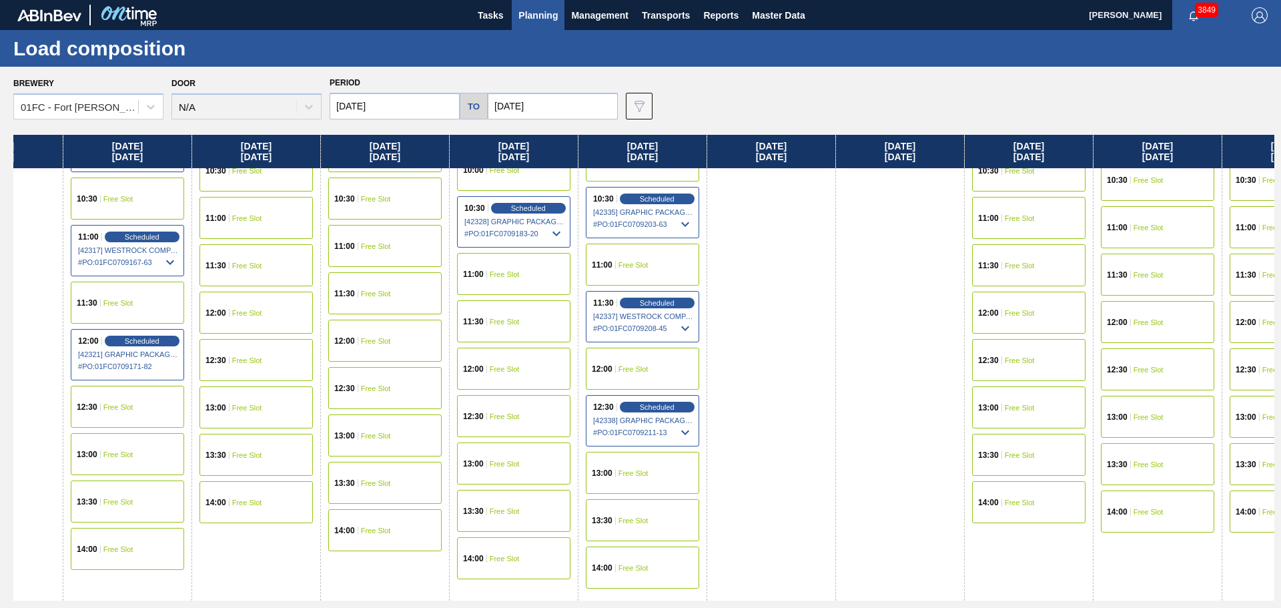
scroll to position [0, 1239]
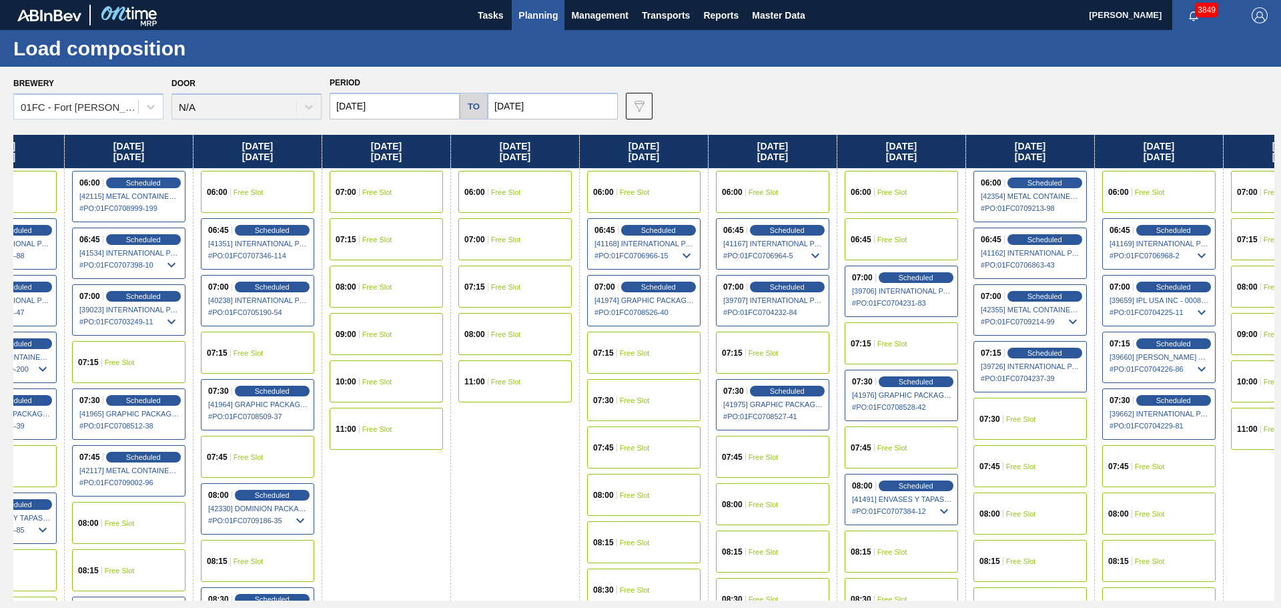
drag, startPoint x: 260, startPoint y: 150, endPoint x: 300, endPoint y: 240, distance: 98.0
click at [649, 110] on div "Brewery 01FC - [GEOGRAPHIC_DATA][PERSON_NAME] Brewery Door N/A Period [DATE] to…" at bounding box center [640, 337] width 1281 height 541
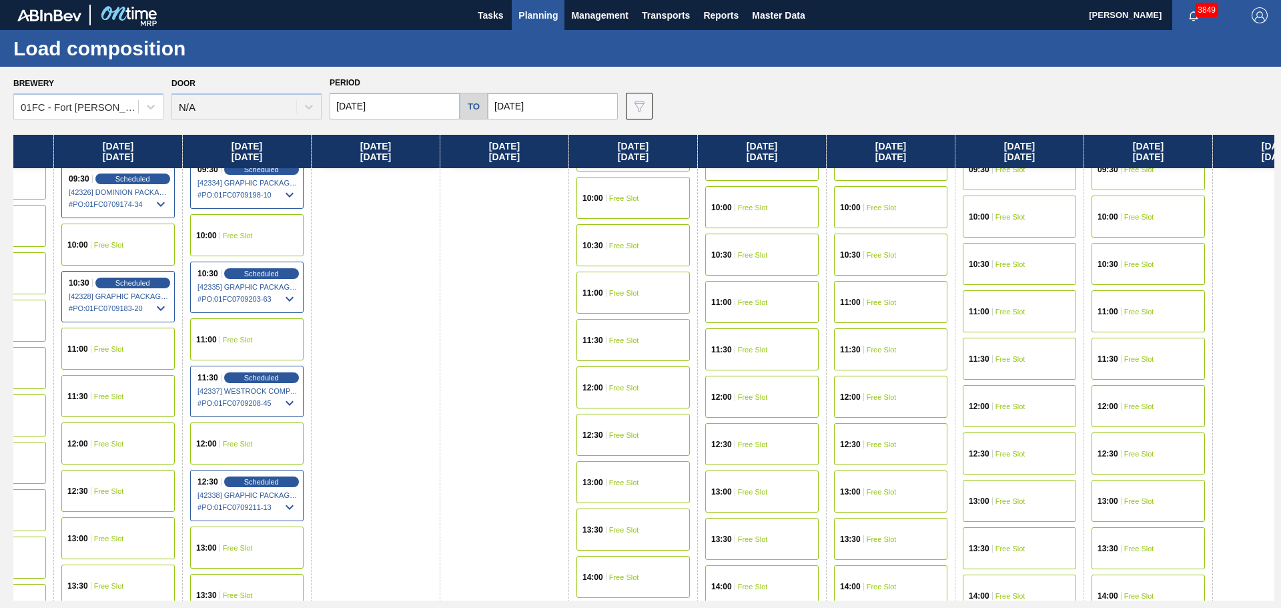
scroll to position [601, 861]
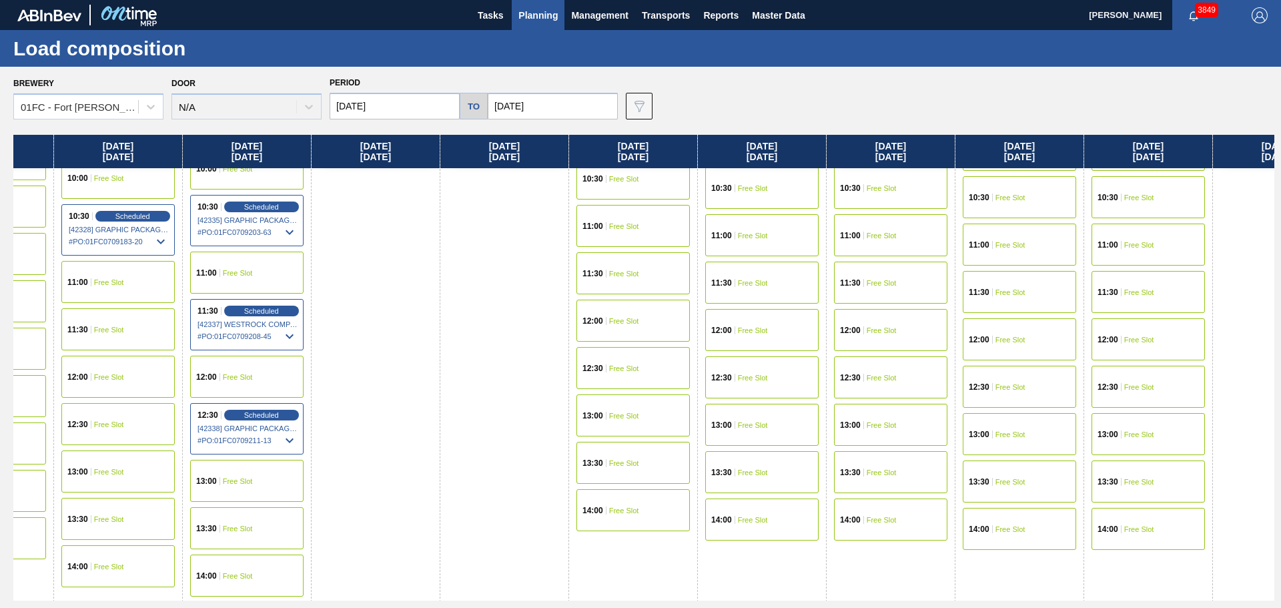
click at [286, 328] on icon at bounding box center [290, 336] width 16 height 16
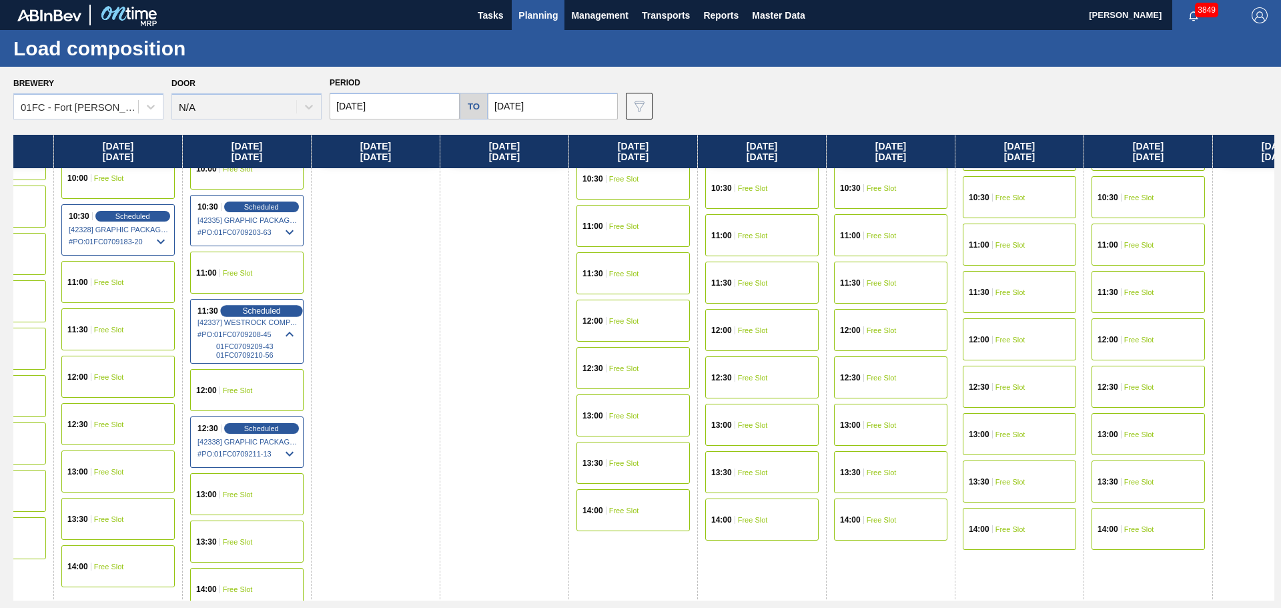
click at [261, 311] on span "Scheduled" at bounding box center [261, 310] width 38 height 9
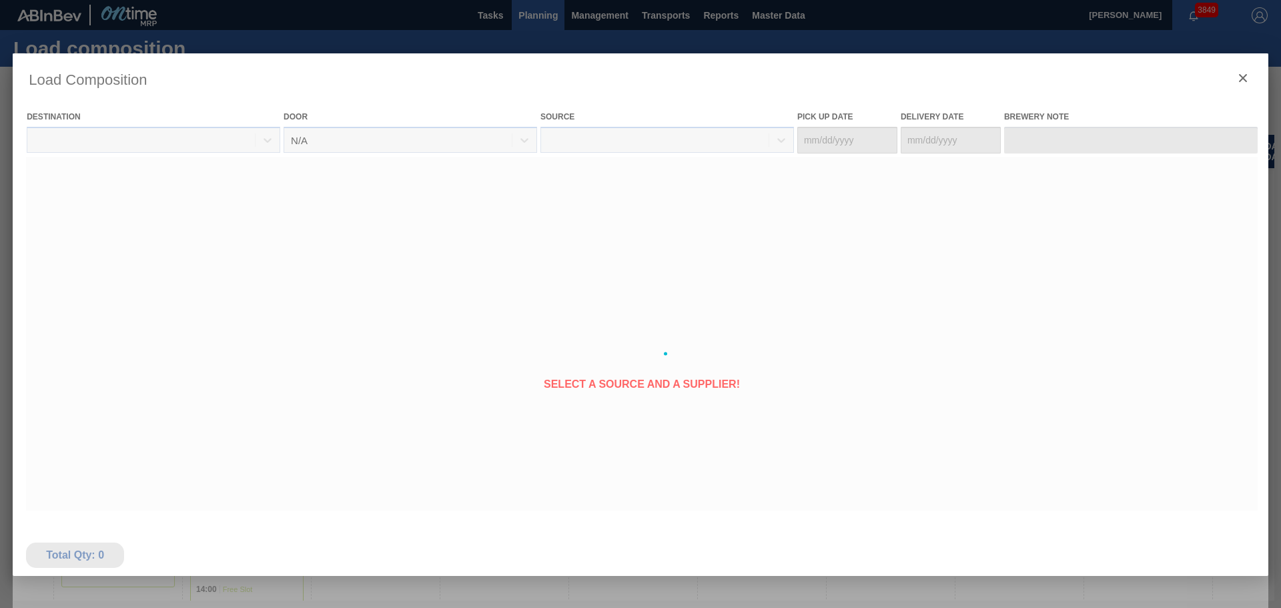
type Date "[DATE]"
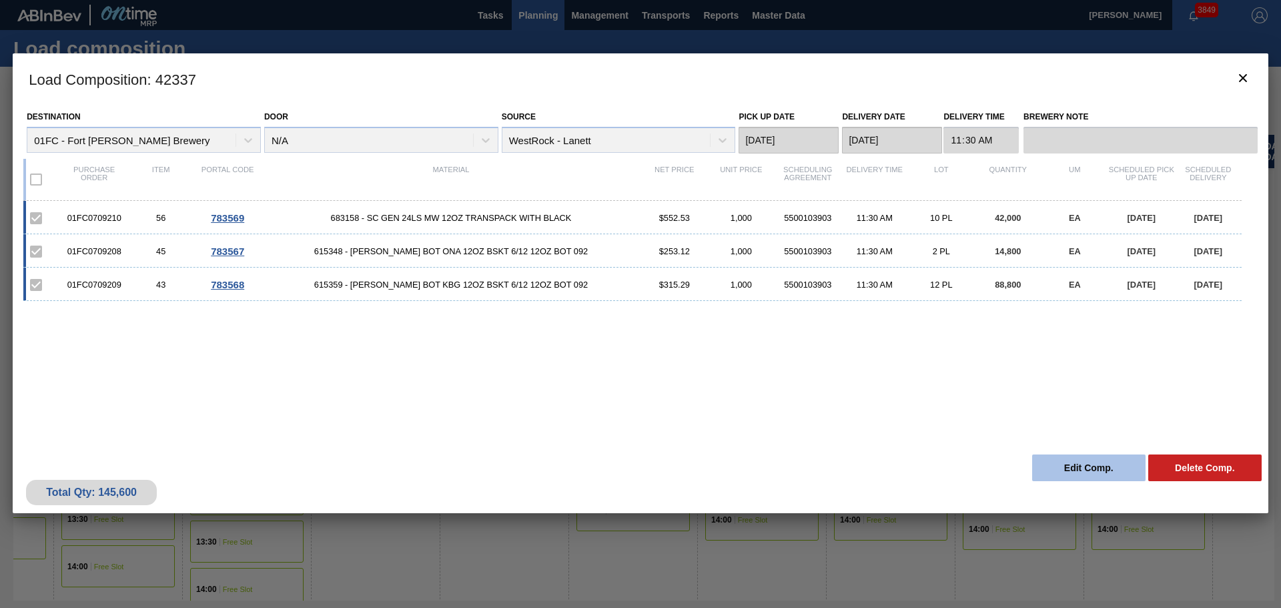
click at [1071, 473] on button "Edit Comp." at bounding box center [1088, 467] width 113 height 27
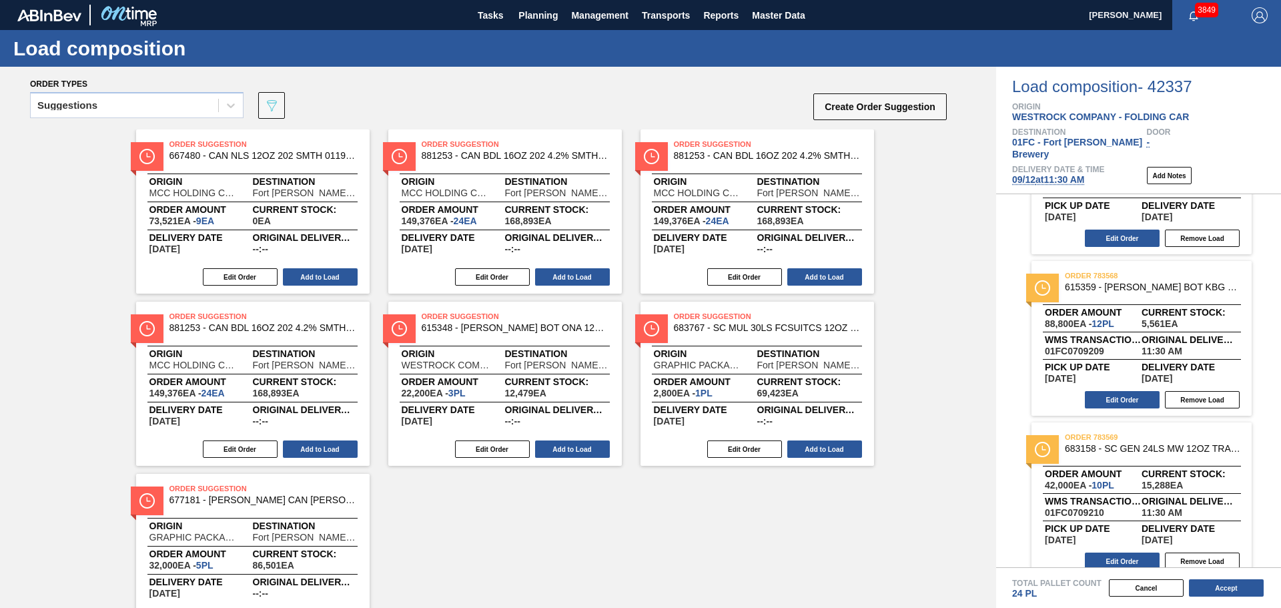
scroll to position [106, 0]
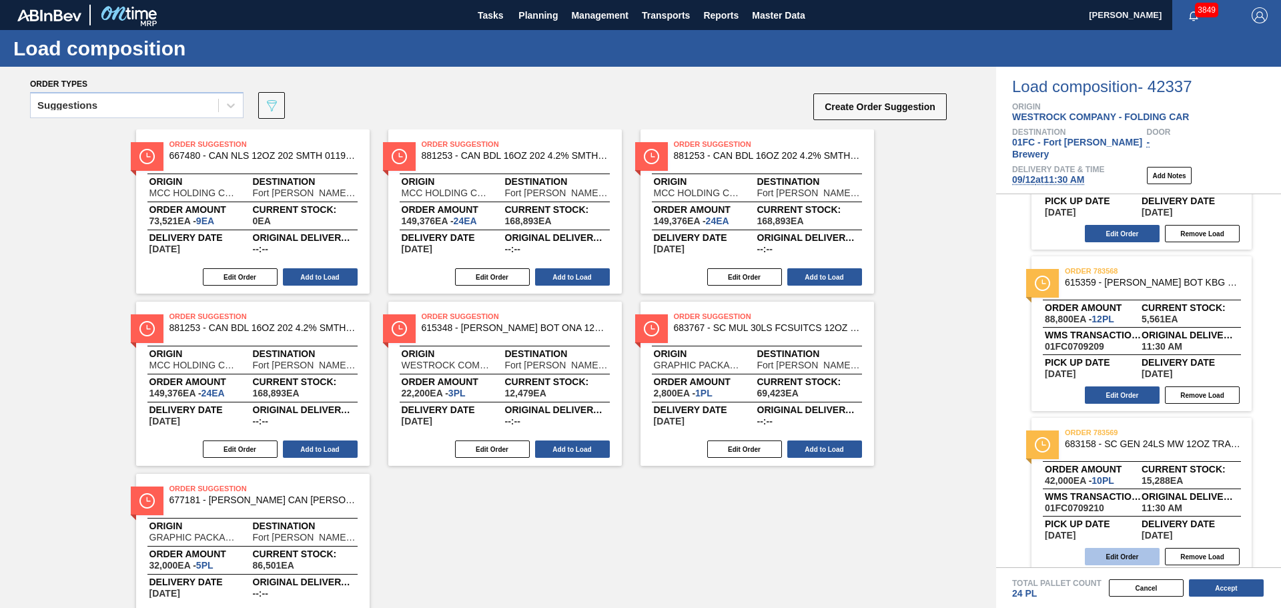
click at [1132, 548] on button "Edit Order" at bounding box center [1122, 556] width 75 height 17
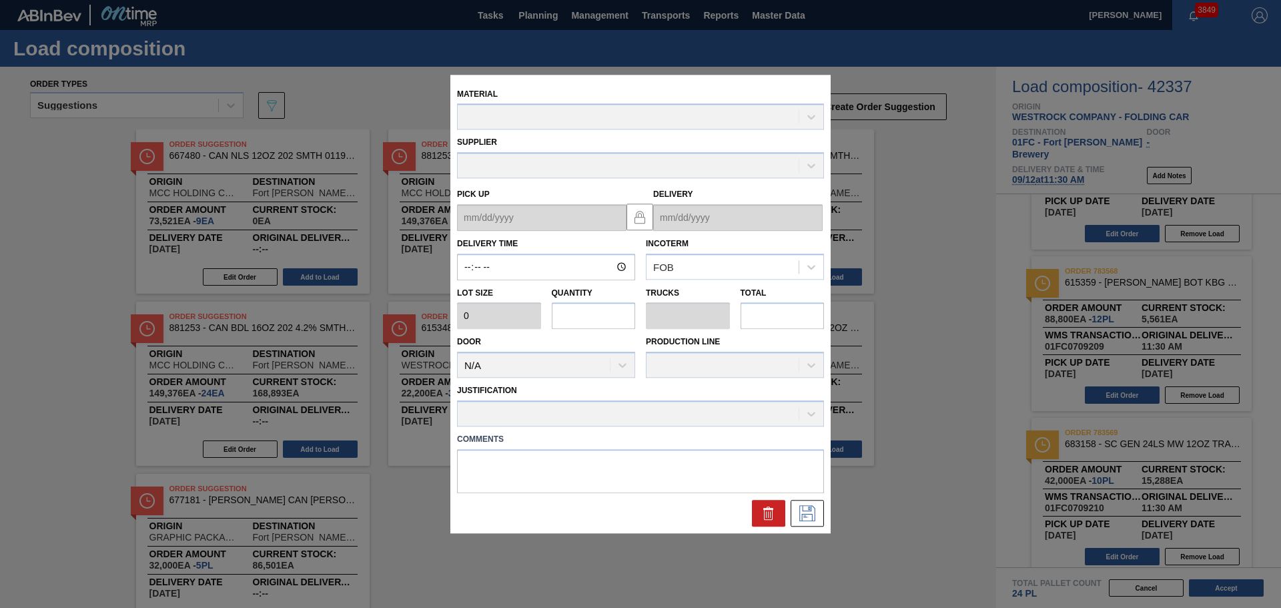
type input "11:30:00"
type input "4,200"
type input "10"
type input "0.417"
type input "42,000"
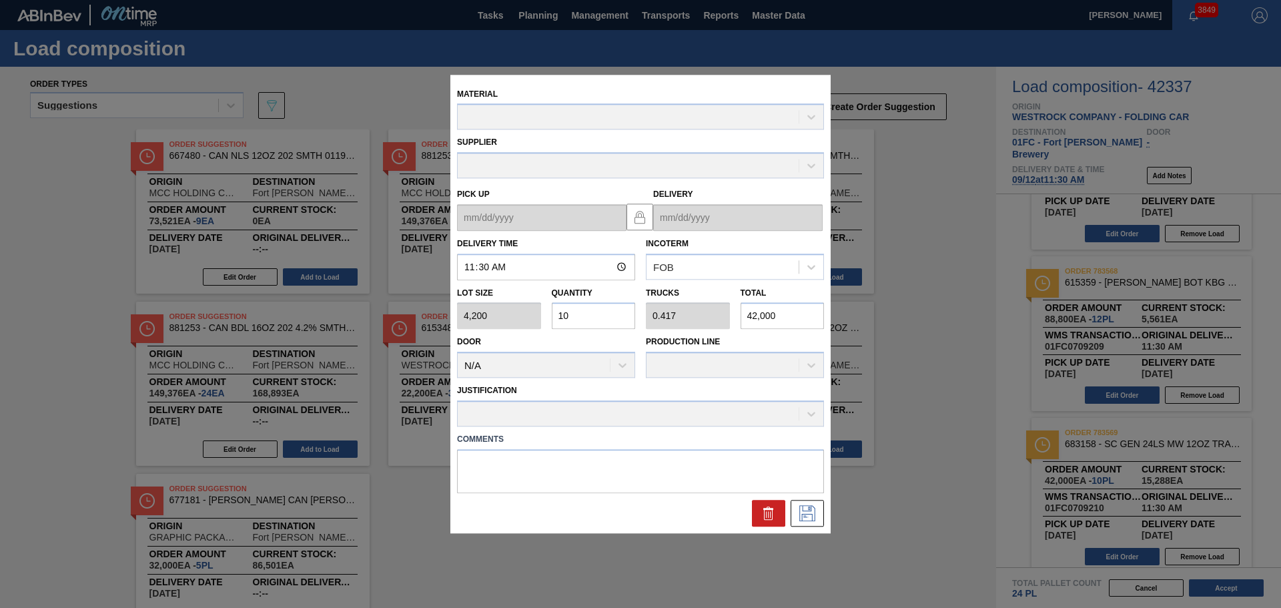
type up "[DATE]"
type input "[DATE]"
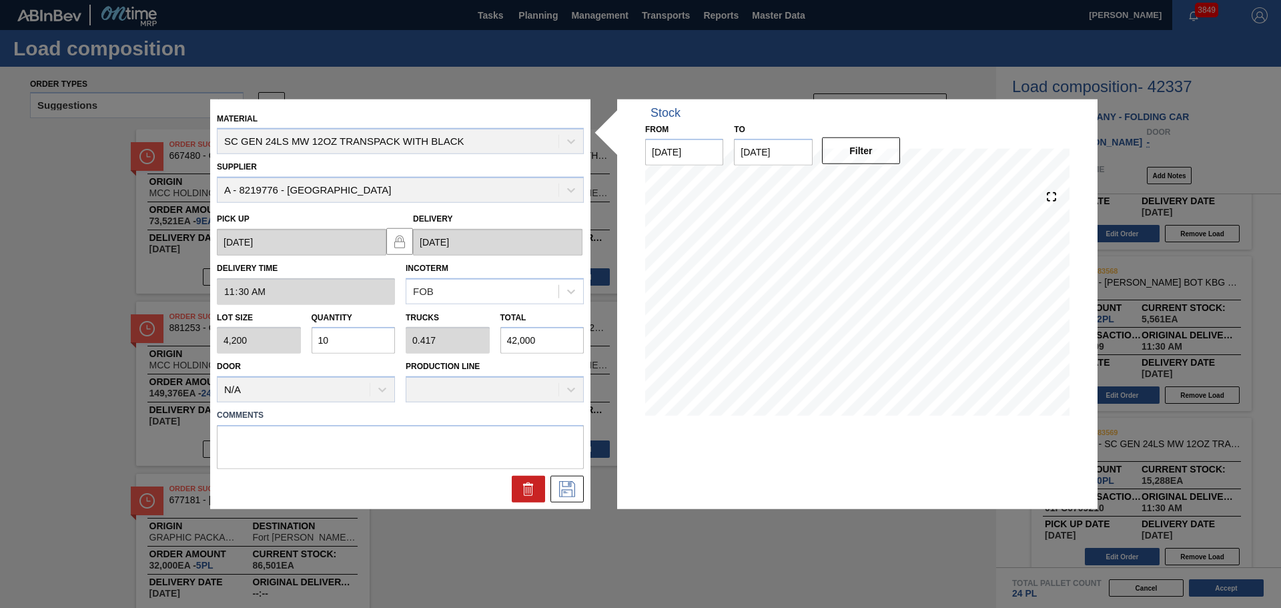
click at [455, 342] on div "Lot size 4,200 Quantity 10 Trucks 0.417 Total 42,000" at bounding box center [401, 328] width 378 height 49
type input "0.001"
type input "0"
type input "4"
type input "0.011"
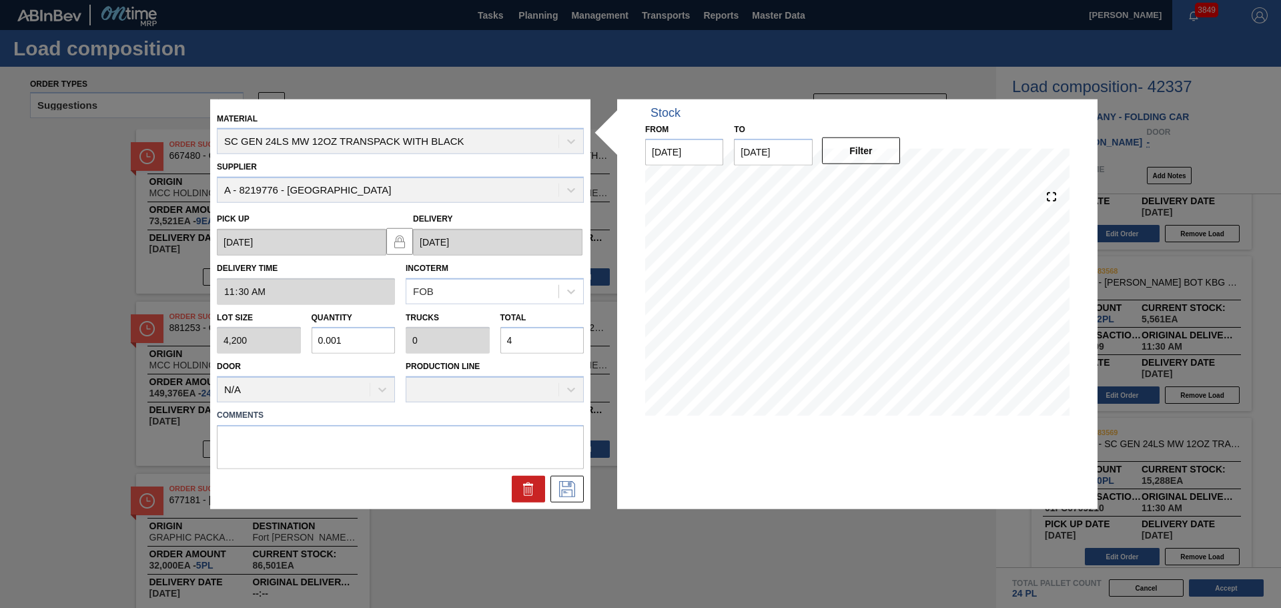
type input "47"
type input "0.112"
type input "0.005"
type input "472"
type input "1.125"
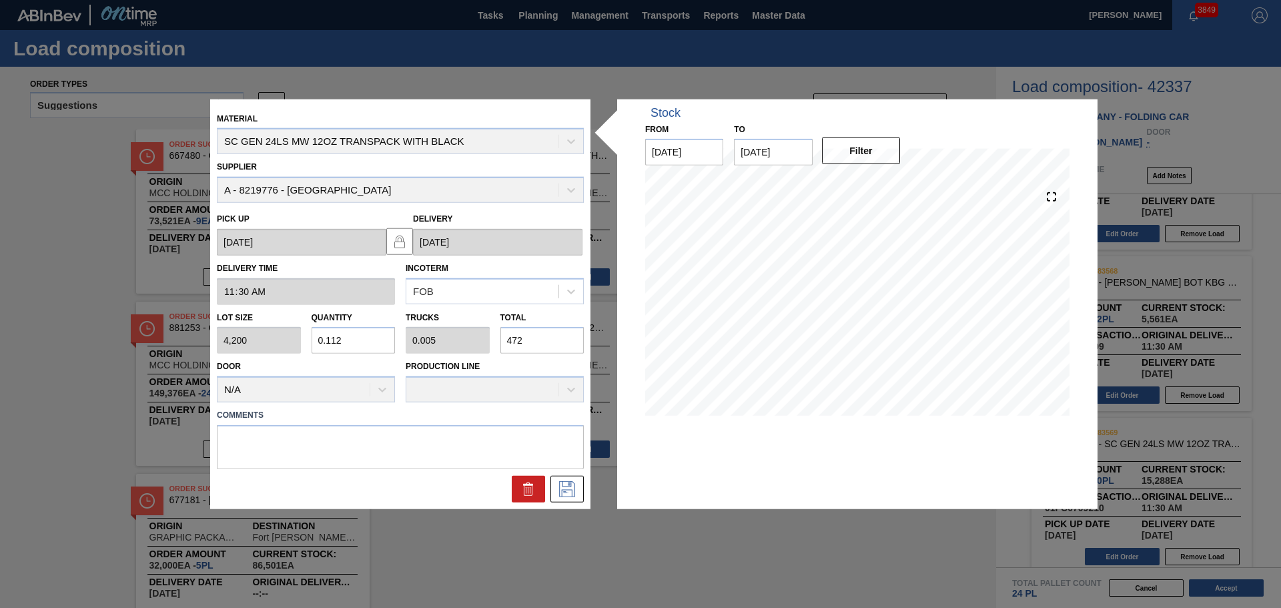
type input "0.047"
type input "4,725"
type input "11.25"
type input "0.469"
type input "47,250"
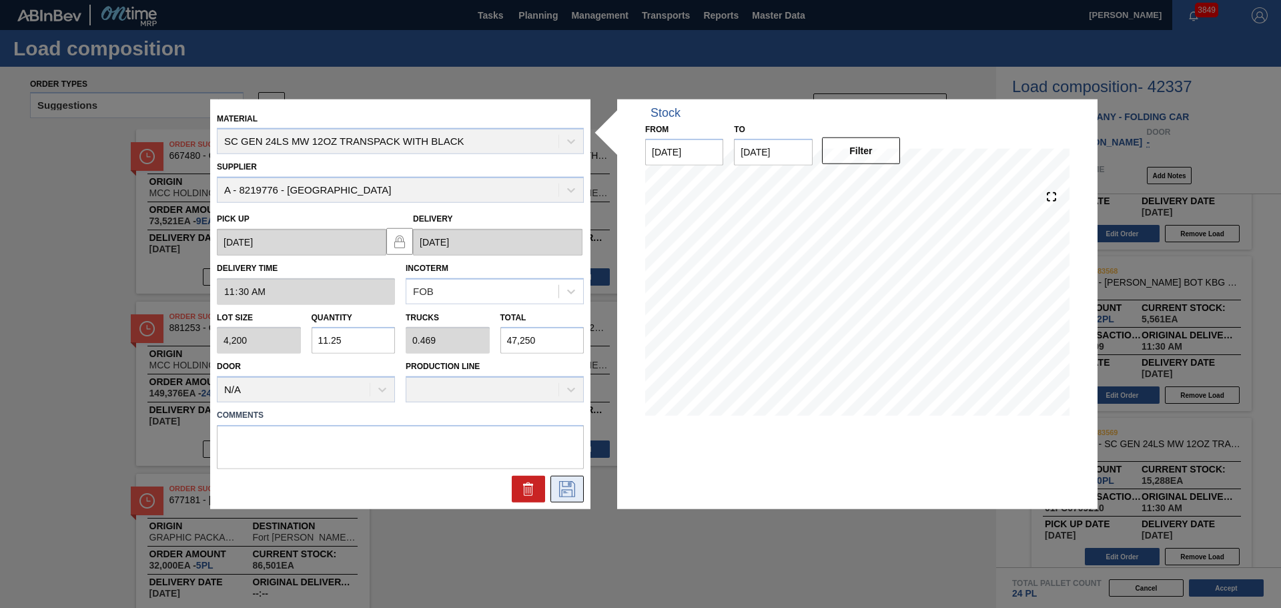
click at [563, 488] on icon at bounding box center [567, 489] width 21 height 16
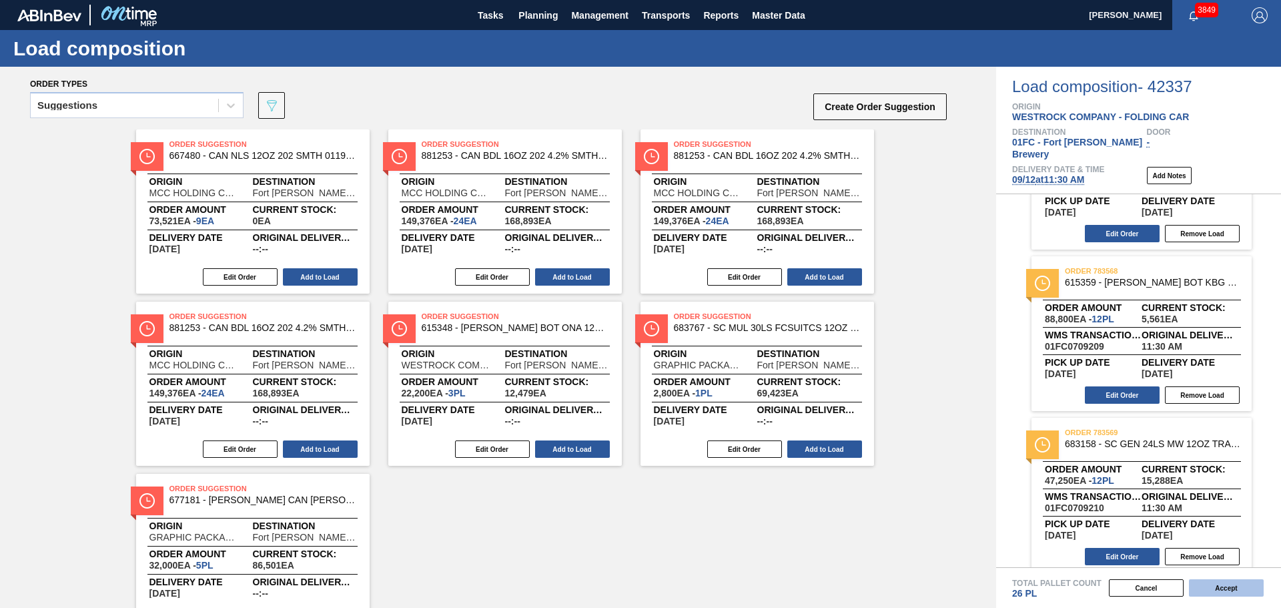
click at [1203, 583] on button "Accept" at bounding box center [1226, 587] width 75 height 17
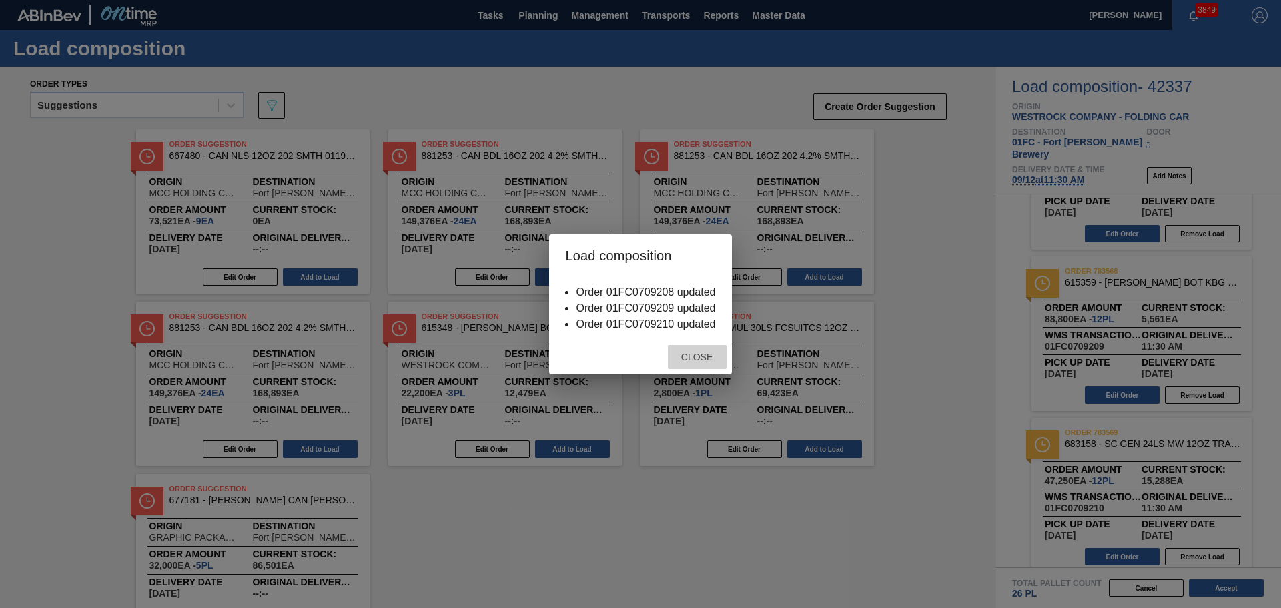
click at [698, 358] on span "Close" at bounding box center [697, 357] width 53 height 11
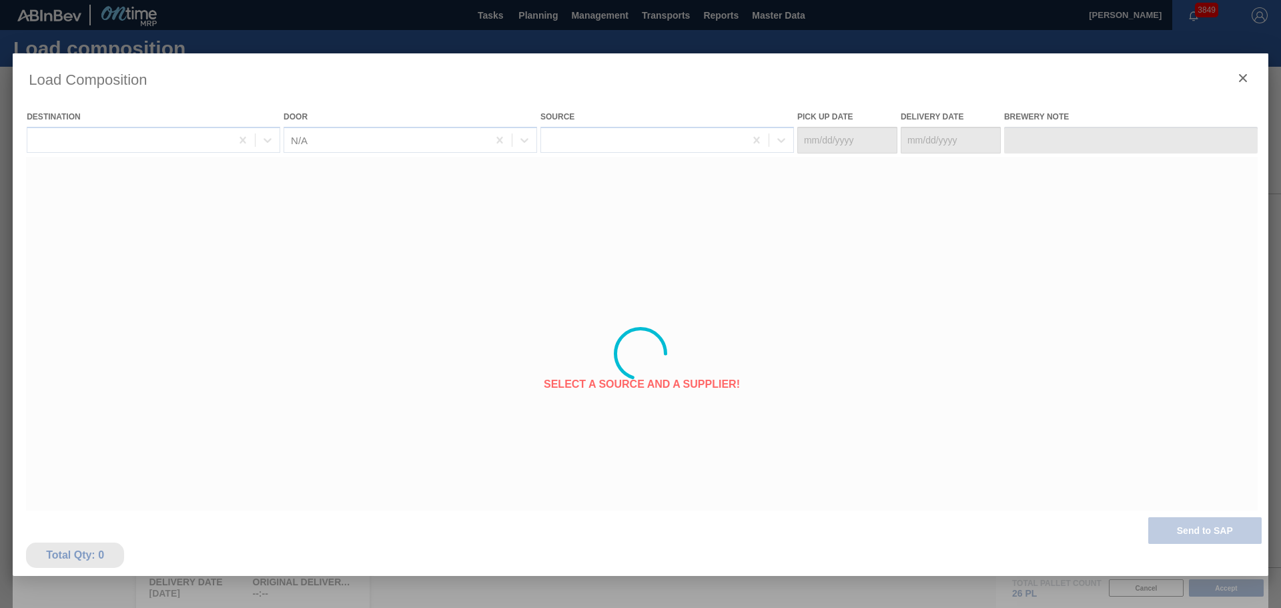
type Date "[DATE]"
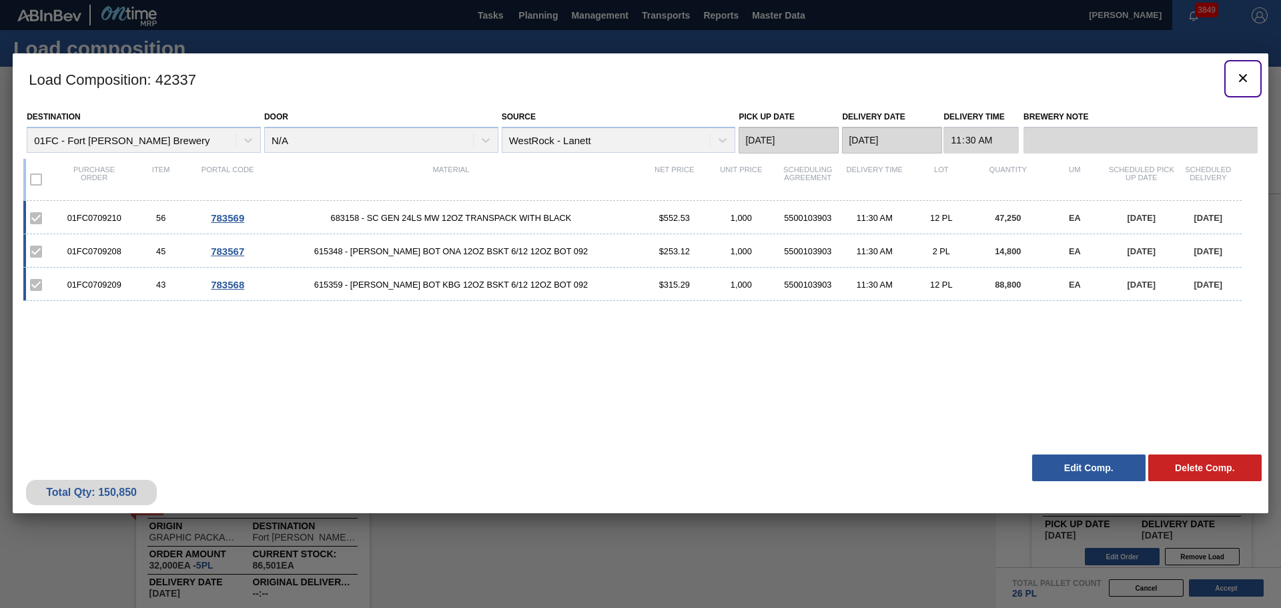
click at [1242, 77] on icon "botão de ícone" at bounding box center [1243, 78] width 8 height 8
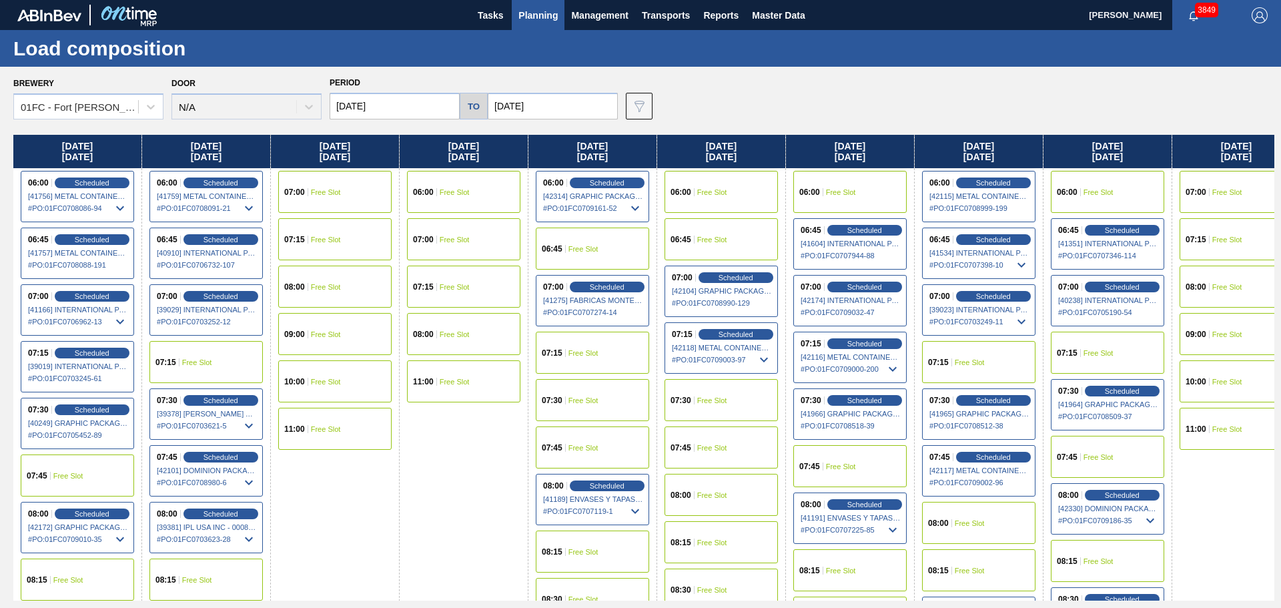
click at [546, 16] on span "Planning" at bounding box center [538, 15] width 39 height 16
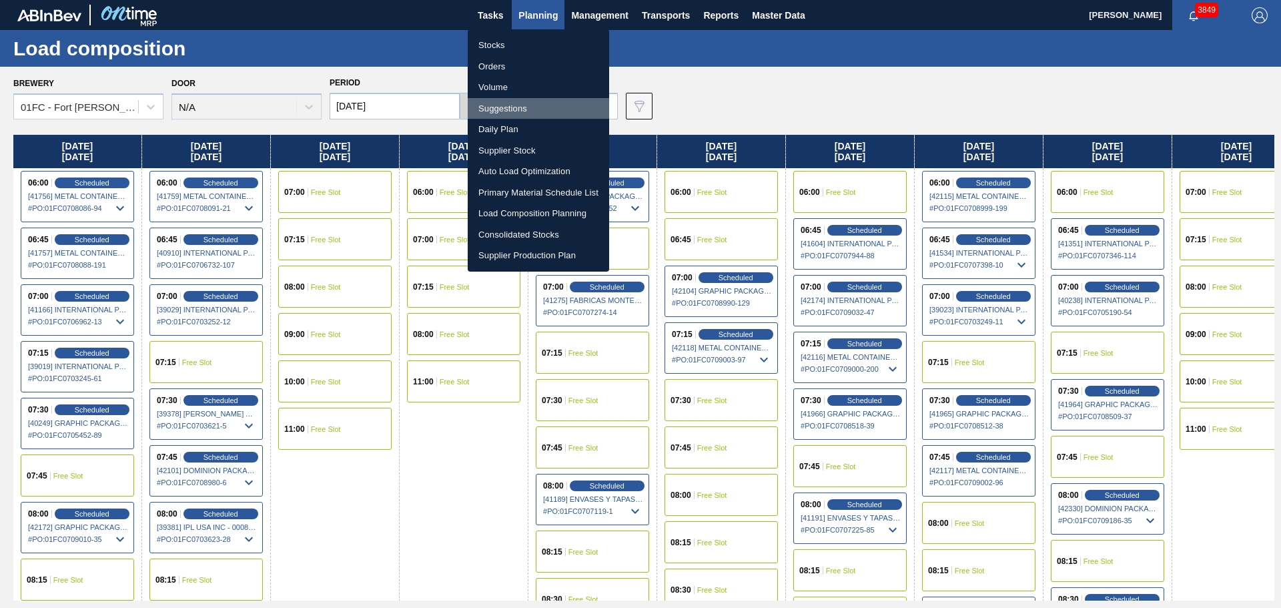
click at [512, 111] on li "Suggestions" at bounding box center [538, 108] width 141 height 21
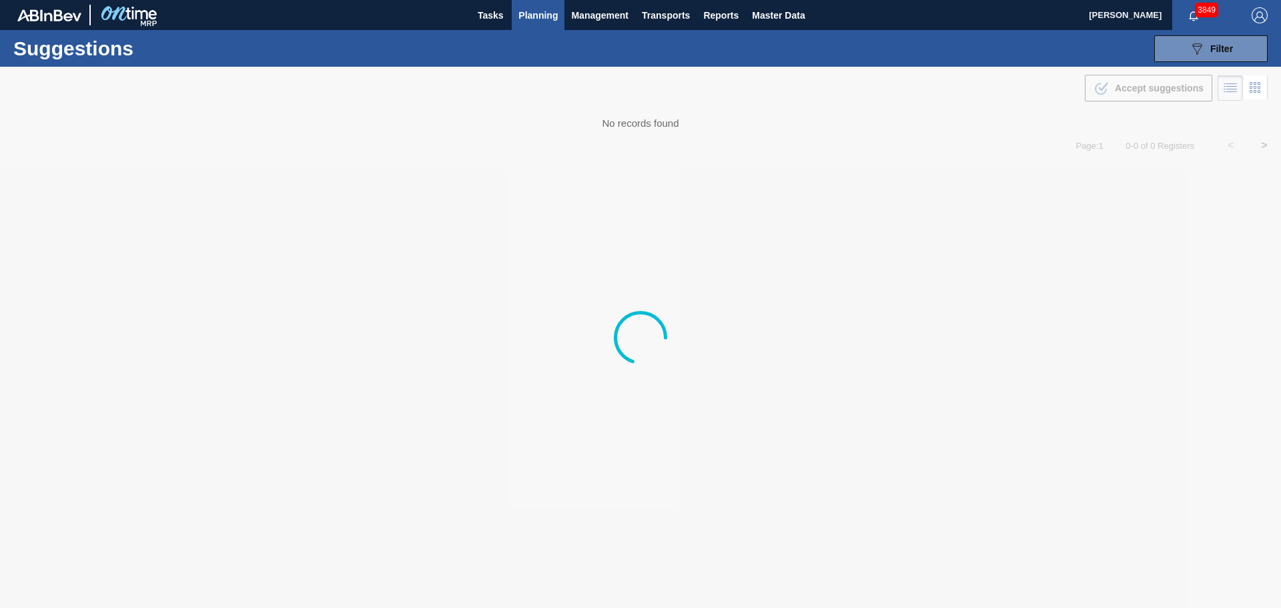
type from "[DATE]"
type to "[DATE]"
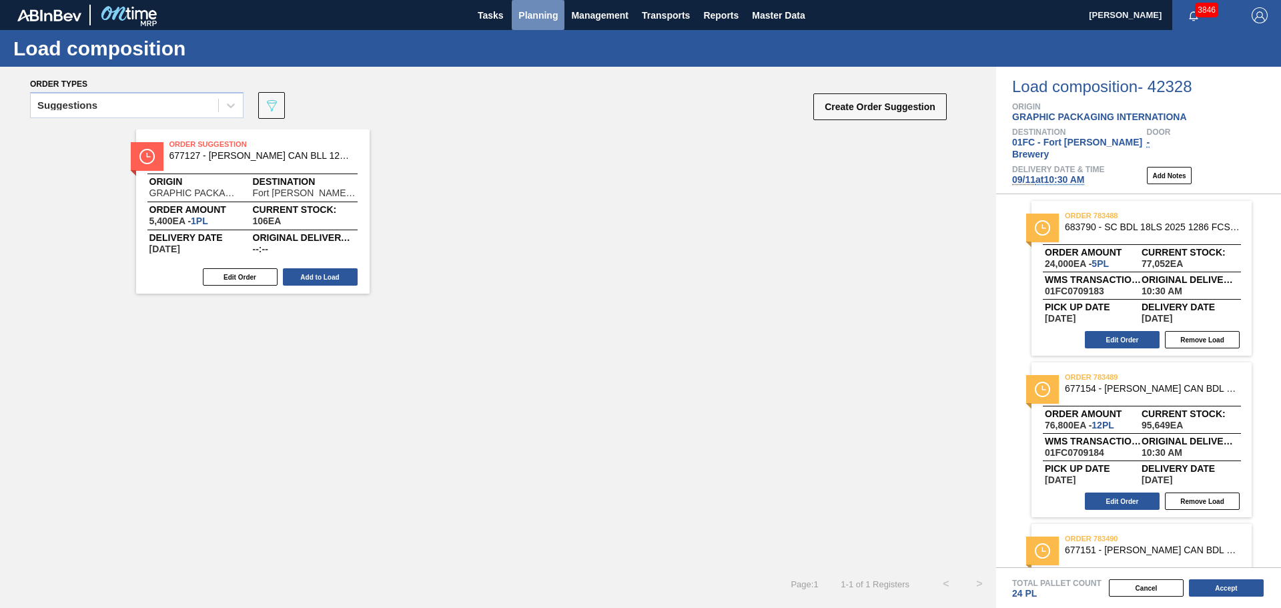
click at [540, 16] on span "Planning" at bounding box center [538, 15] width 39 height 16
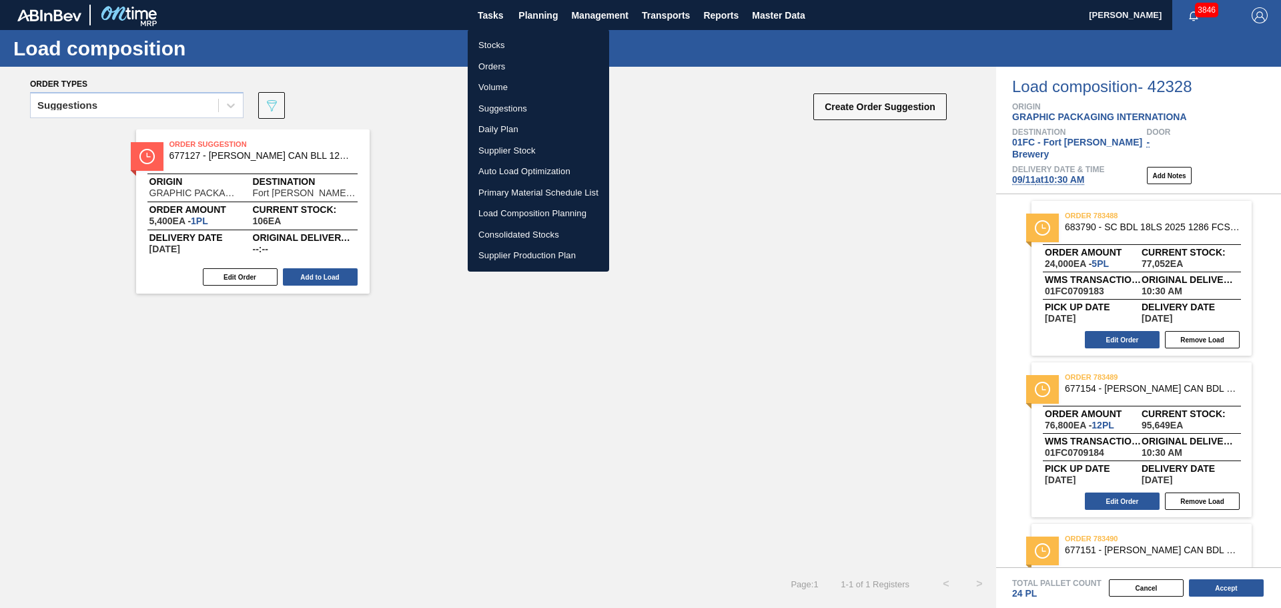
click at [505, 110] on li "Suggestions" at bounding box center [538, 108] width 141 height 21
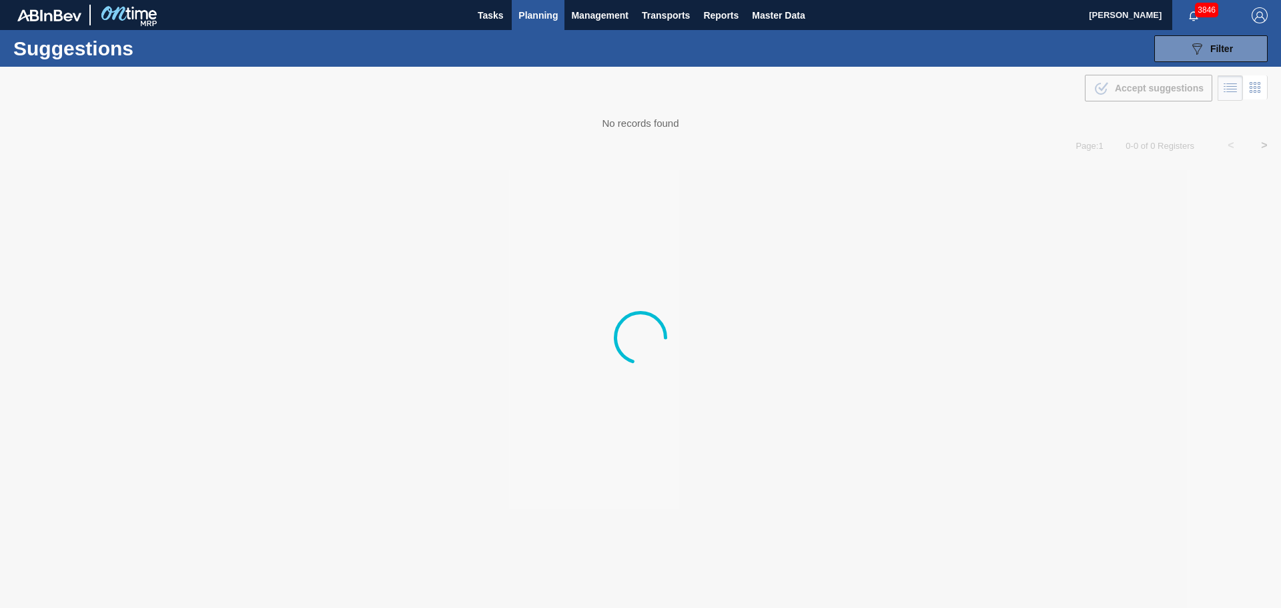
type from "[DATE]"
type to "[DATE]"
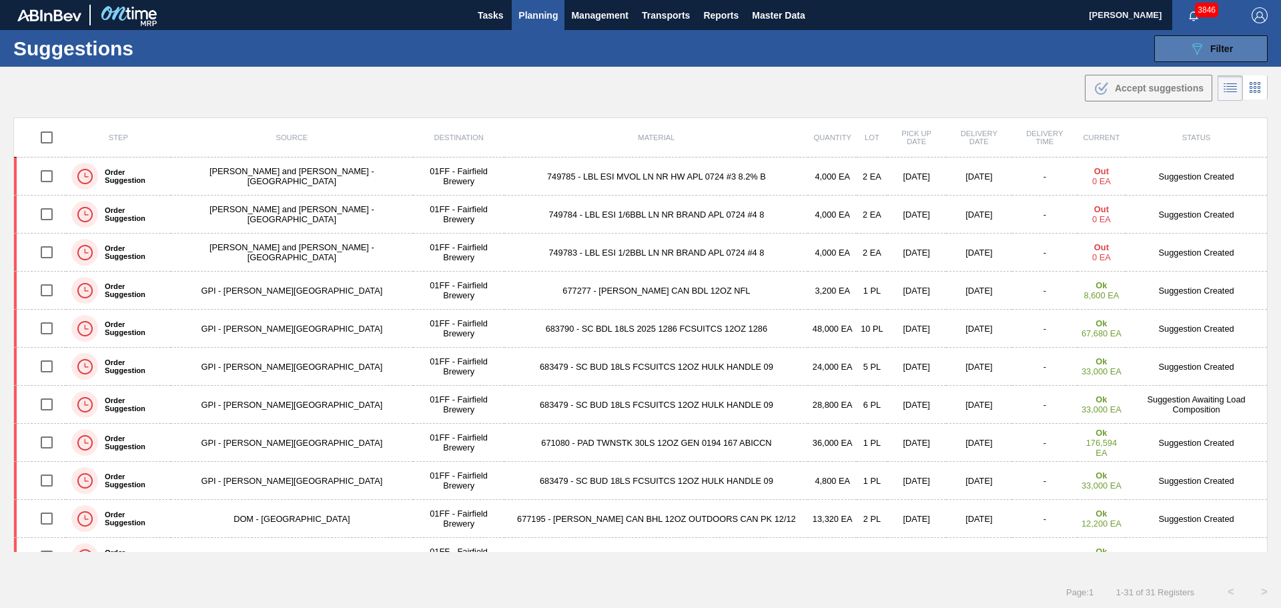
click at [1183, 55] on button "089F7B8B-B2A5-4AFE-B5C0-19BA573D28AC Filter" at bounding box center [1210, 48] width 113 height 27
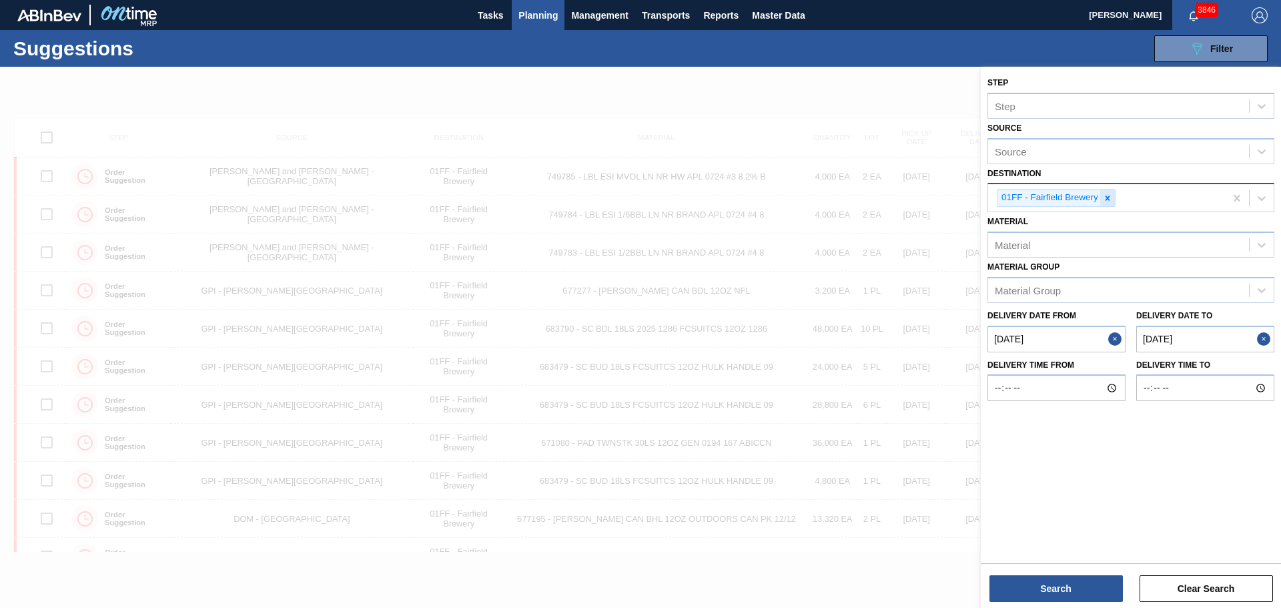
click at [1104, 198] on icon at bounding box center [1107, 198] width 9 height 9
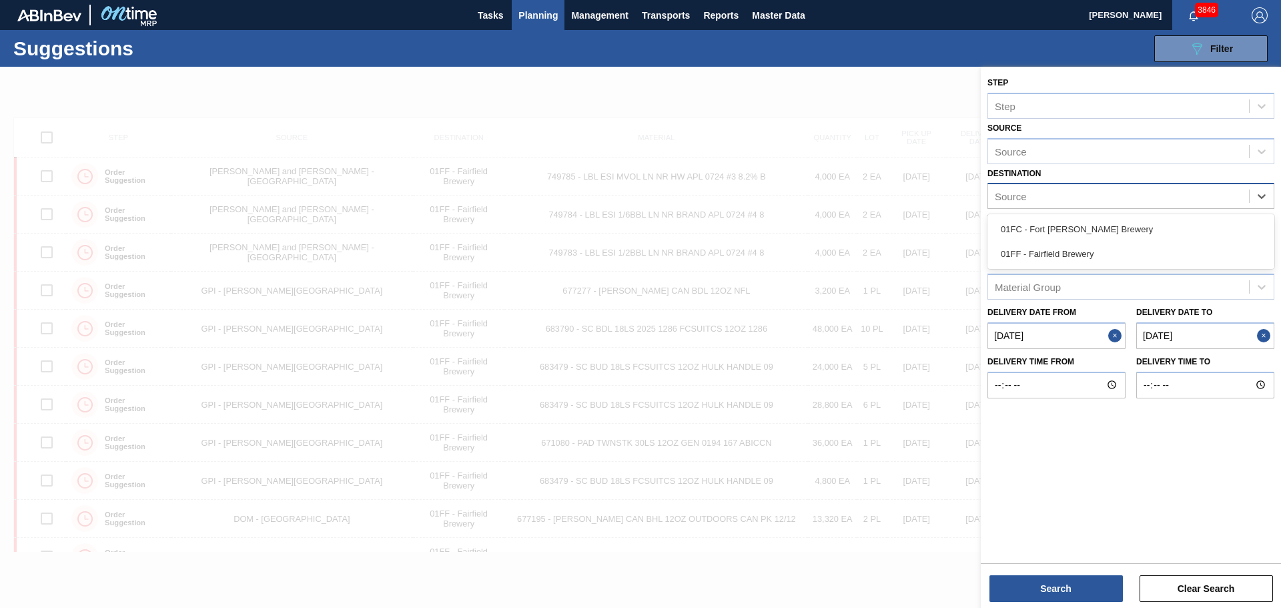
click at [1098, 198] on div "Source" at bounding box center [1118, 196] width 261 height 19
click at [1080, 234] on div "01FC - Fort [PERSON_NAME] Brewery" at bounding box center [1131, 229] width 287 height 25
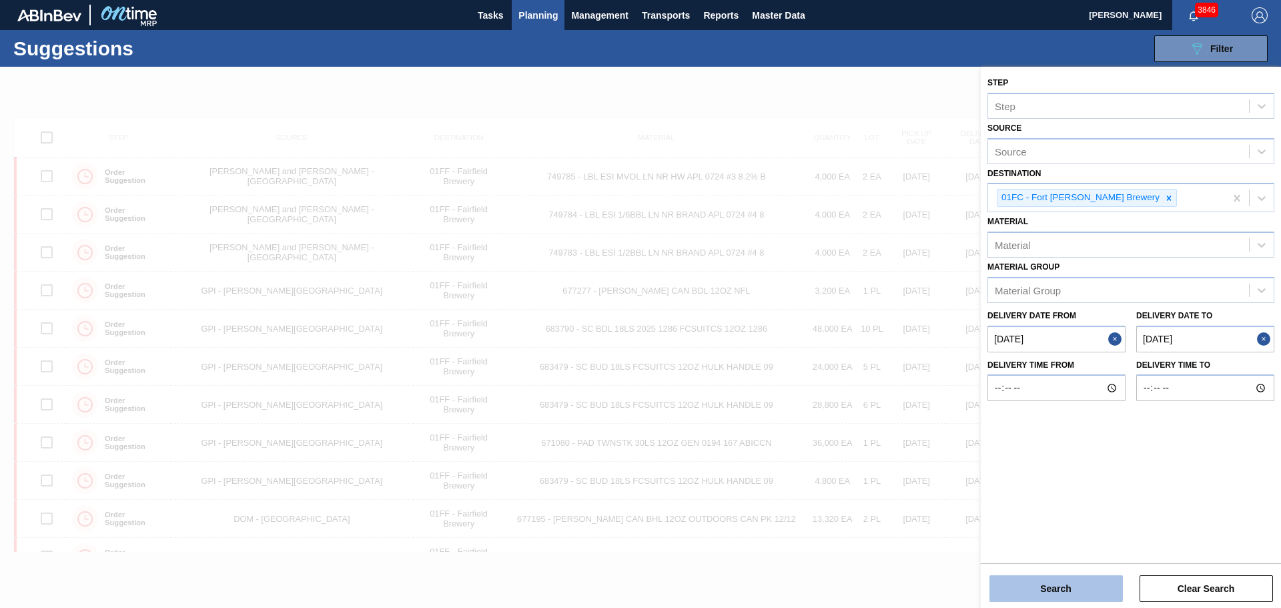
click at [1043, 585] on button "Search" at bounding box center [1056, 588] width 133 height 27
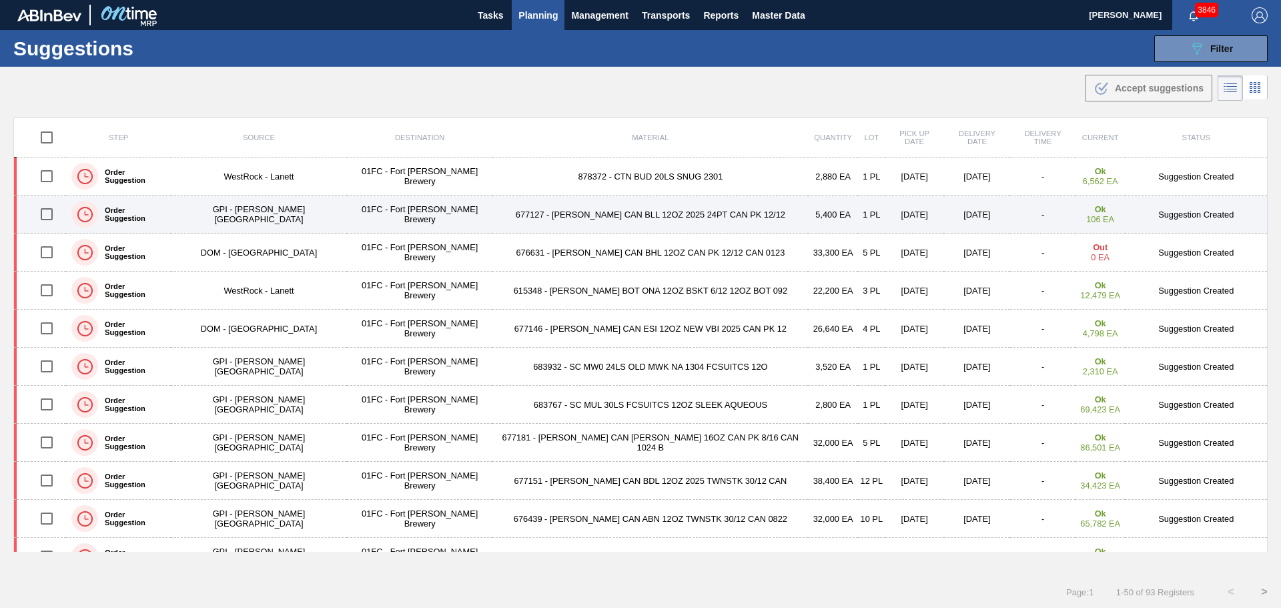
click at [614, 210] on td "677127 - [PERSON_NAME] CAN BLL 12OZ 2025 24PT CAN PK 12/12" at bounding box center [650, 215] width 316 height 38
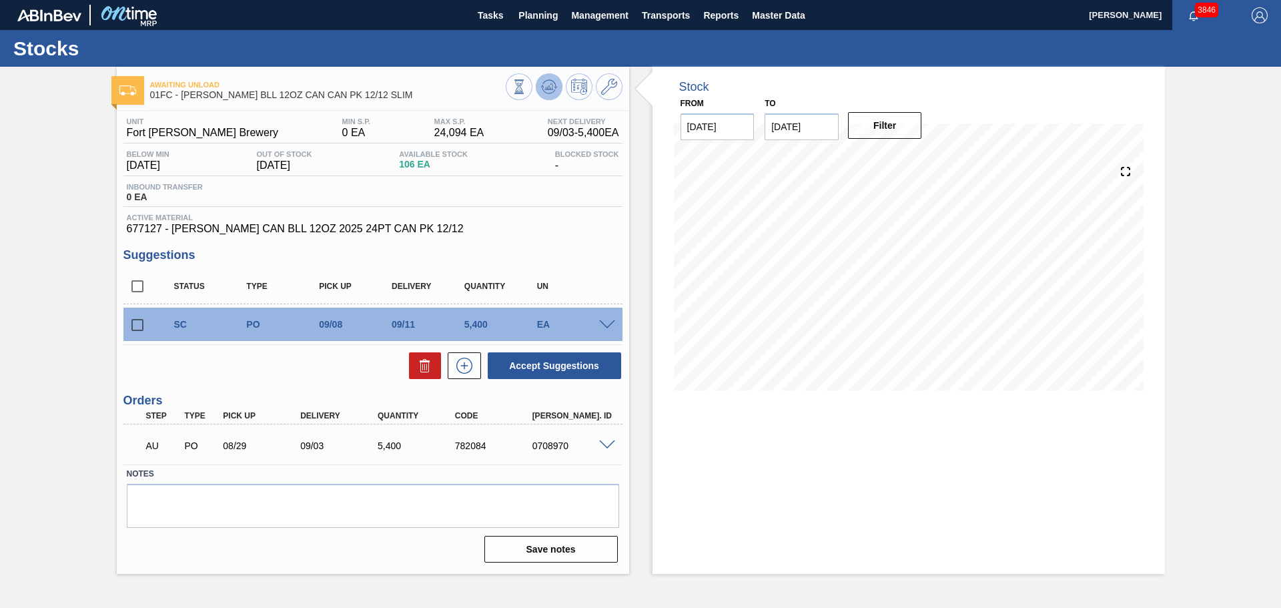
click at [552, 87] on icon at bounding box center [549, 86] width 9 height 6
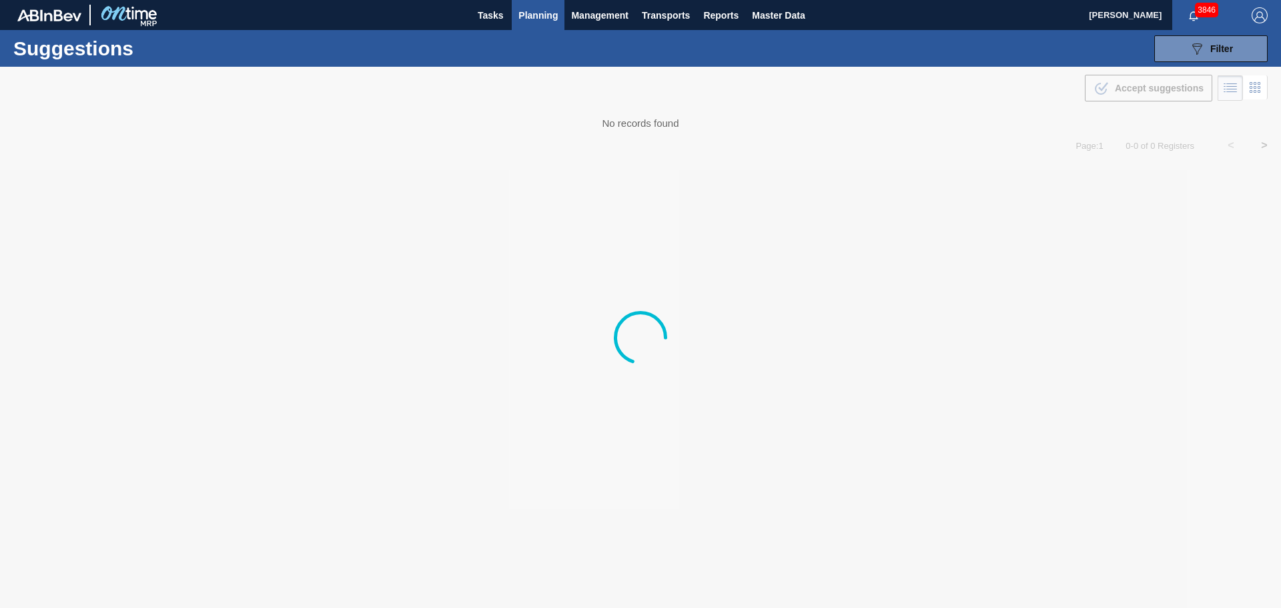
type from "[DATE]"
type to "[DATE]"
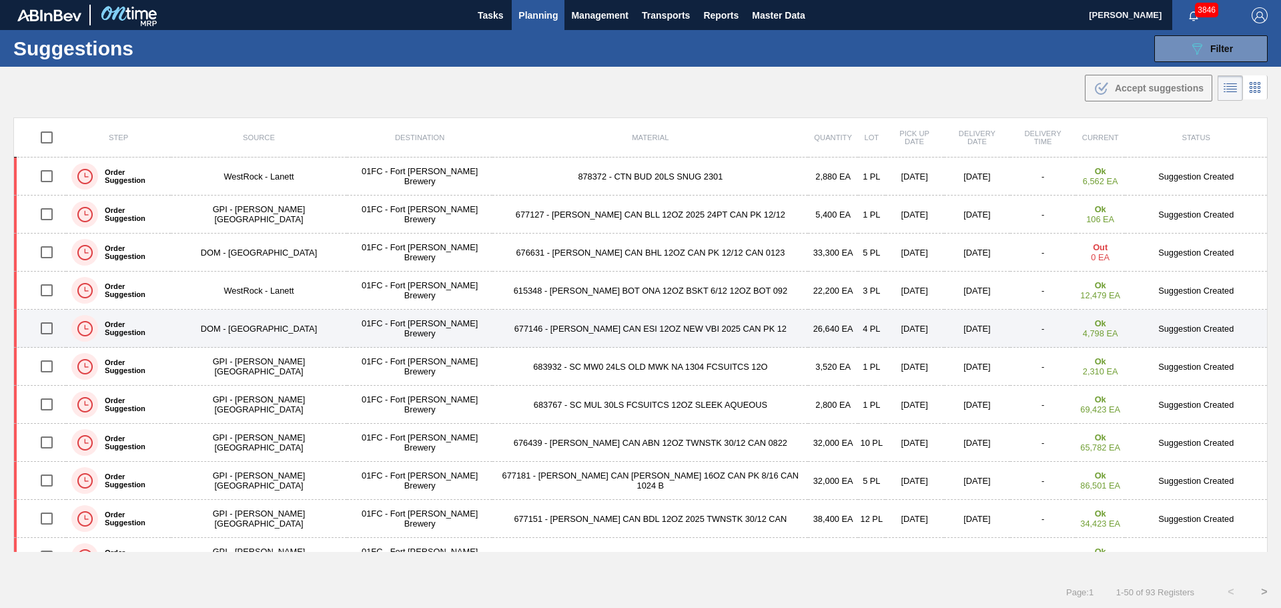
click at [559, 328] on td "677146 - CARR CAN ESI 12OZ NEW VBI 2025 CAN PK 12" at bounding box center [650, 329] width 316 height 38
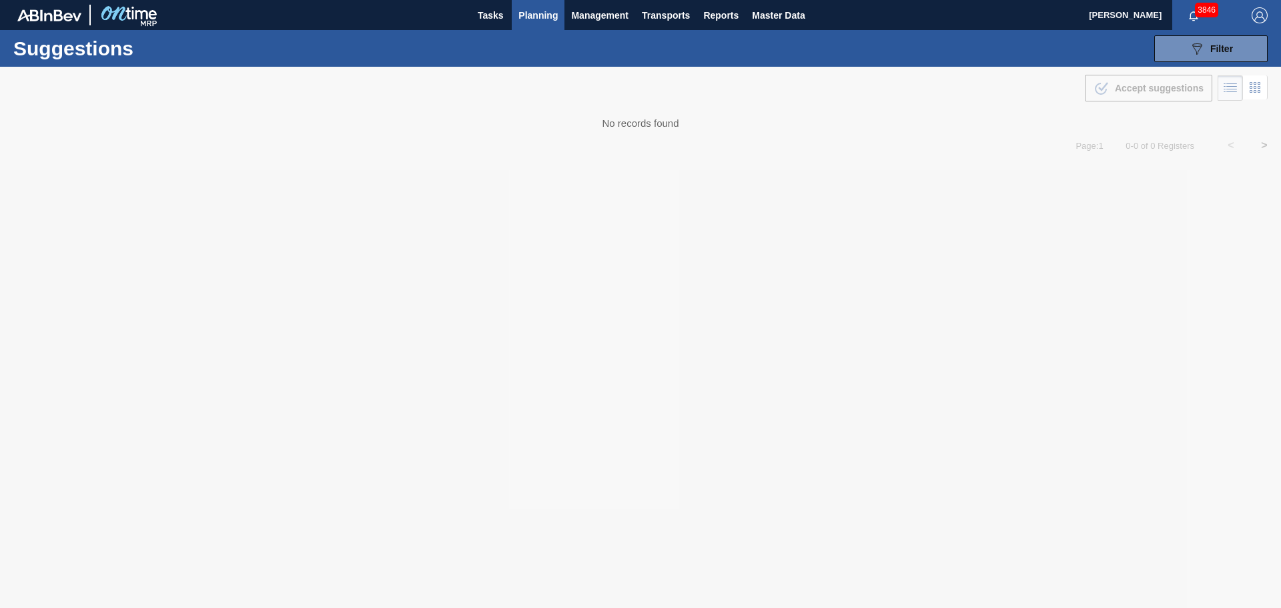
type from "[DATE]"
type to "[DATE]"
click at [1228, 48] on span "Filter" at bounding box center [1222, 48] width 23 height 11
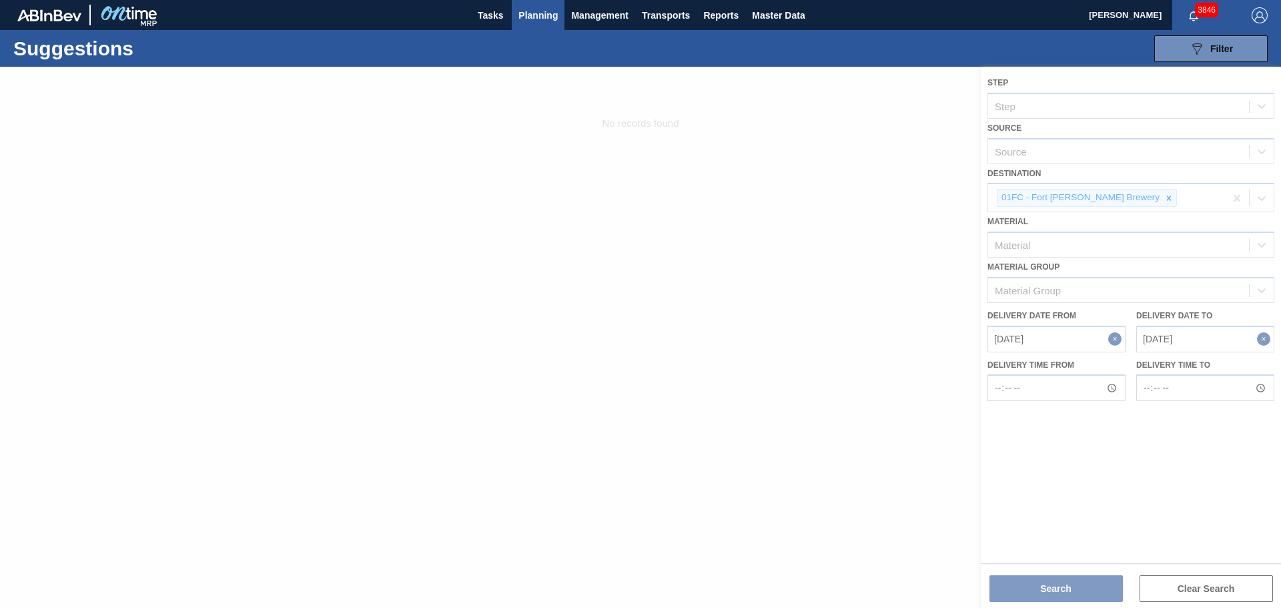
click at [1089, 149] on div at bounding box center [640, 337] width 1281 height 541
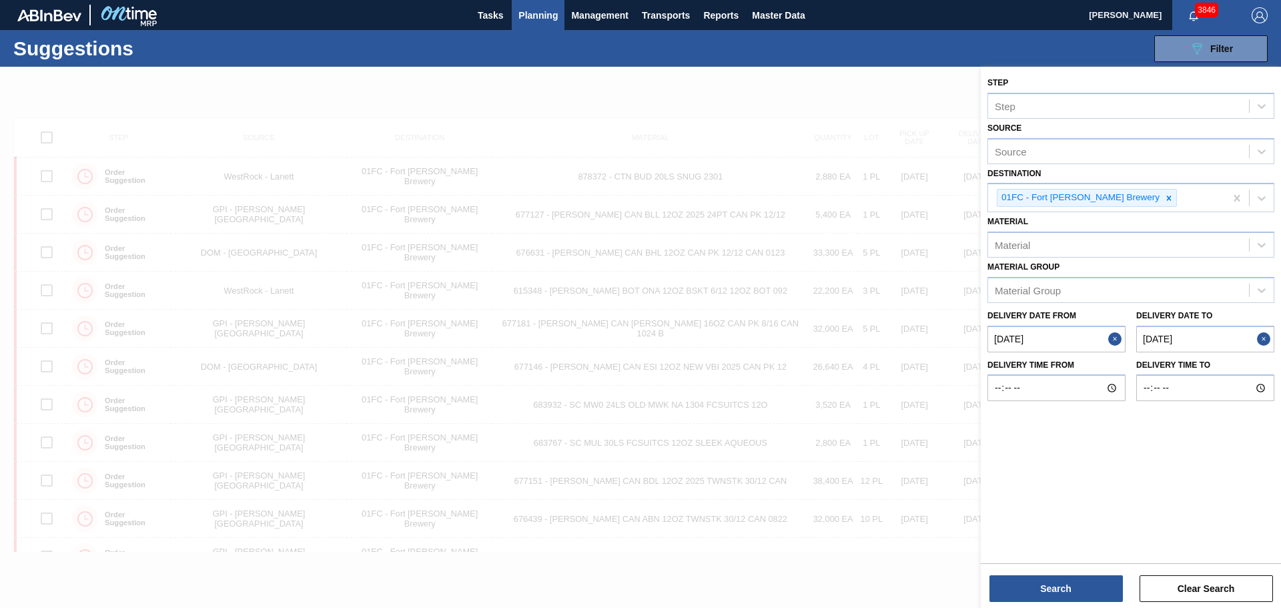
click at [1089, 149] on div "Source" at bounding box center [1118, 150] width 261 height 19
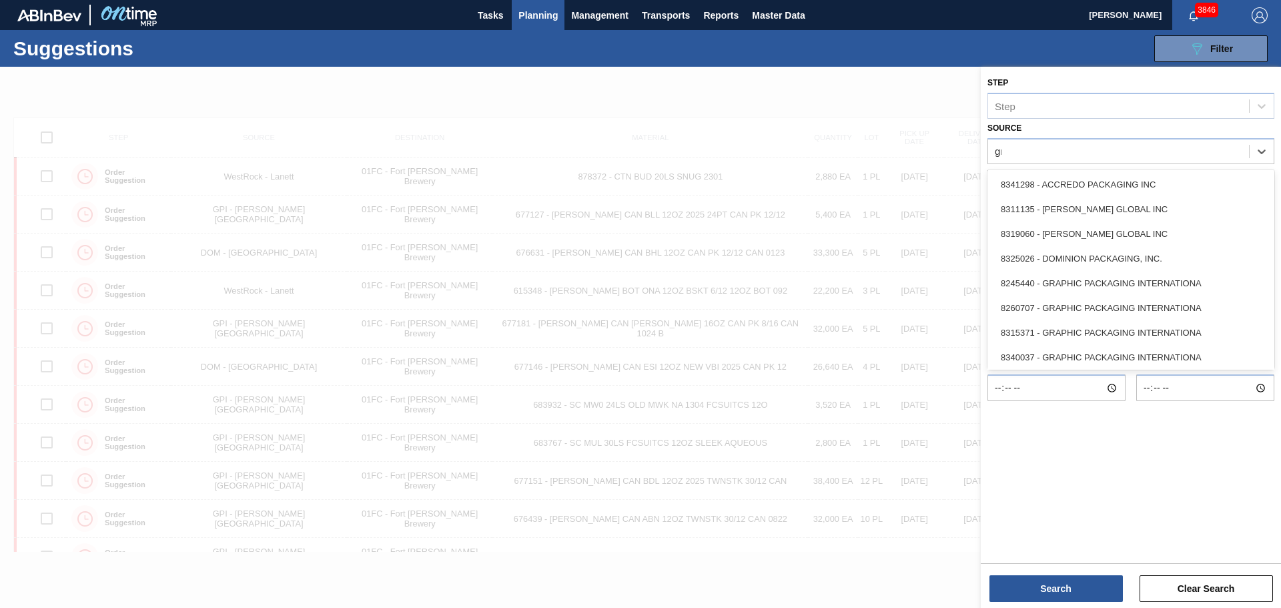
type input "gra"
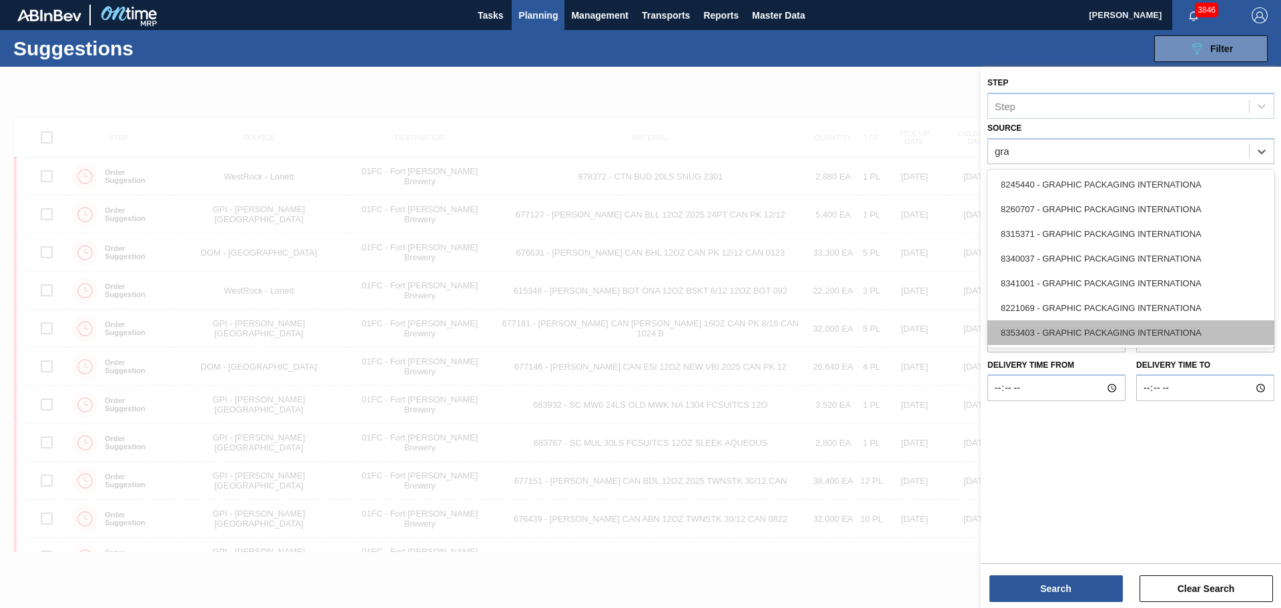
click at [1115, 322] on div "8353403 - GRAPHIC PACKAGING INTERNATIONA" at bounding box center [1131, 332] width 287 height 25
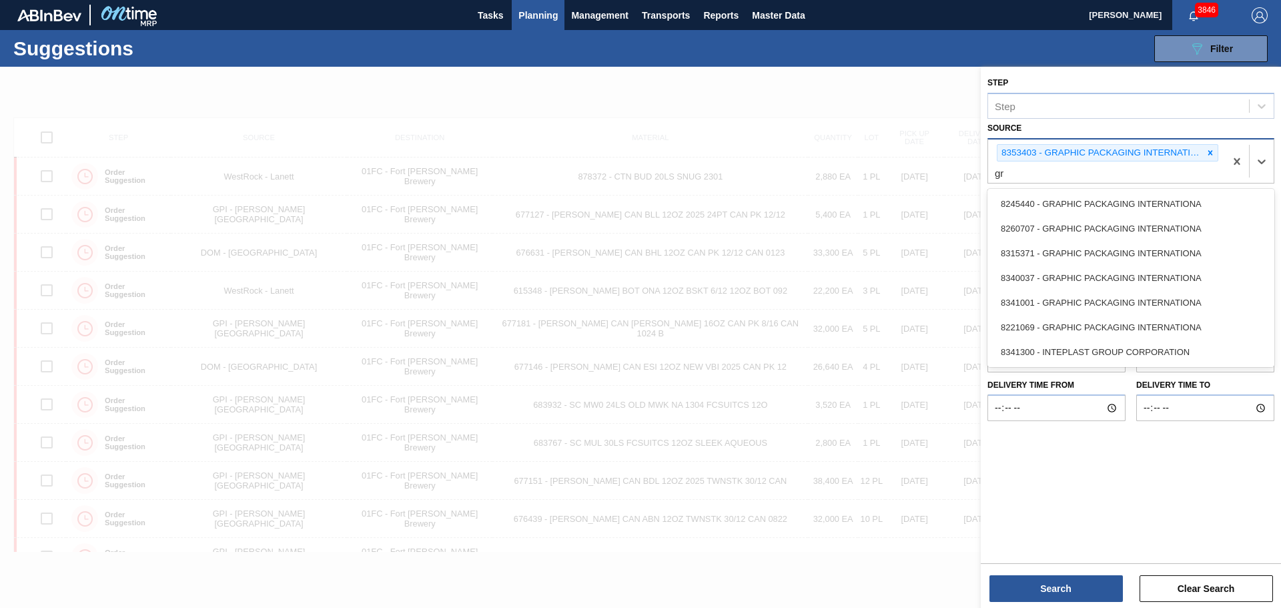
type input "gra"
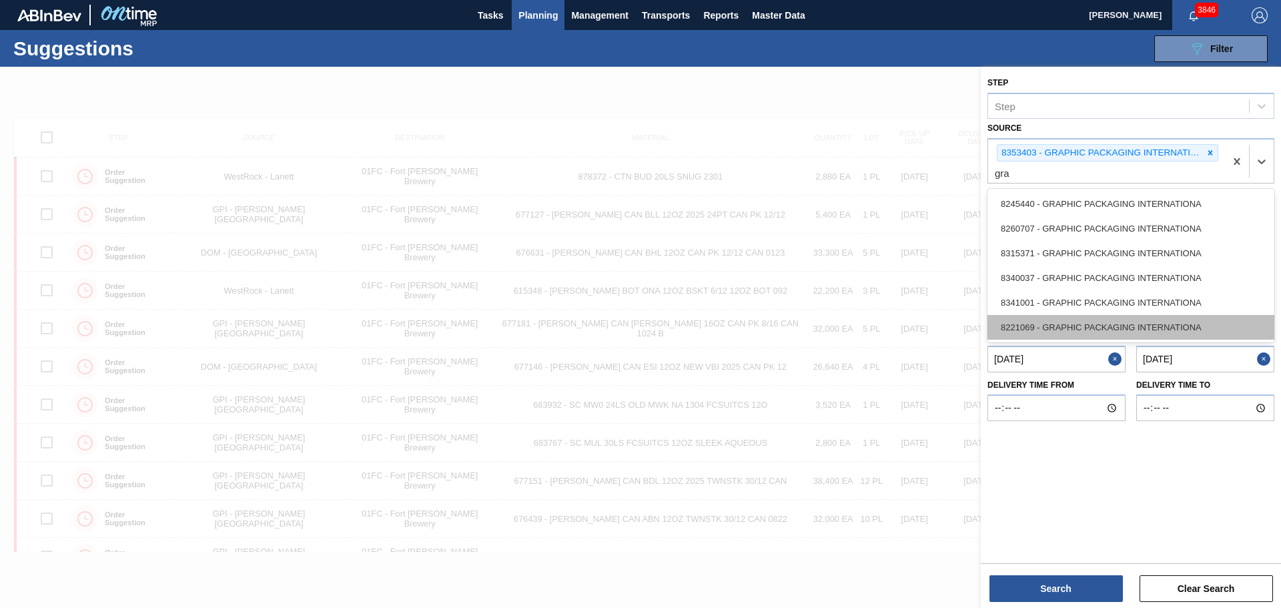
click at [1087, 317] on div "8221069 - GRAPHIC PACKAGING INTERNATIONA" at bounding box center [1131, 327] width 287 height 25
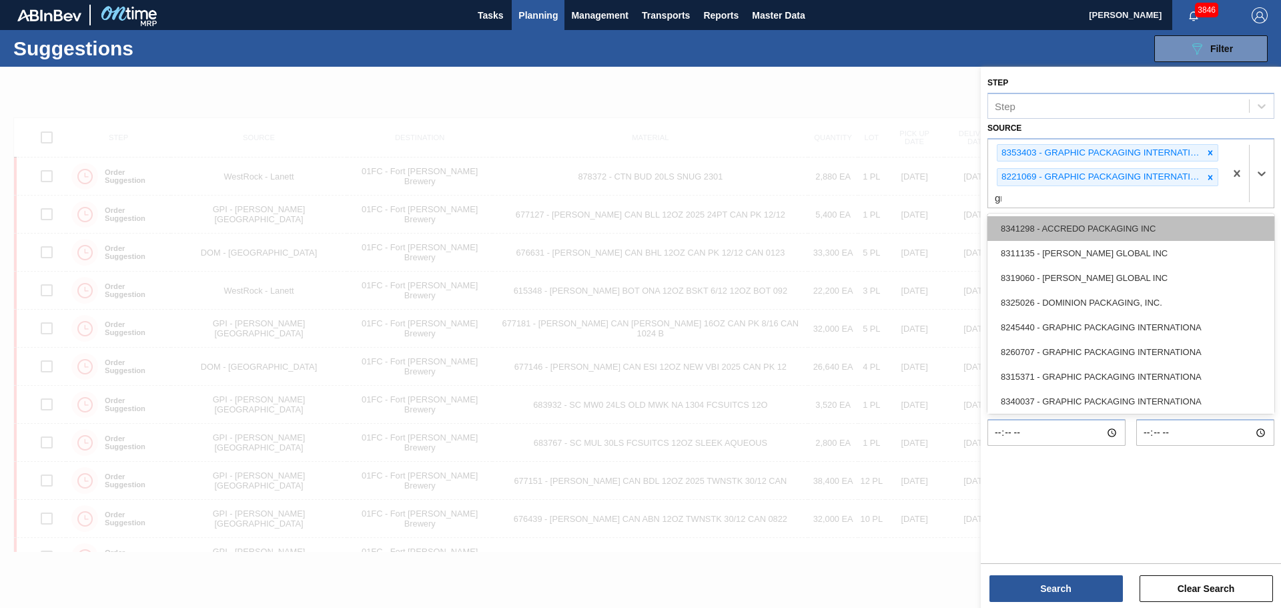
type input "gra"
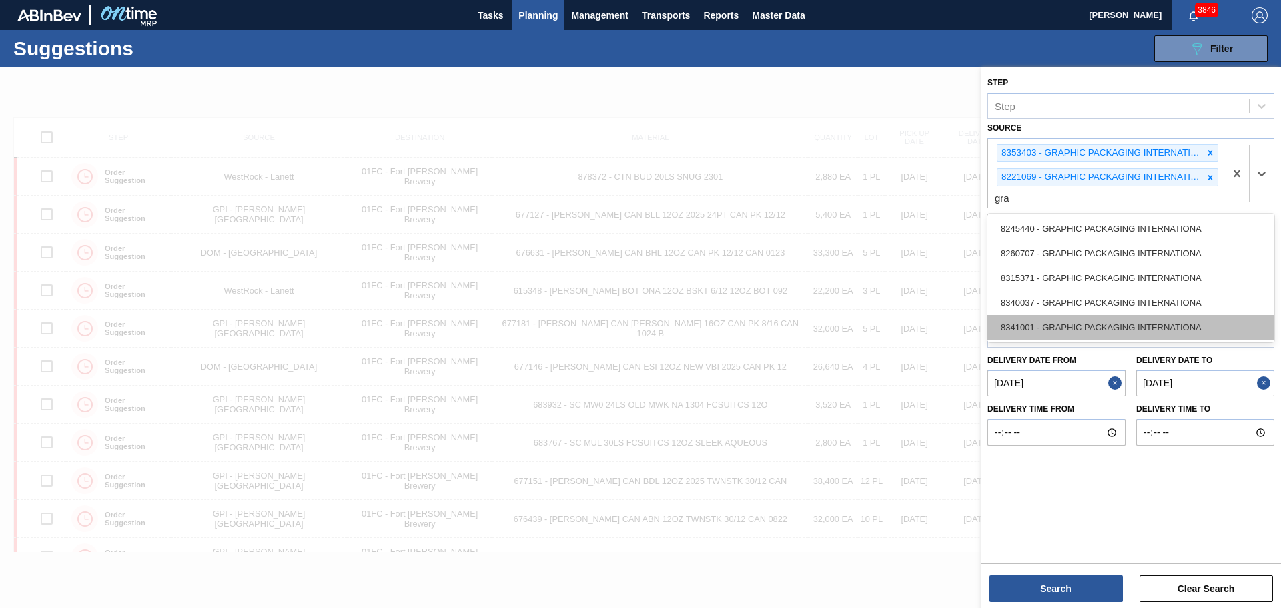
click at [1094, 331] on div "8341001 - GRAPHIC PACKAGING INTERNATIONA" at bounding box center [1131, 327] width 287 height 25
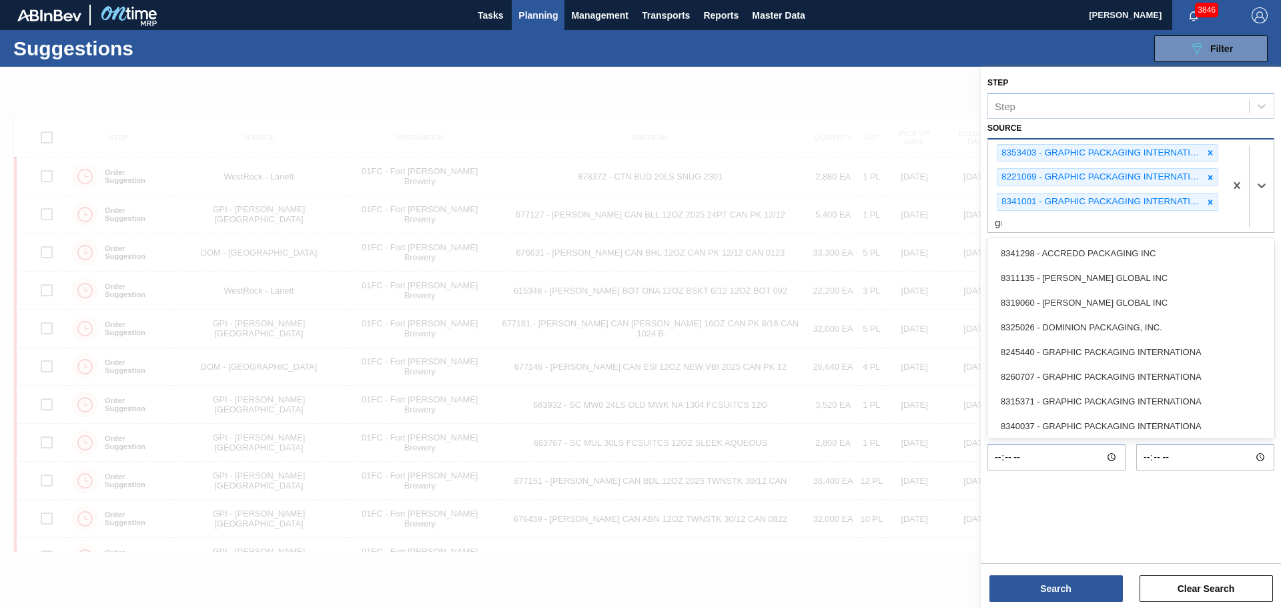
type input "gra"
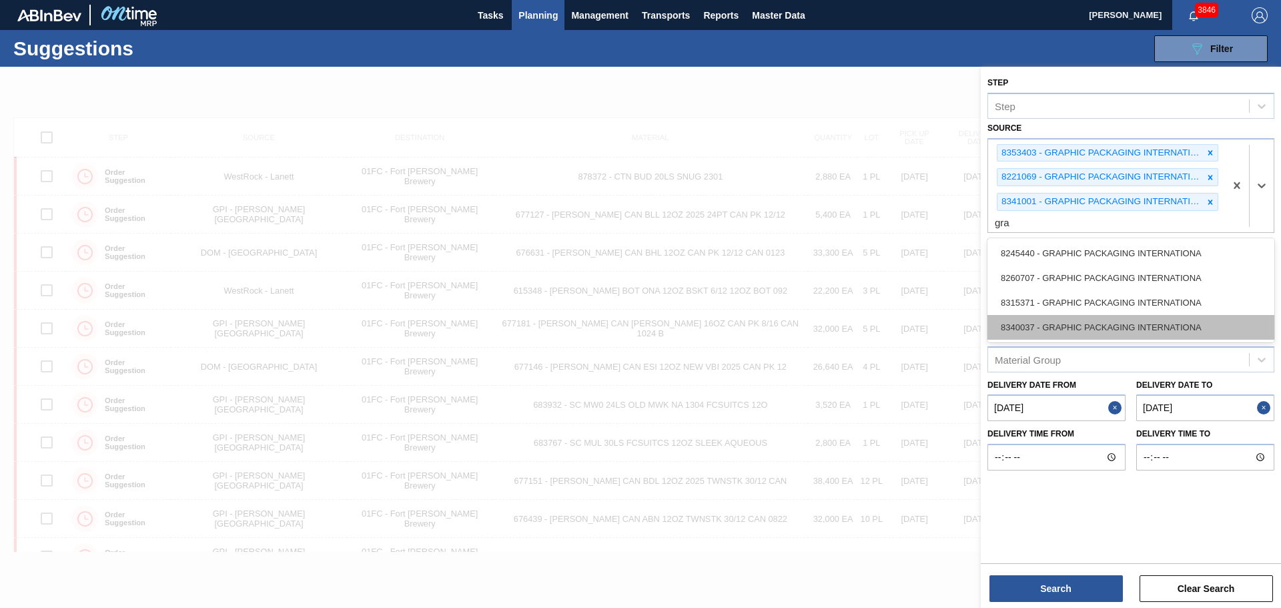
click at [1076, 321] on div "8340037 - GRAPHIC PACKAGING INTERNATIONA" at bounding box center [1131, 327] width 287 height 25
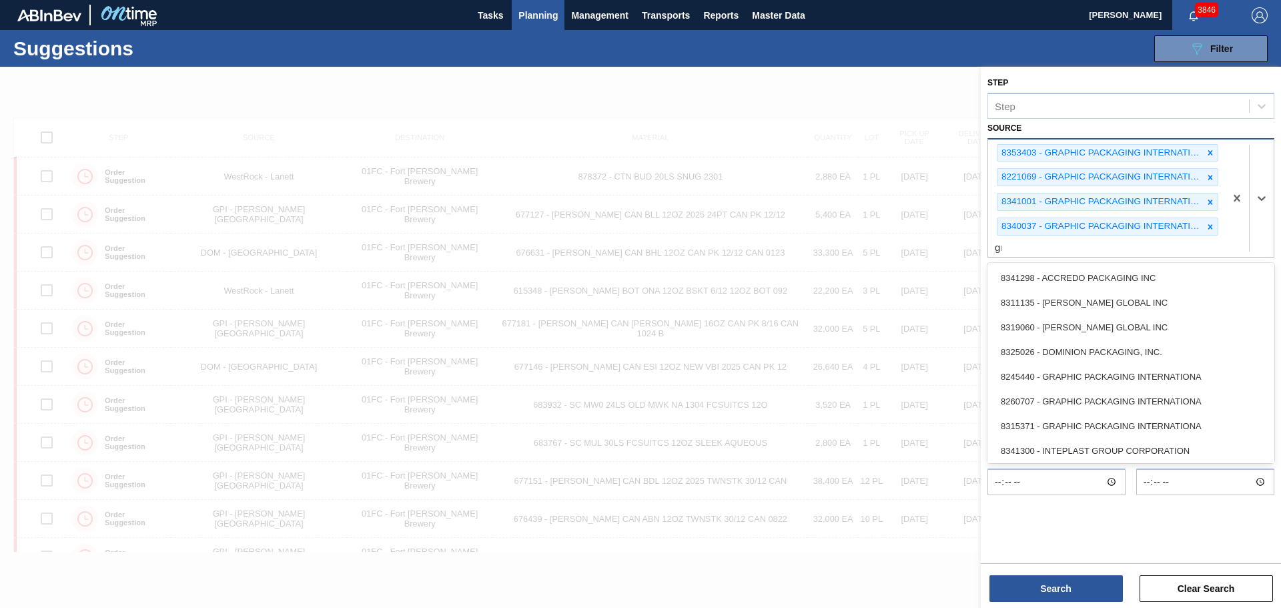
type input "gra"
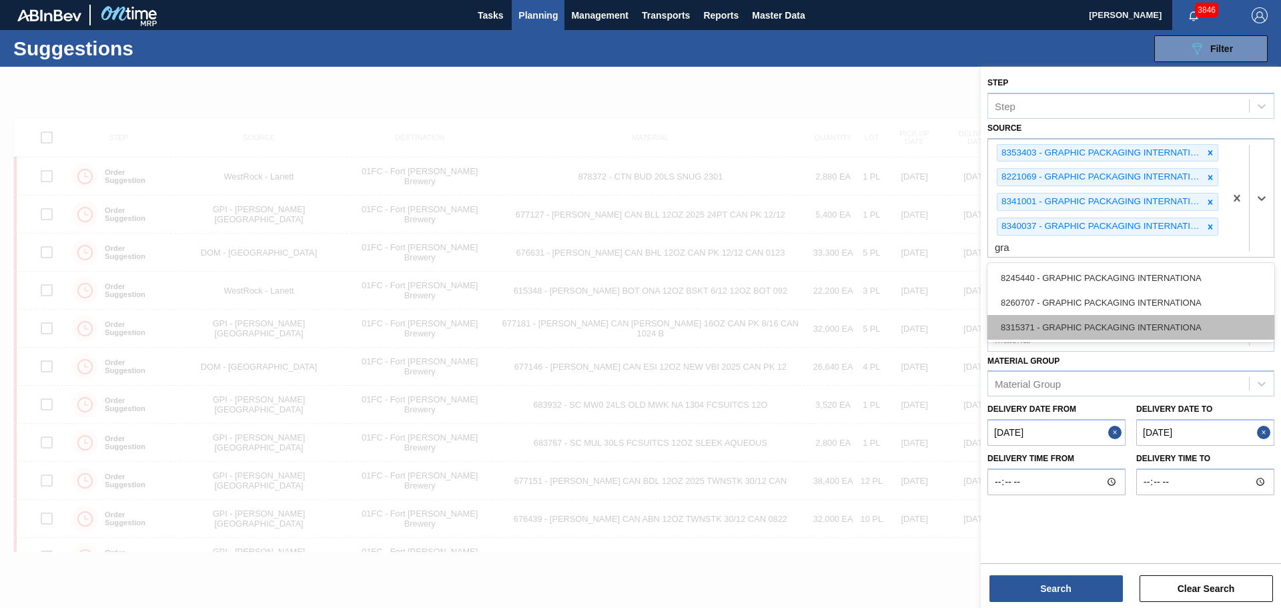
click at [1078, 318] on div "8315371 - GRAPHIC PACKAGING INTERNATIONA" at bounding box center [1131, 327] width 287 height 25
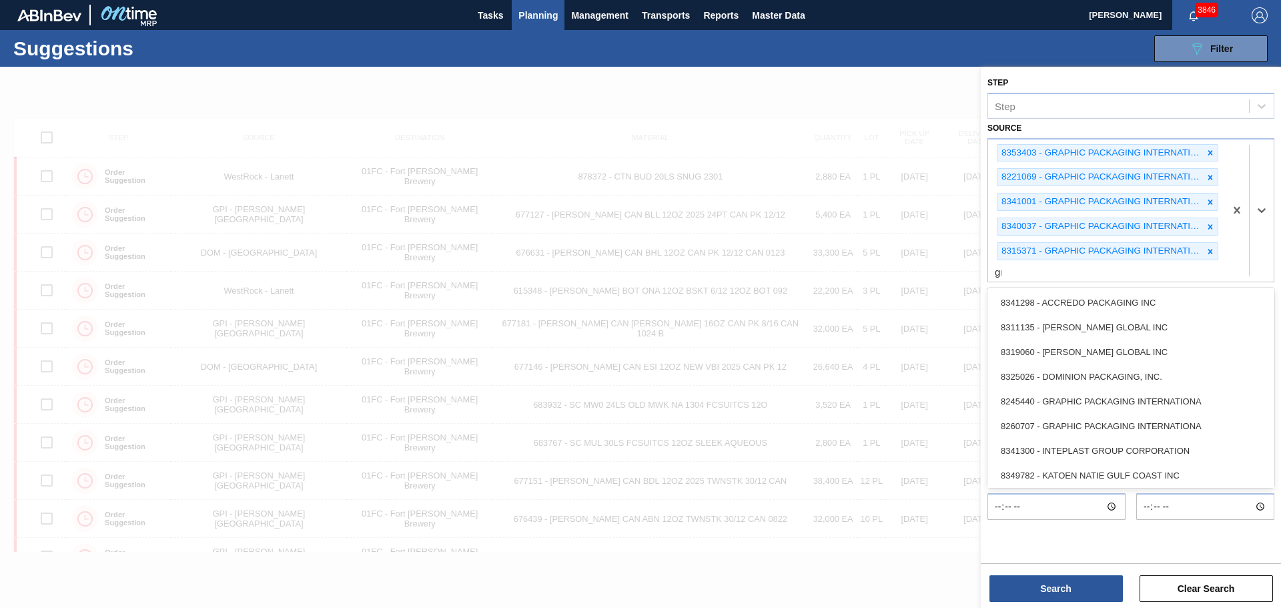
type input "gra"
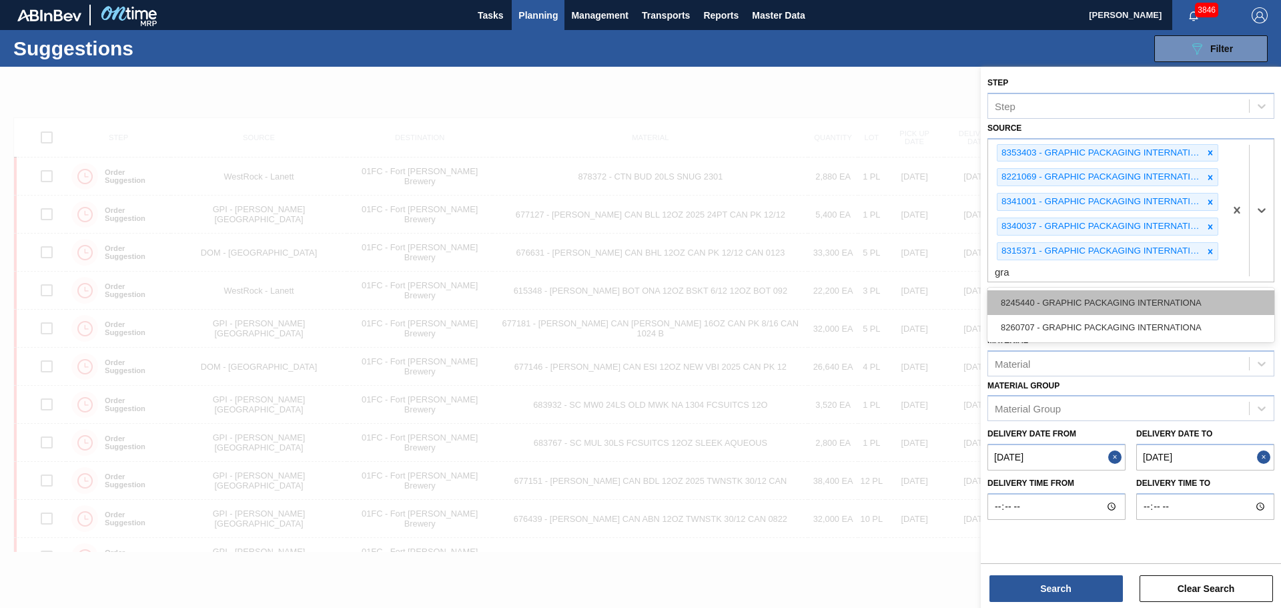
click at [1065, 302] on div "8245440 - GRAPHIC PACKAGING INTERNATIONA" at bounding box center [1131, 302] width 287 height 25
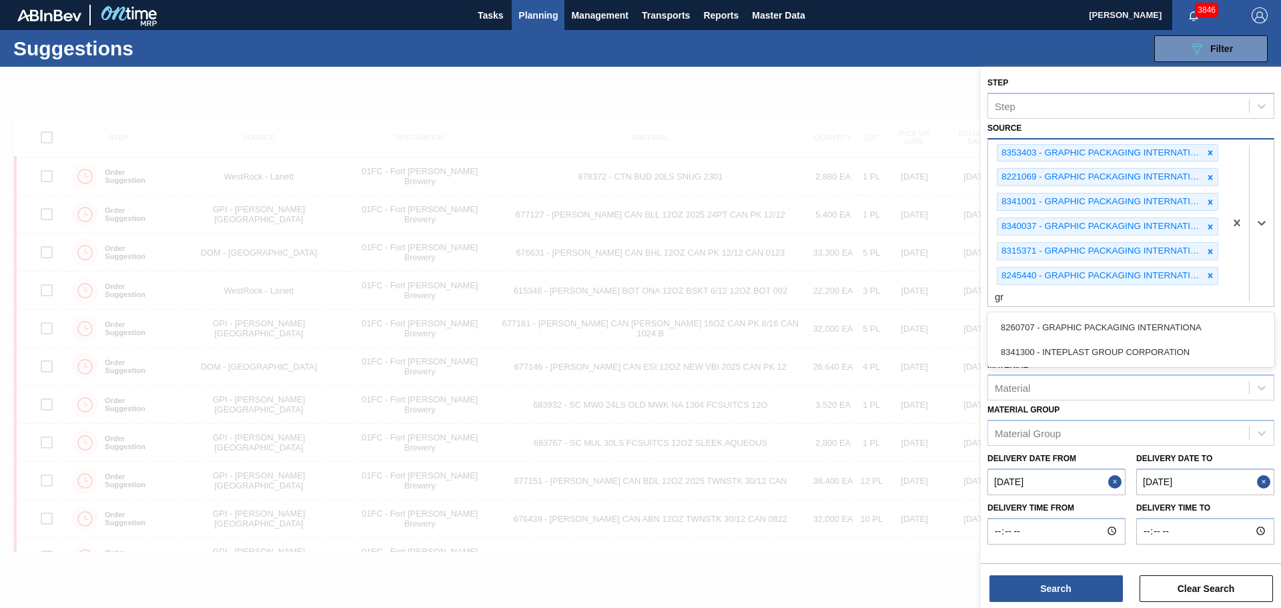
type input "gra"
click at [1070, 320] on div "8260707 - GRAPHIC PACKAGING INTERNATIONA" at bounding box center [1131, 327] width 287 height 25
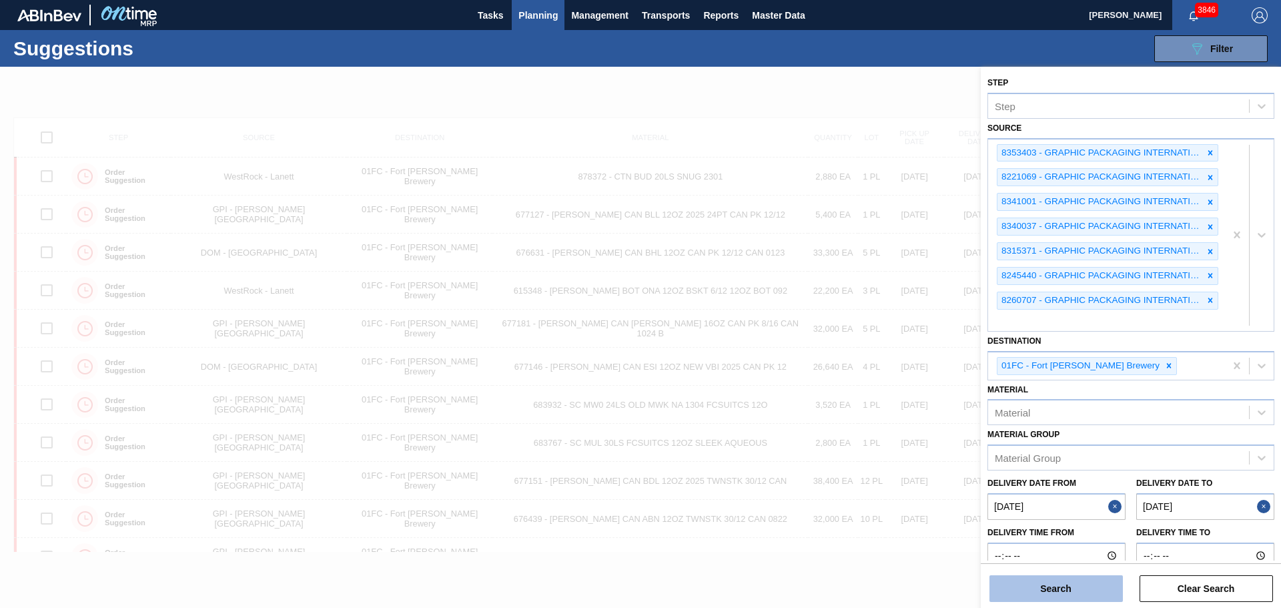
click at [1069, 591] on button "Search" at bounding box center [1056, 588] width 133 height 27
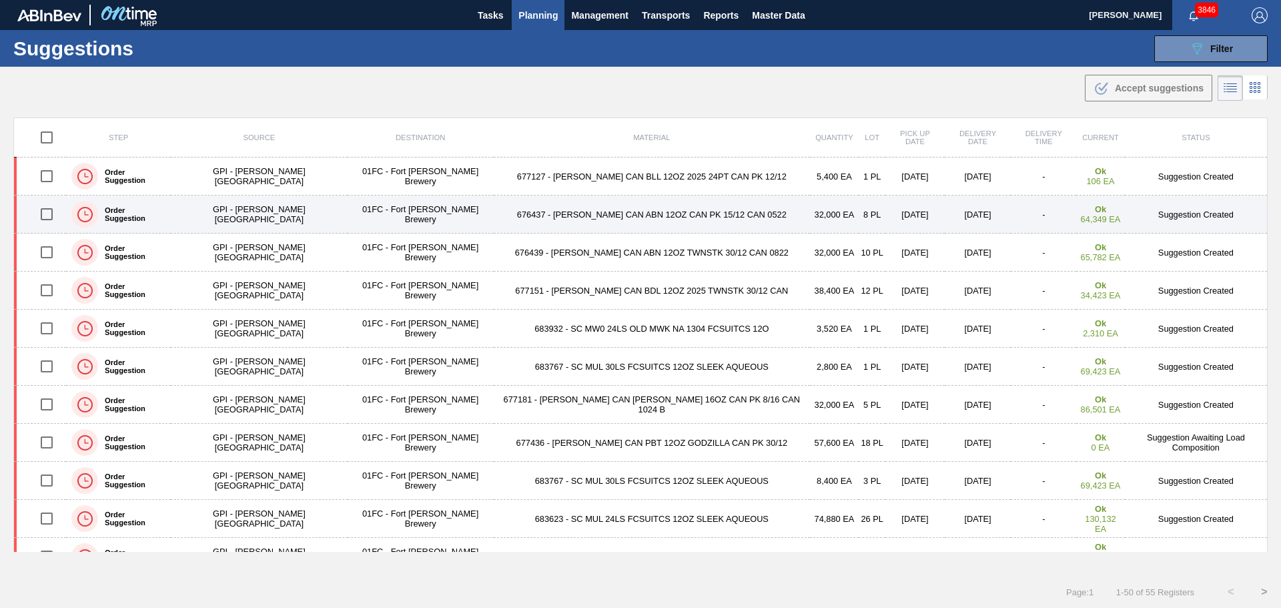
click at [581, 218] on td "676437 - CARR CAN ABN 12OZ CAN PK 15/12 CAN 0522" at bounding box center [652, 215] width 316 height 38
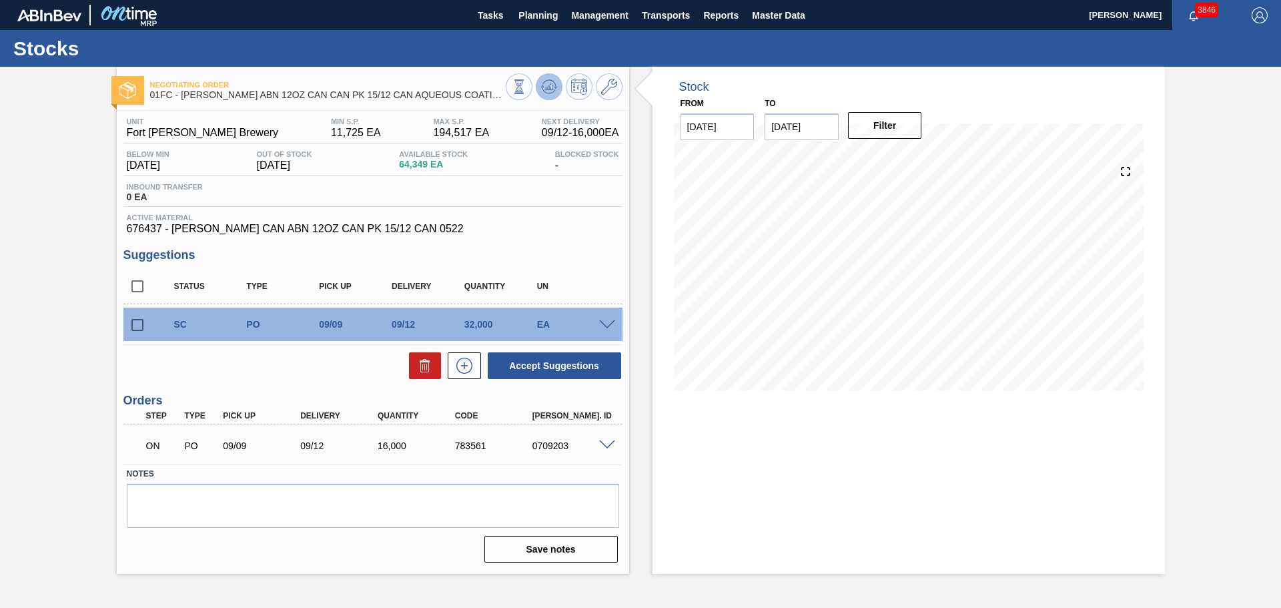
click at [555, 83] on icon at bounding box center [549, 87] width 16 height 16
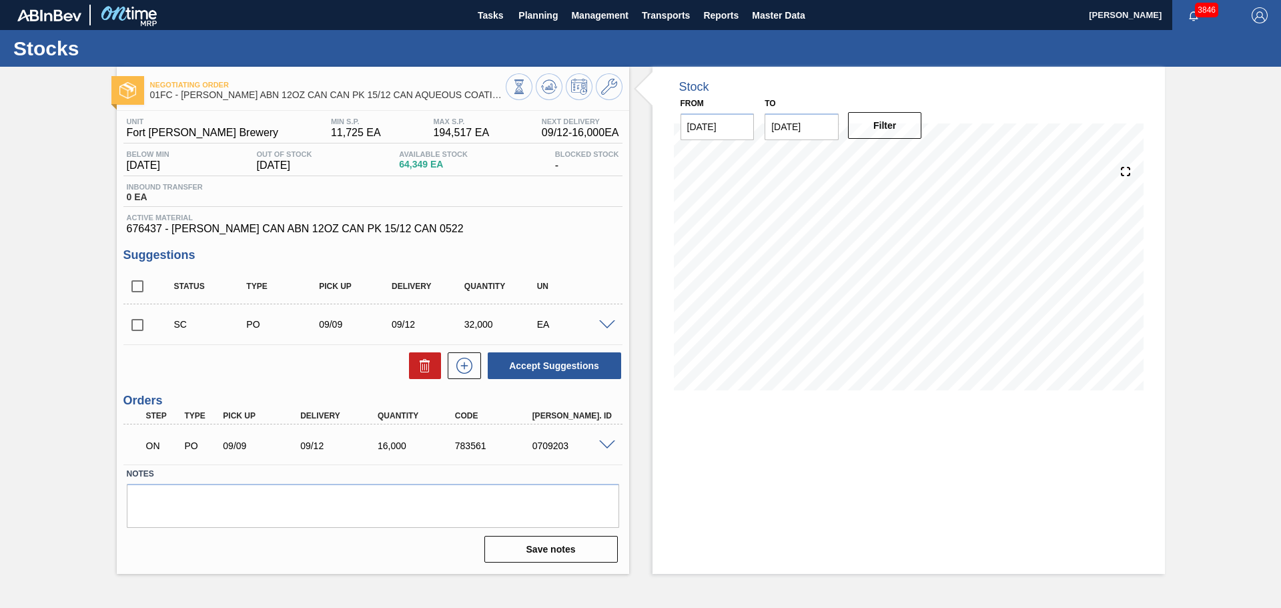
click at [599, 325] on span at bounding box center [607, 325] width 16 height 10
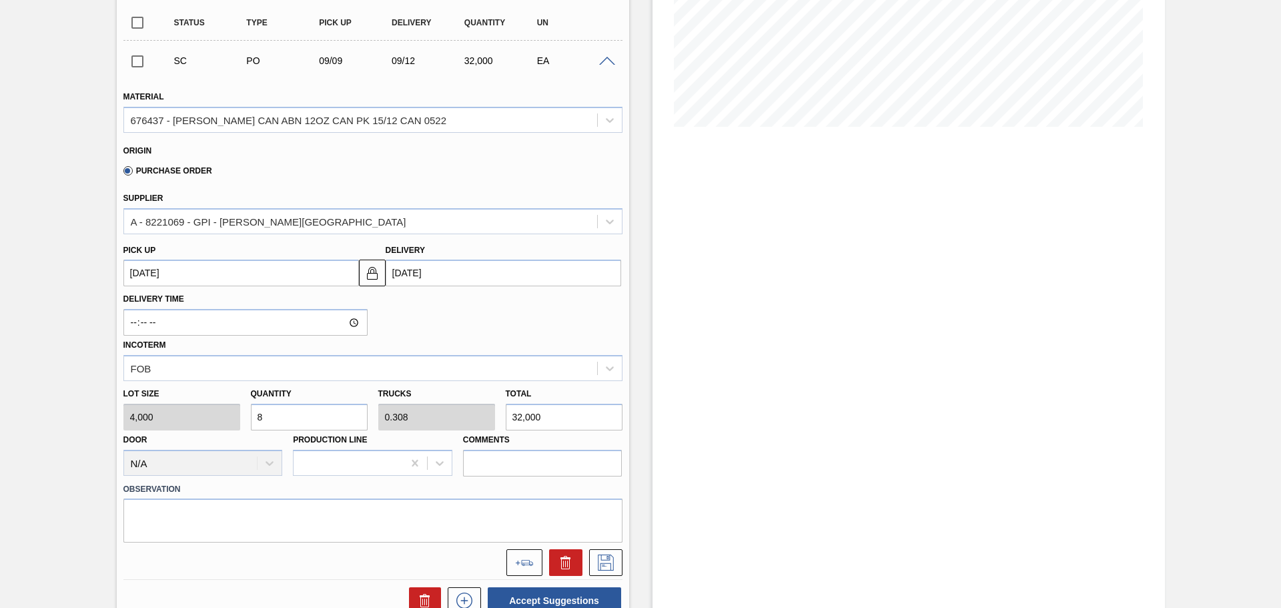
scroll to position [267, 0]
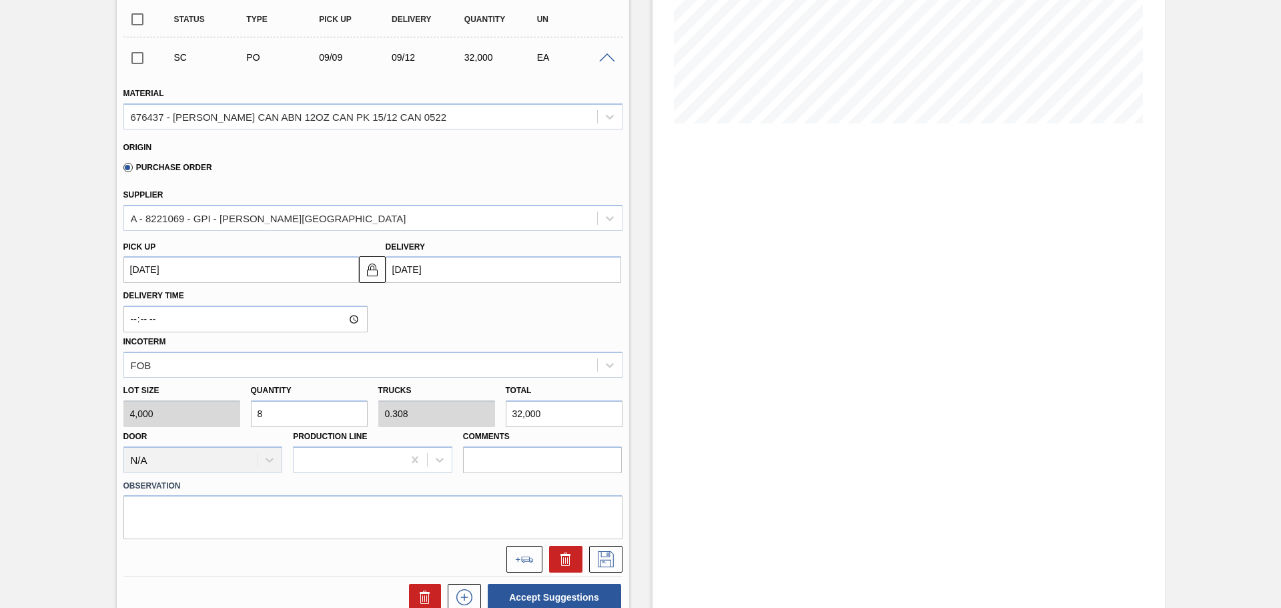
click at [225, 411] on div "Lot size 4,000 Quantity 8 Trucks 0.308 Total 32,000 Door N/A Production Line Co…" at bounding box center [373, 425] width 510 height 95
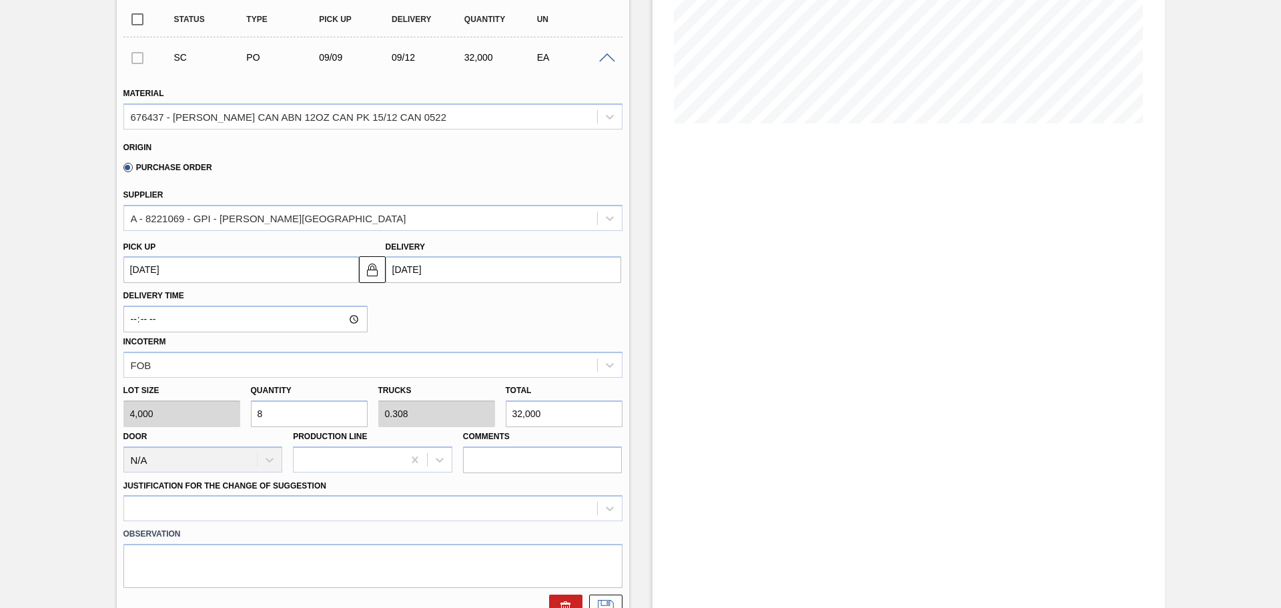
click at [51, 229] on div "Negotiating Order 01FC - CARR ABN 12OZ CAN CAN PK 15/12 CAN AQUEOUS COATING Uni…" at bounding box center [640, 327] width 1281 height 1054
drag, startPoint x: 284, startPoint y: 416, endPoint x: 219, endPoint y: 399, distance: 67.0
click at [219, 399] on div "Lot size 4,000 Quantity 8 Trucks 0.308 Total 32,000 Door N/A Production Line Co…" at bounding box center [373, 425] width 510 height 95
type input "2"
type input "0.077"
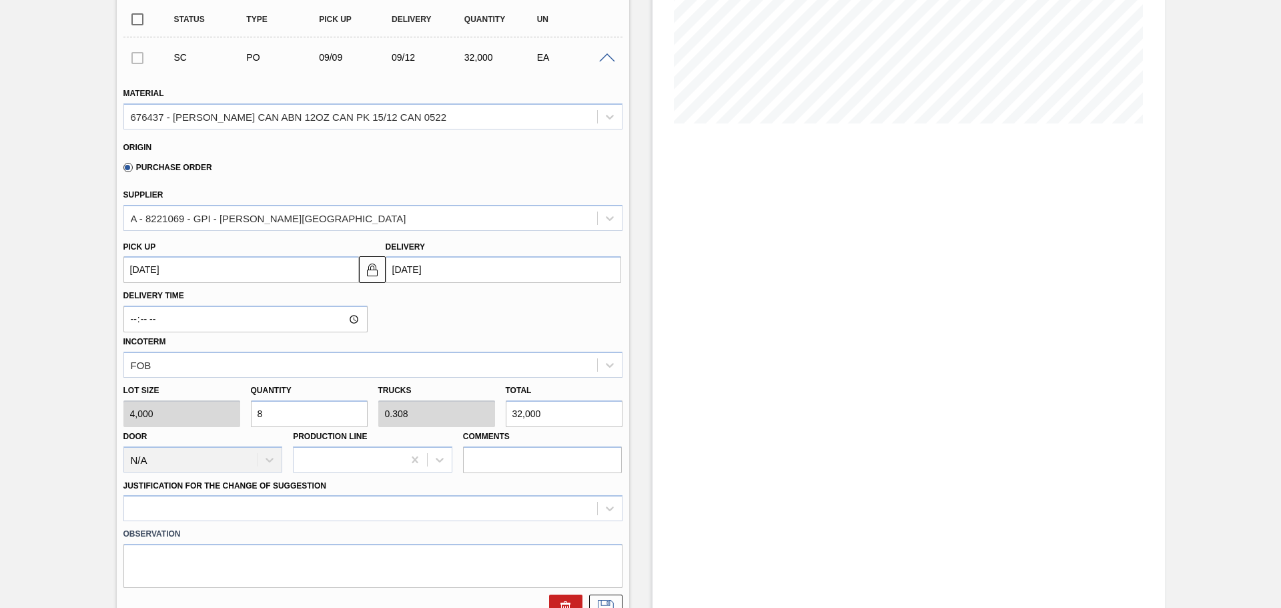
type input "8,000"
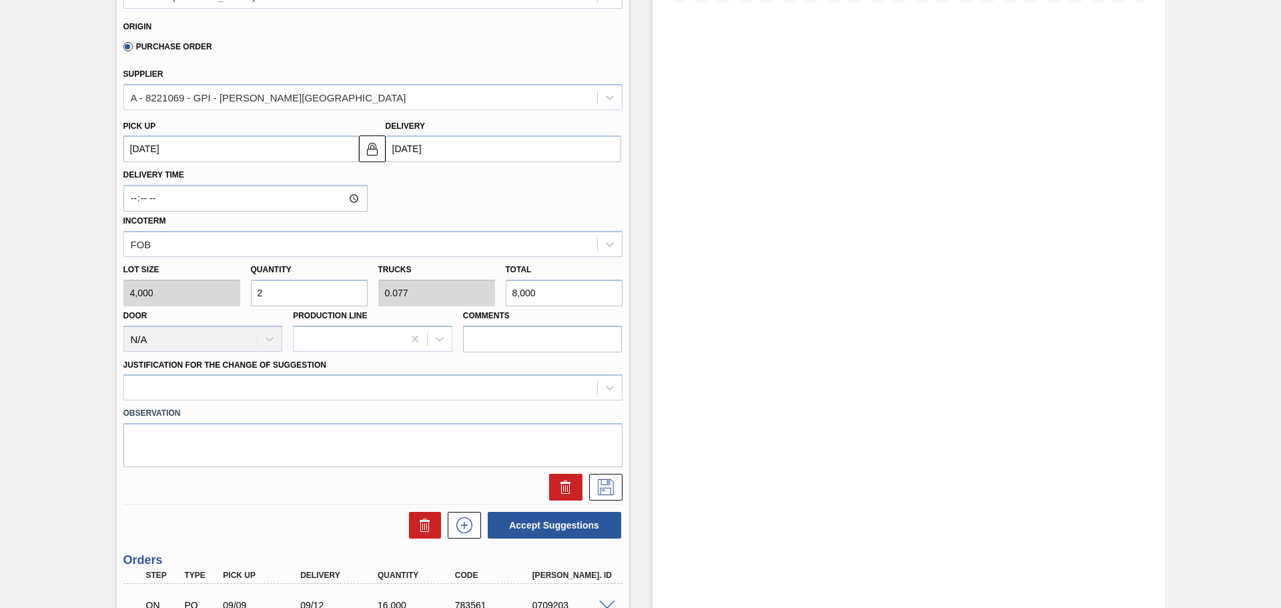
scroll to position [400, 0]
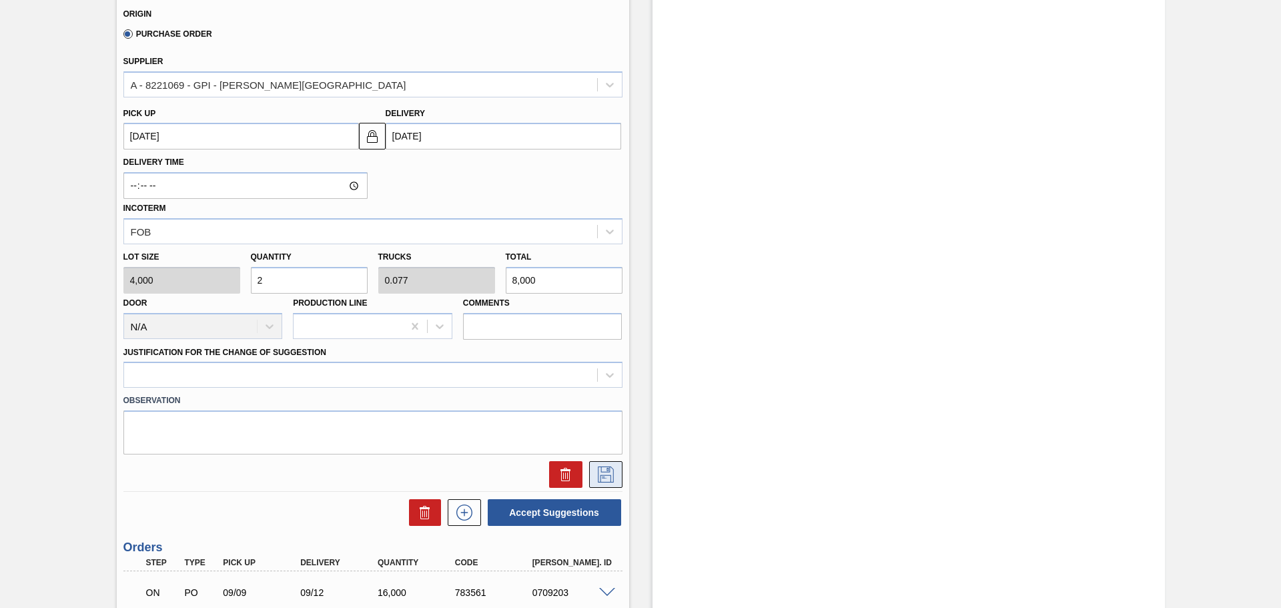
type input "2"
click at [603, 464] on button at bounding box center [605, 474] width 33 height 27
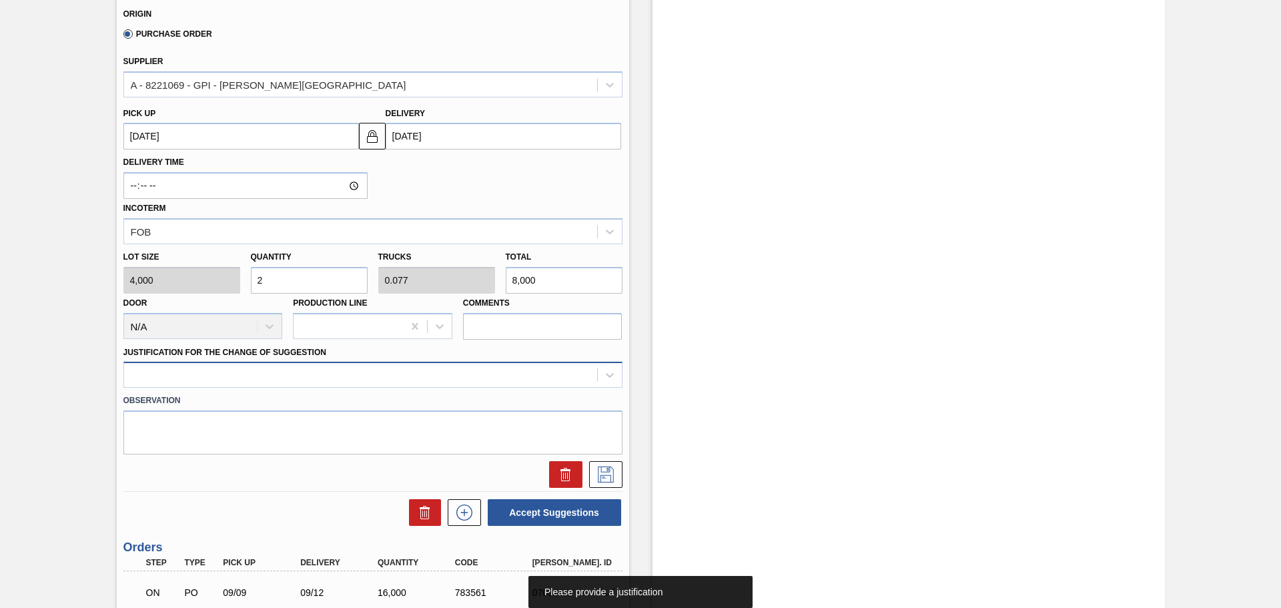
click at [354, 364] on div at bounding box center [372, 375] width 499 height 26
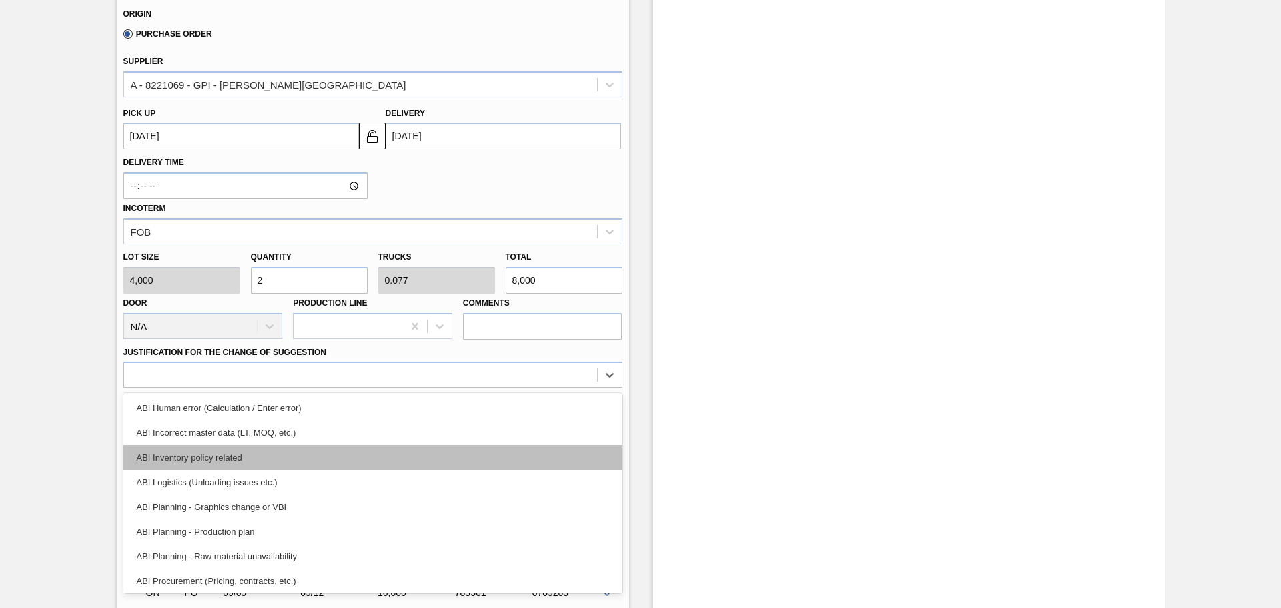
click at [321, 453] on div "ABI Inventory policy related" at bounding box center [372, 457] width 499 height 25
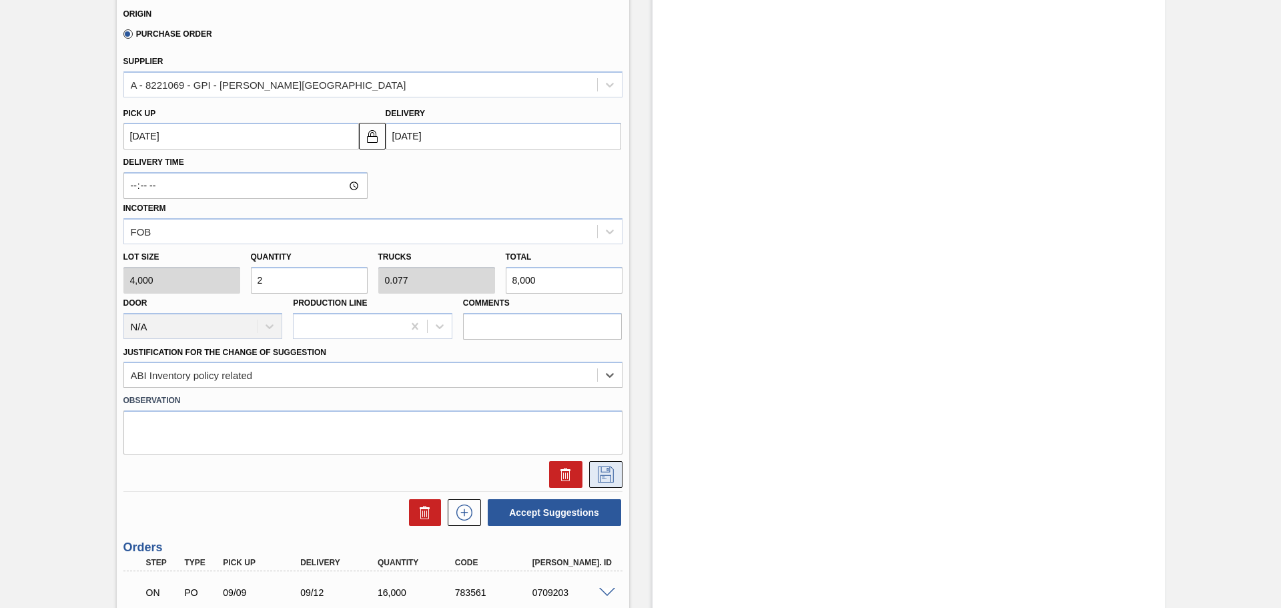
click at [619, 478] on button at bounding box center [605, 474] width 33 height 27
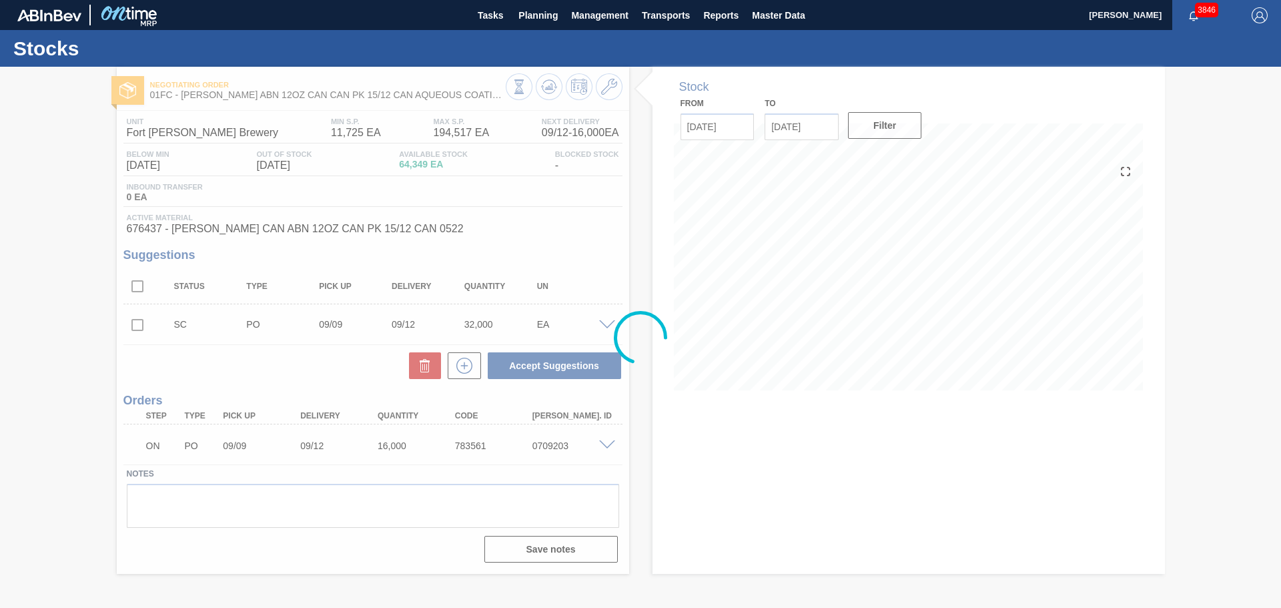
scroll to position [0, 0]
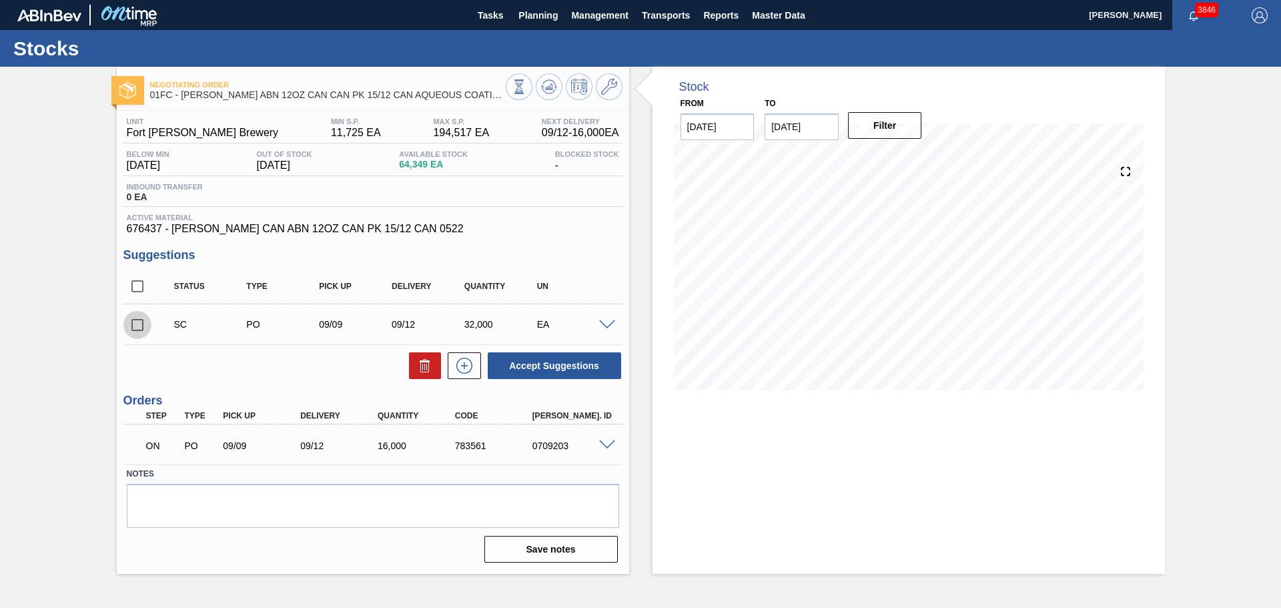
click at [135, 326] on input "checkbox" at bounding box center [137, 325] width 28 height 28
click at [555, 366] on button "Accept Suggestions" at bounding box center [554, 365] width 133 height 27
checkbox input "false"
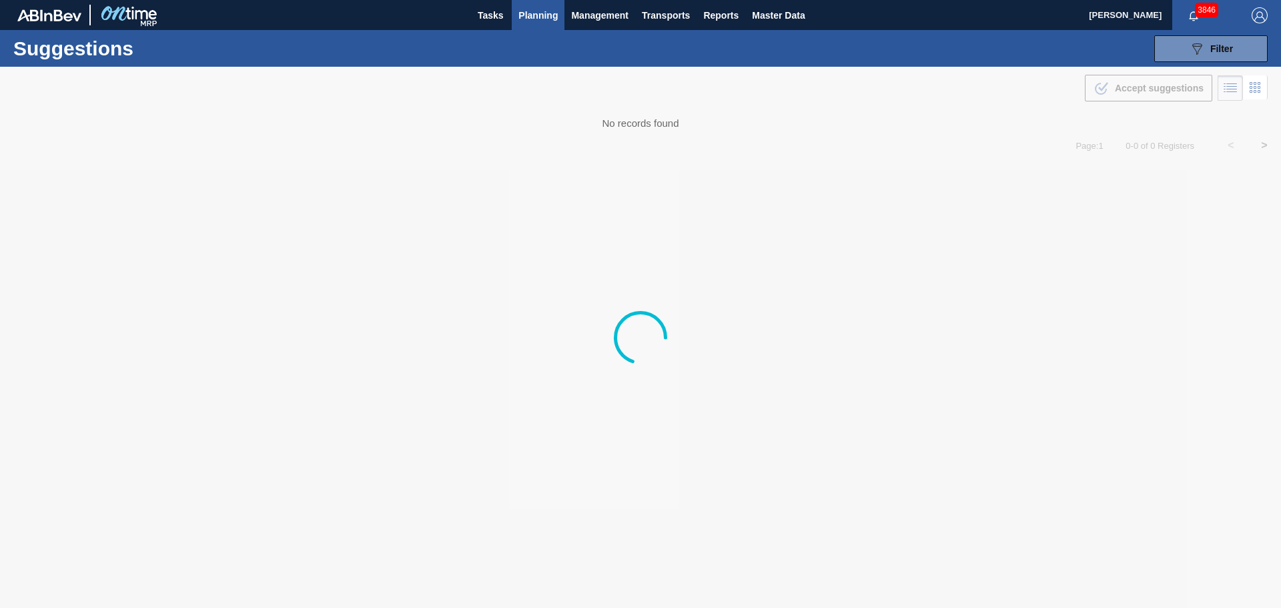
type from "[DATE]"
type to "[DATE]"
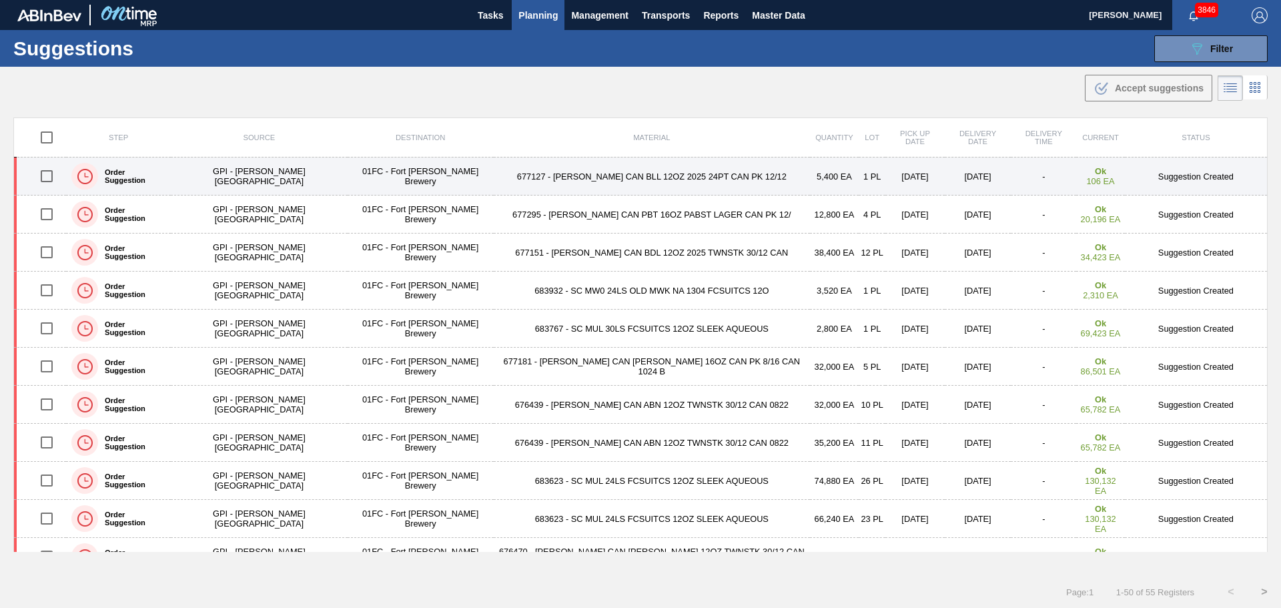
click at [571, 182] on td "677127 - [PERSON_NAME] CAN BLL 12OZ 2025 24PT CAN PK 12/12" at bounding box center [652, 176] width 316 height 38
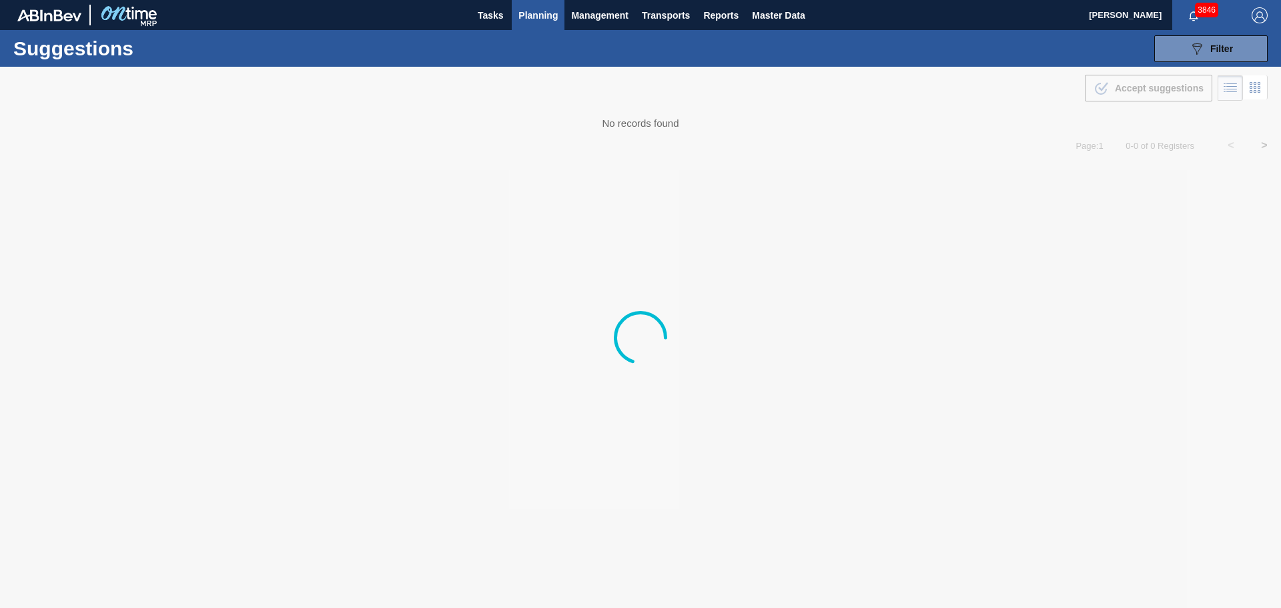
type from "[DATE]"
type to "[DATE]"
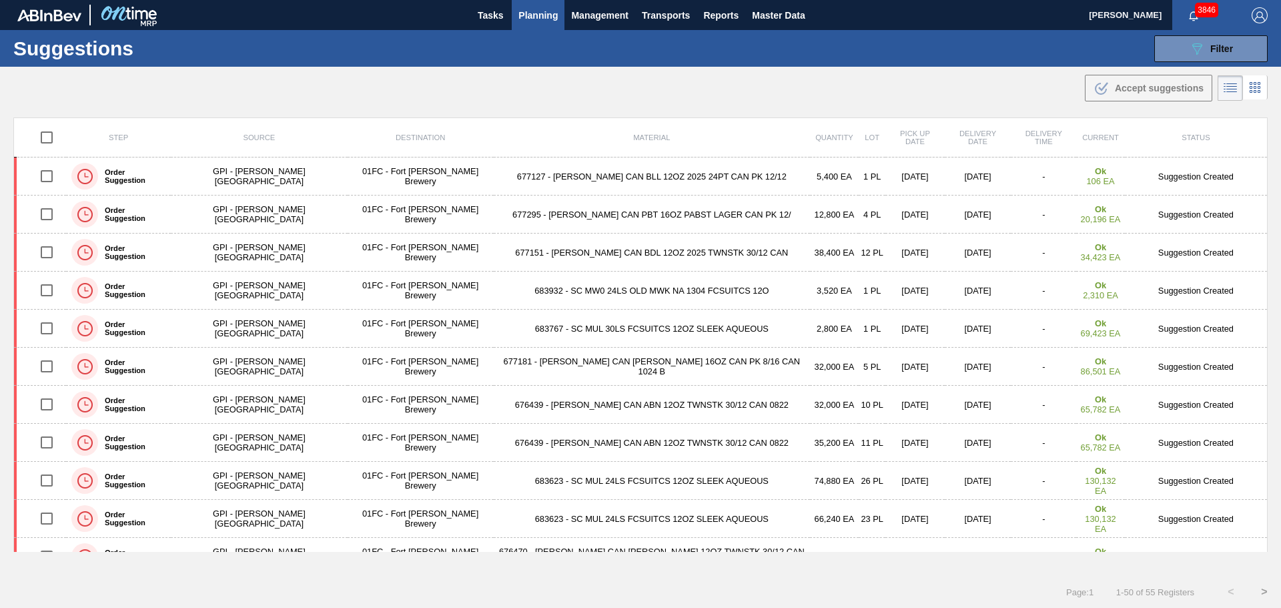
click at [650, 293] on td "683932 - SC MW0 24LS OLD MWK NA 1304 FCSUITCS 12O" at bounding box center [652, 291] width 316 height 38
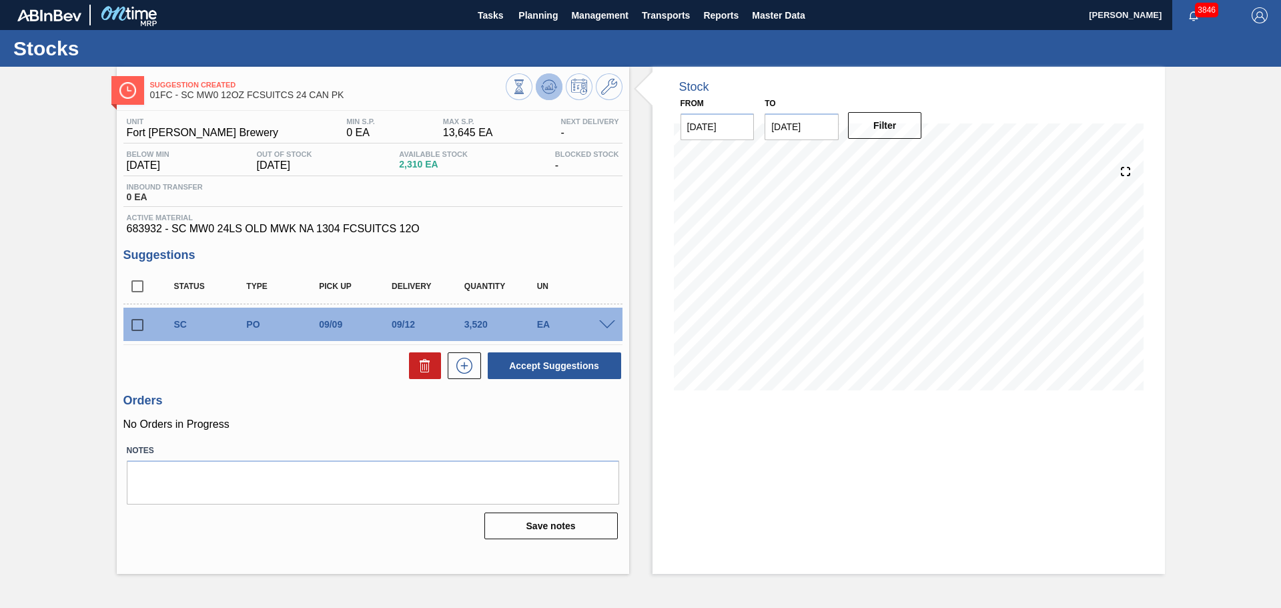
click at [552, 87] on icon at bounding box center [549, 86] width 9 height 6
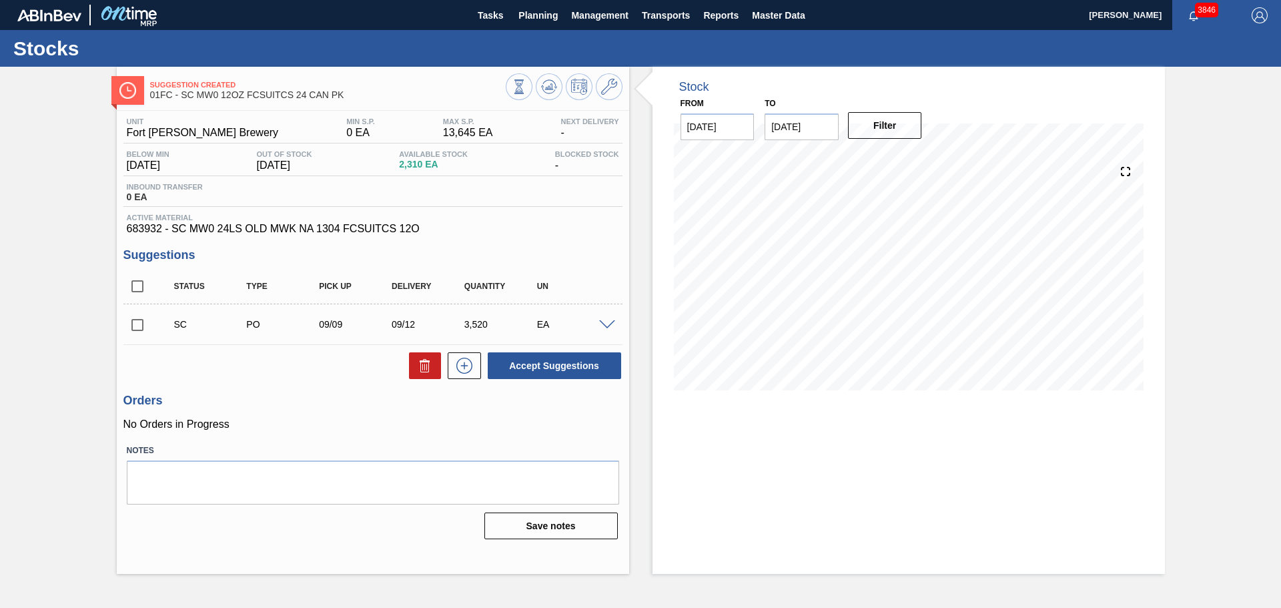
click at [139, 330] on input "checkbox" at bounding box center [137, 325] width 28 height 28
click at [521, 360] on button "Accept Suggestions" at bounding box center [554, 365] width 133 height 27
checkbox input "false"
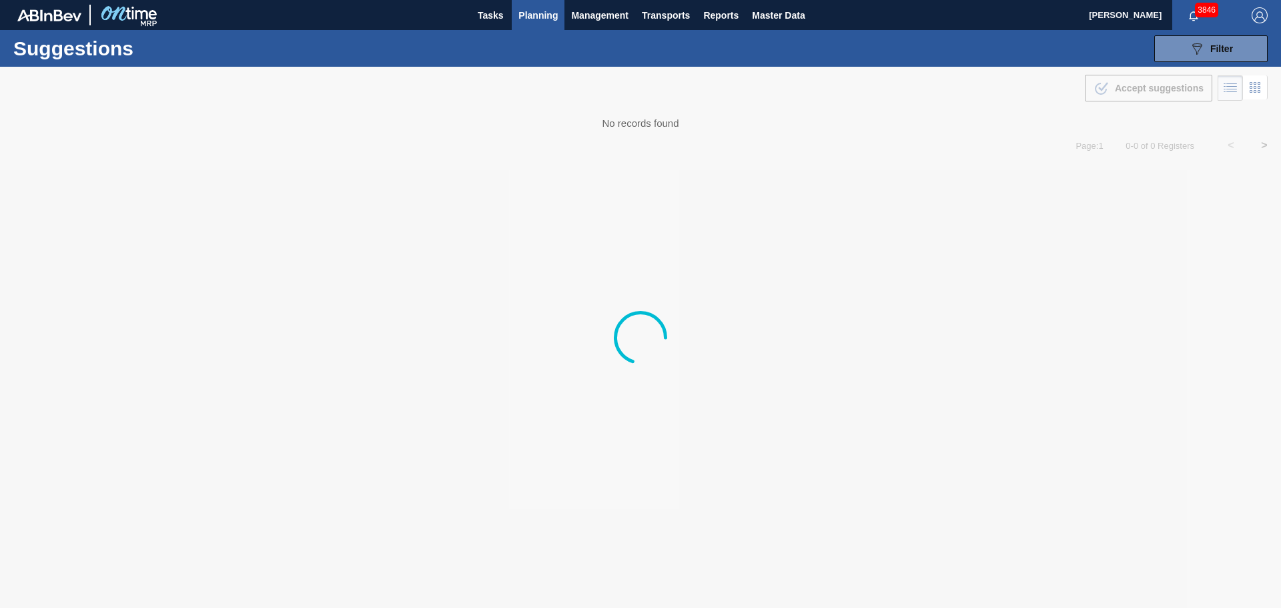
type from "[DATE]"
type to "[DATE]"
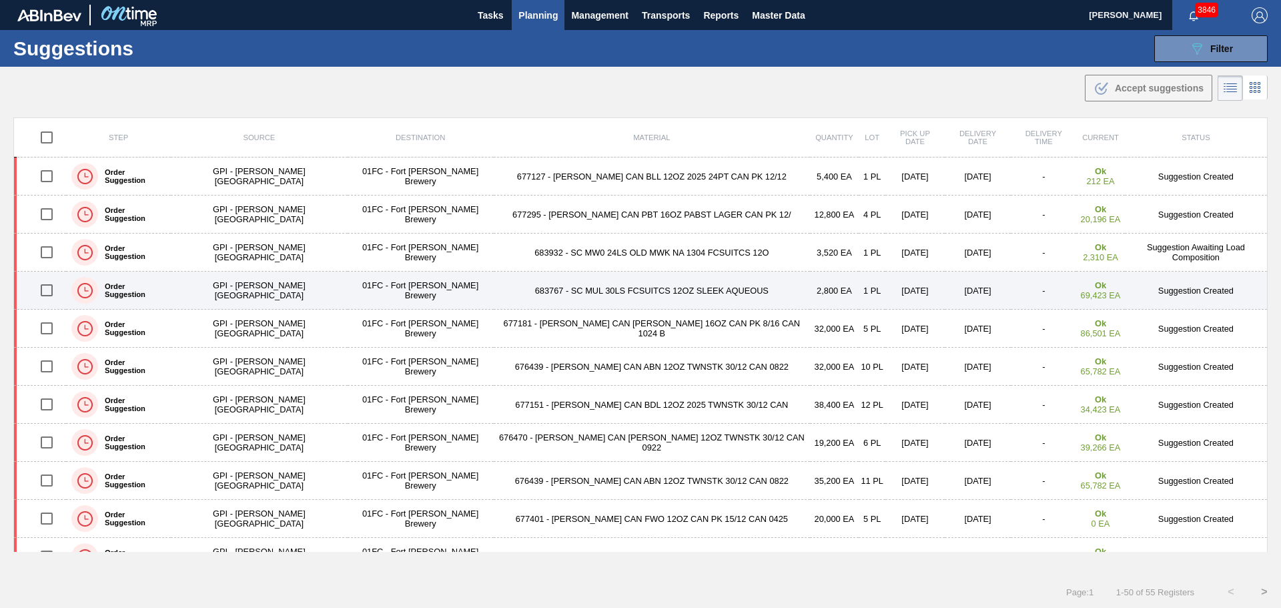
click at [620, 296] on td "683767 - SC MUL 30LS FCSUITCS 12OZ SLEEK AQUEOUS" at bounding box center [652, 291] width 316 height 38
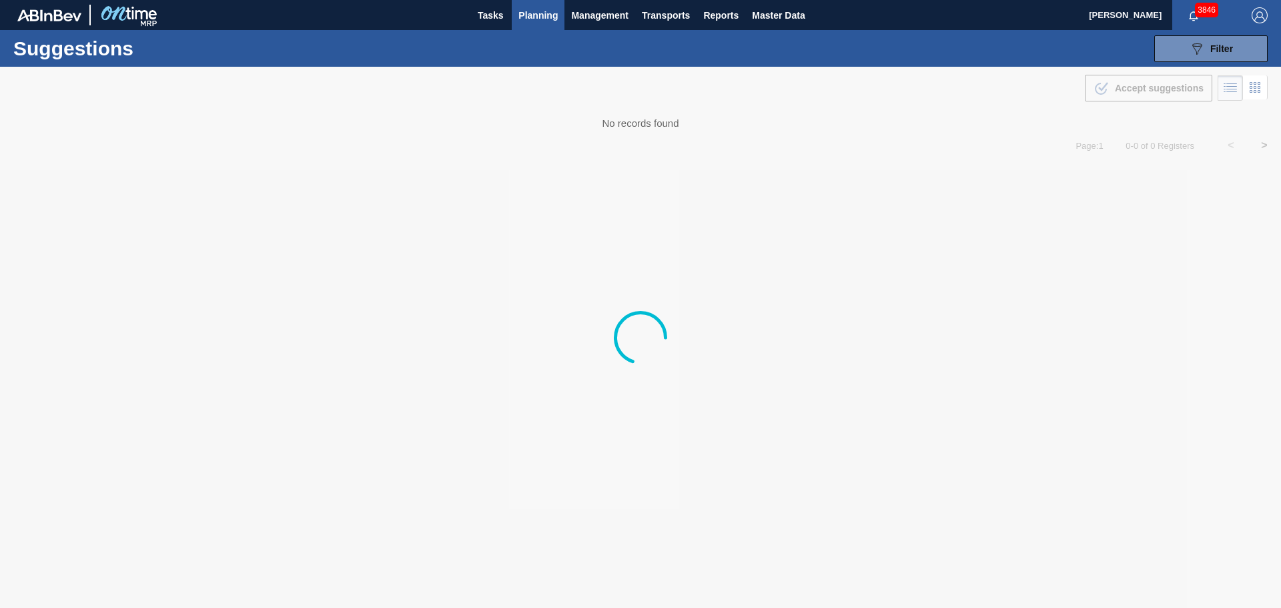
type from "[DATE]"
type to "[DATE]"
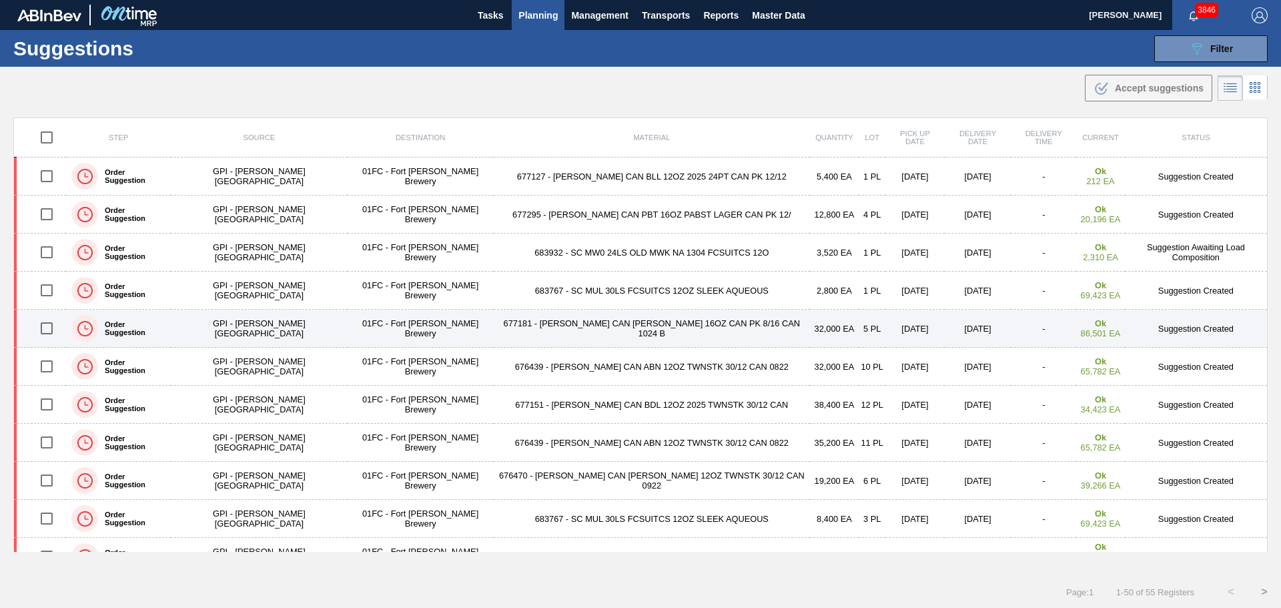
click at [593, 331] on td "677181 - [PERSON_NAME] CAN [PERSON_NAME] 16OZ CAN PK 8/16 CAN 1024 B" at bounding box center [652, 329] width 316 height 38
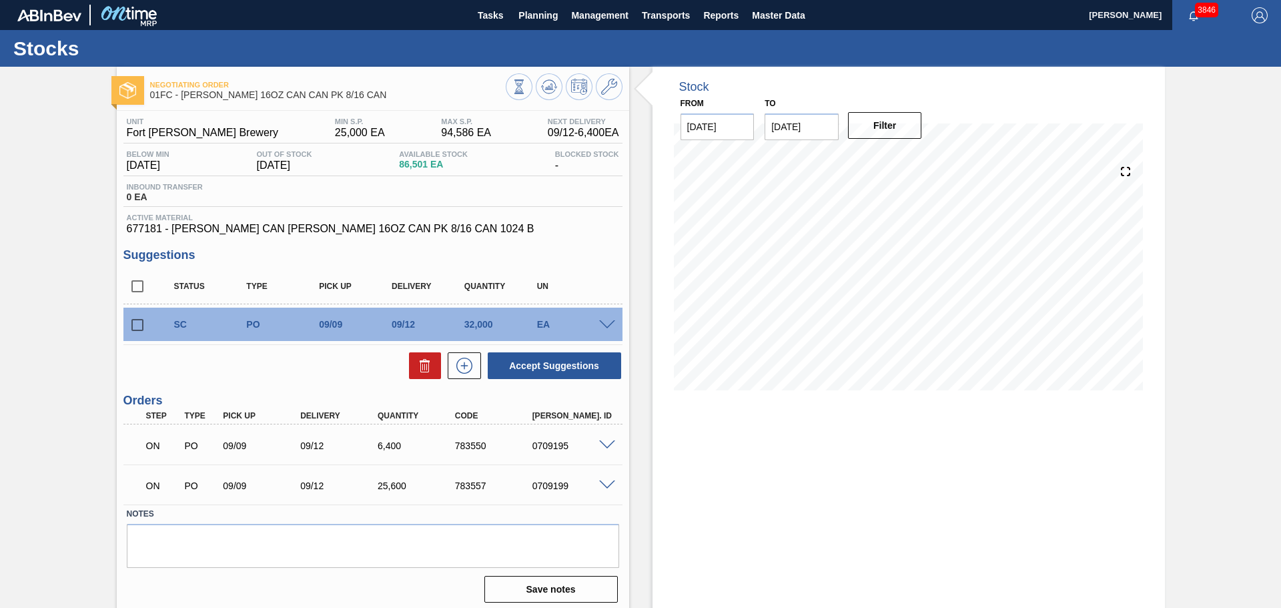
click at [599, 320] on span at bounding box center [607, 325] width 16 height 10
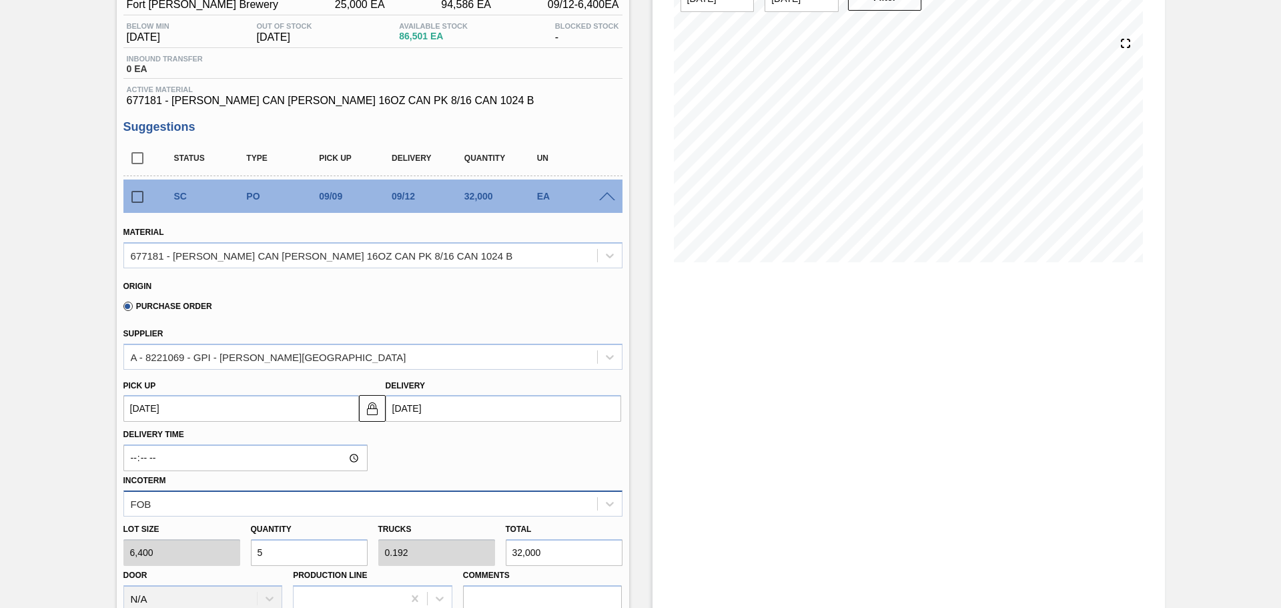
scroll to position [200, 0]
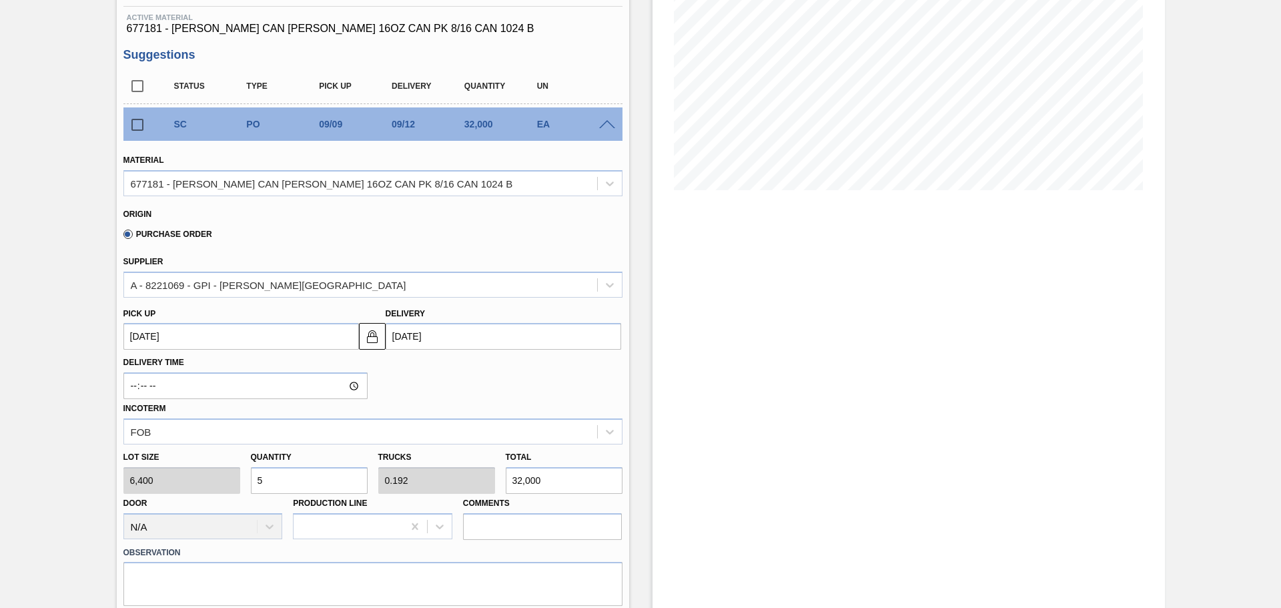
click at [232, 485] on div "Lot size 6,400 Quantity 5 Trucks 0.192 Total 32,000 Door N/A Production Line Co…" at bounding box center [373, 491] width 510 height 95
type input "1"
type input "0.038"
type input "6,400"
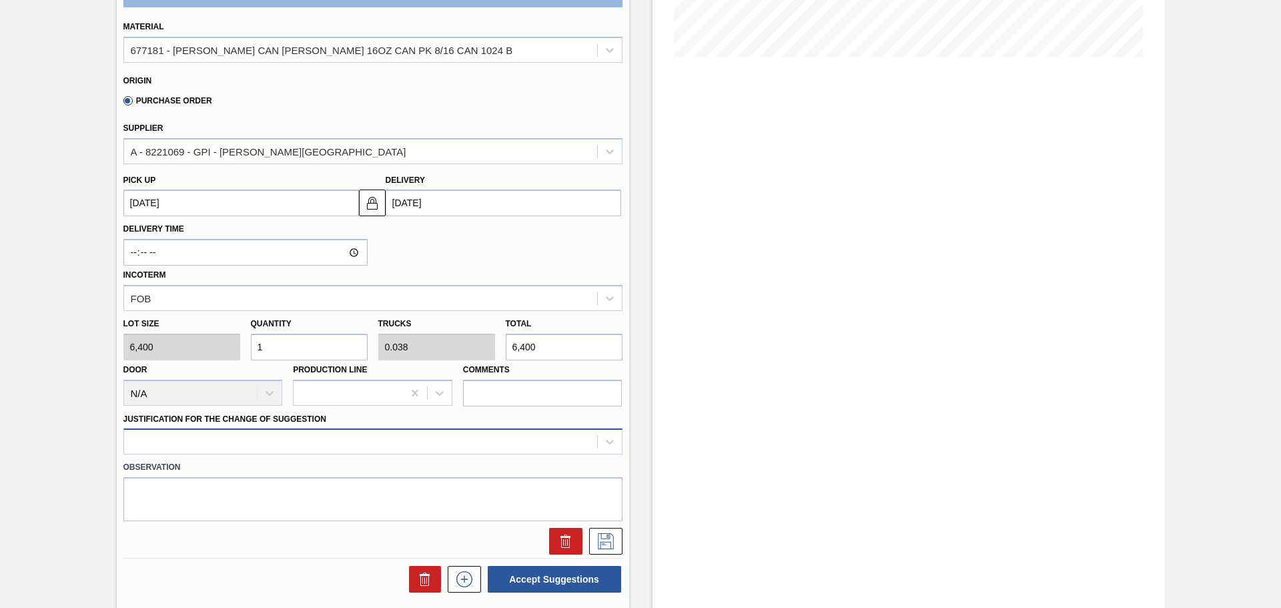
type input "1"
click at [426, 433] on div at bounding box center [372, 441] width 499 height 26
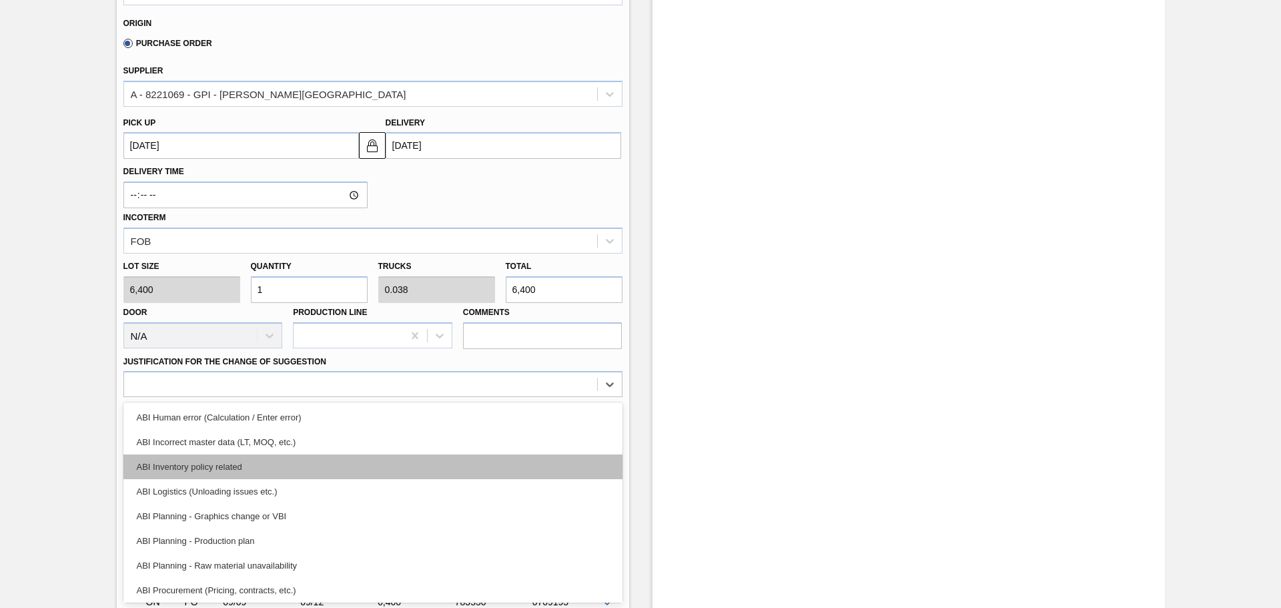
click at [410, 462] on div "ABI Inventory policy related" at bounding box center [372, 466] width 499 height 25
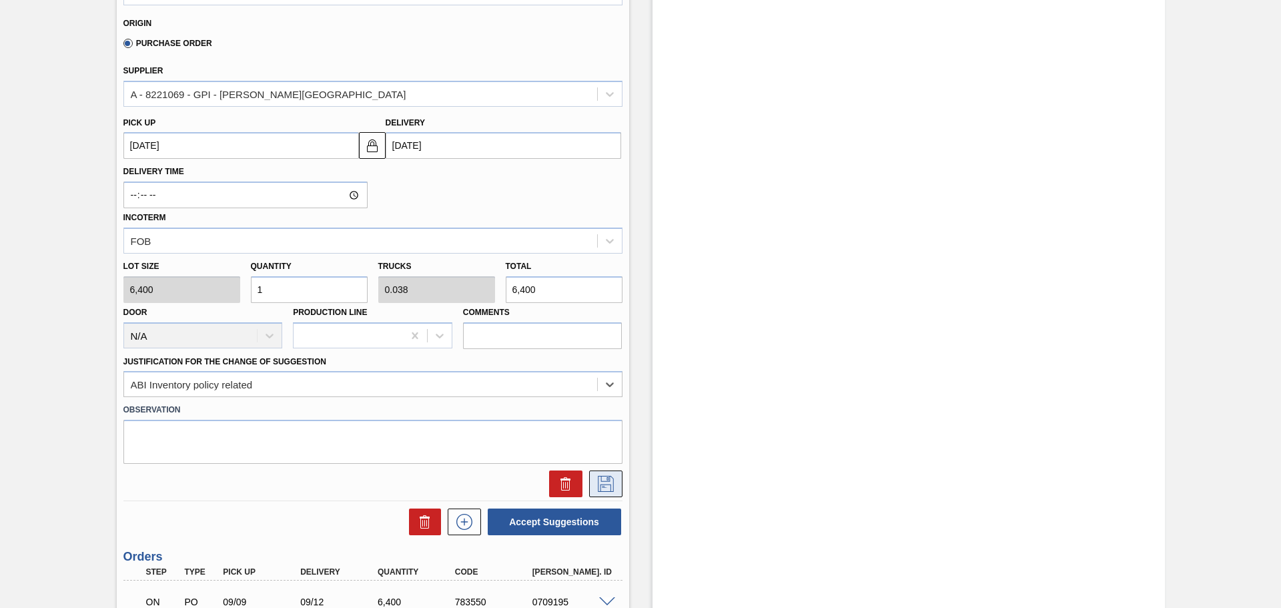
click at [605, 476] on icon at bounding box center [606, 484] width 16 height 16
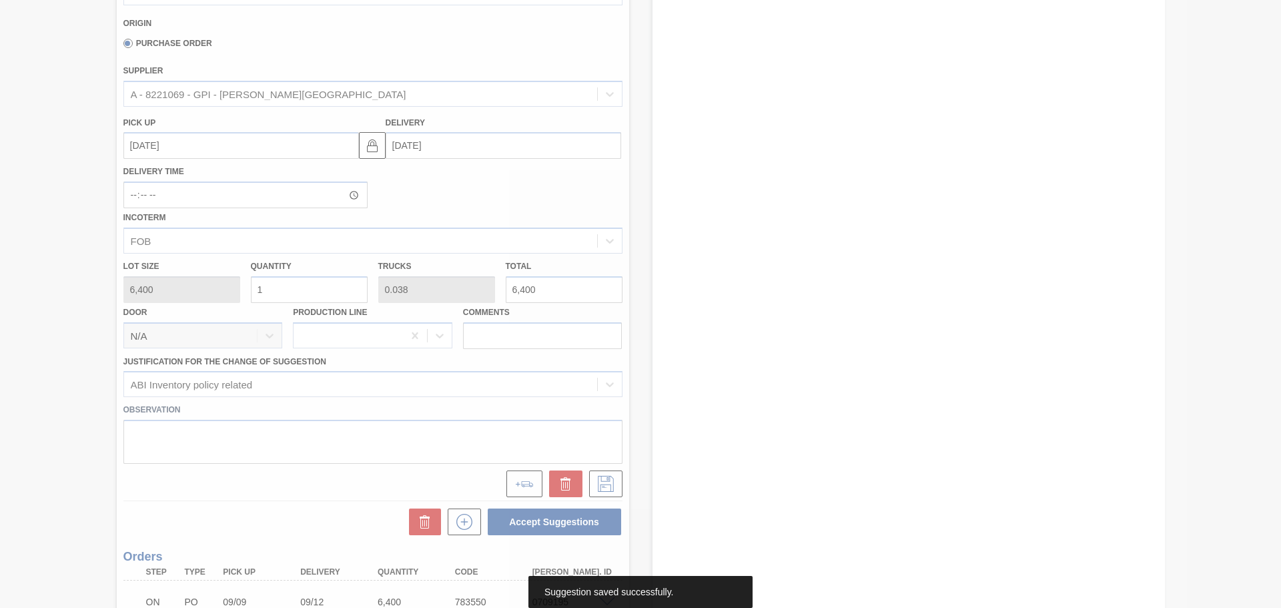
scroll to position [6, 0]
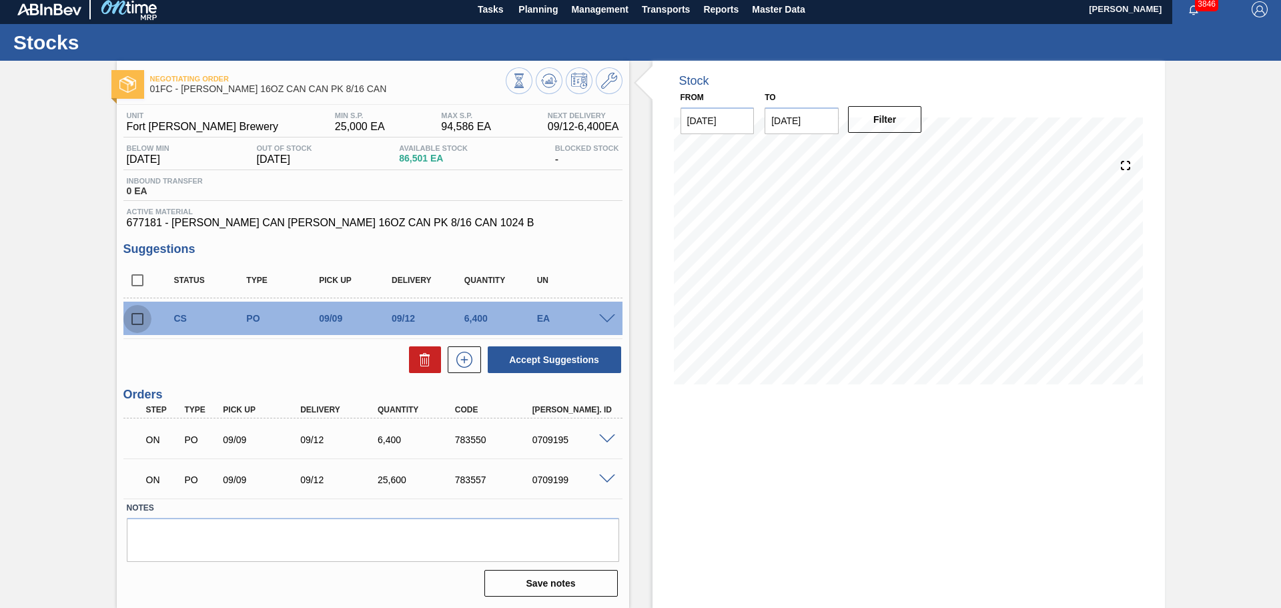
click at [136, 324] on input "checkbox" at bounding box center [137, 319] width 28 height 28
click at [531, 356] on button "Accept Suggestions" at bounding box center [554, 359] width 133 height 27
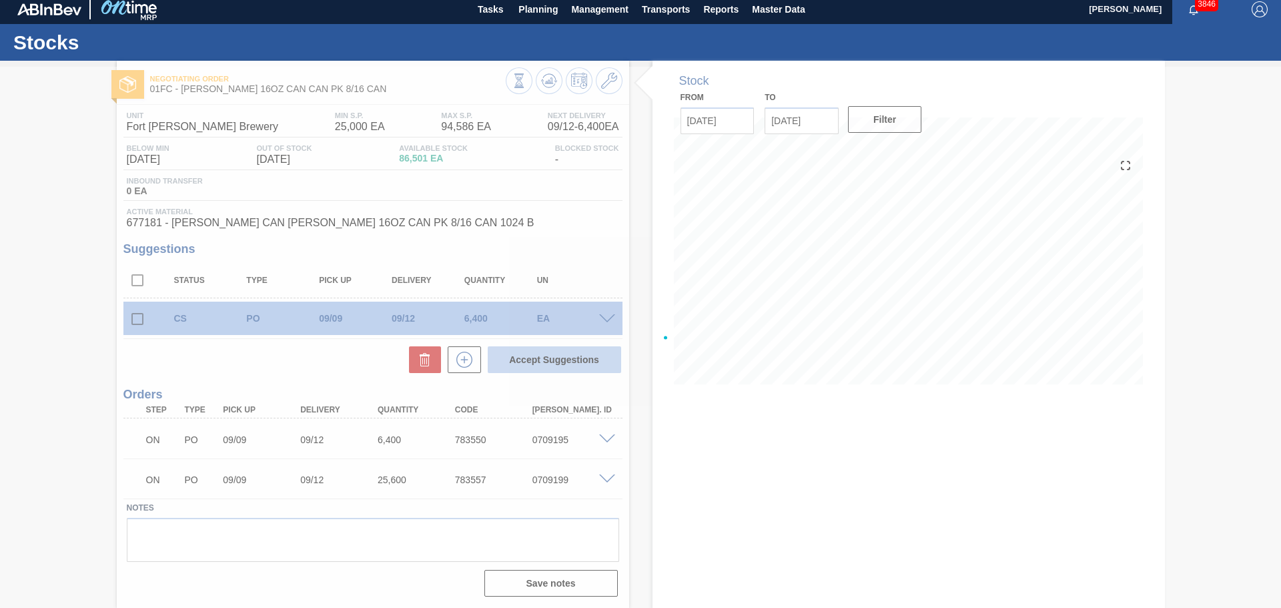
checkbox input "false"
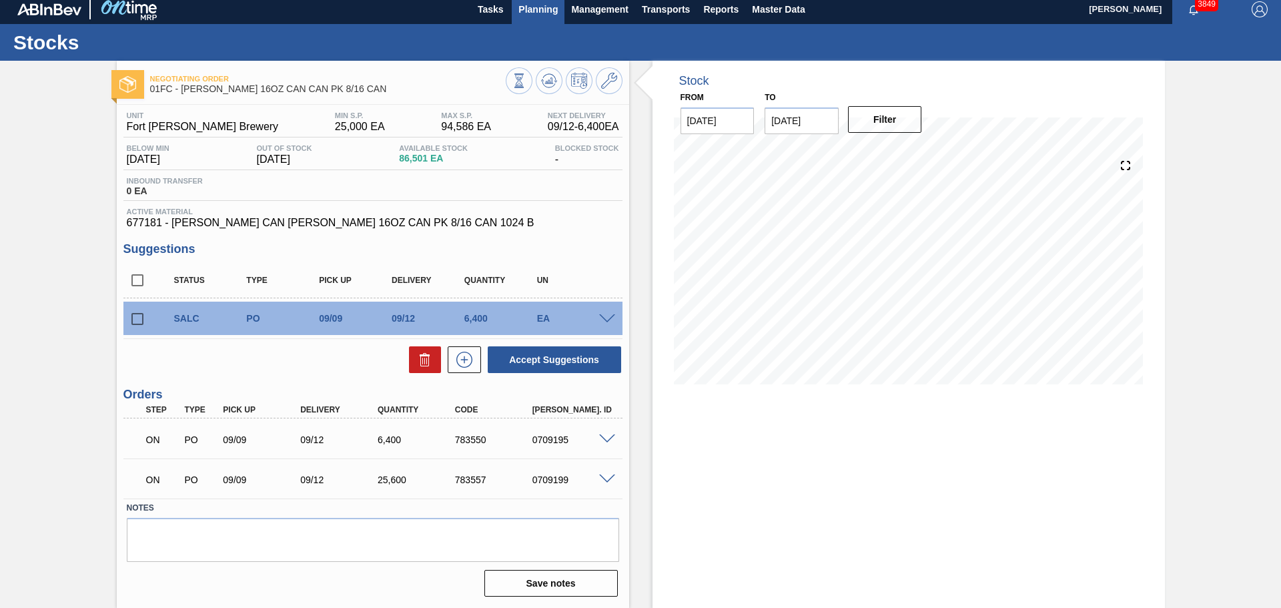
click at [530, 11] on span "Planning" at bounding box center [538, 9] width 39 height 16
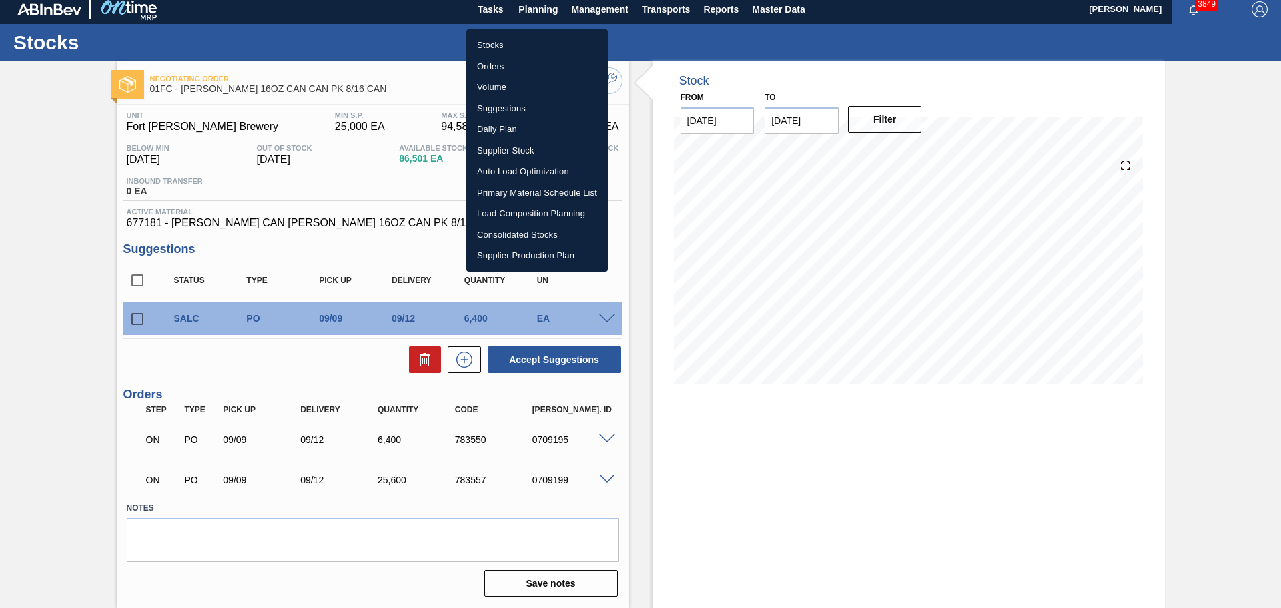
click at [494, 46] on li "Stocks" at bounding box center [536, 45] width 141 height 21
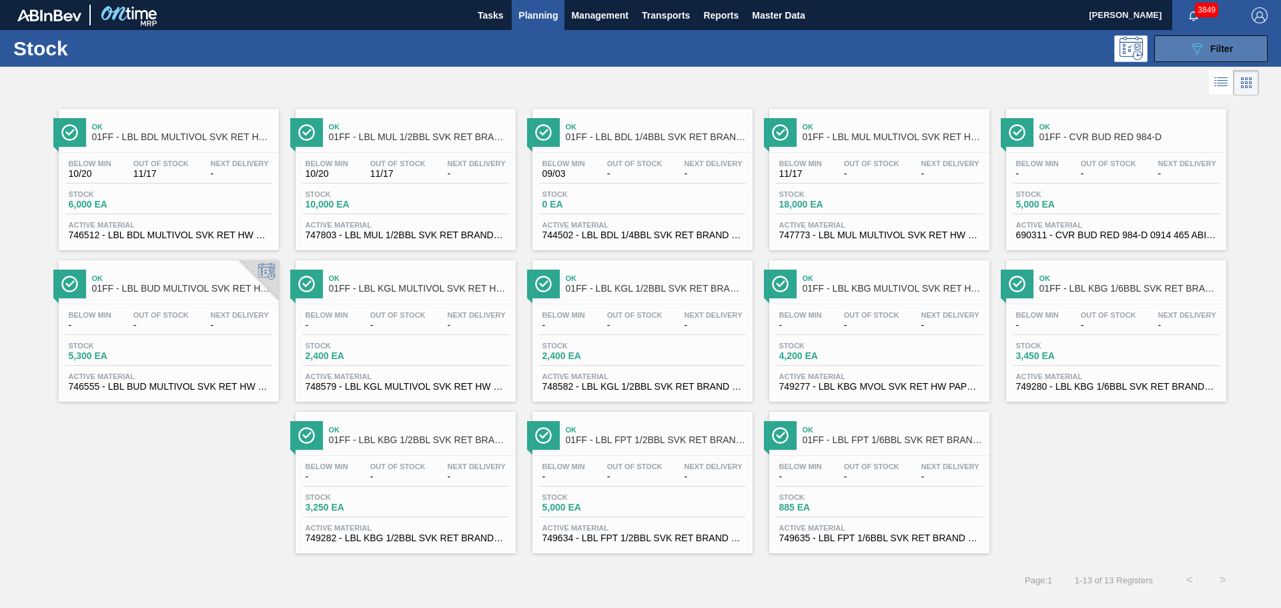
click at [1206, 48] on div "089F7B8B-B2A5-4AFE-B5C0-19BA573D28AC Filter" at bounding box center [1211, 49] width 44 height 16
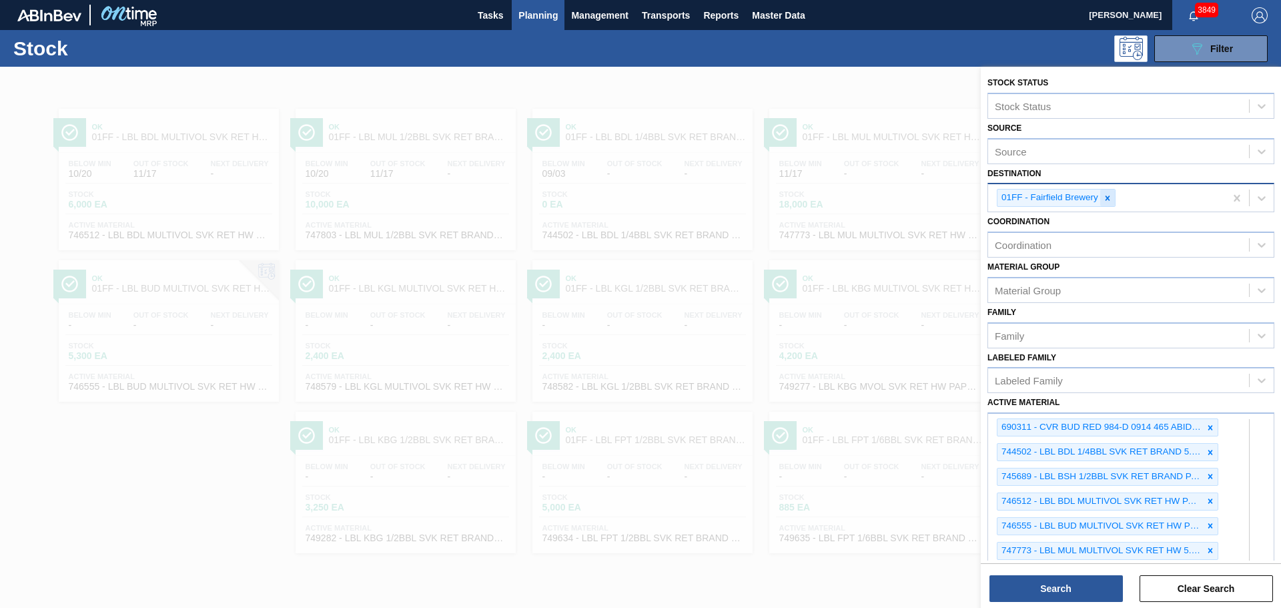
click at [1105, 200] on icon at bounding box center [1107, 198] width 9 height 9
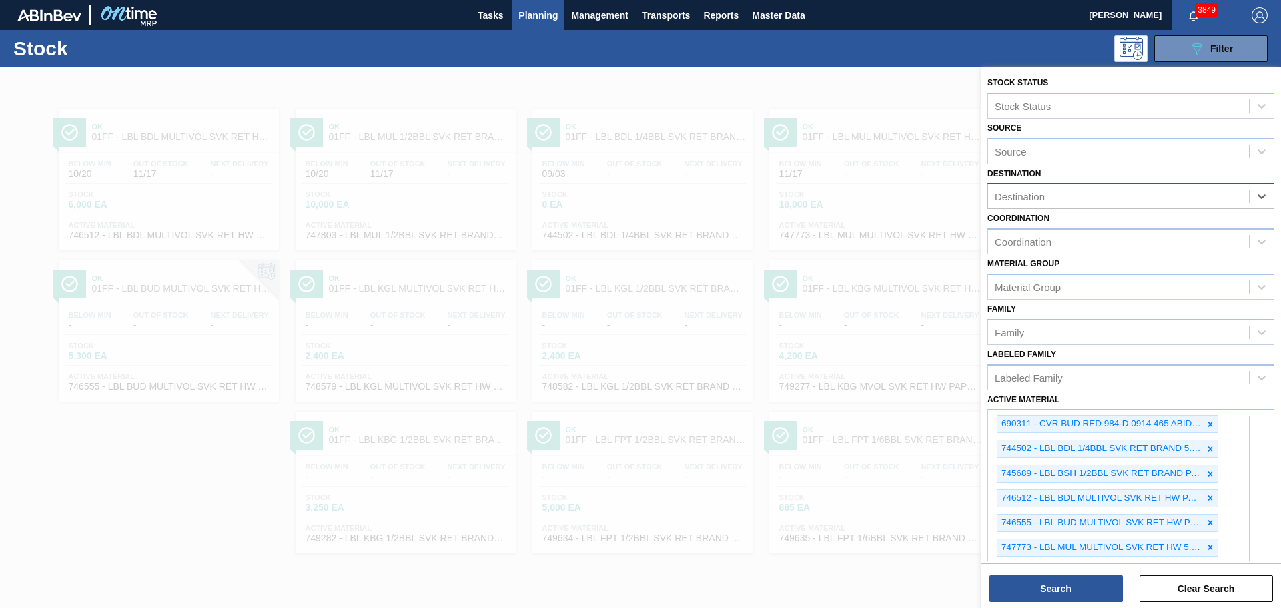
click at [1105, 200] on div "Destination" at bounding box center [1118, 196] width 261 height 19
click at [1086, 229] on div "01FC - Fort [PERSON_NAME] Brewery" at bounding box center [1131, 229] width 287 height 25
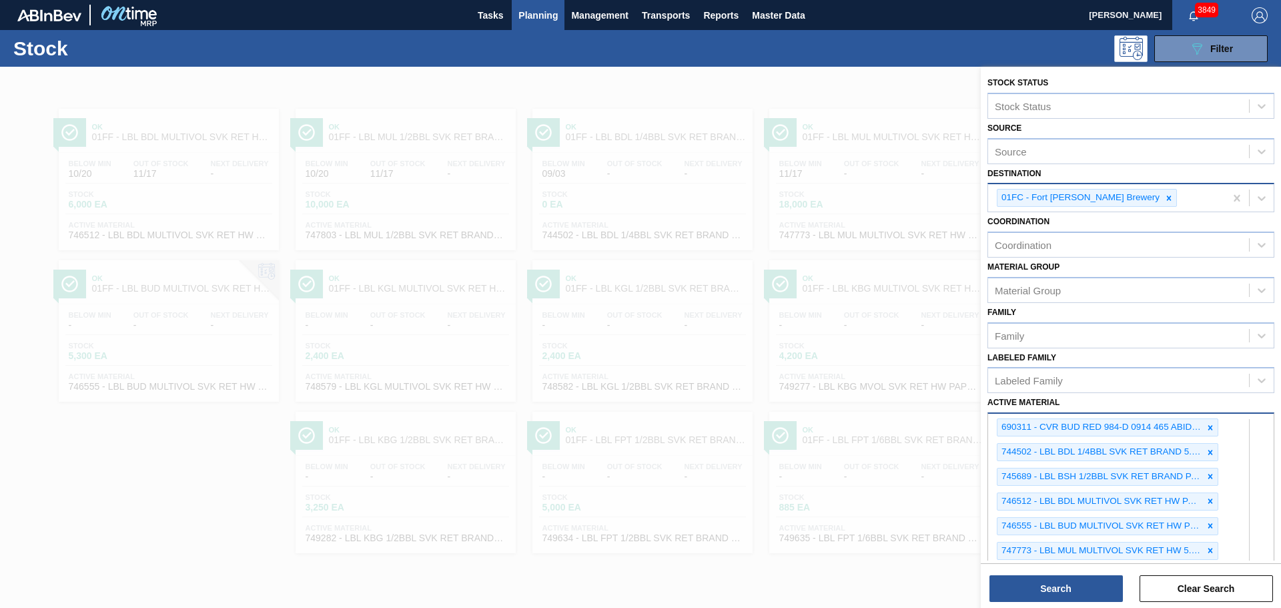
scroll to position [372, 0]
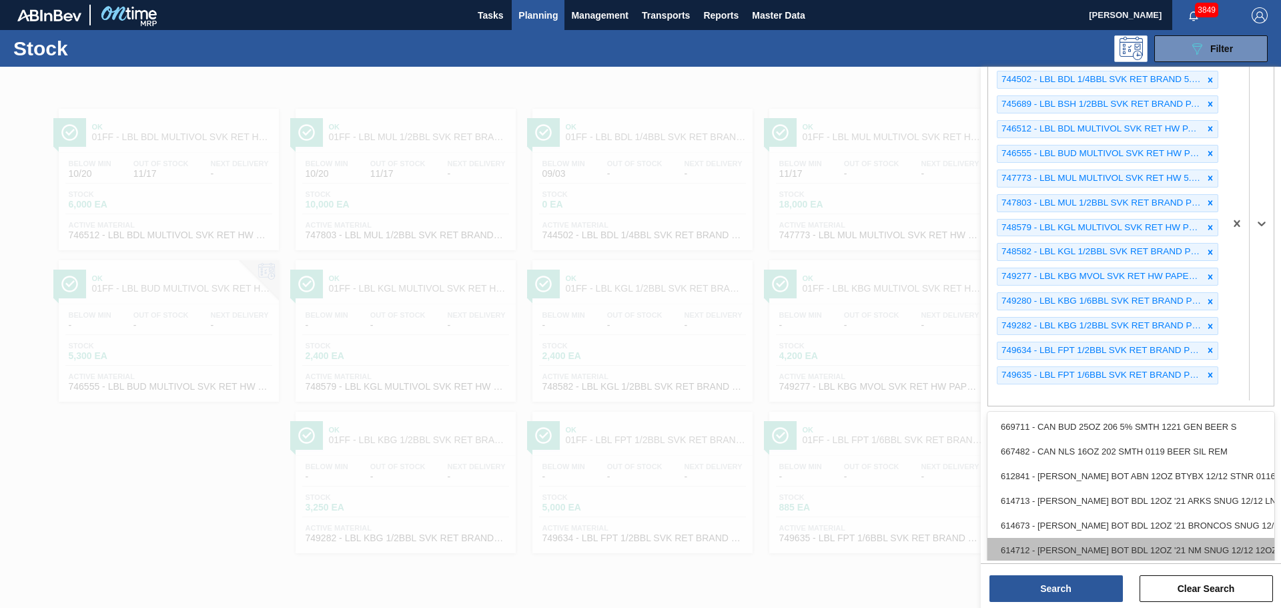
drag, startPoint x: 1235, startPoint y: 555, endPoint x: 1231, endPoint y: 541, distance: 14.6
click at [1234, 406] on div "option 614712 - CARR BOT BDL 12OZ '21 NM SNUG 12/12 12OZ focused, 6 of 101. 101…" at bounding box center [1131, 223] width 287 height 366
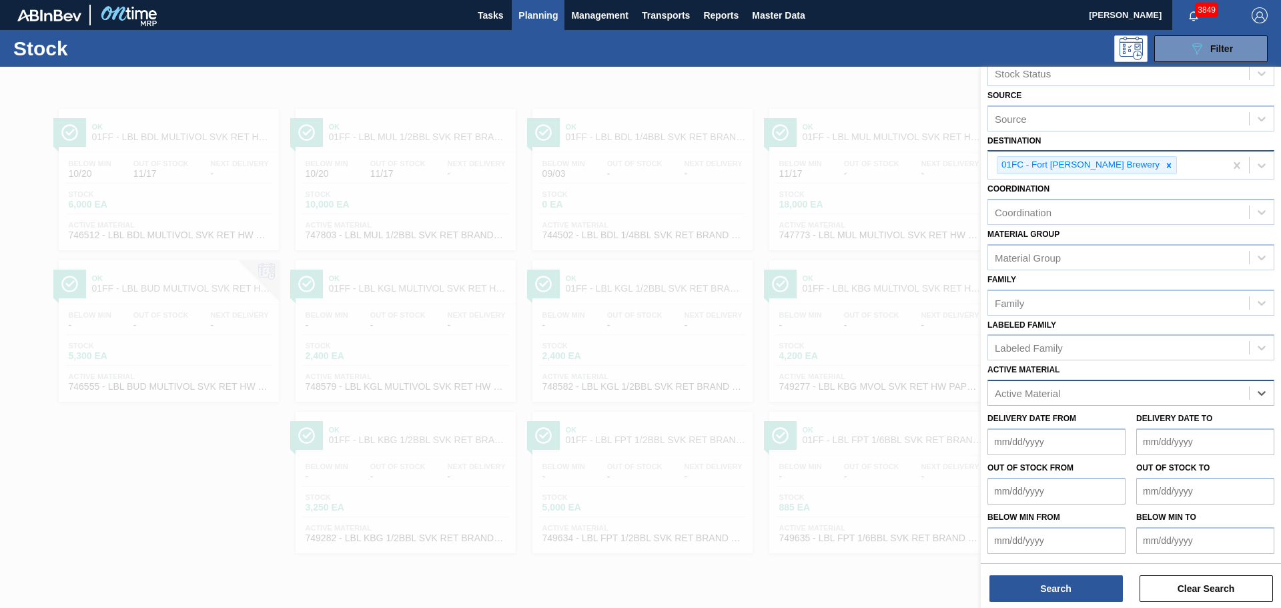
scroll to position [30, 0]
click at [1049, 392] on div "Active Material" at bounding box center [1027, 395] width 65 height 11
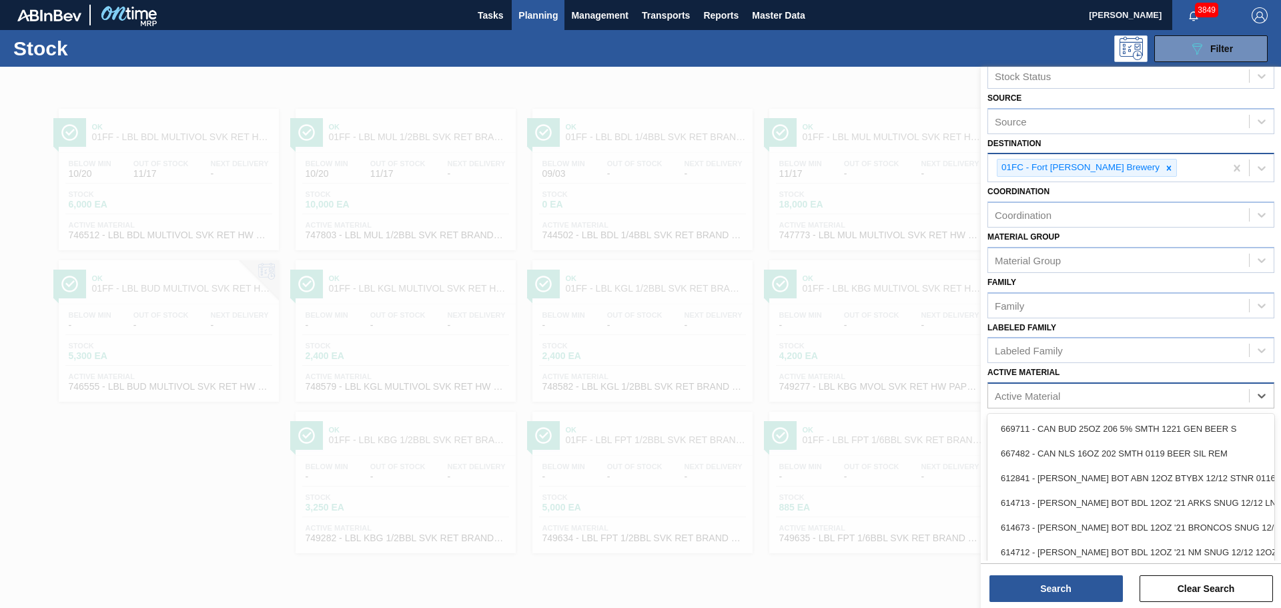
paste Material "683158"
type Material "683158"
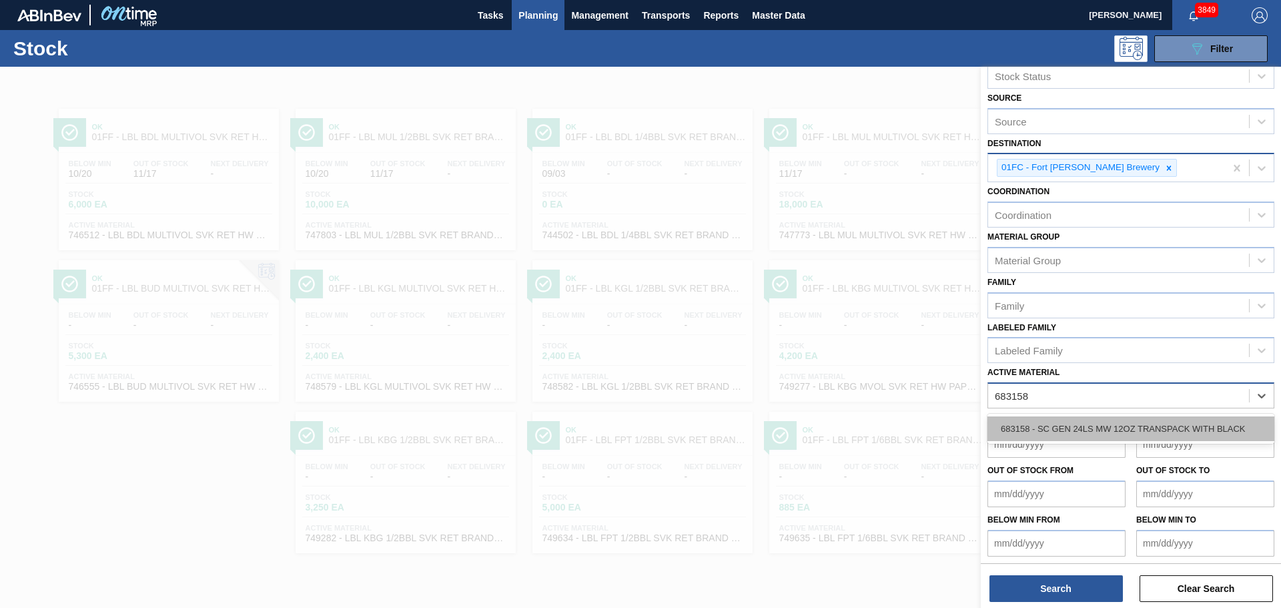
click at [1054, 424] on div "683158 - SC GEN 24LS MW 12OZ TRANSPACK WITH BLACK" at bounding box center [1131, 428] width 287 height 25
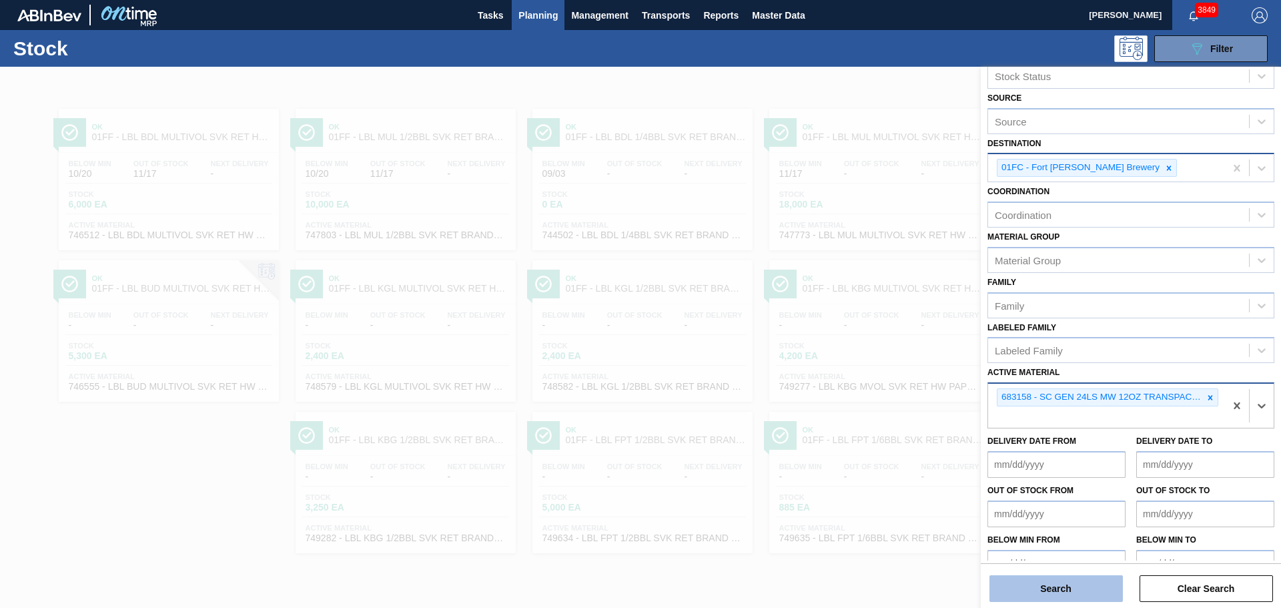
click at [1041, 585] on button "Search" at bounding box center [1056, 588] width 133 height 27
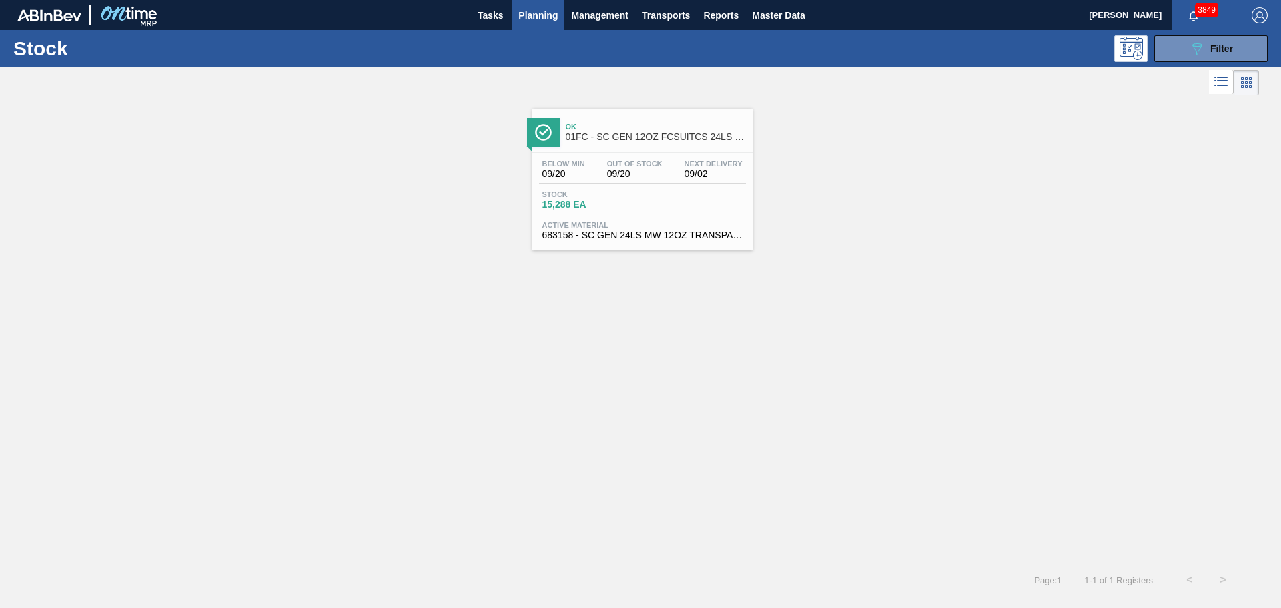
click at [660, 128] on span "Ok" at bounding box center [656, 127] width 180 height 8
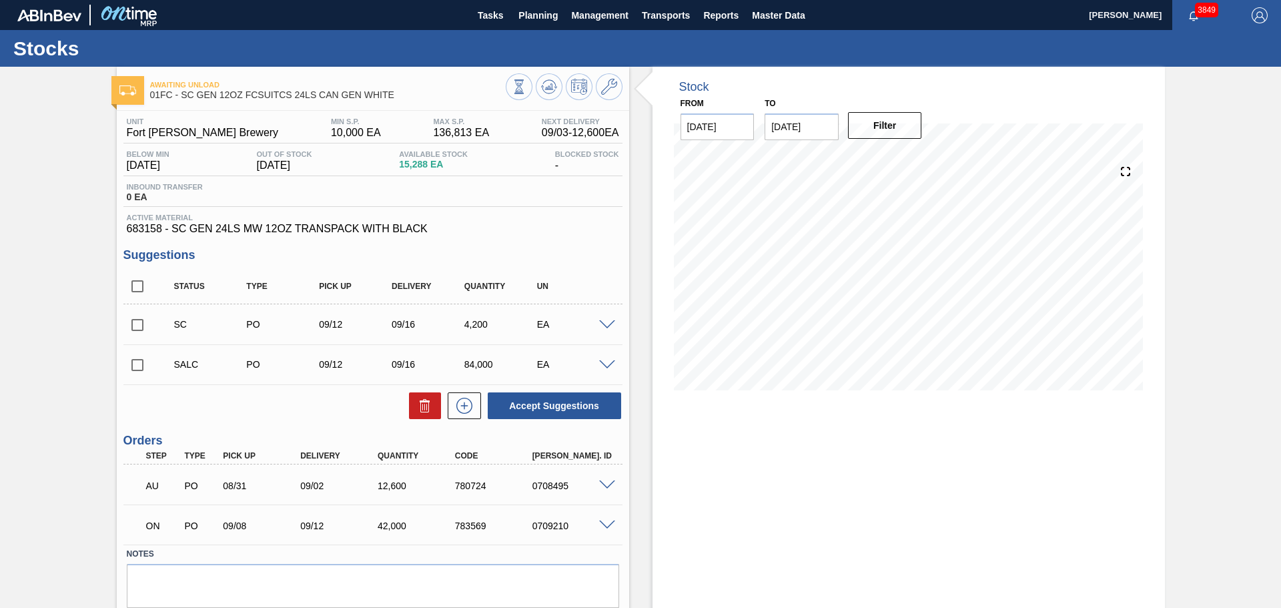
click at [76, 17] on img at bounding box center [49, 15] width 64 height 12
click at [109, 13] on img at bounding box center [128, 15] width 65 height 30
